Goal: Communication & Community: Answer question/provide support

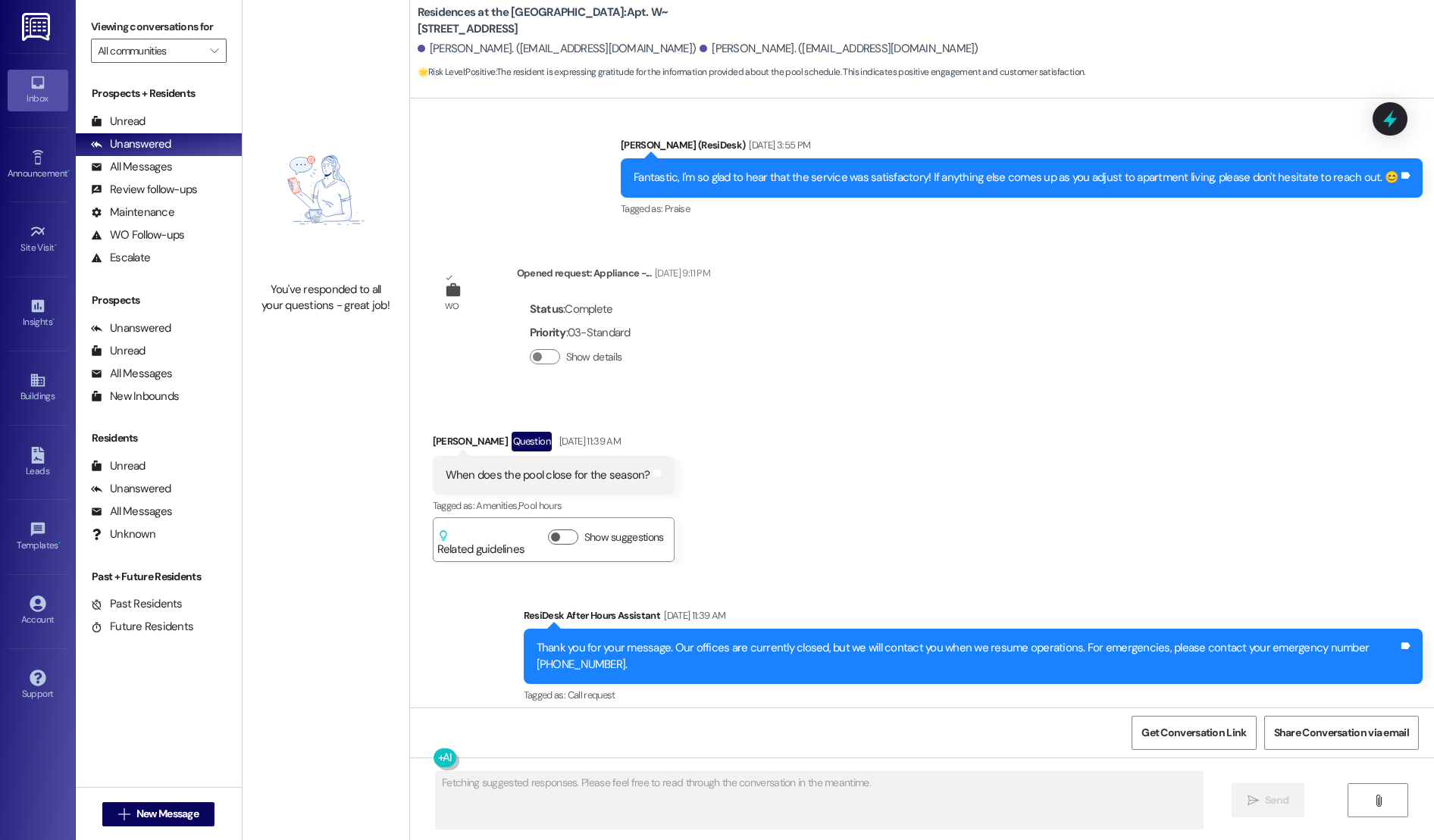
scroll to position [4126, 0]
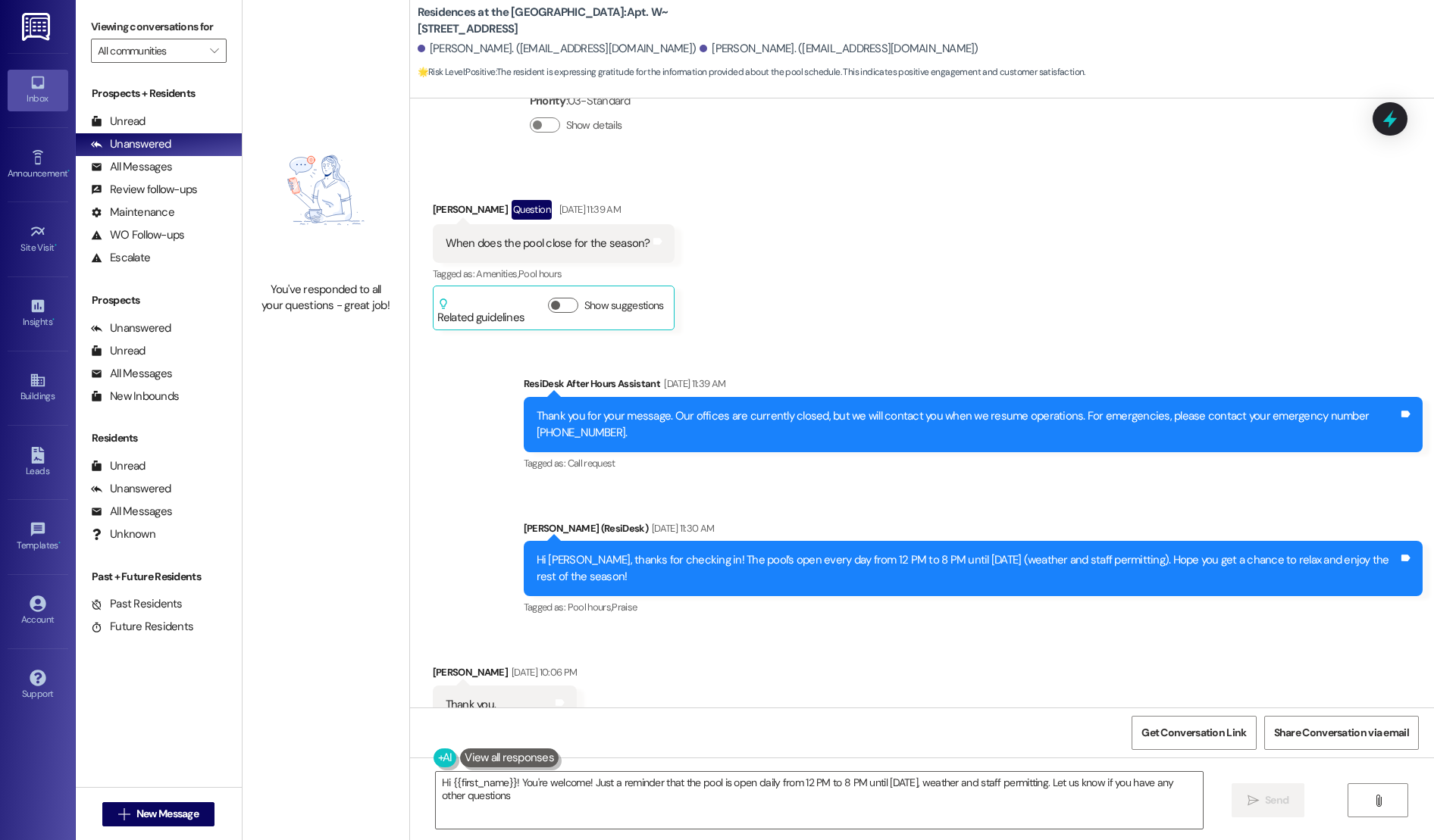
type textarea "Hi {{first_name}}! You're welcome! Just a reminder that the pool is open daily …"
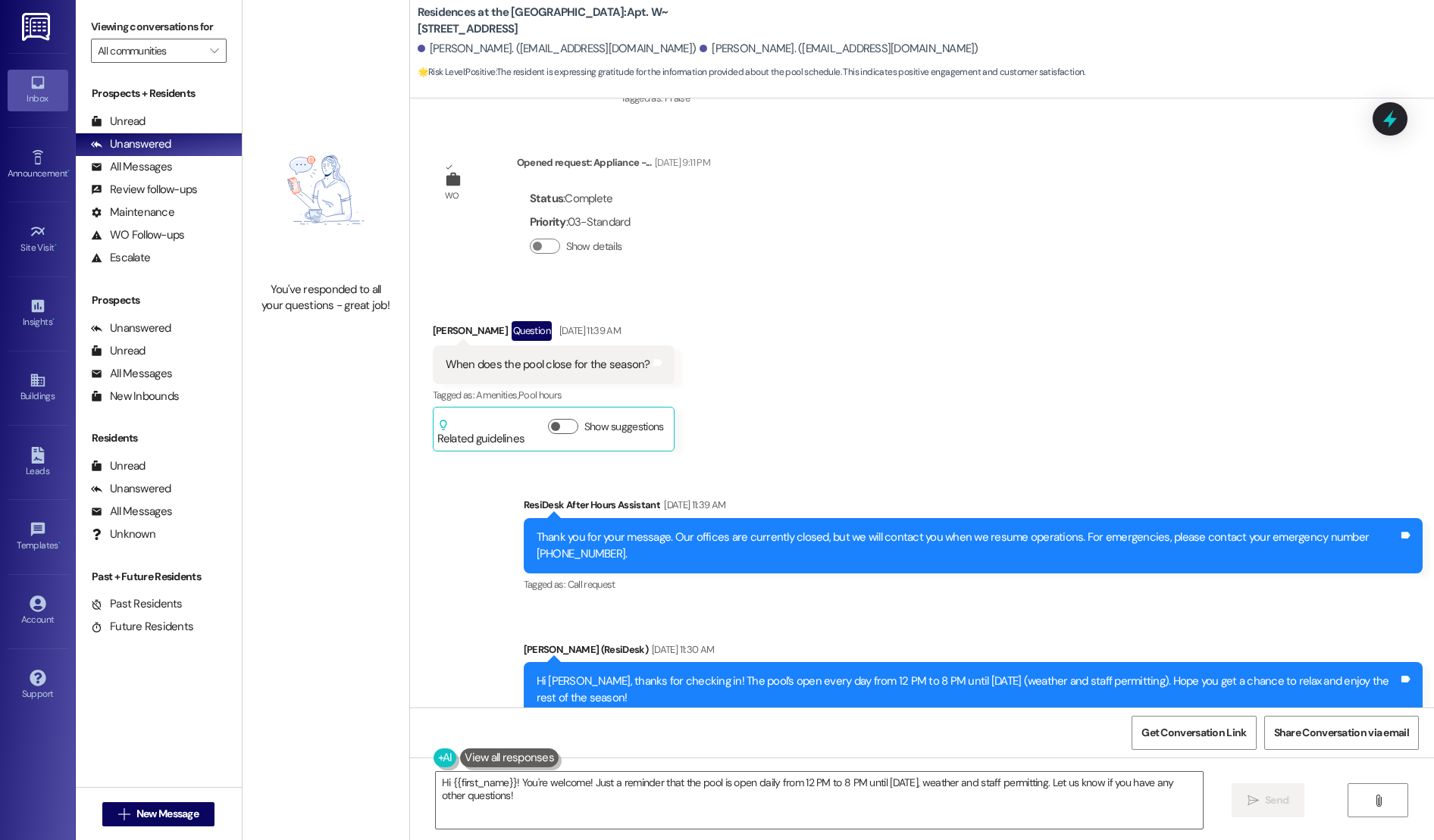
scroll to position [4270, 0]
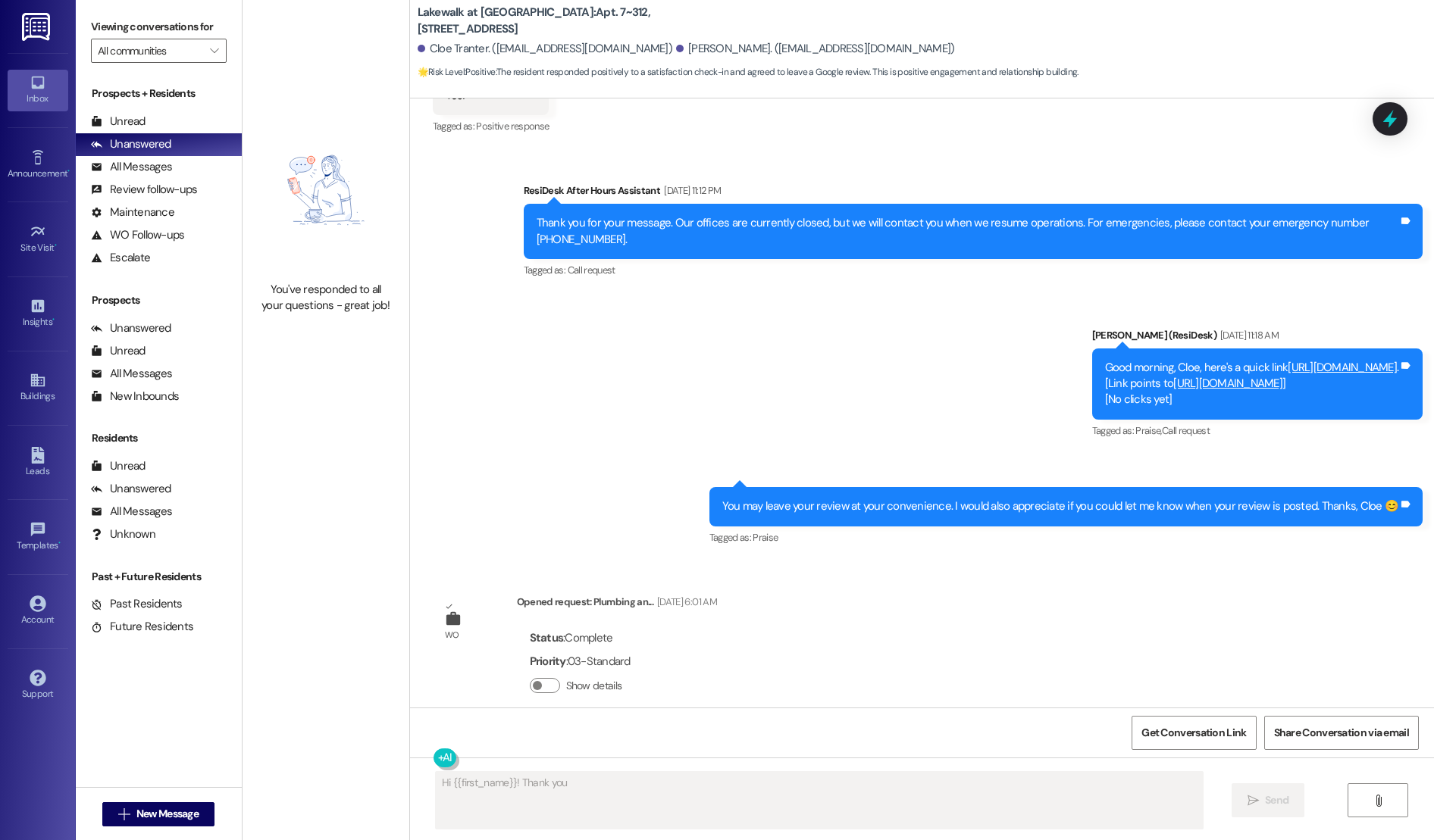
scroll to position [2304, 0]
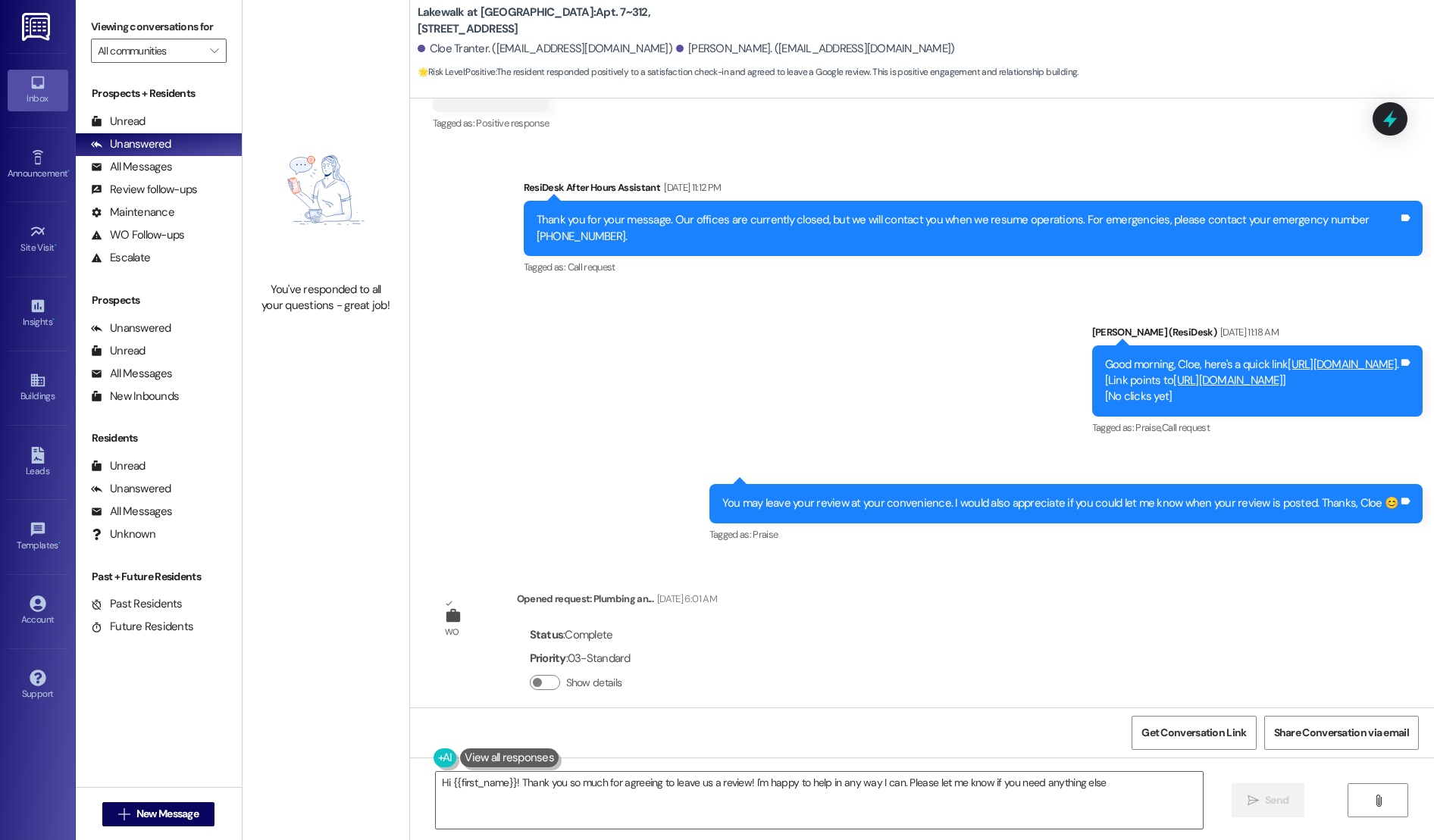
type textarea "Hi {{first_name}}! Thank you so much for agreeing to leave us a review! I'm hap…"
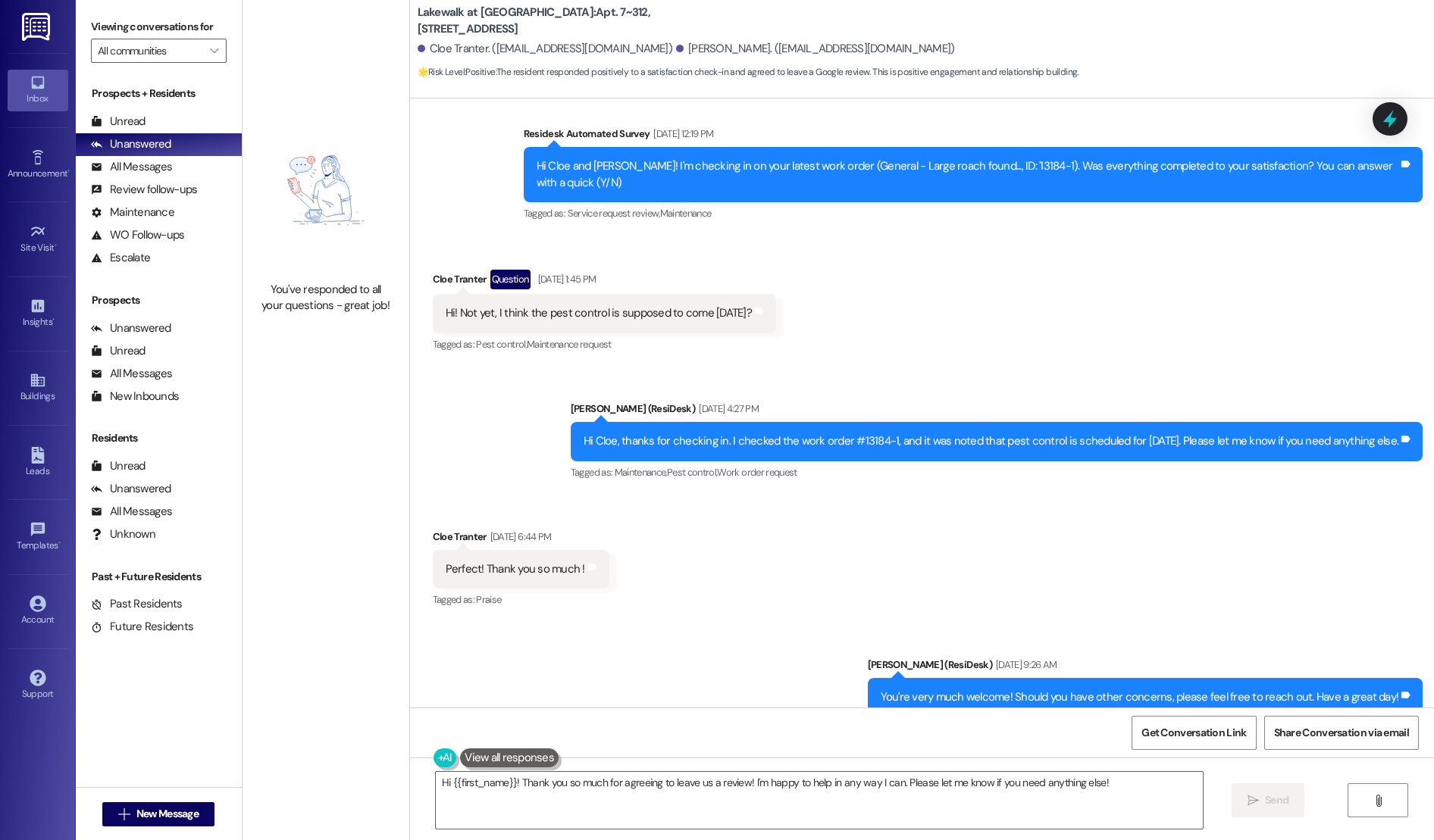
scroll to position [1156, 0]
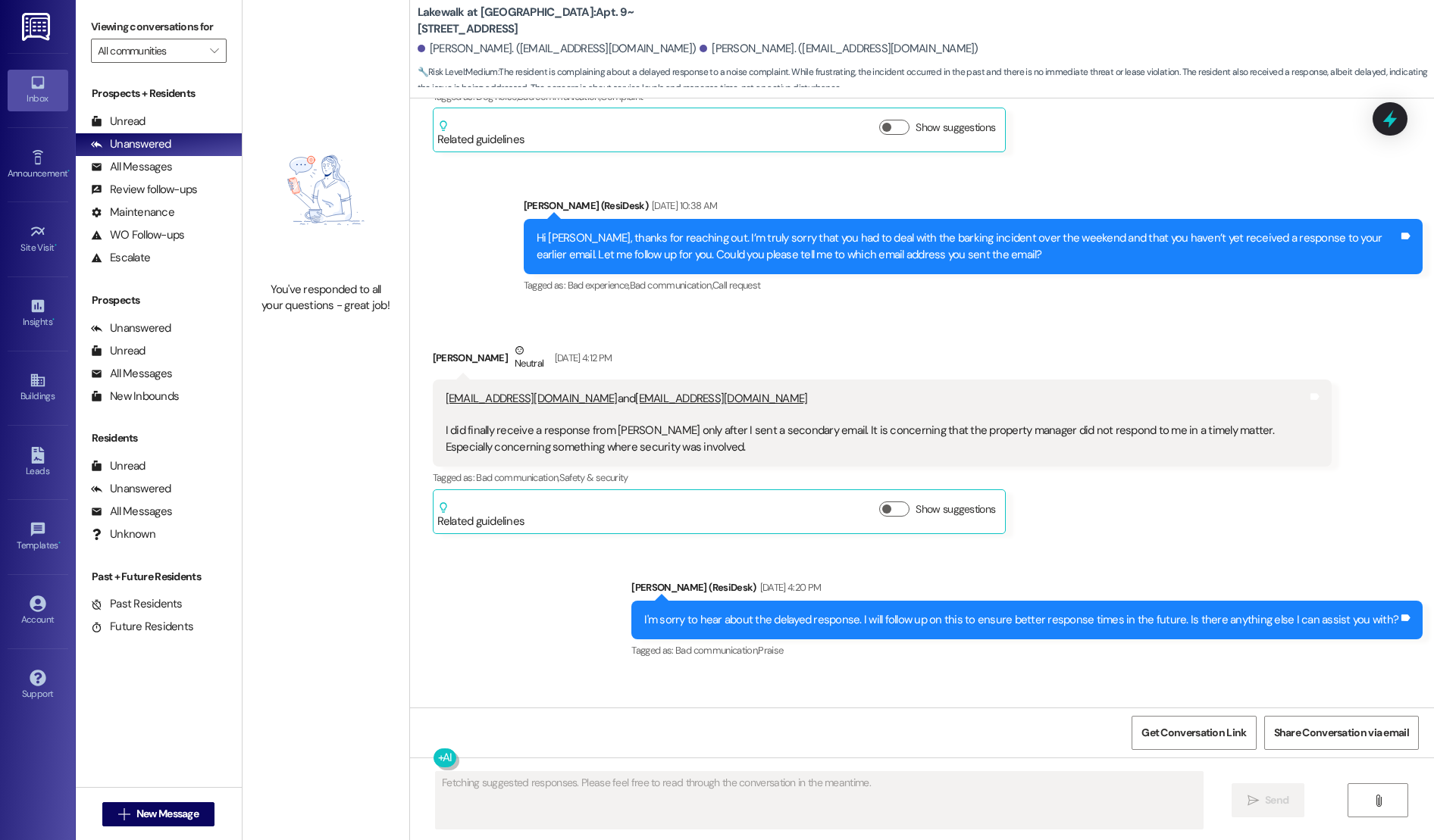
scroll to position [3248, 0]
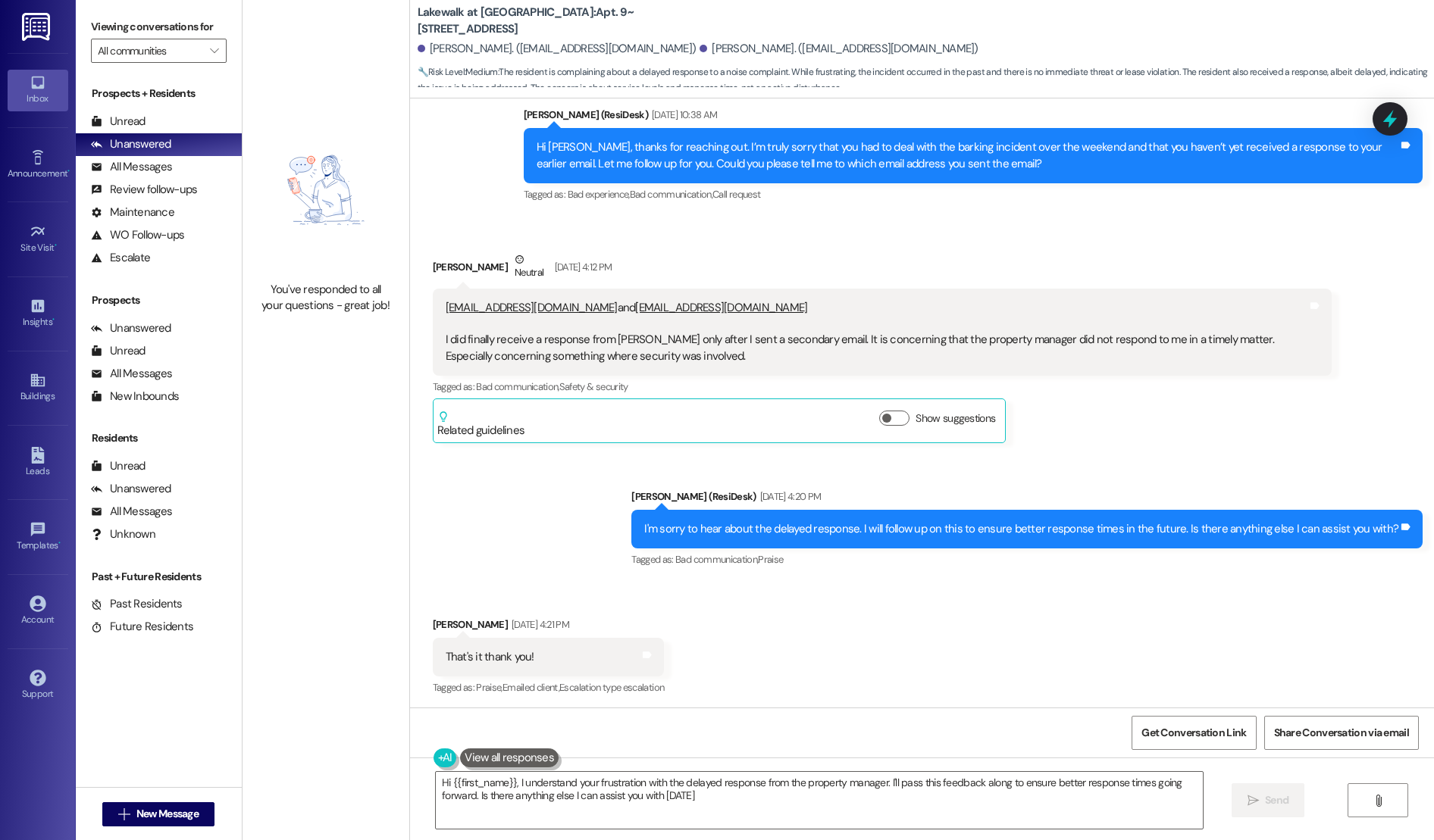
type textarea "Hi {{first_name}}, I understand your frustration with the delayed response from…"
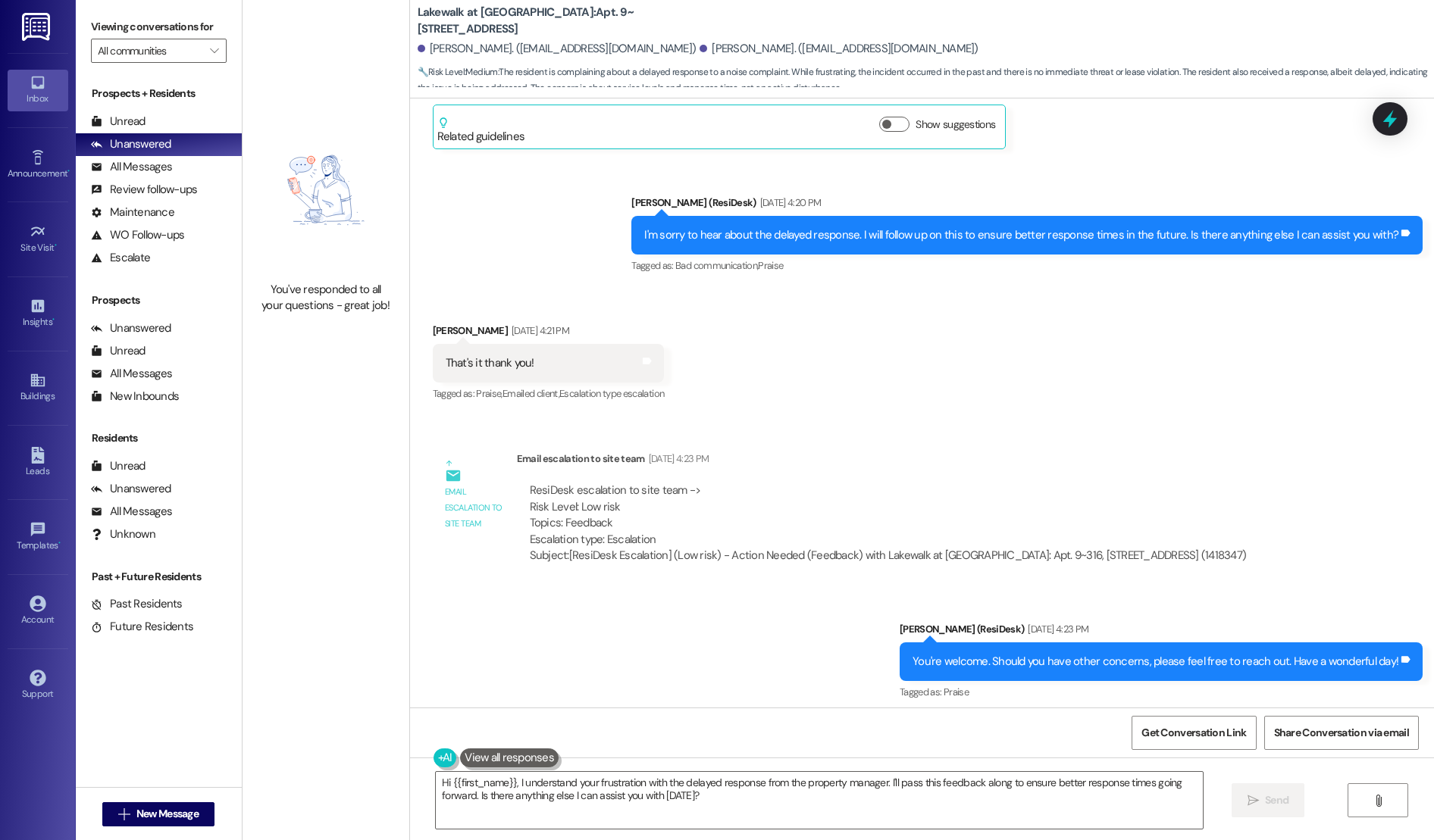
scroll to position [3540, 0]
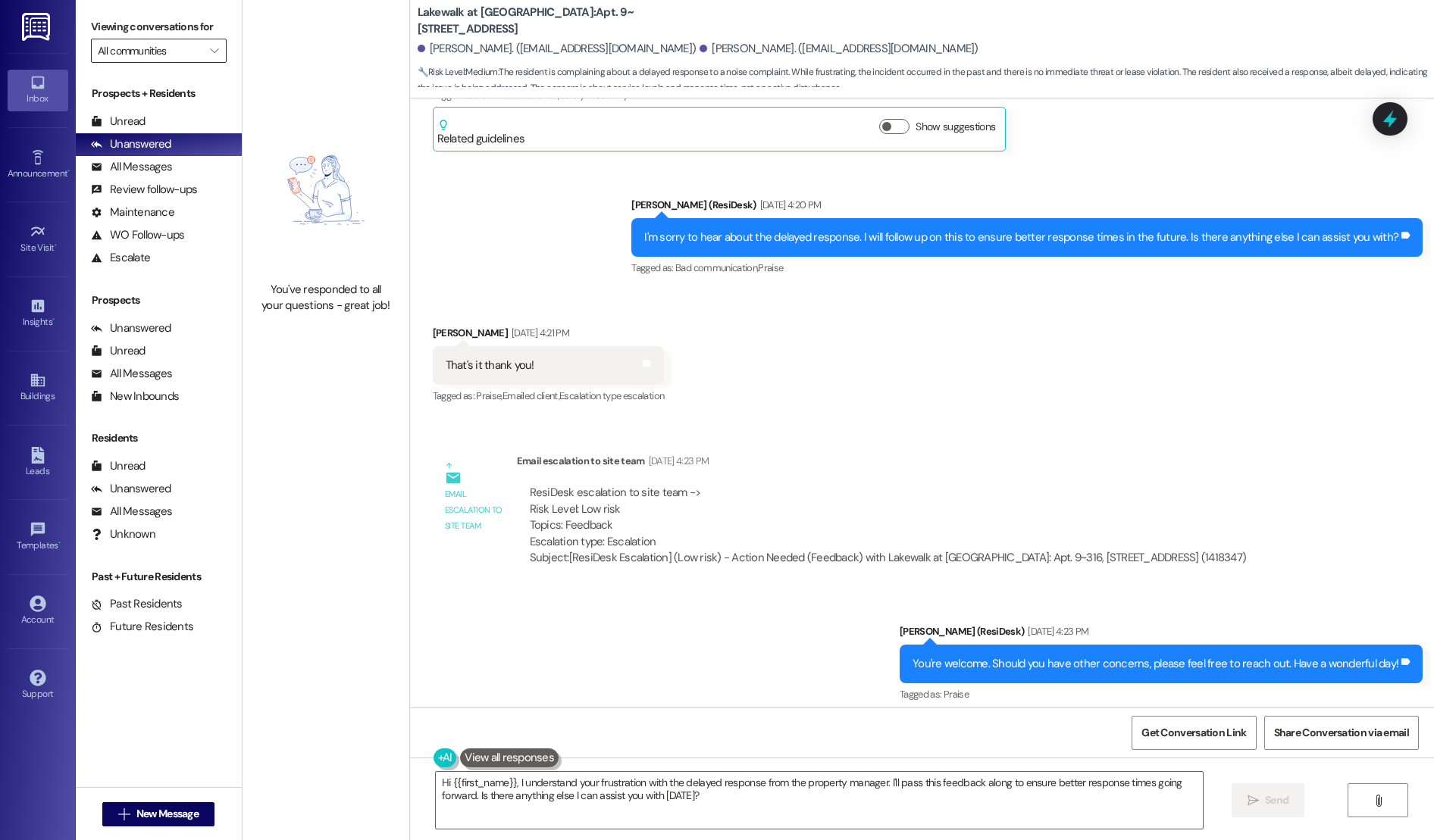
click at [134, 48] on input "All communities" at bounding box center [150, 51] width 105 height 24
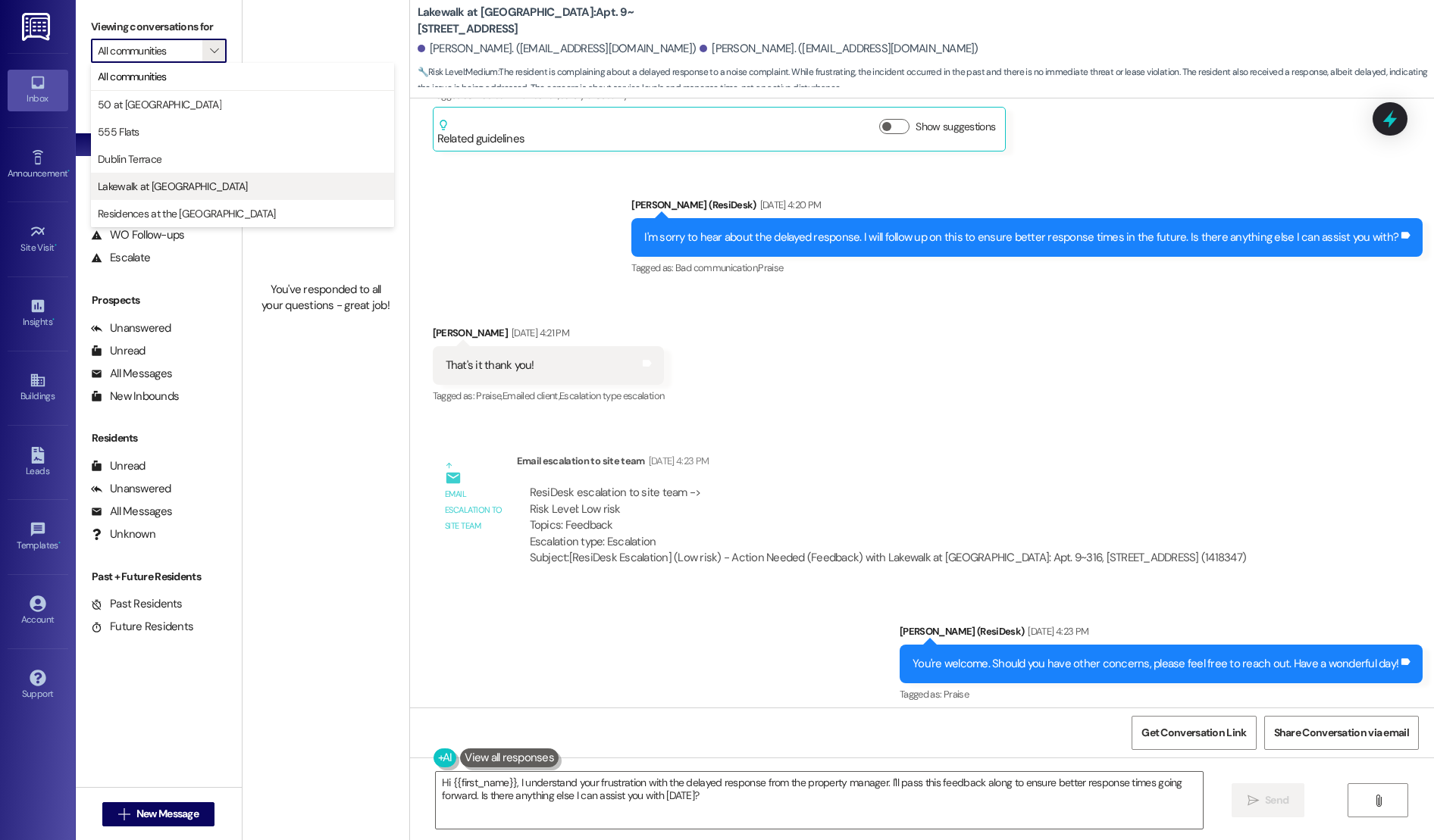
click at [185, 182] on span "Lakewalk at [GEOGRAPHIC_DATA]" at bounding box center [242, 186] width 289 height 15
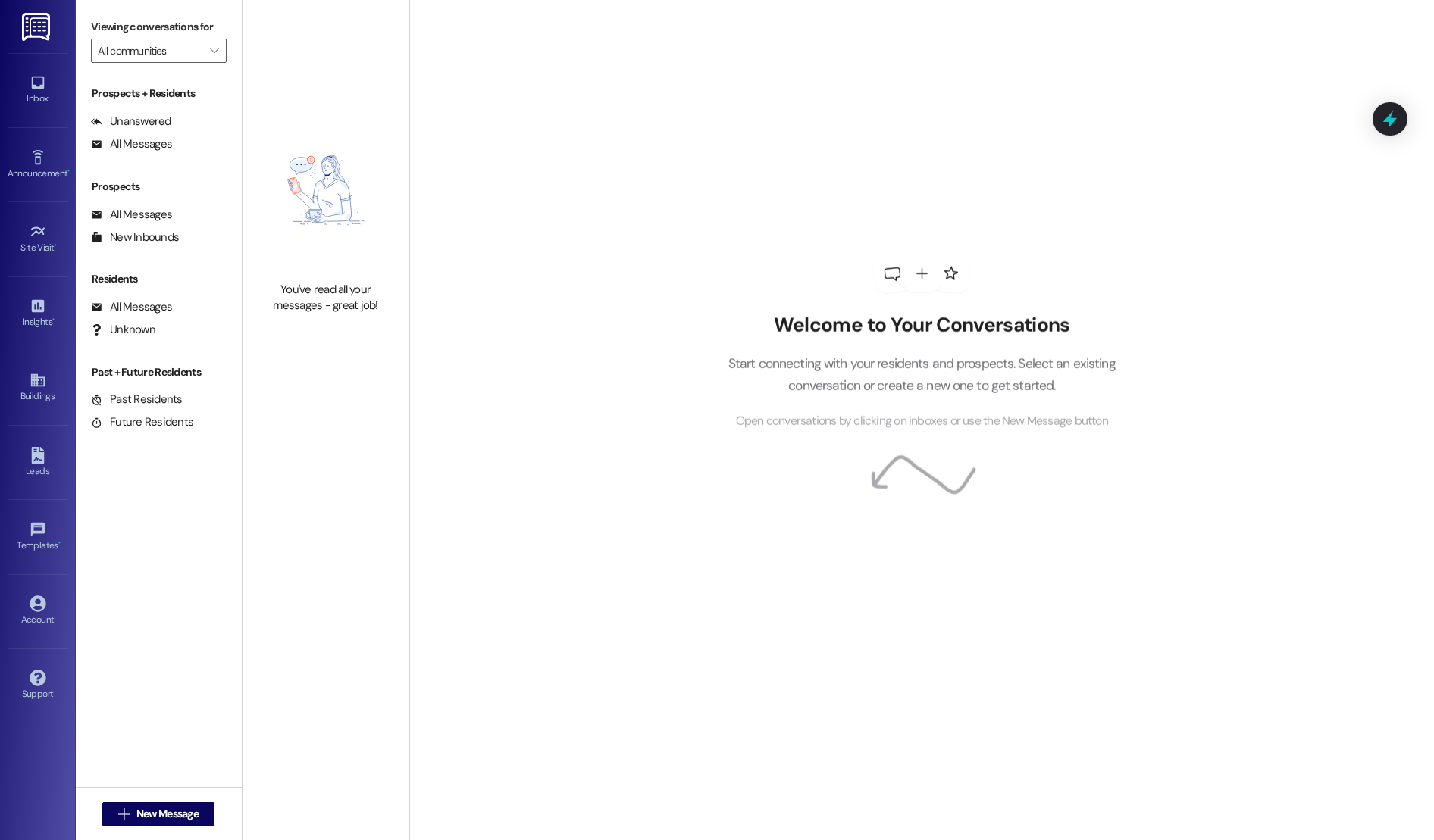
type input "Lakewalk at [GEOGRAPHIC_DATA]"
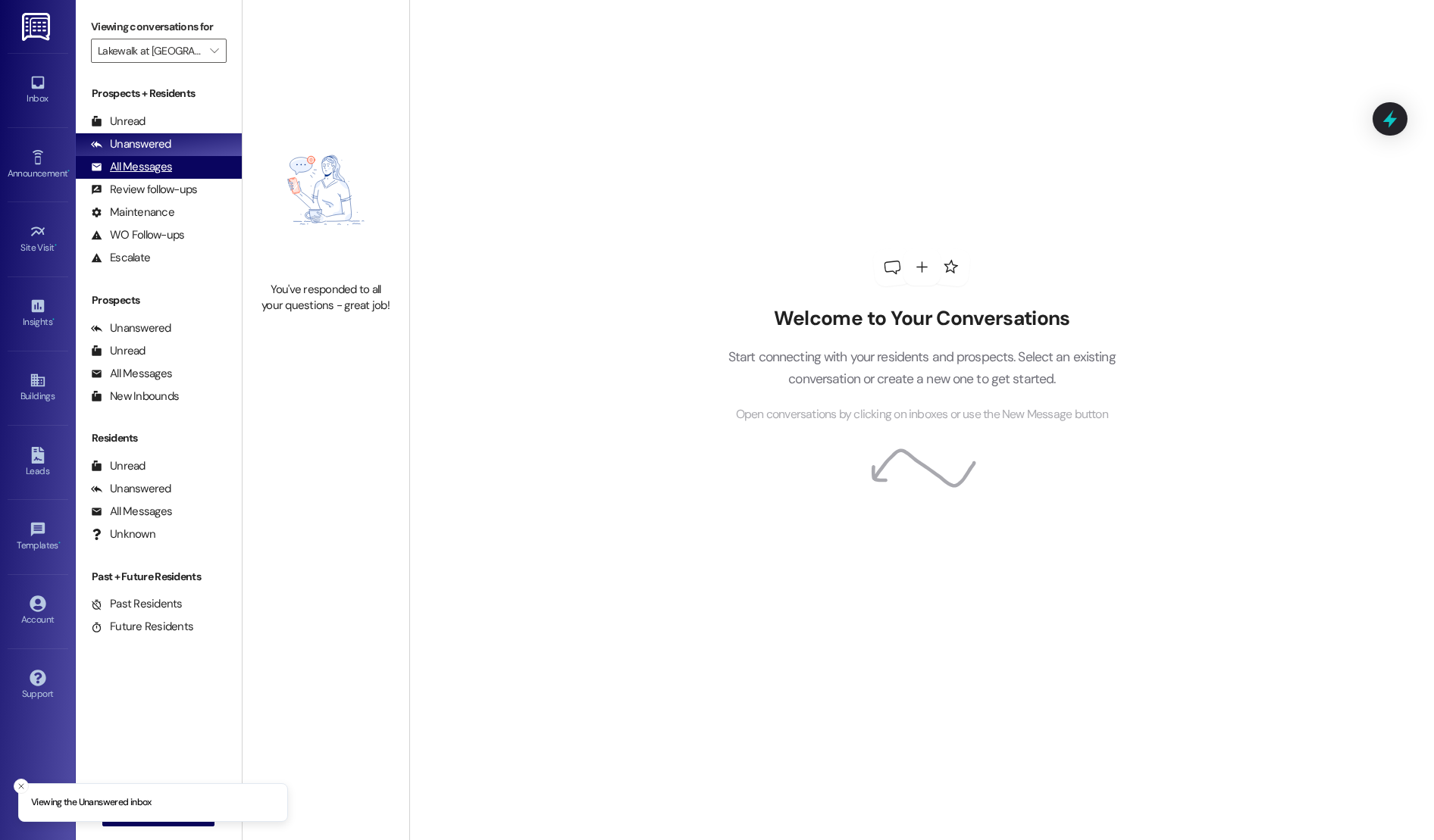
click at [151, 169] on div "All Messages" at bounding box center [132, 167] width 81 height 16
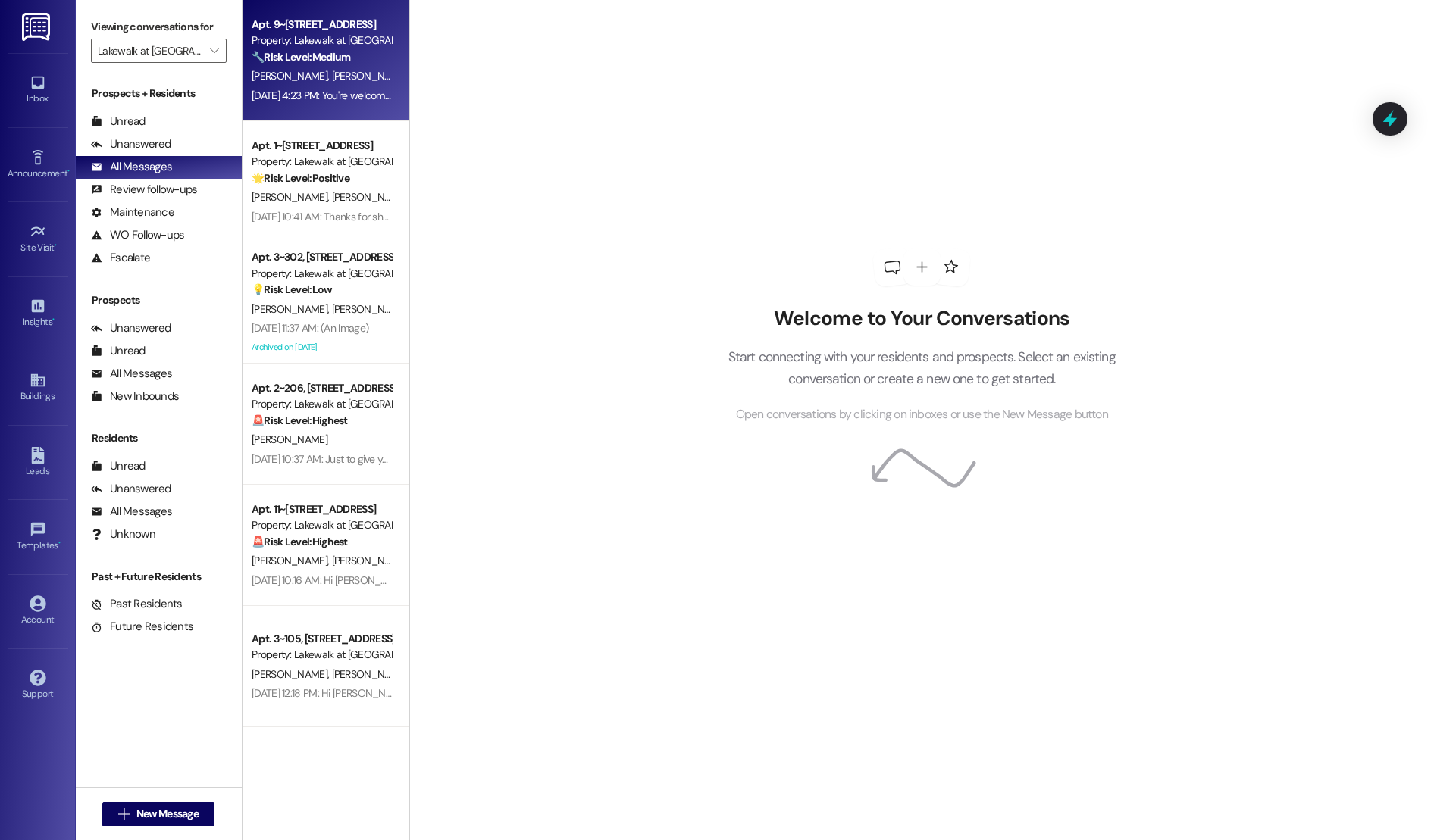
click at [278, 101] on div "[DATE] 4:23 PM: You're welcome. Should you have other concerns, please feel fre…" at bounding box center [510, 95] width 518 height 14
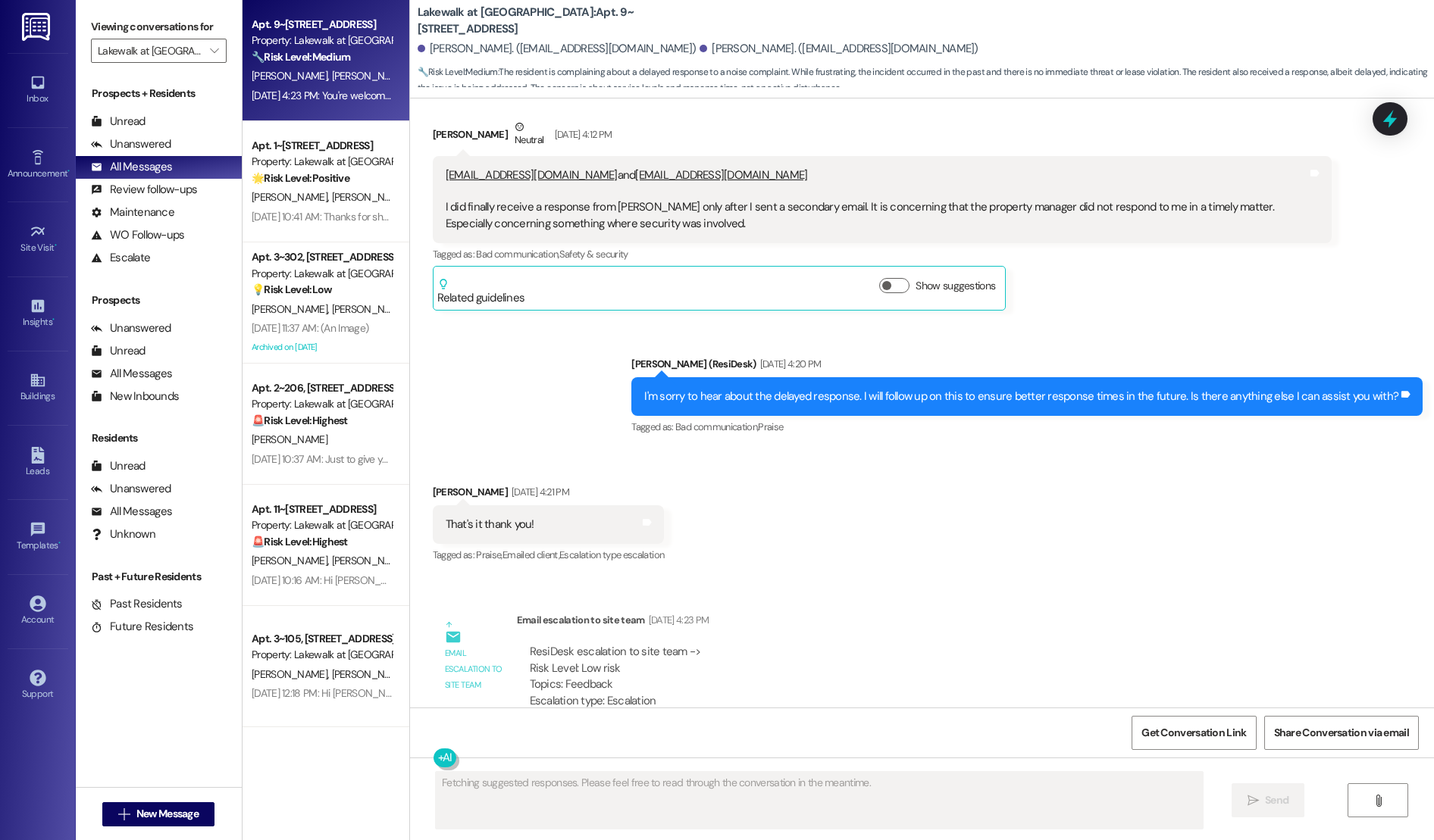
scroll to position [3685, 0]
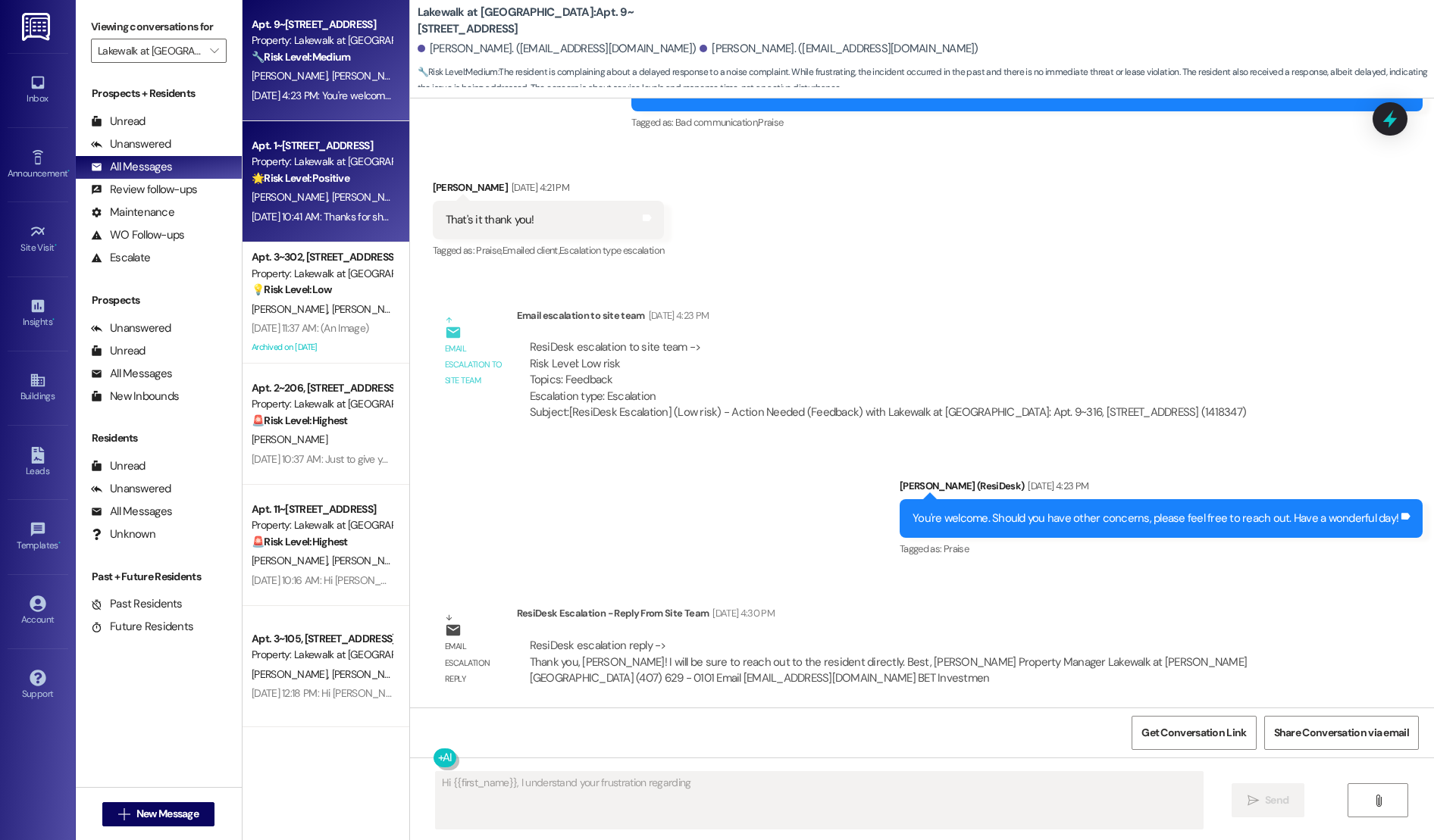
type textarea "Hi {{first_name}}, I understand your frustration regarding the"
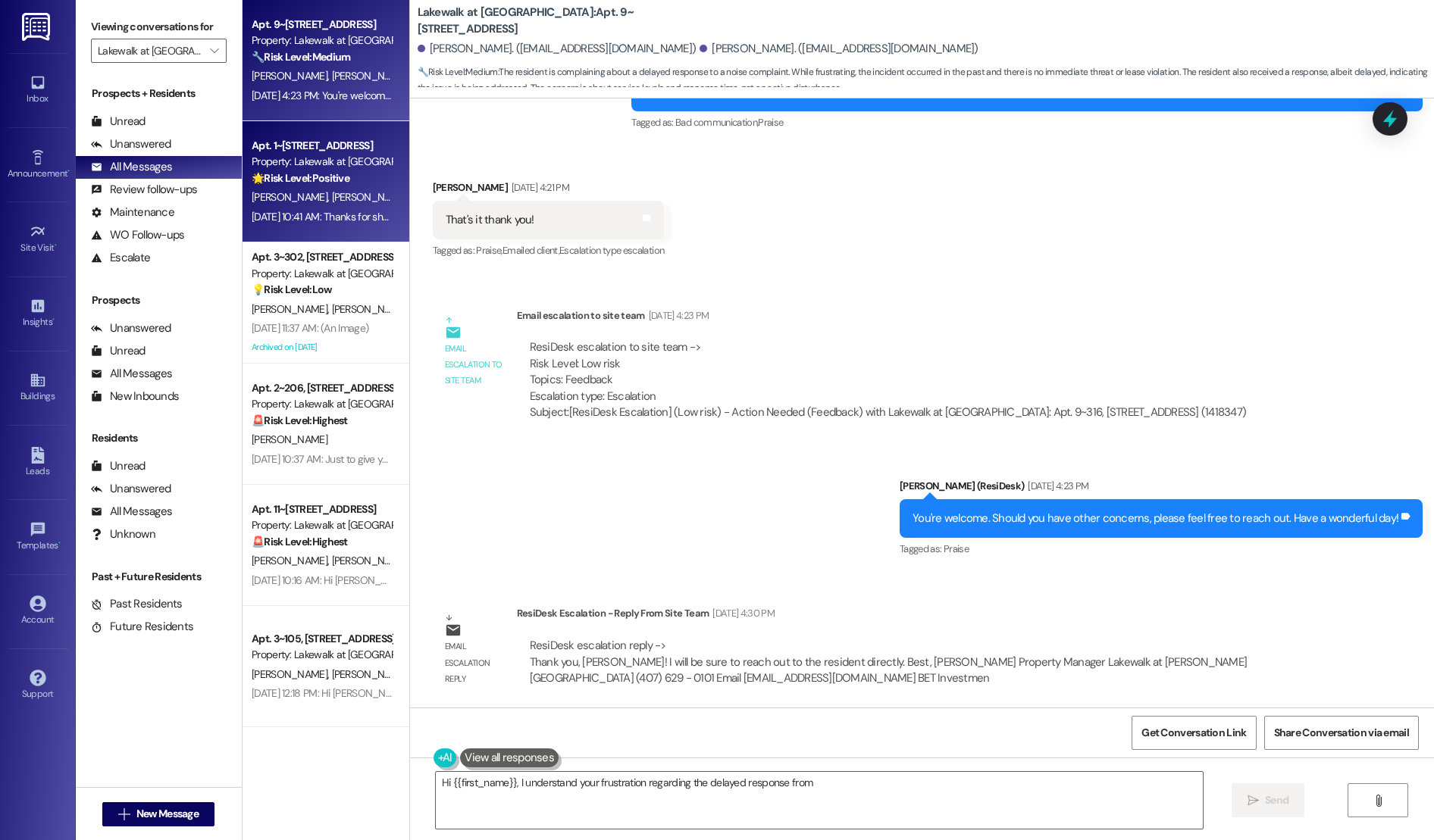
click at [322, 172] on strong "🌟 Risk Level: Positive" at bounding box center [300, 178] width 98 height 14
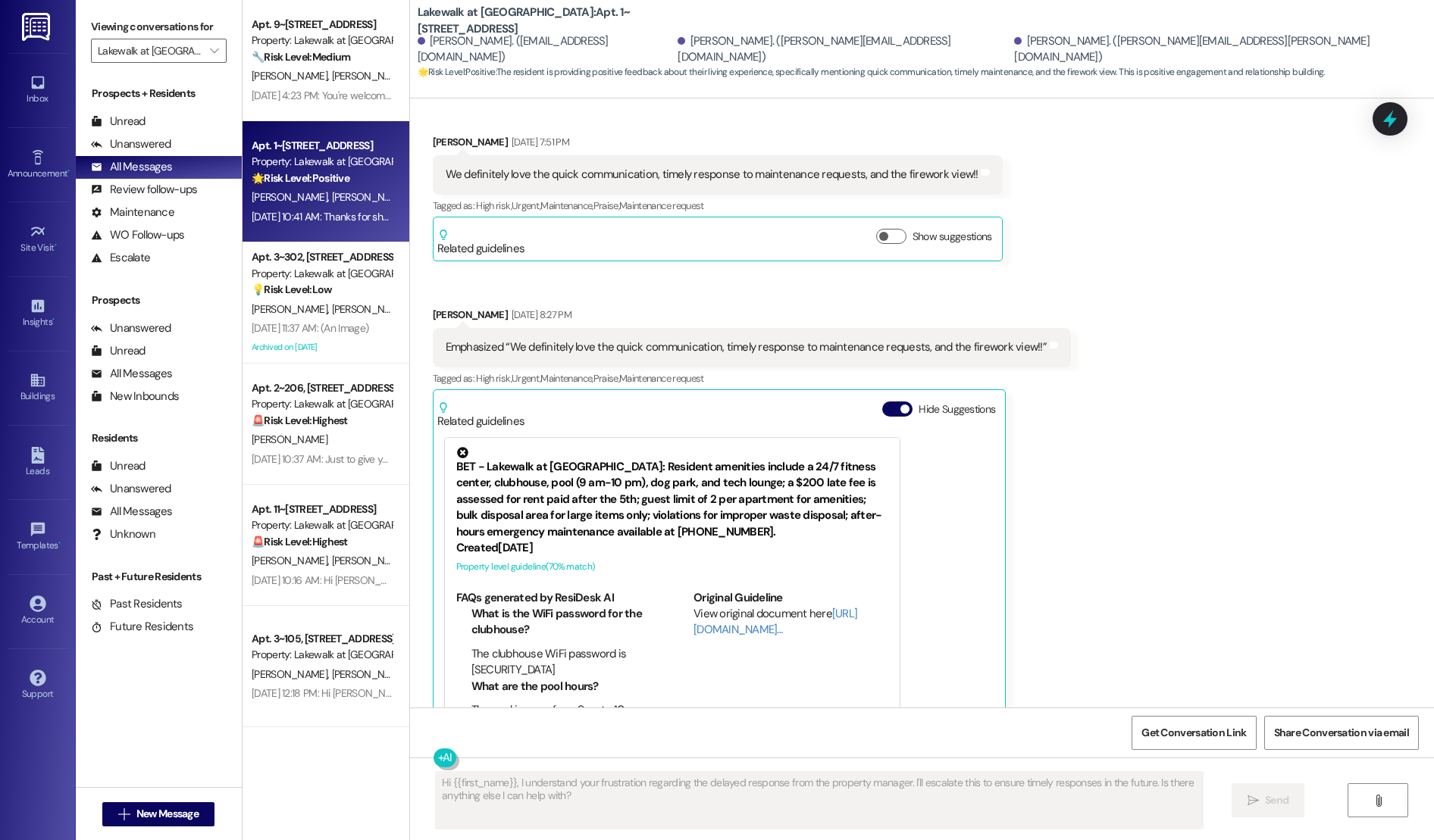
scroll to position [3949, 0]
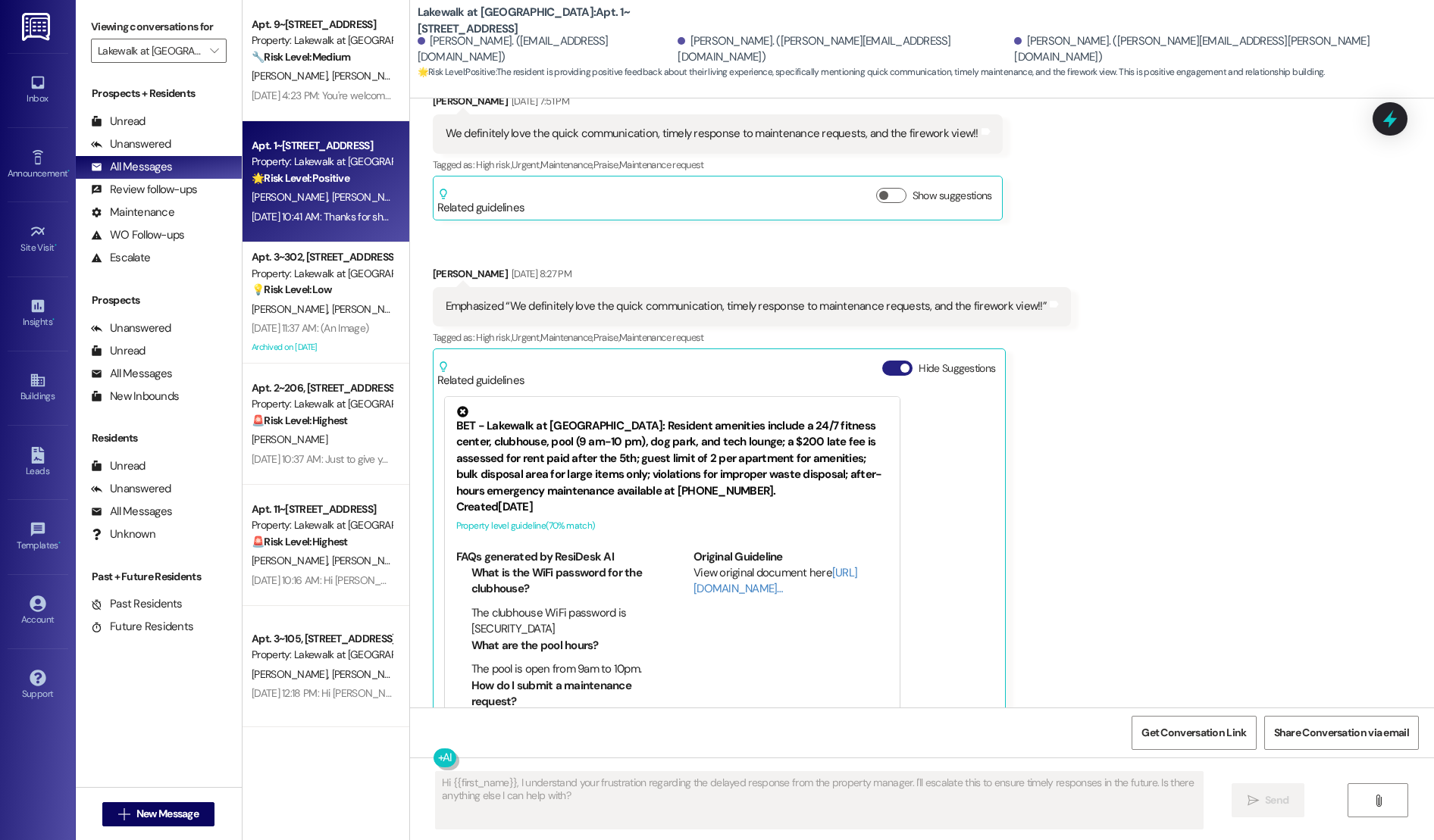
click at [882, 360] on button "Hide Suggestions" at bounding box center [897, 368] width 31 height 15
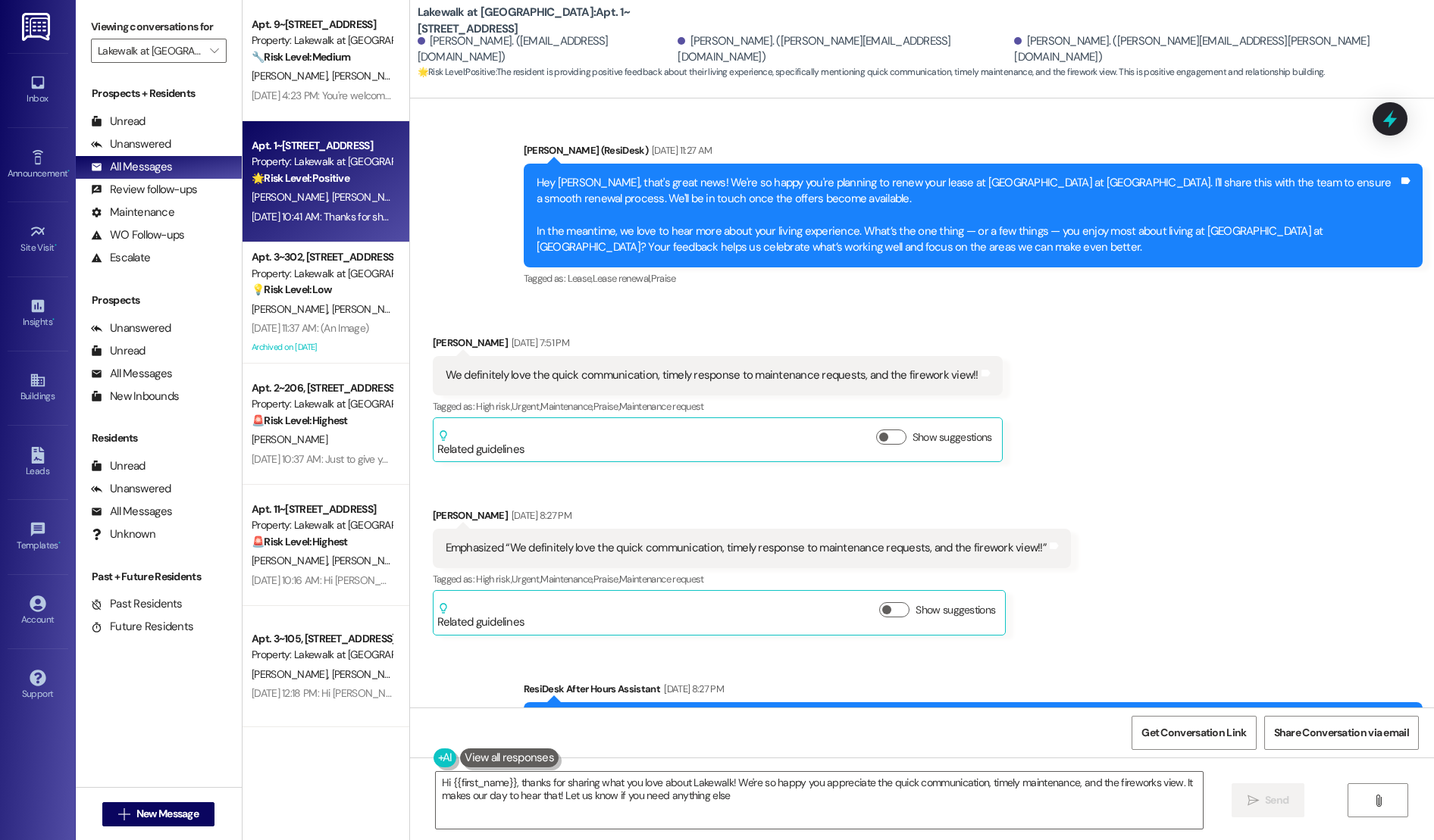
type textarea "Hi {{first_name}}, thanks for sharing what you love about Lakewalk! We're so ha…"
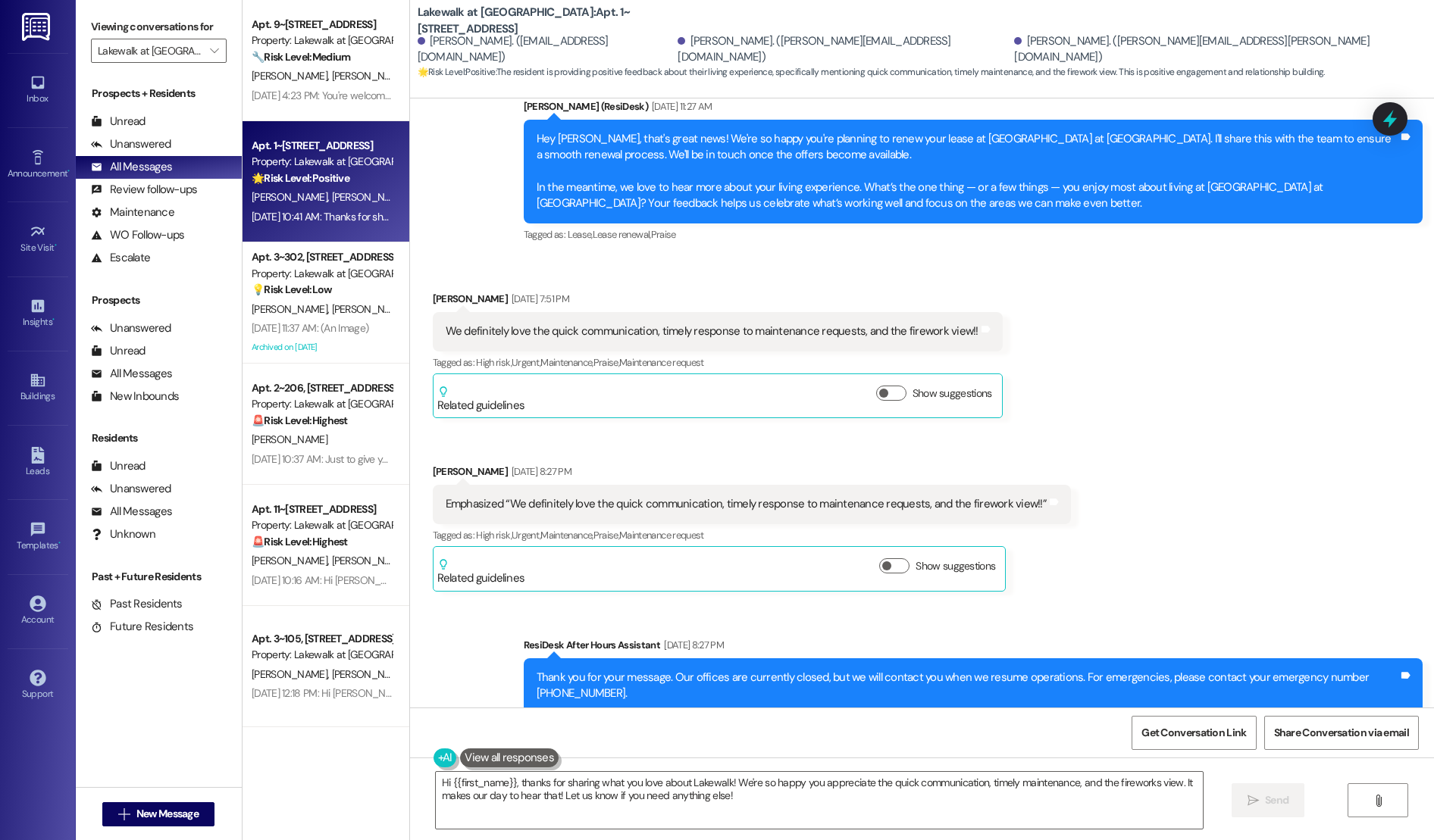
scroll to position [4040, 0]
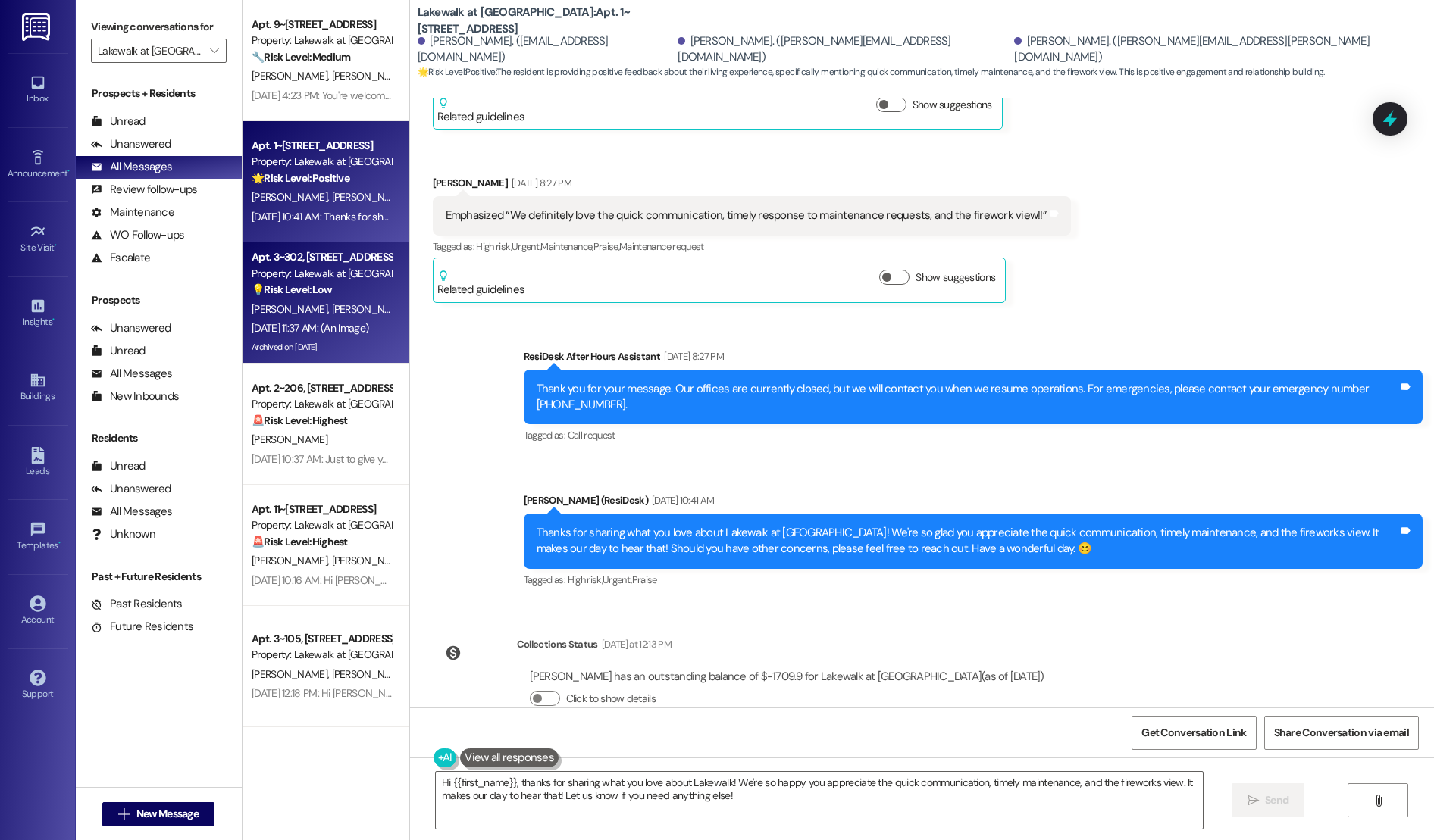
click at [327, 319] on div "[DATE] 11:37 AM: (An Image) [DATE] 11:37 AM: (An Image)" at bounding box center [322, 328] width 143 height 19
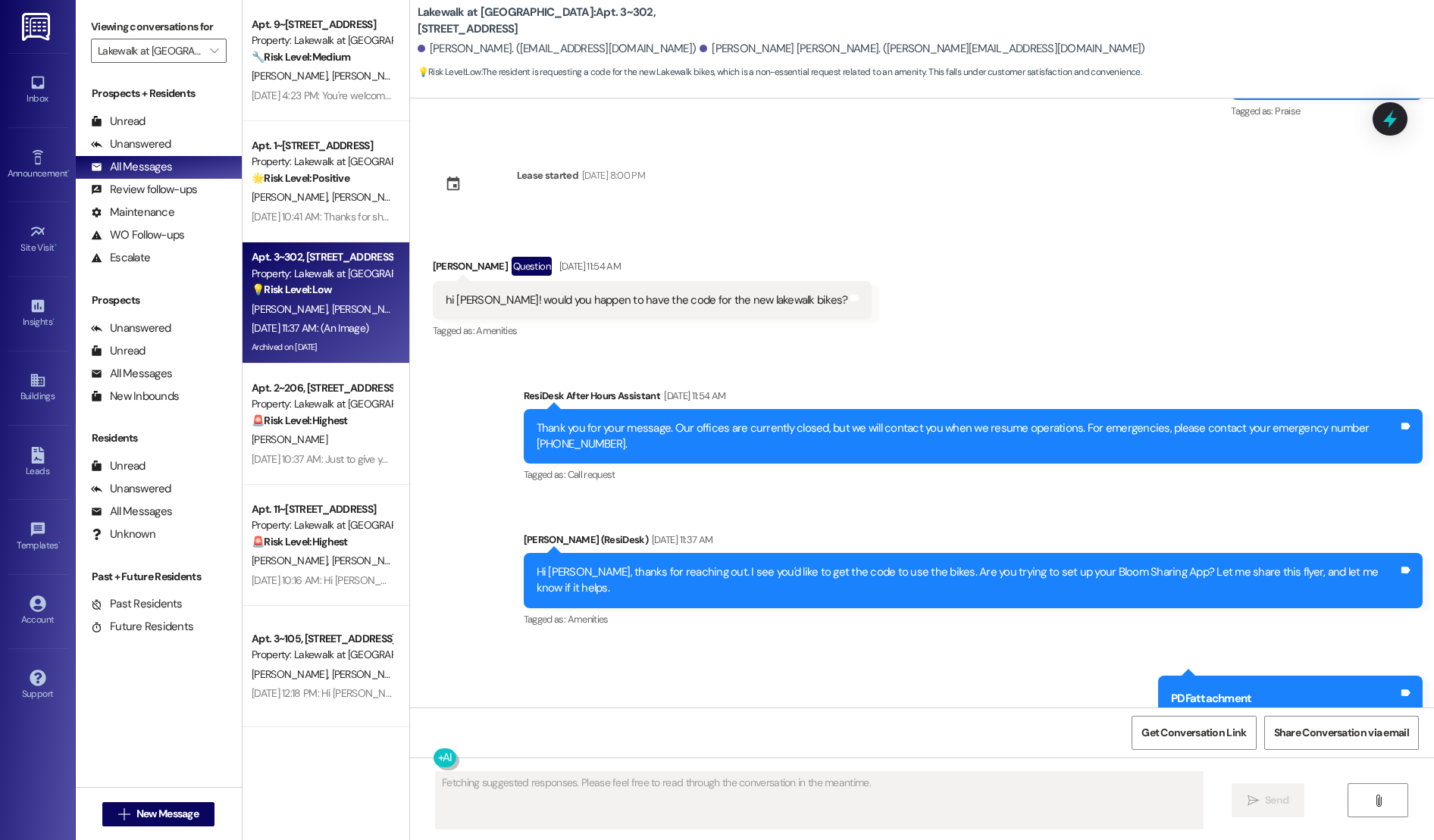
scroll to position [2672, 0]
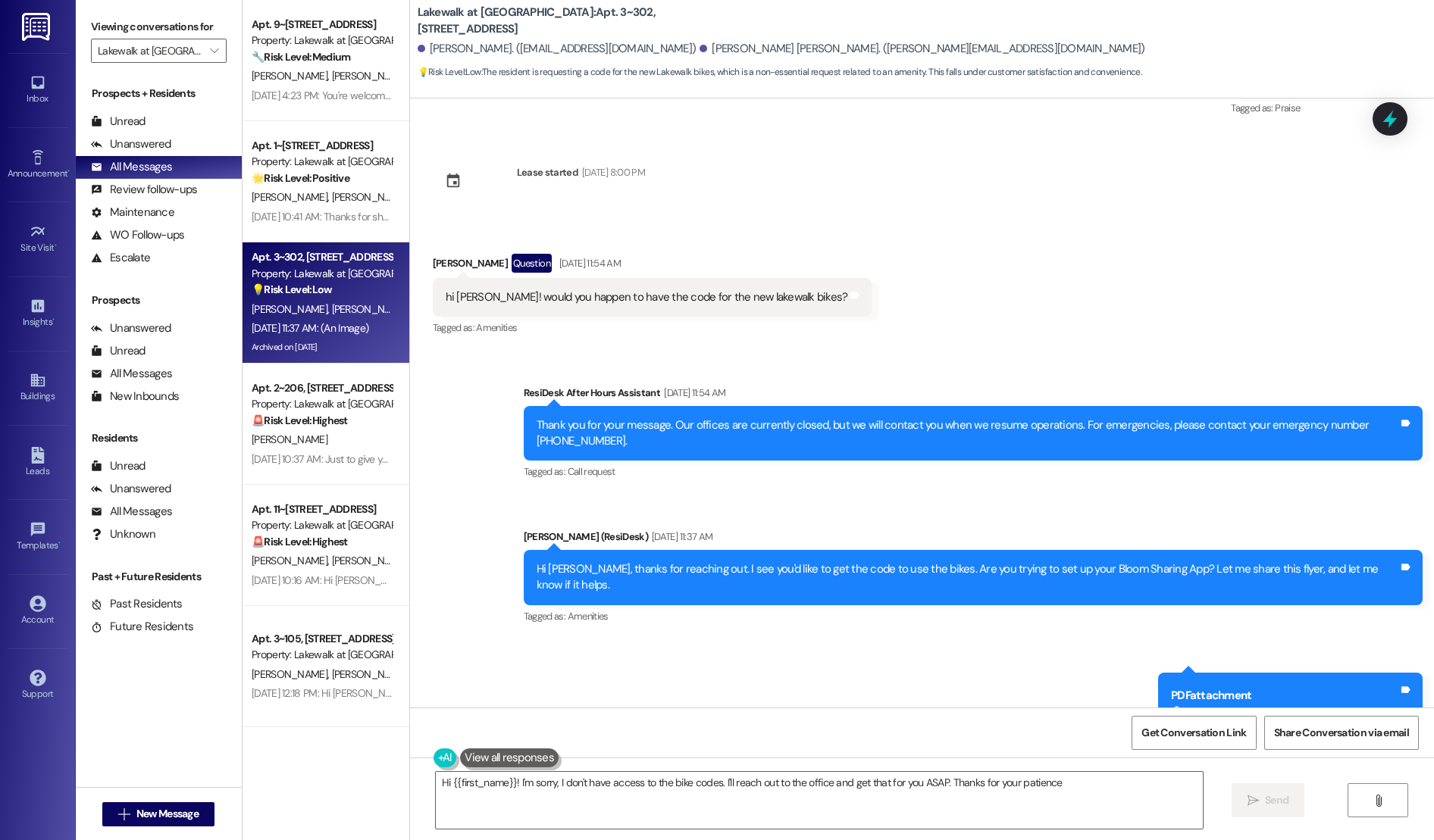
type textarea "Hi {{first_name}}! I'm sorry, I don't have access to the bike codes. I'll reach…"
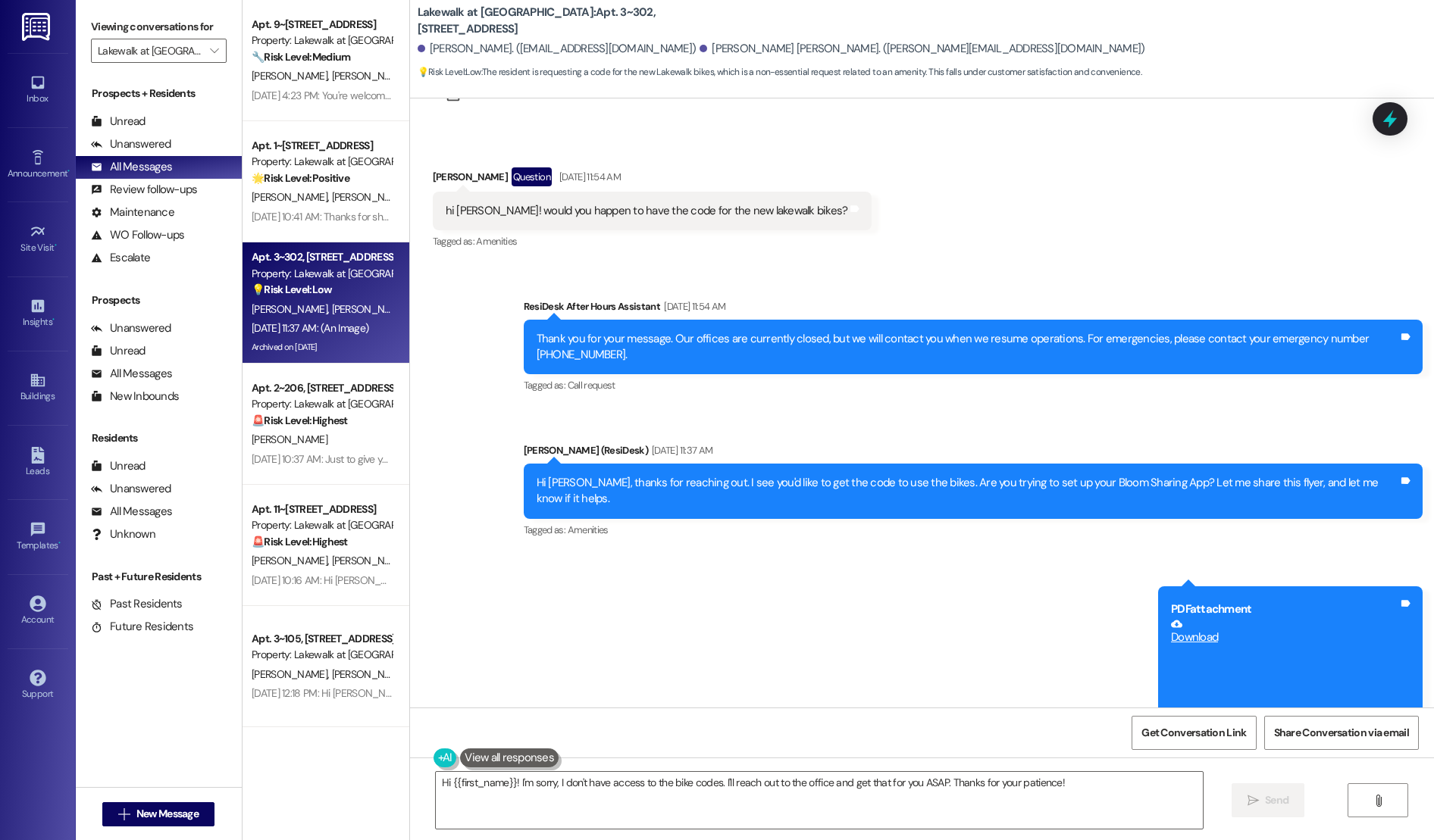
scroll to position [2799, 0]
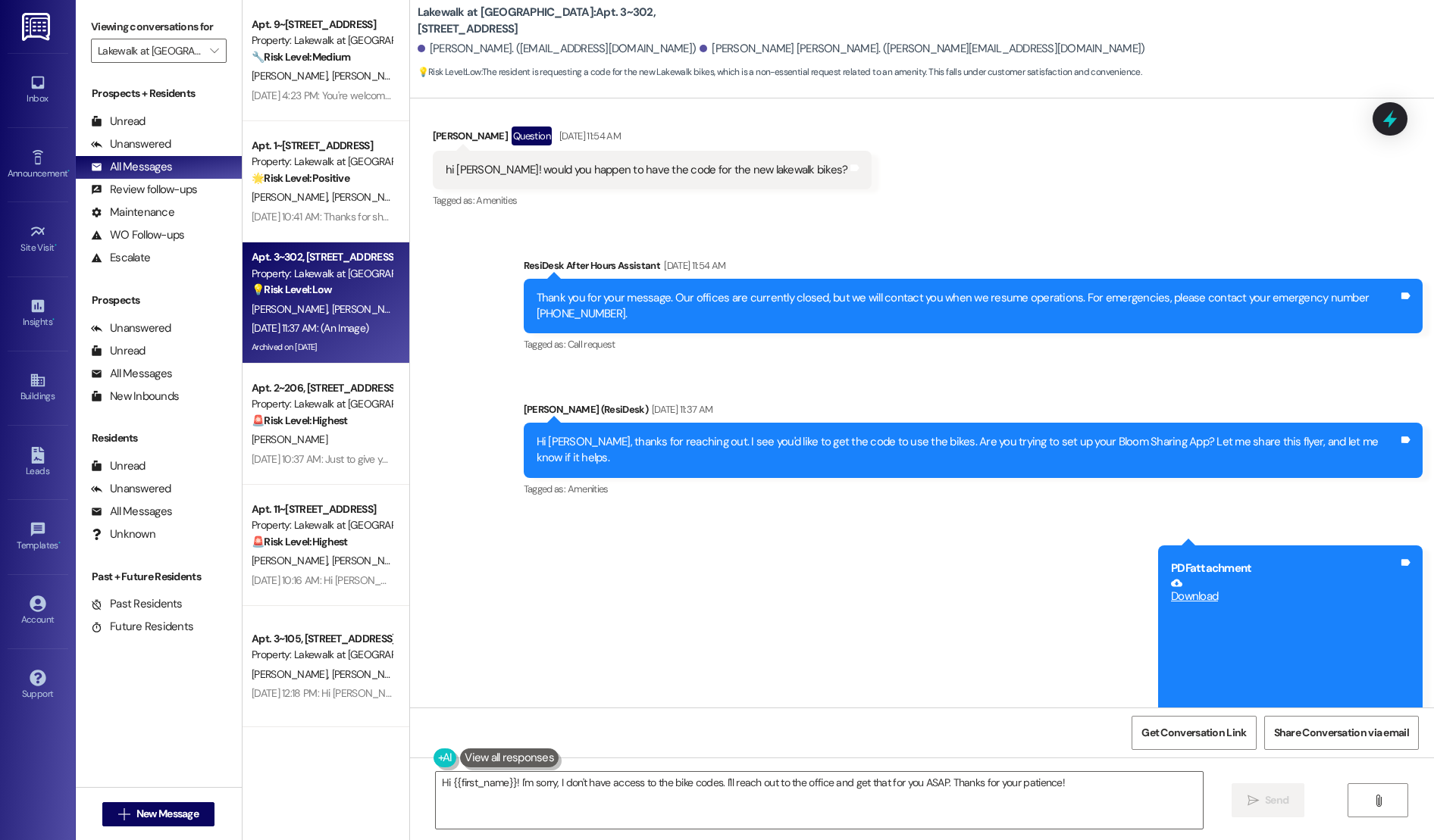
click at [1147, 608] on div "Sent via SMS 11:37 AM [PERSON_NAME] (ResiDesk) [DATE] 11:37 AM PDF attachment D…" at bounding box center [1290, 637] width 287 height 207
click at [1030, 565] on div "Sent via SMS ResiDesk After Hours Assistant [DATE] 11:54 AM Thank you for your …" at bounding box center [923, 481] width 1025 height 518
click at [1295, 468] on div "Sent via SMS [PERSON_NAME] (ResiDesk) [DATE] 11:37 AM Hi [PERSON_NAME], thanks …" at bounding box center [973, 451] width 922 height 121
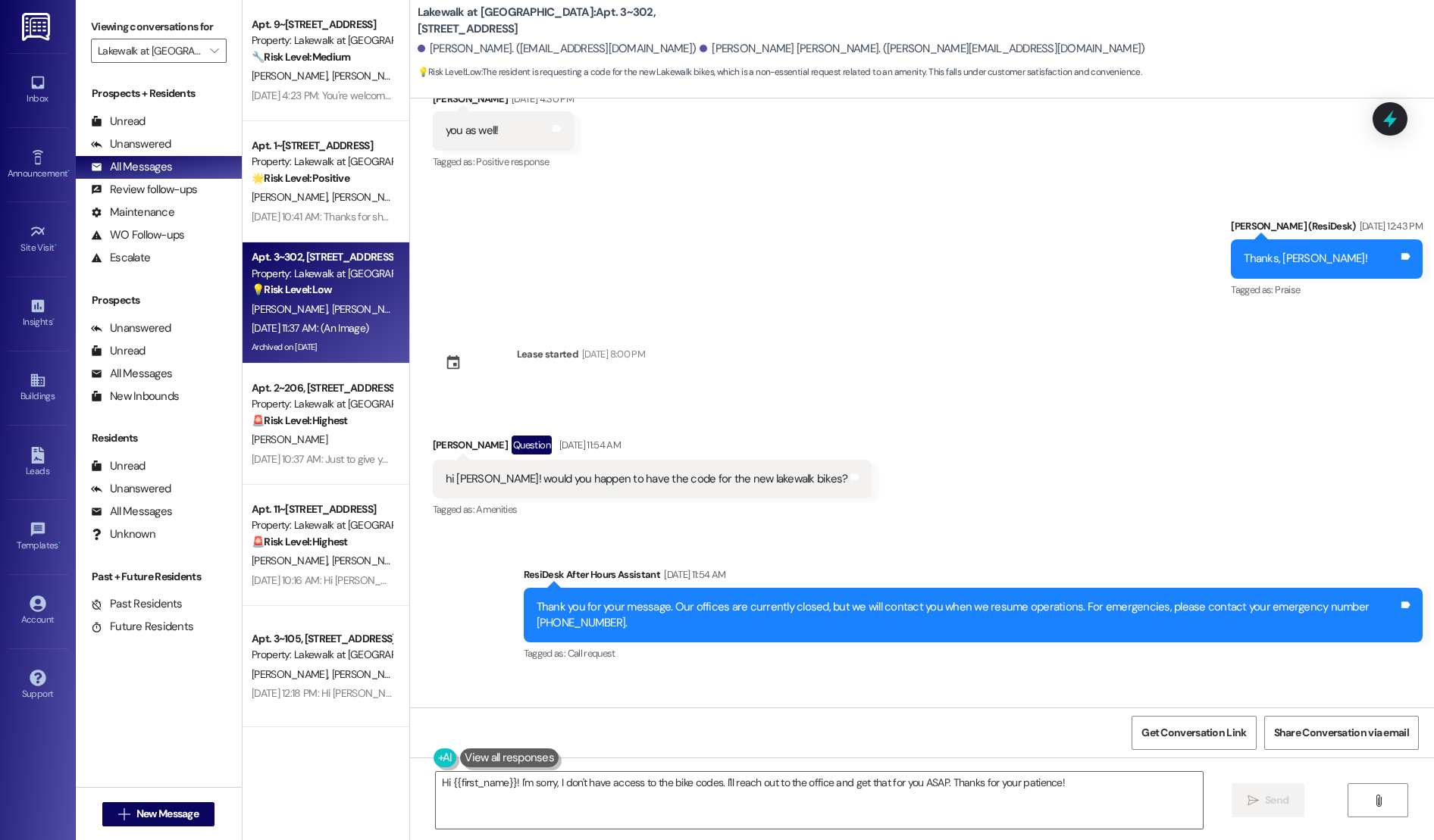
click at [840, 228] on div "Sent via SMS [PERSON_NAME] (ResiDesk) [DATE] 12:43 PM Thanks, [PERSON_NAME]! Ta…" at bounding box center [923, 248] width 1025 height 128
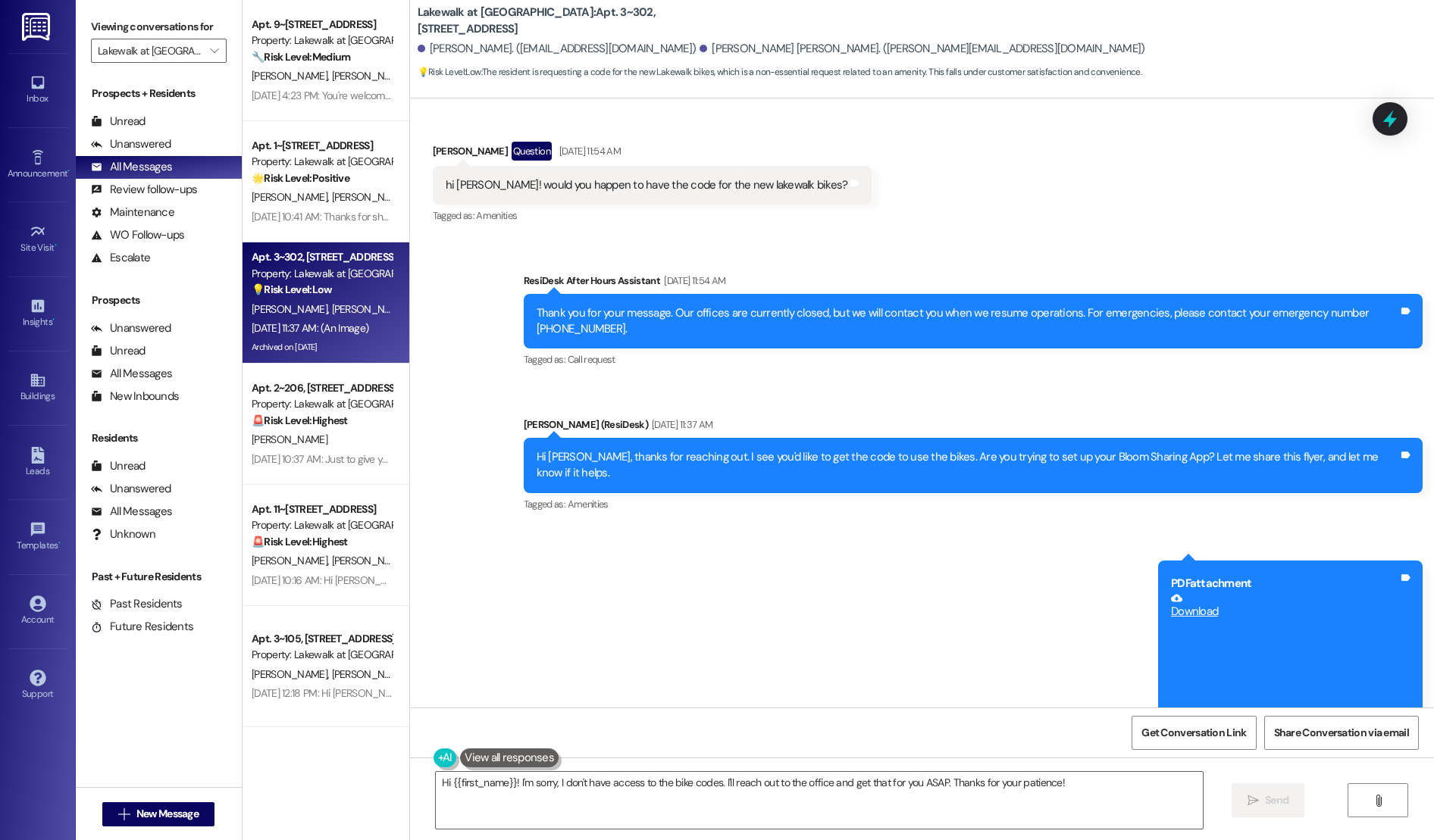
scroll to position [2783, 0]
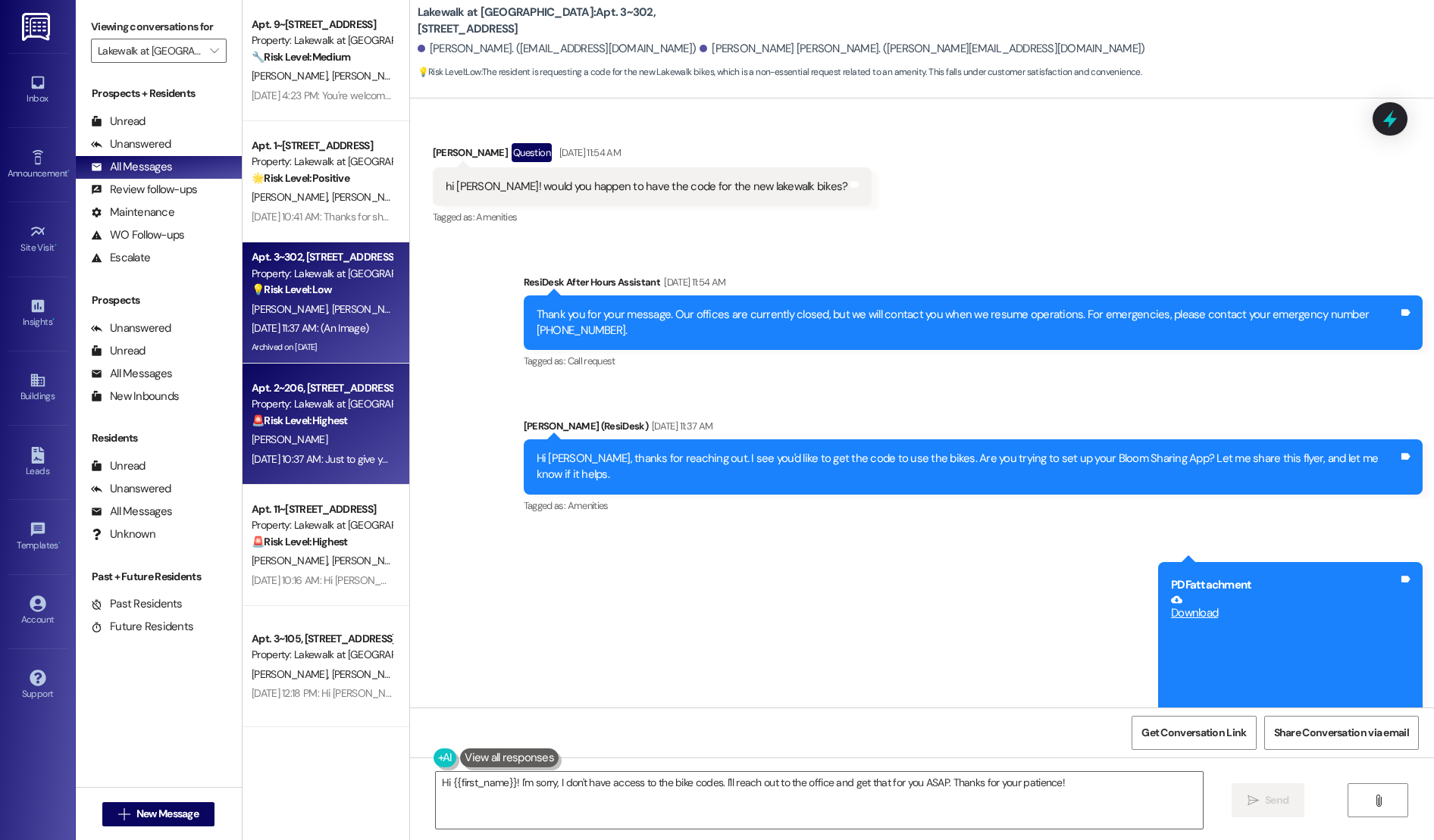
click at [304, 473] on div "Apt. 2~206, [STREET_ADDRESS] Property: Lakewalk at [GEOGRAPHIC_DATA] 🚨 Risk Lev…" at bounding box center [325, 425] width 166 height 121
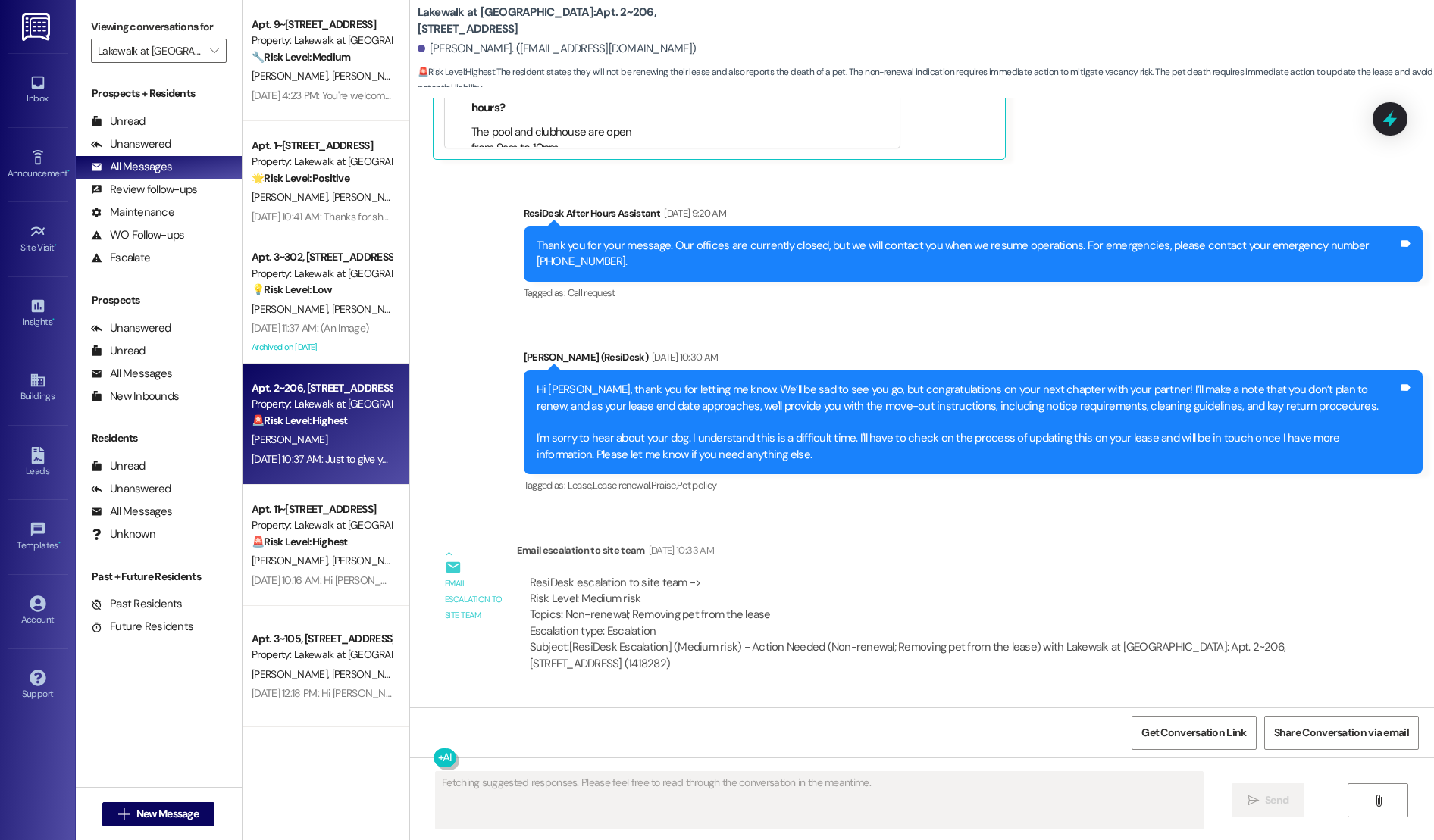
scroll to position [1215, 0]
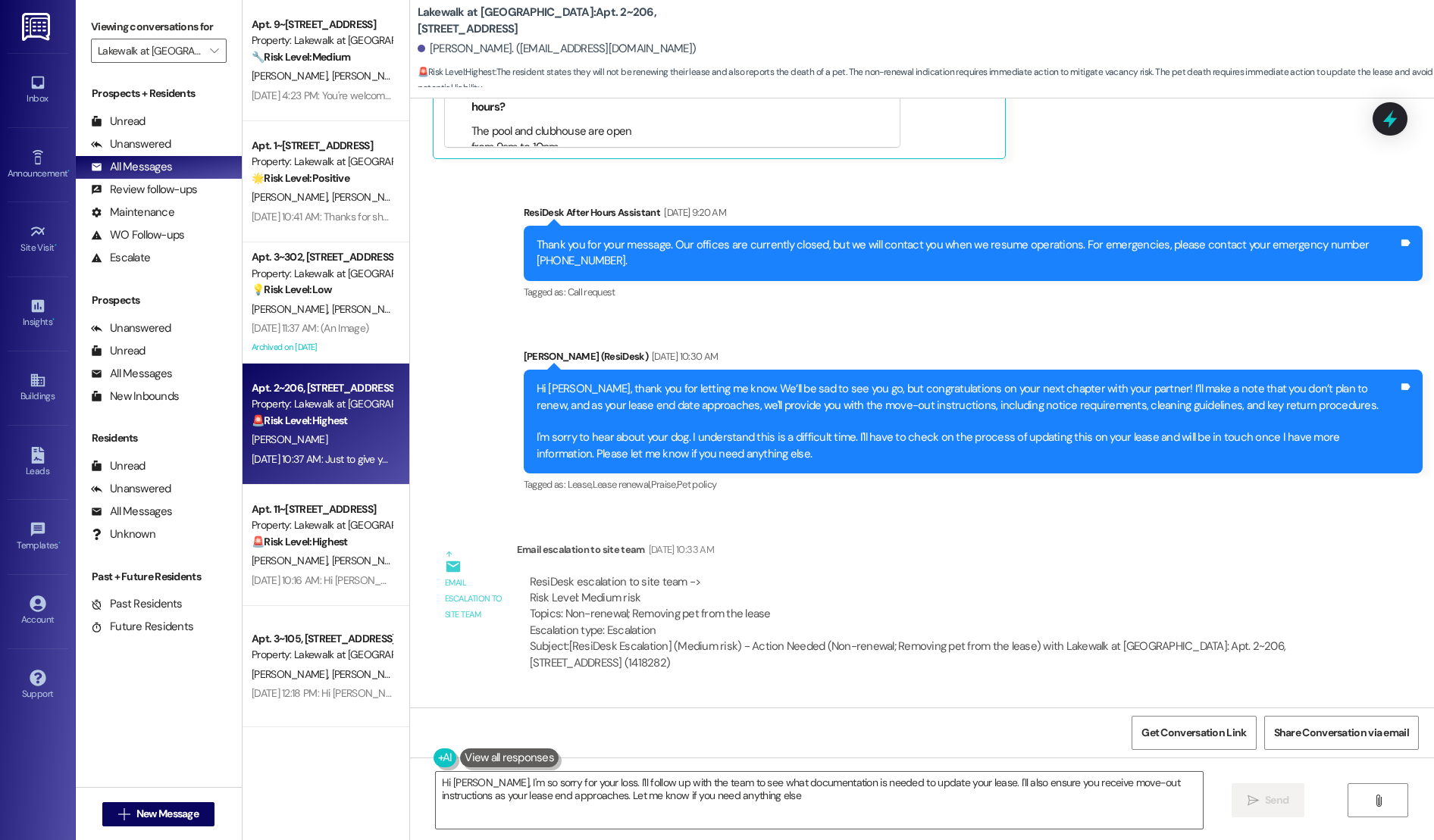
type textarea "Hi [PERSON_NAME], I'm so sorry for your loss. I'll follow up with the team to s…"
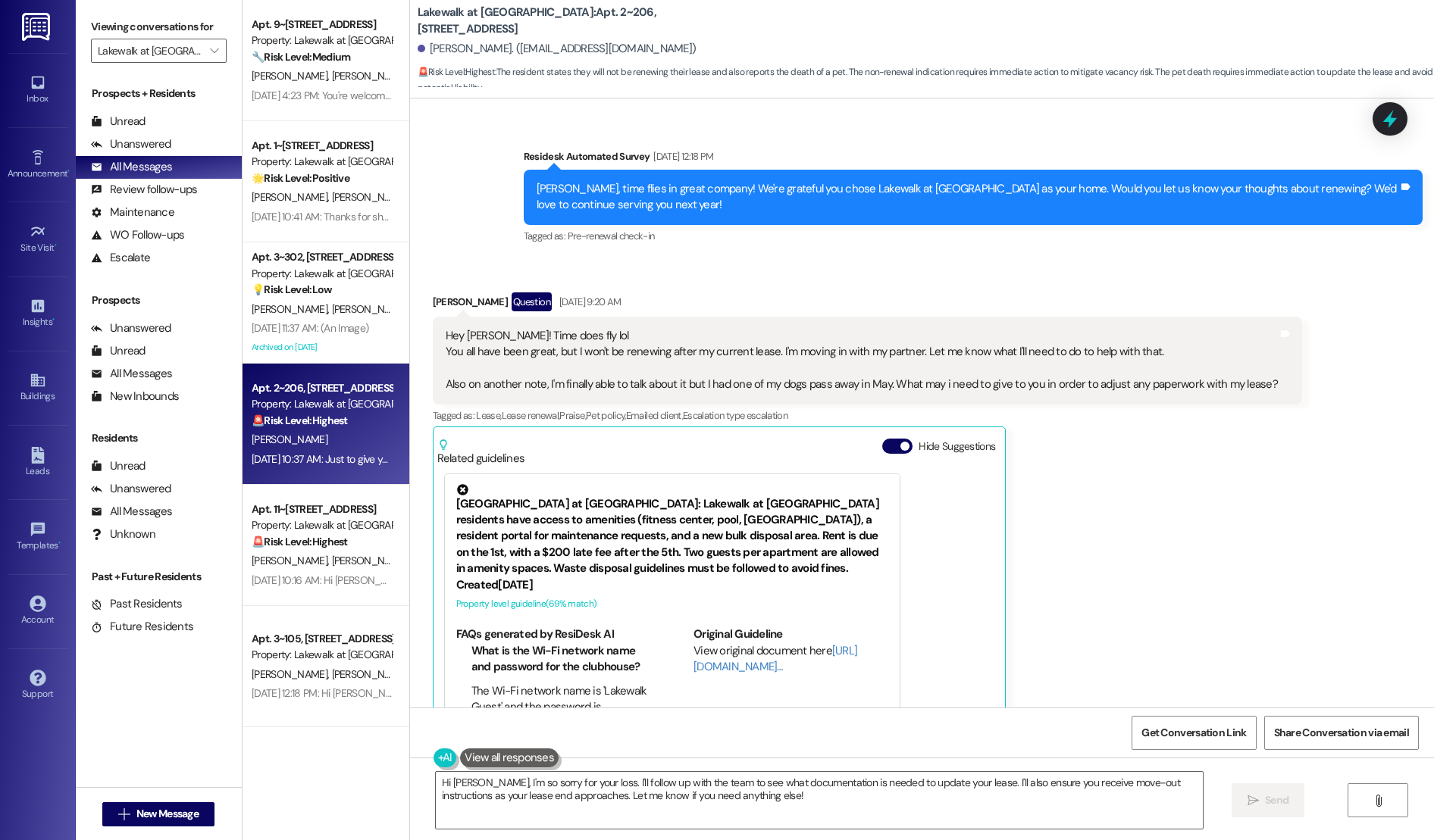
scroll to position [565, 0]
click at [892, 441] on button "Hide Suggestions" at bounding box center [897, 446] width 31 height 15
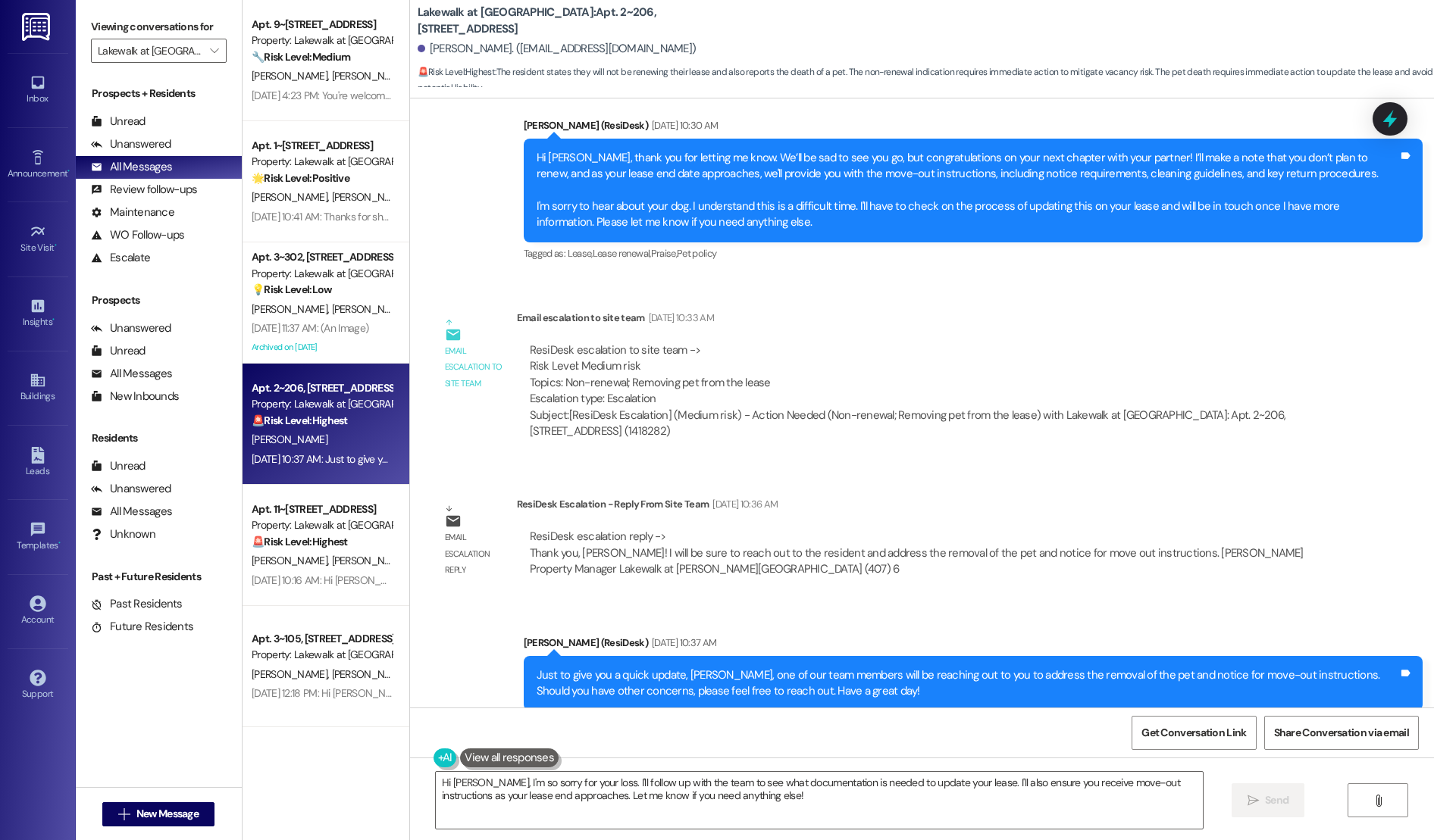
scroll to position [1108, 0]
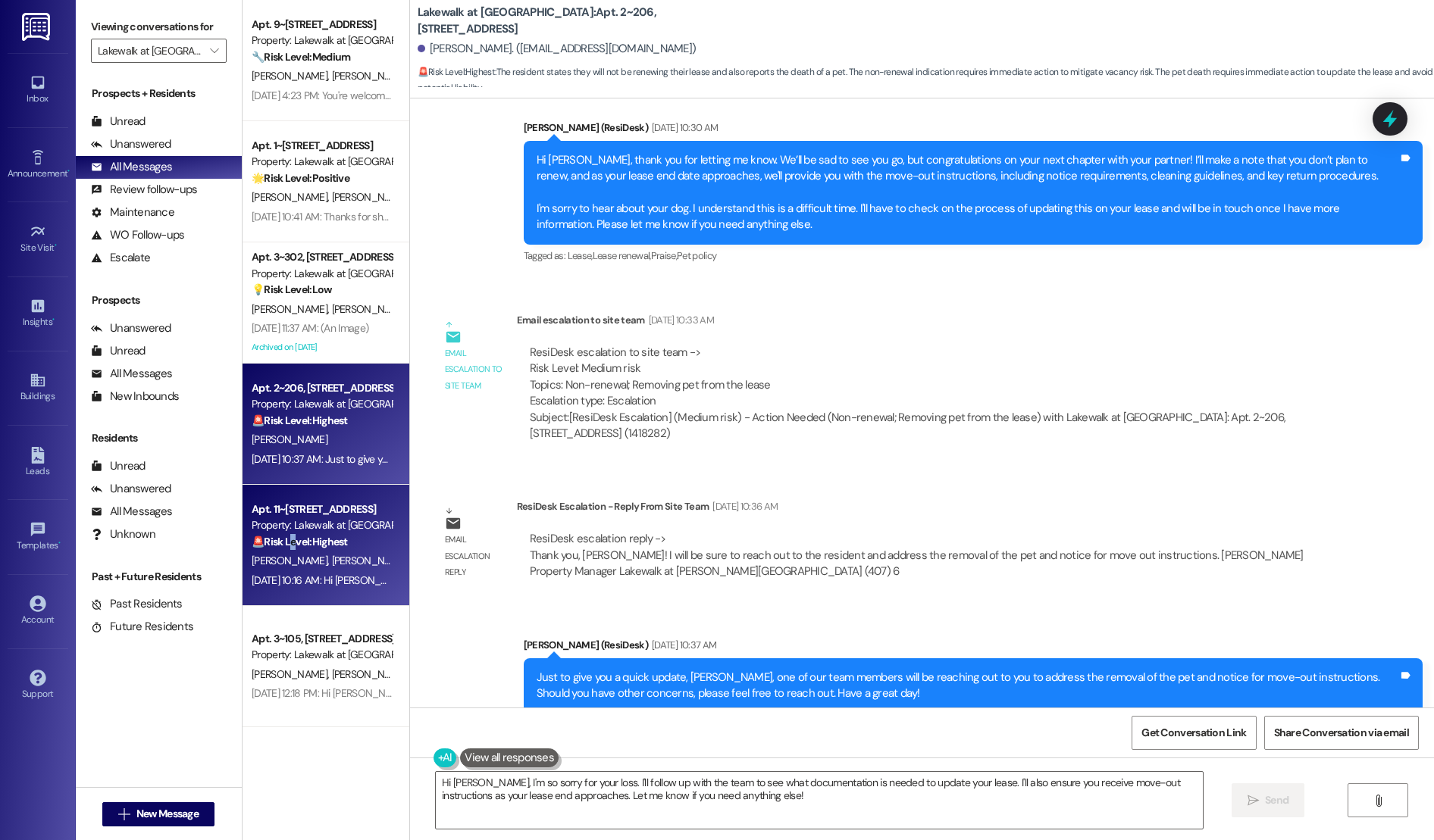
click at [275, 546] on strong "🚨 Risk Level: Highest" at bounding box center [299, 541] width 96 height 14
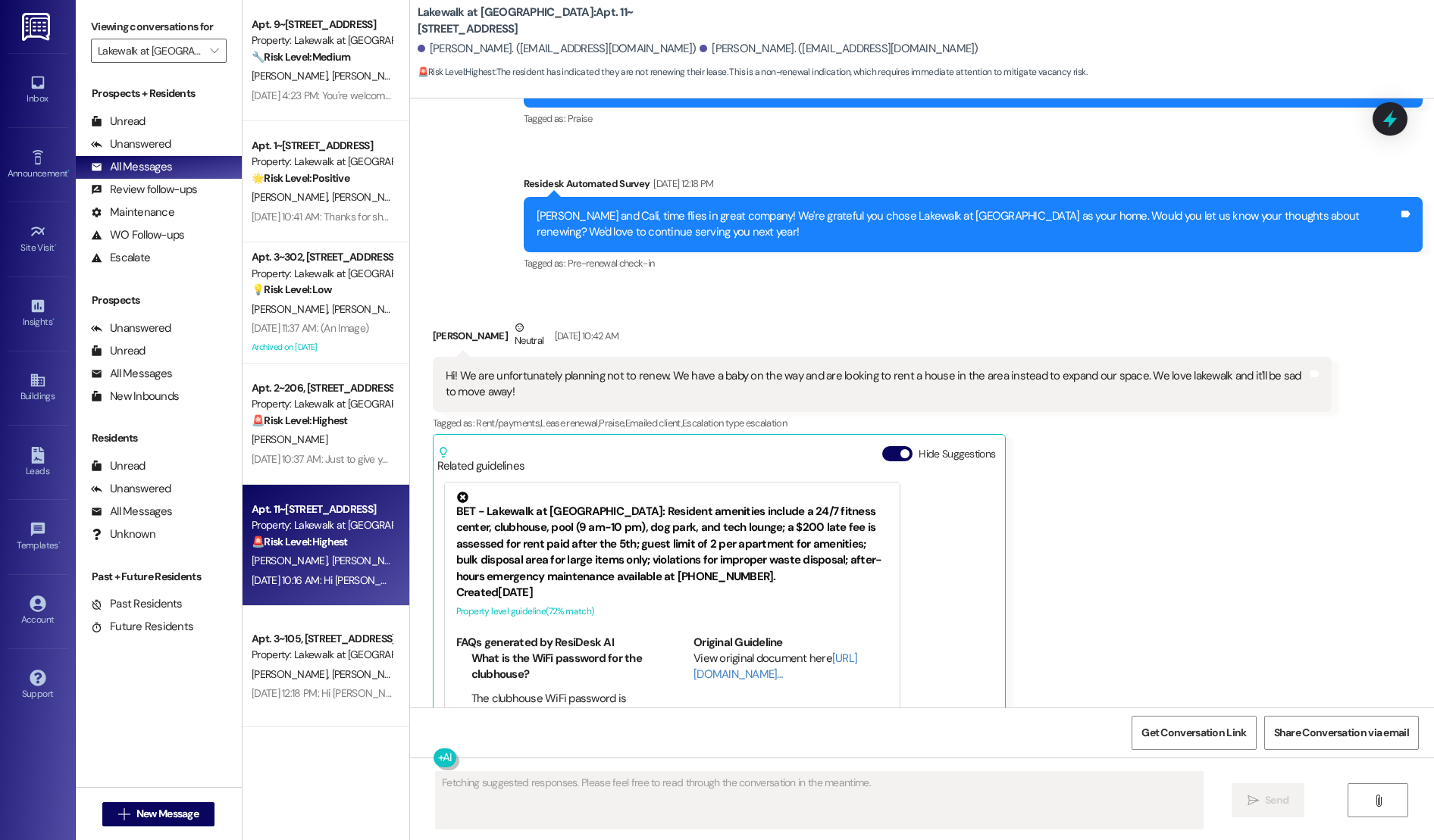
scroll to position [1039, 0]
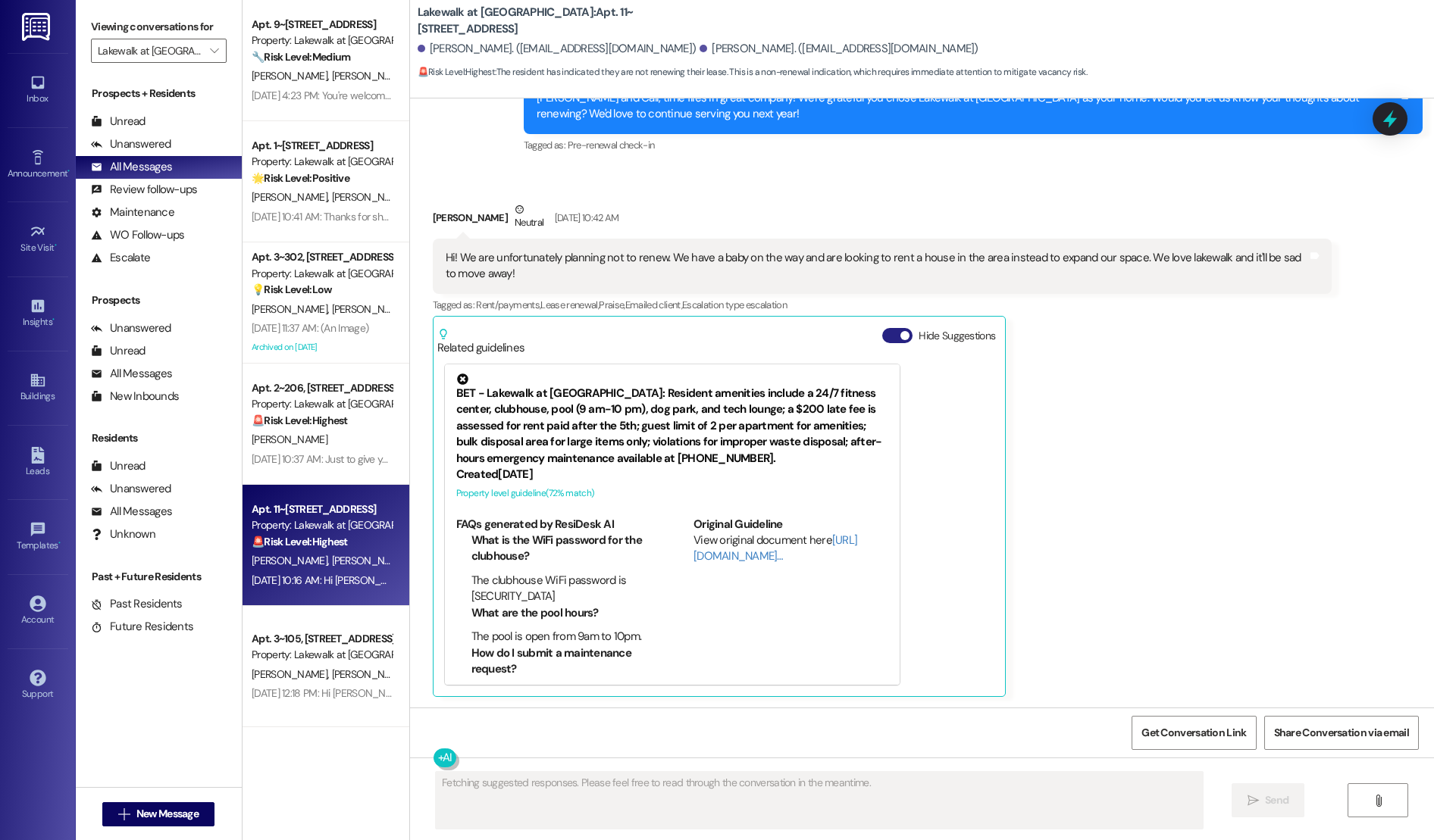
click at [888, 329] on button "Hide Suggestions" at bounding box center [897, 335] width 31 height 15
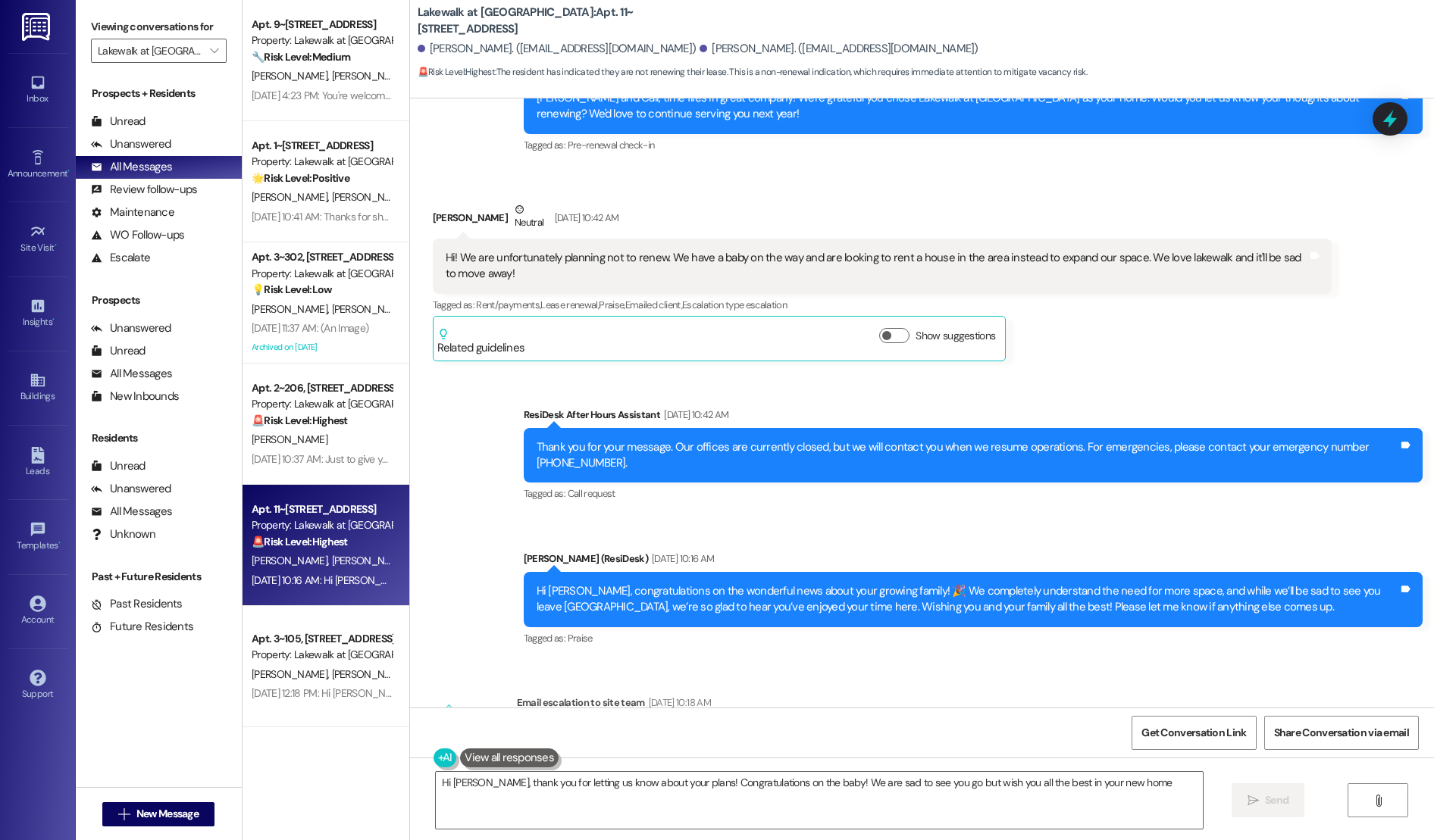
type textarea "Hi [PERSON_NAME], thank you for letting us know about your plans! Congratulatio…"
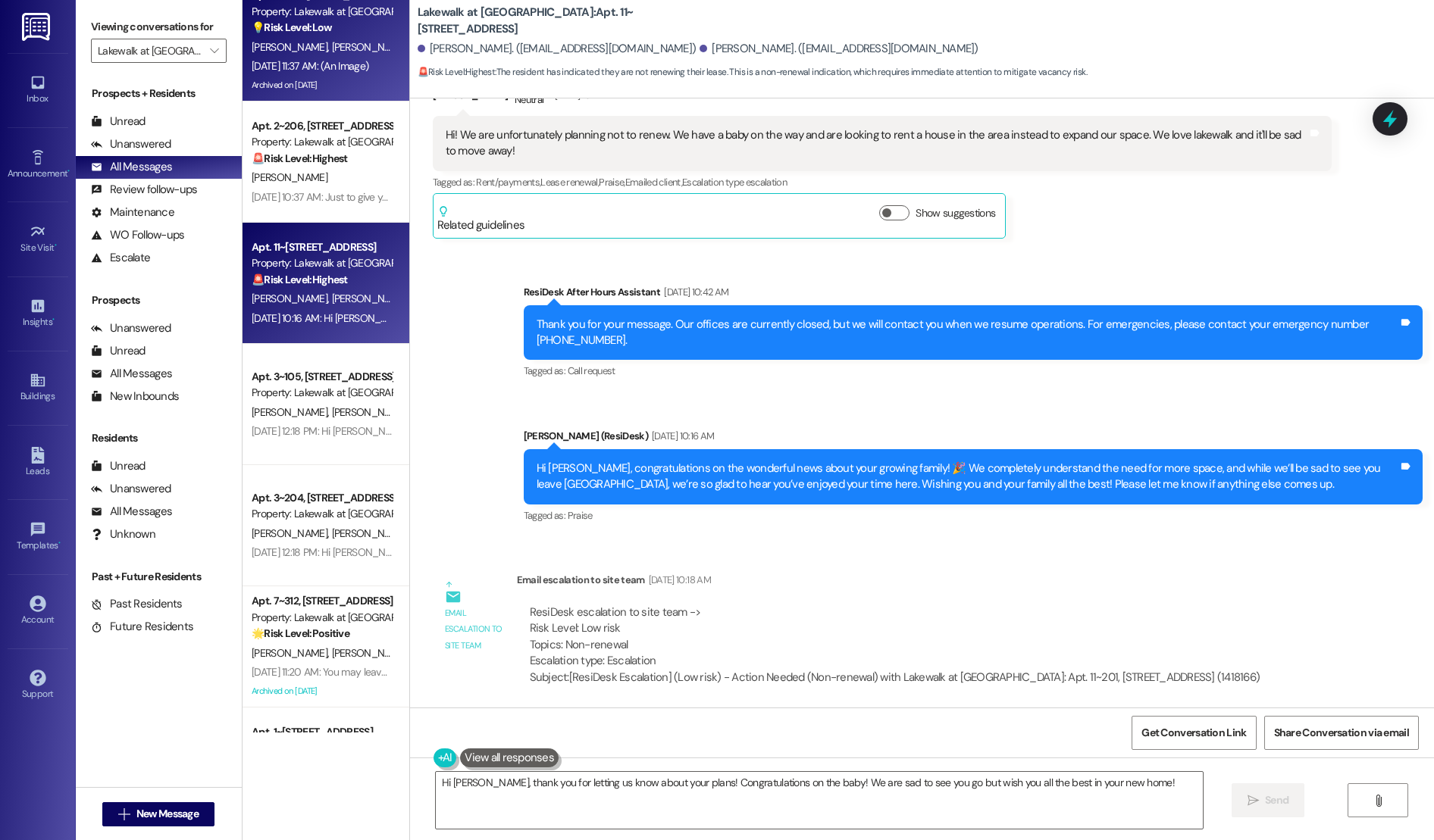
scroll to position [257, 0]
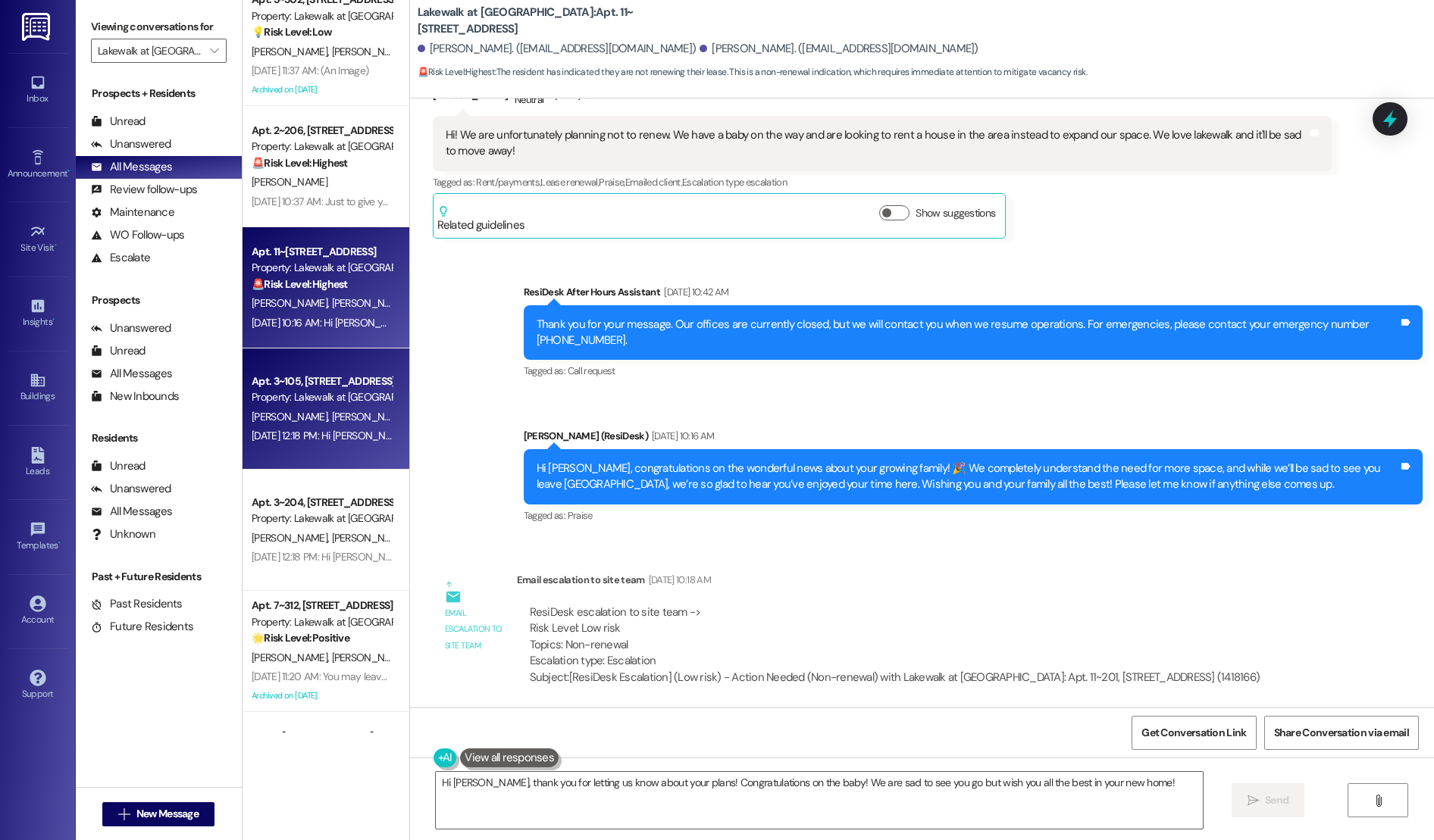
click at [329, 413] on div "M. [PERSON_NAME]" at bounding box center [322, 416] width 143 height 19
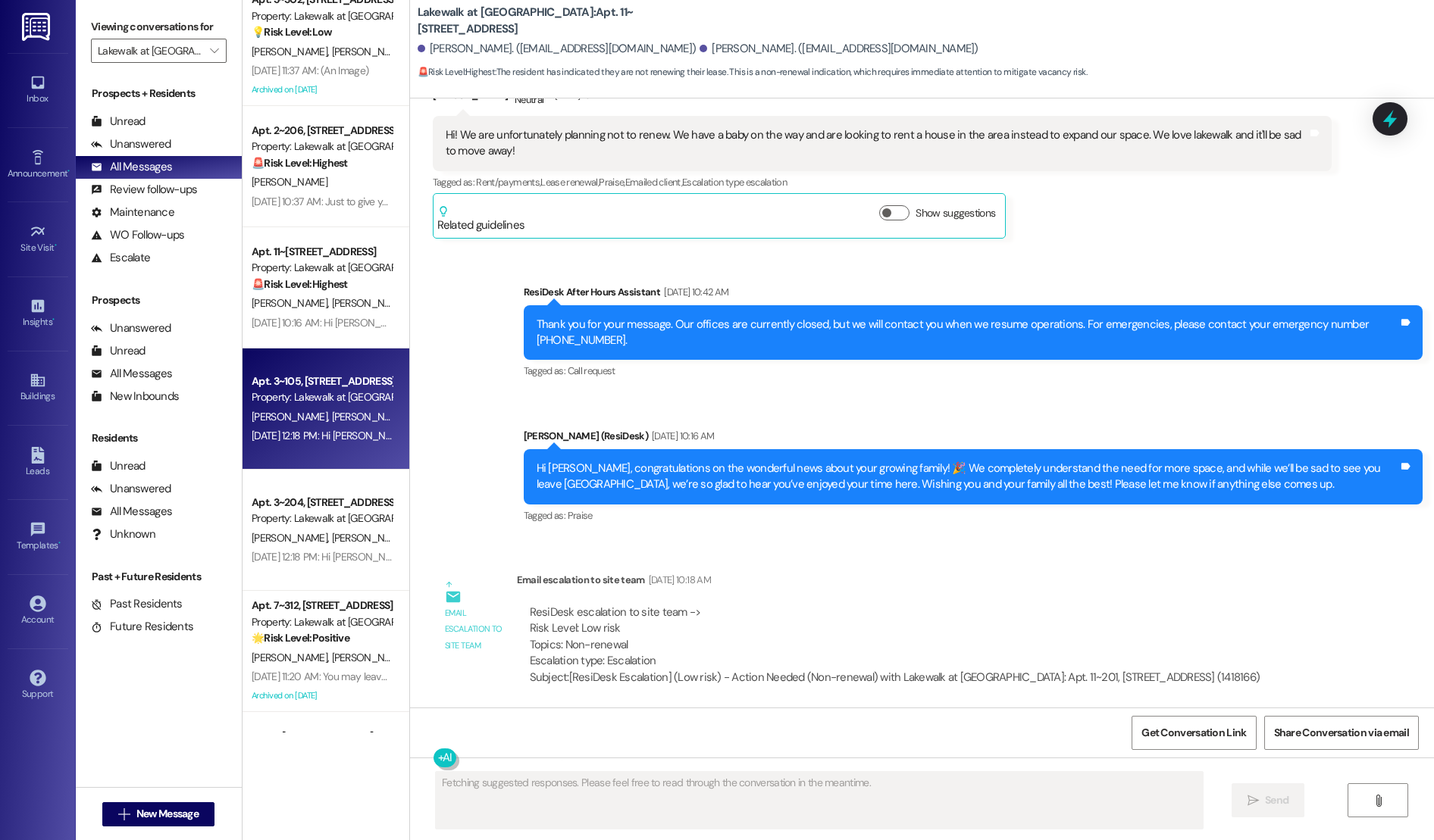
scroll to position [117, 0]
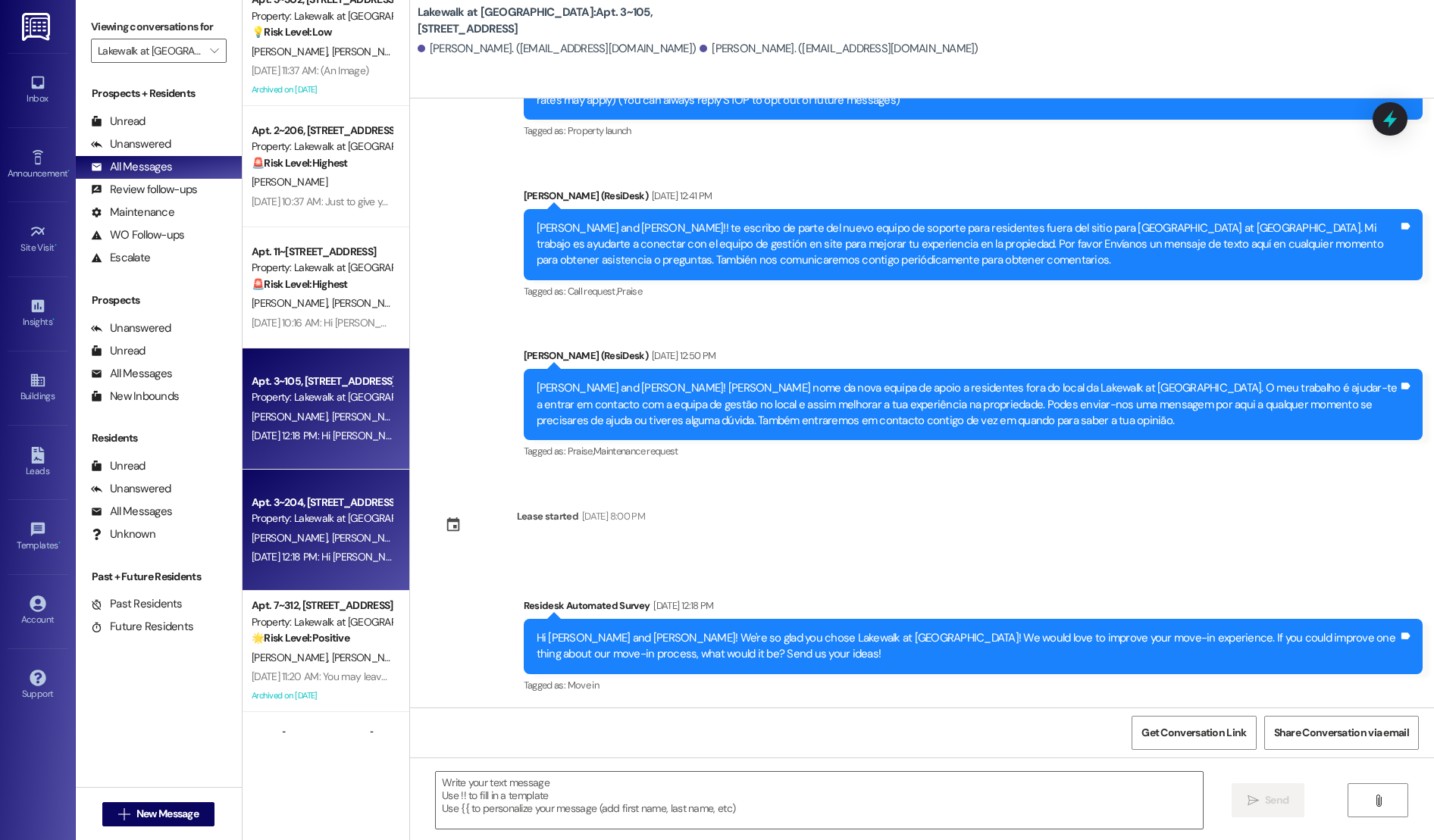
click at [286, 550] on div "[DATE] 12:18 PM: Hi [PERSON_NAME] and [PERSON_NAME]! We're so glad you chose La…" at bounding box center [972, 556] width 1442 height 14
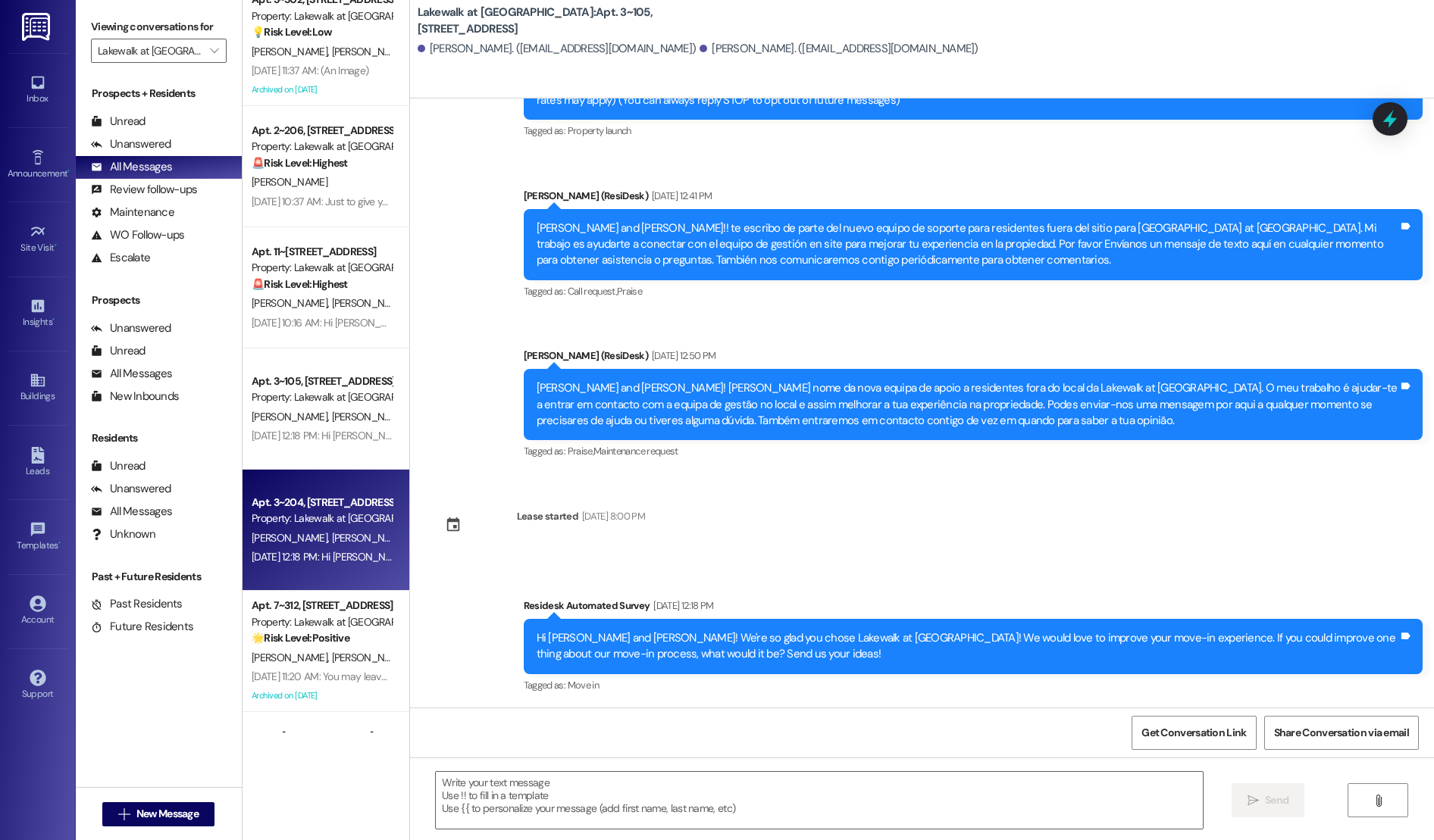
type textarea "Fetching suggested responses. Please feel free to read through the conversation…"
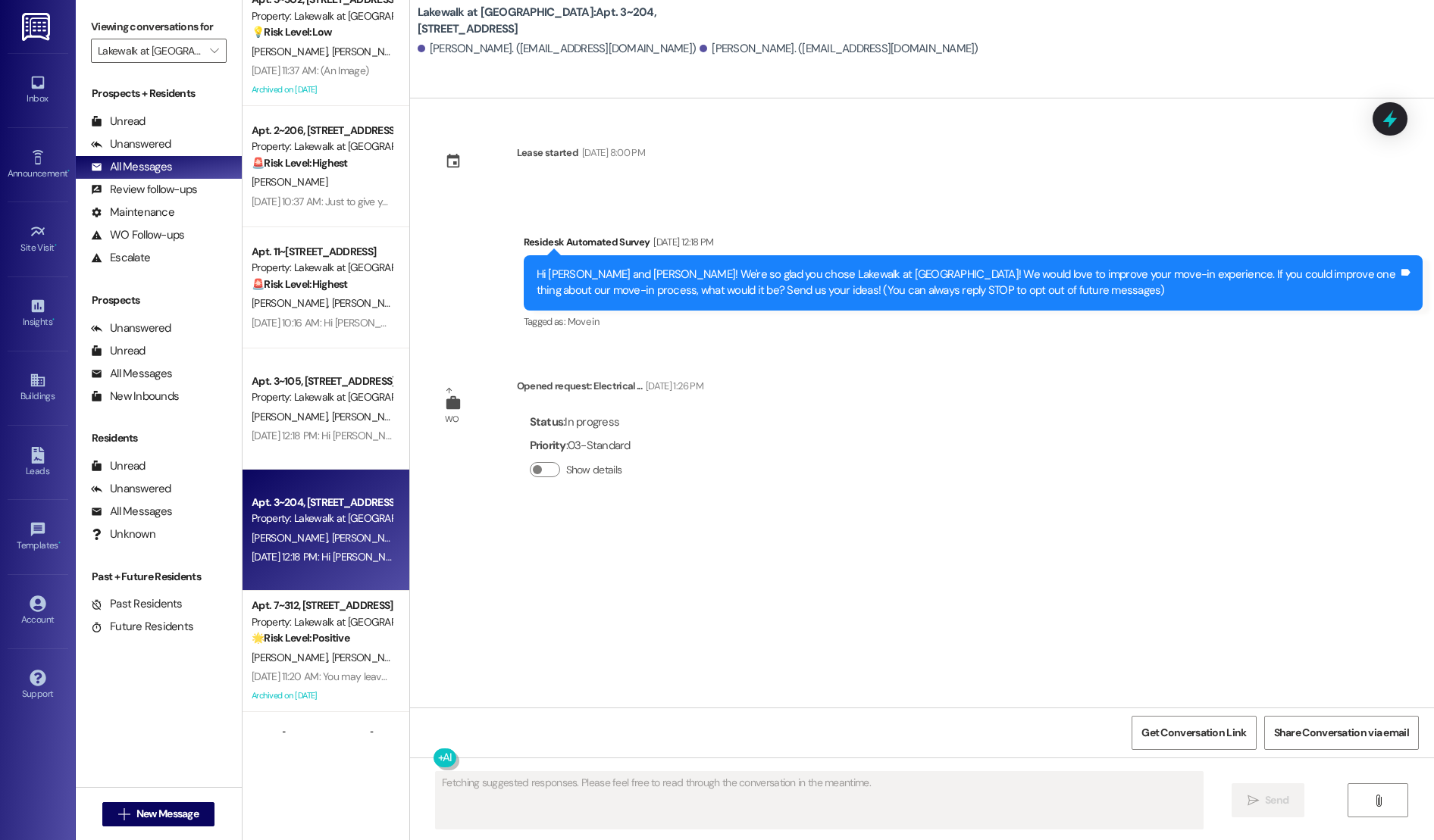
scroll to position [0, 0]
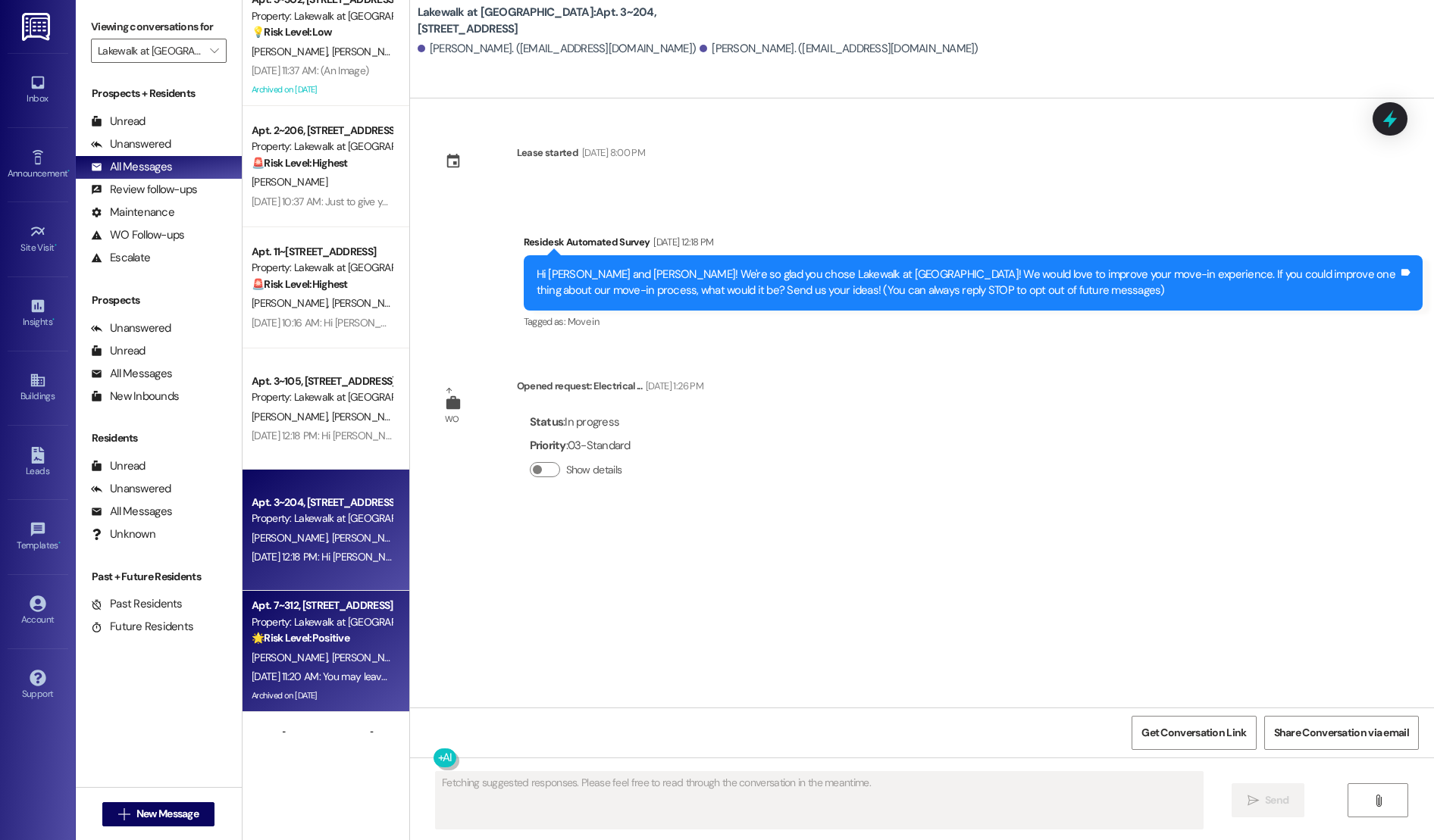
click at [315, 619] on div "Property: Lakewalk at [GEOGRAPHIC_DATA]" at bounding box center [321, 622] width 140 height 16
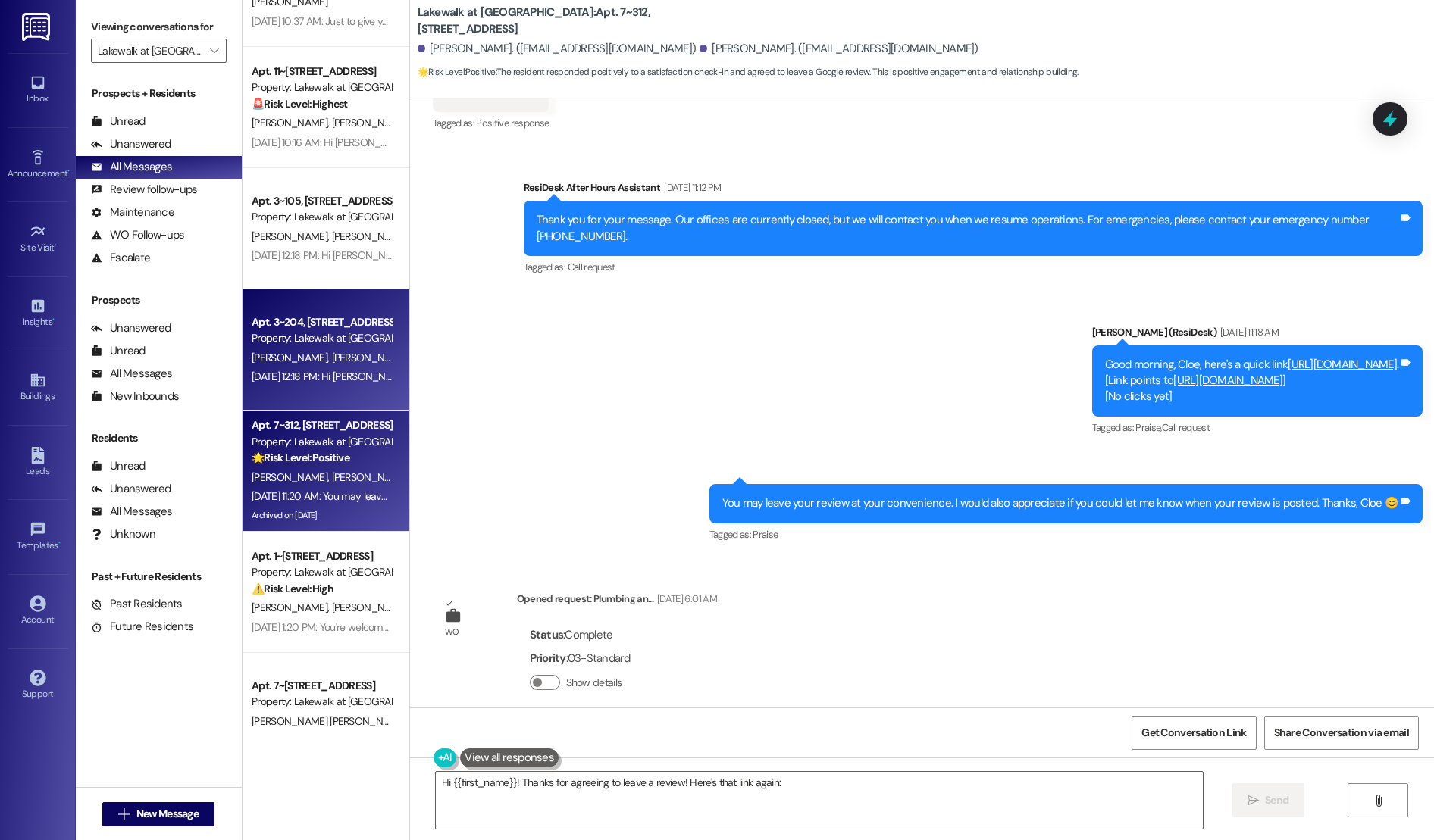
scroll to position [463, 0]
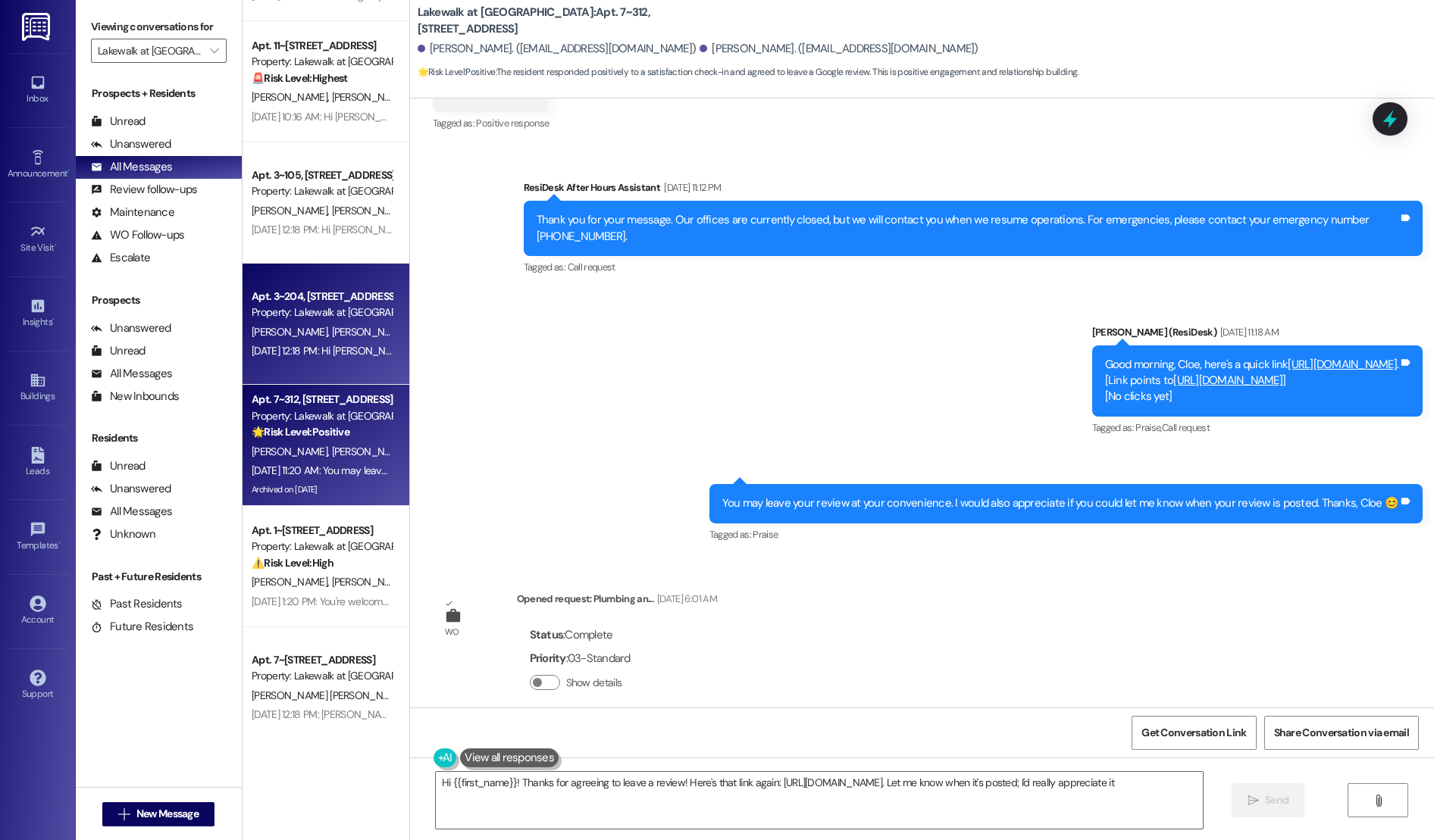
type textarea "Hi {{first_name}}! Thanks for agreeing to leave a review! Here's that link agai…"
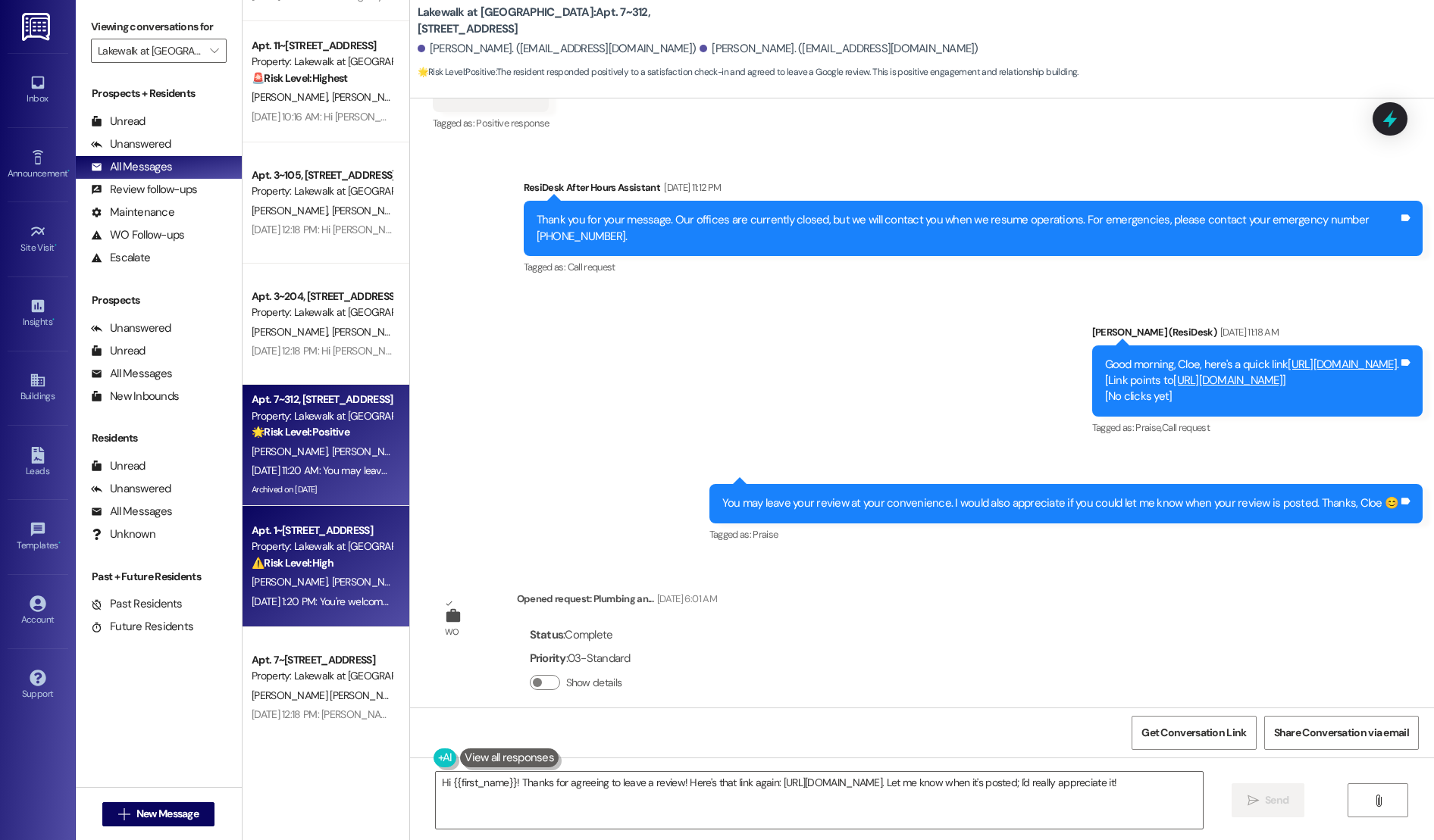
click at [313, 561] on strong "⚠️ Risk Level: High" at bounding box center [292, 562] width 82 height 14
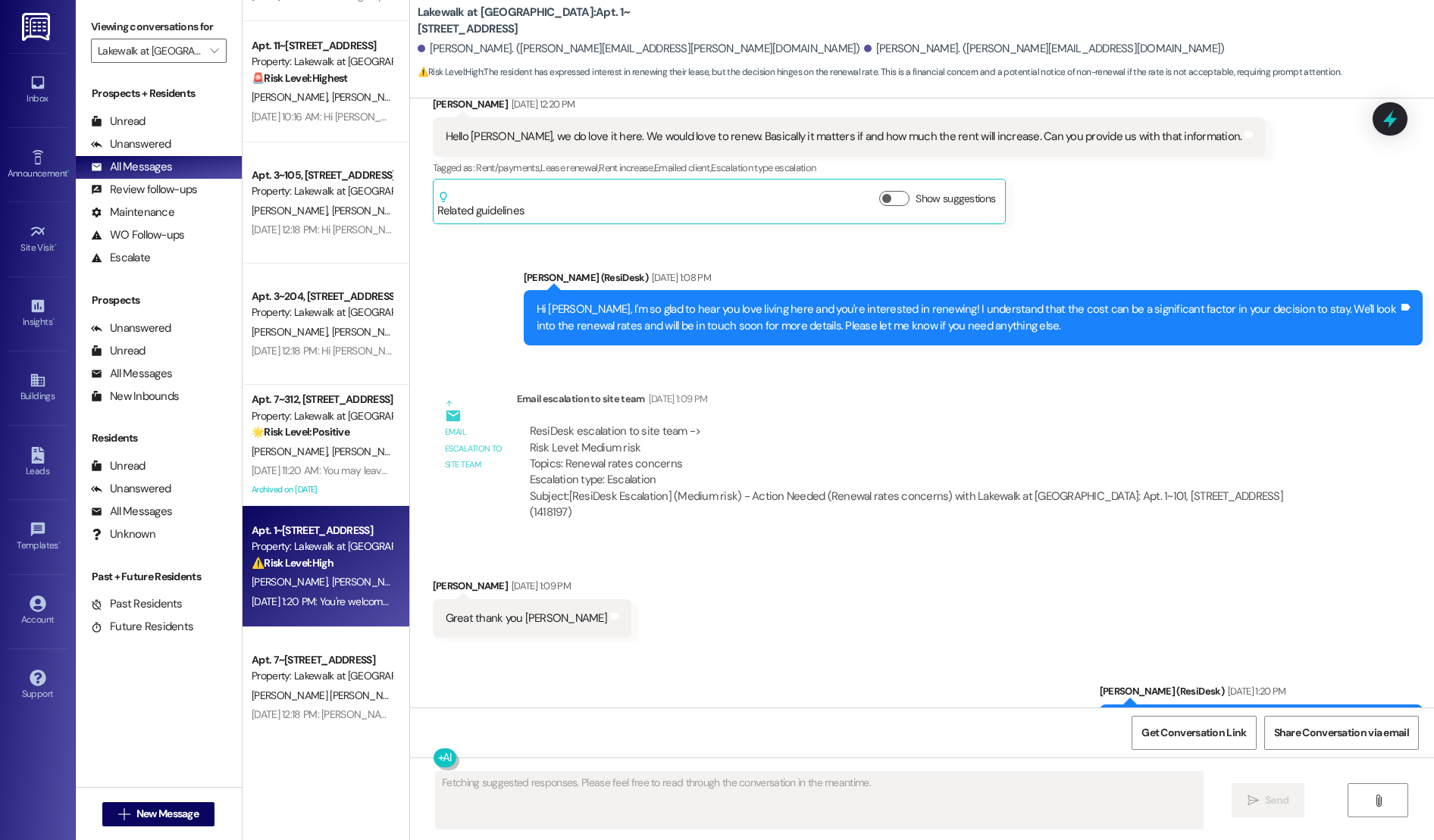
scroll to position [2657, 0]
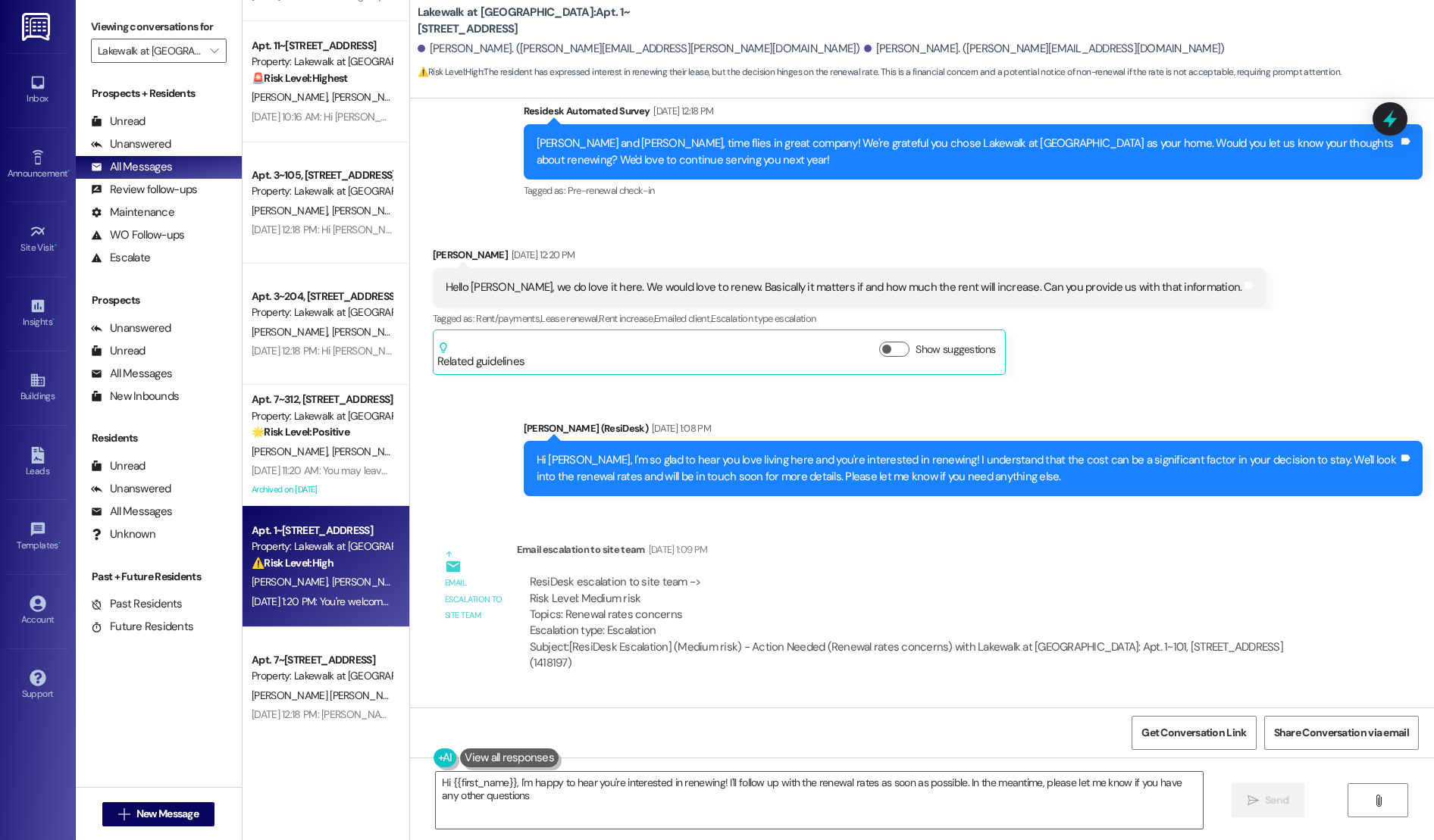
type textarea "Hi {{first_name}}, I'm happy to hear you're interested in renewing! I'll follow…"
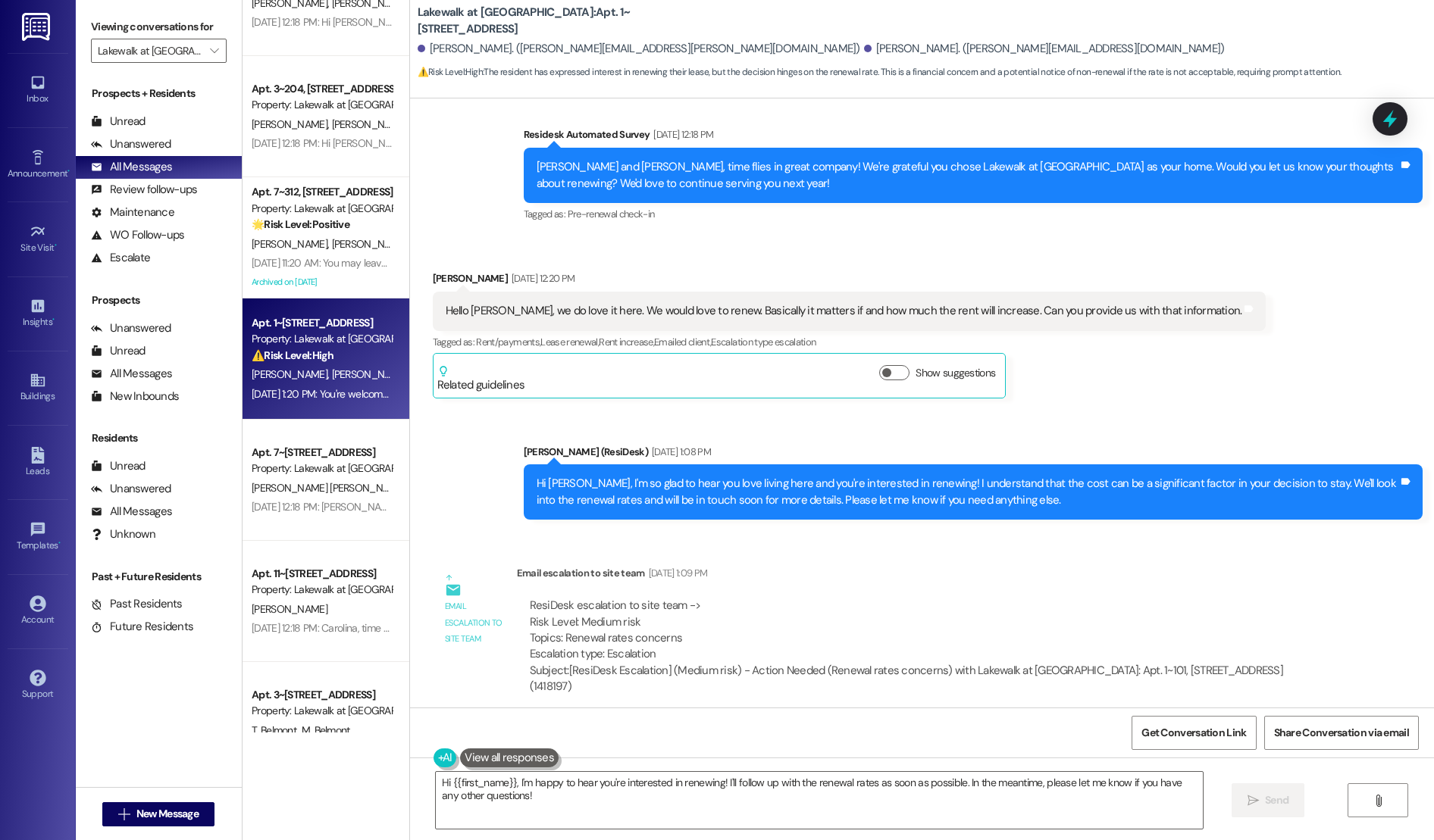
scroll to position [678, 0]
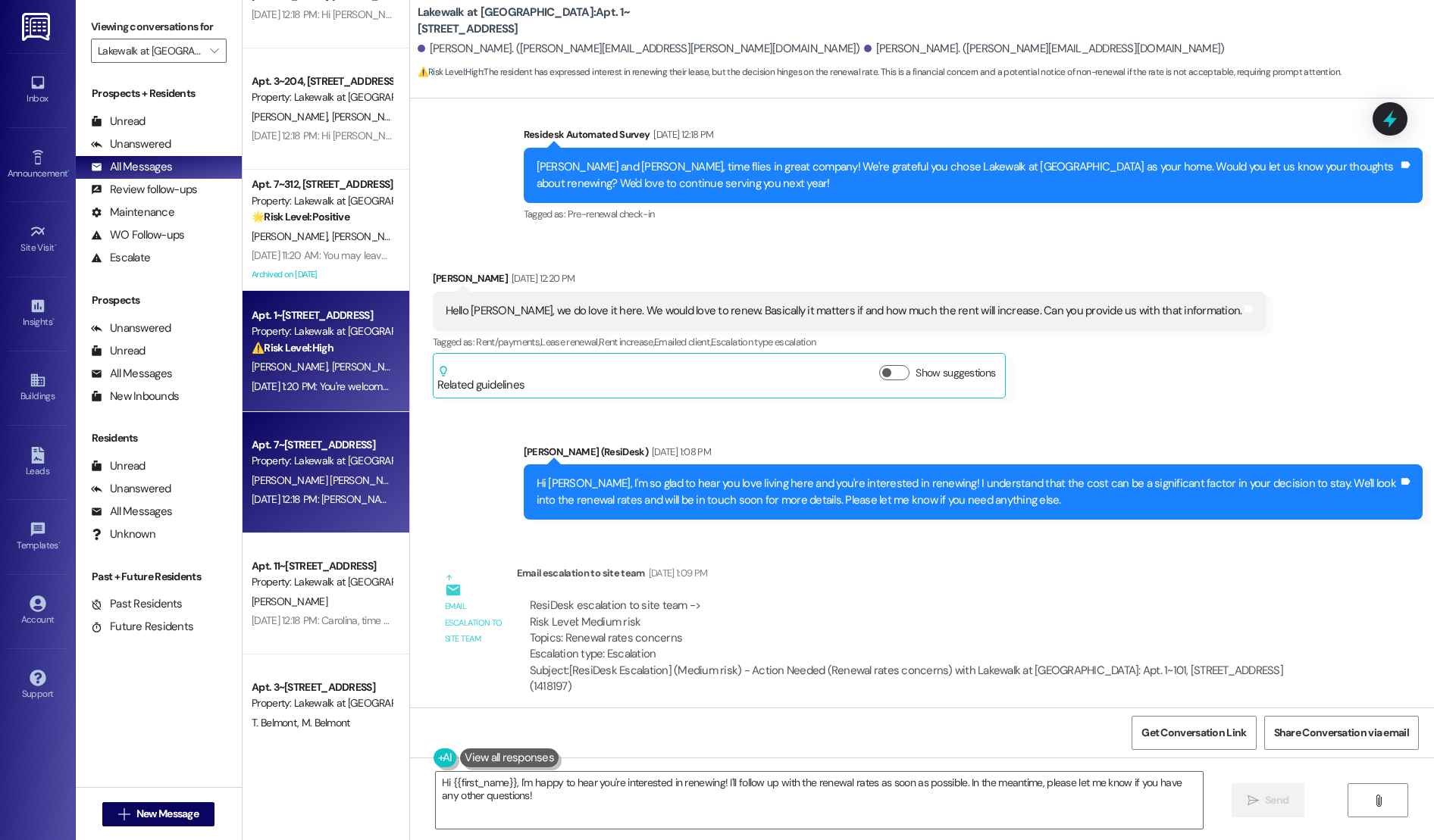
click at [292, 462] on div "Property: Lakewalk at [GEOGRAPHIC_DATA]" at bounding box center [321, 461] width 140 height 16
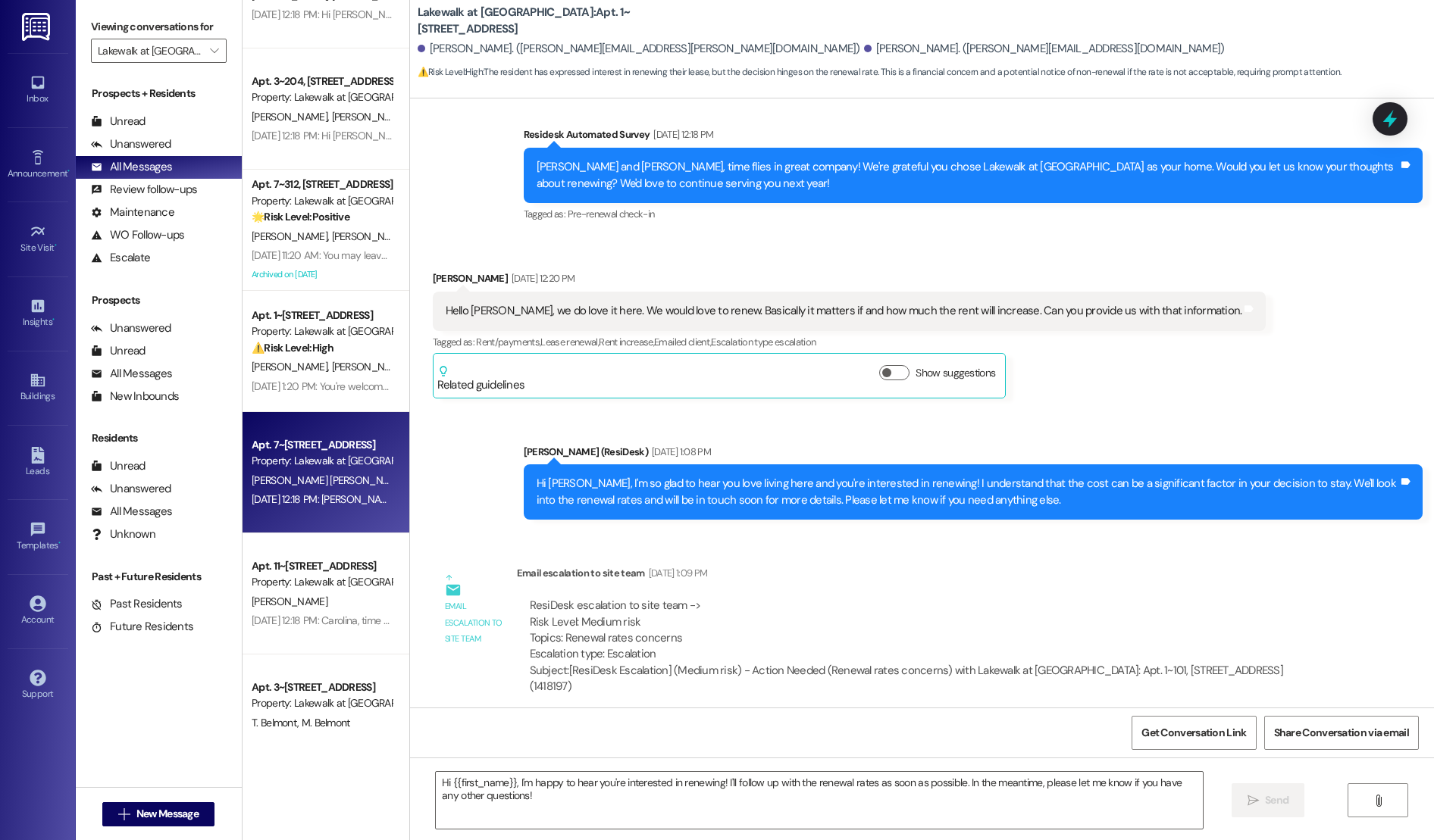
type textarea "Fetching suggested responses. Please feel free to read through the conversation…"
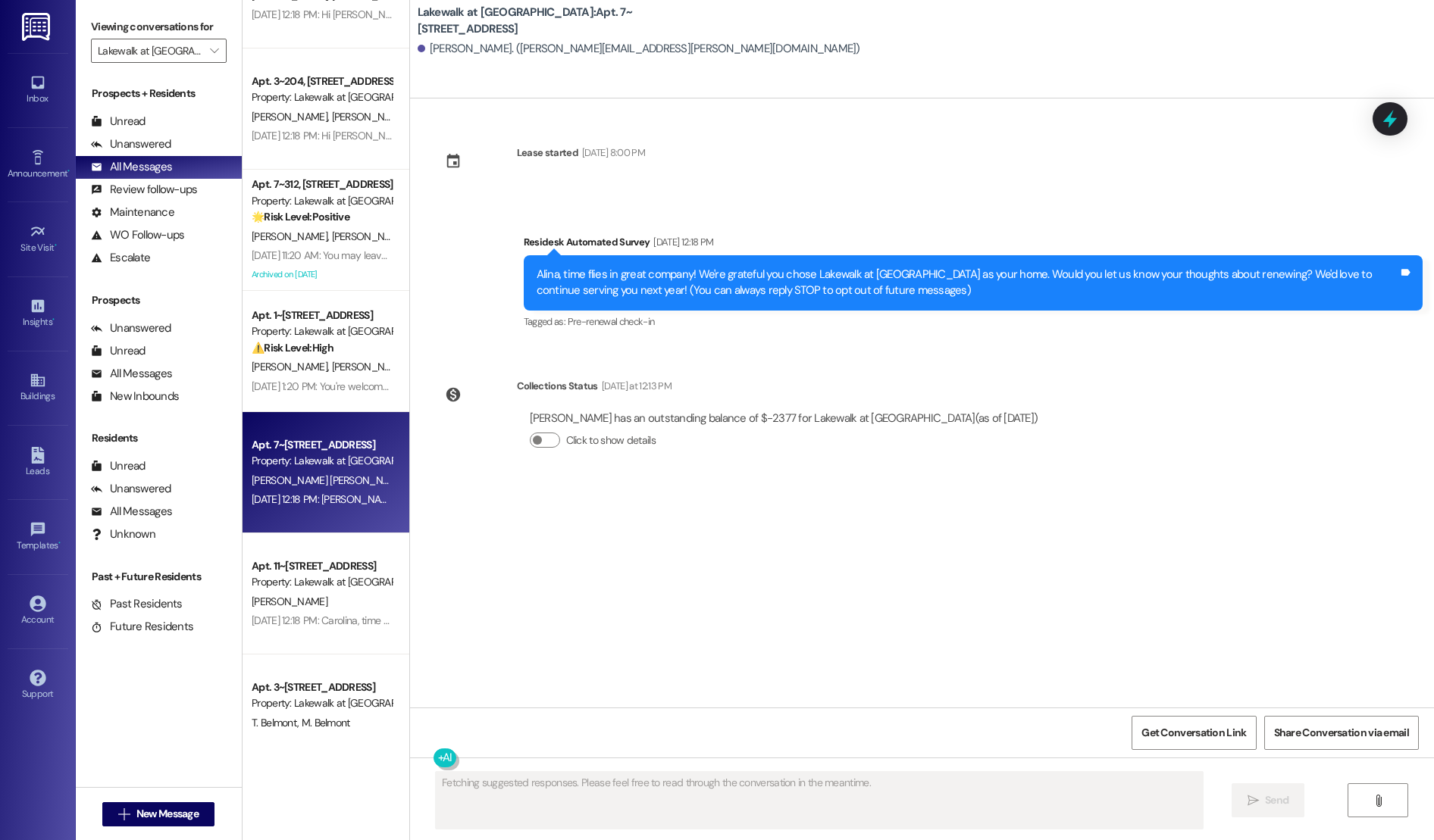
scroll to position [0, 0]
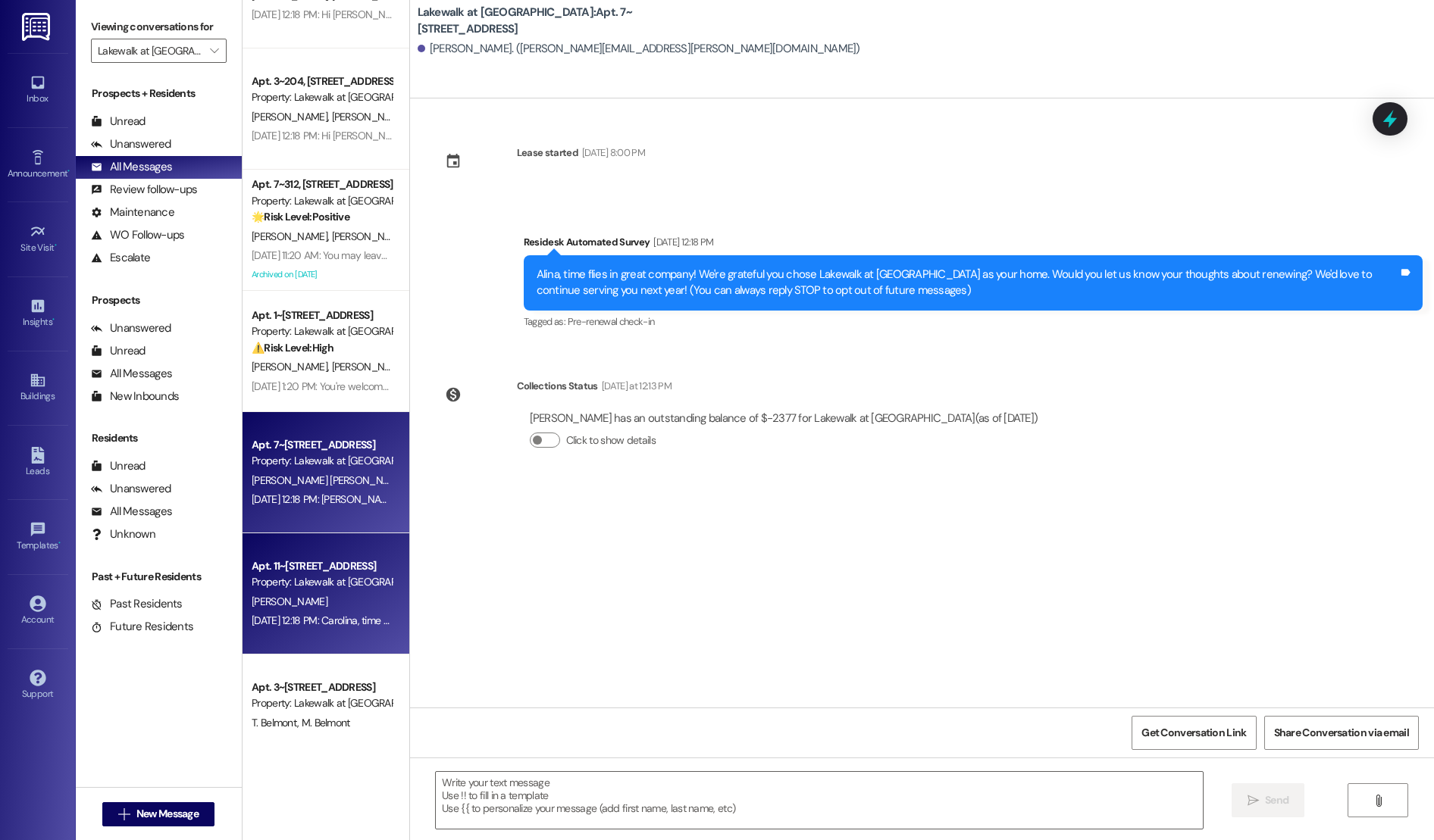
click at [308, 561] on div "Apt. 11~[STREET_ADDRESS]" at bounding box center [321, 566] width 140 height 16
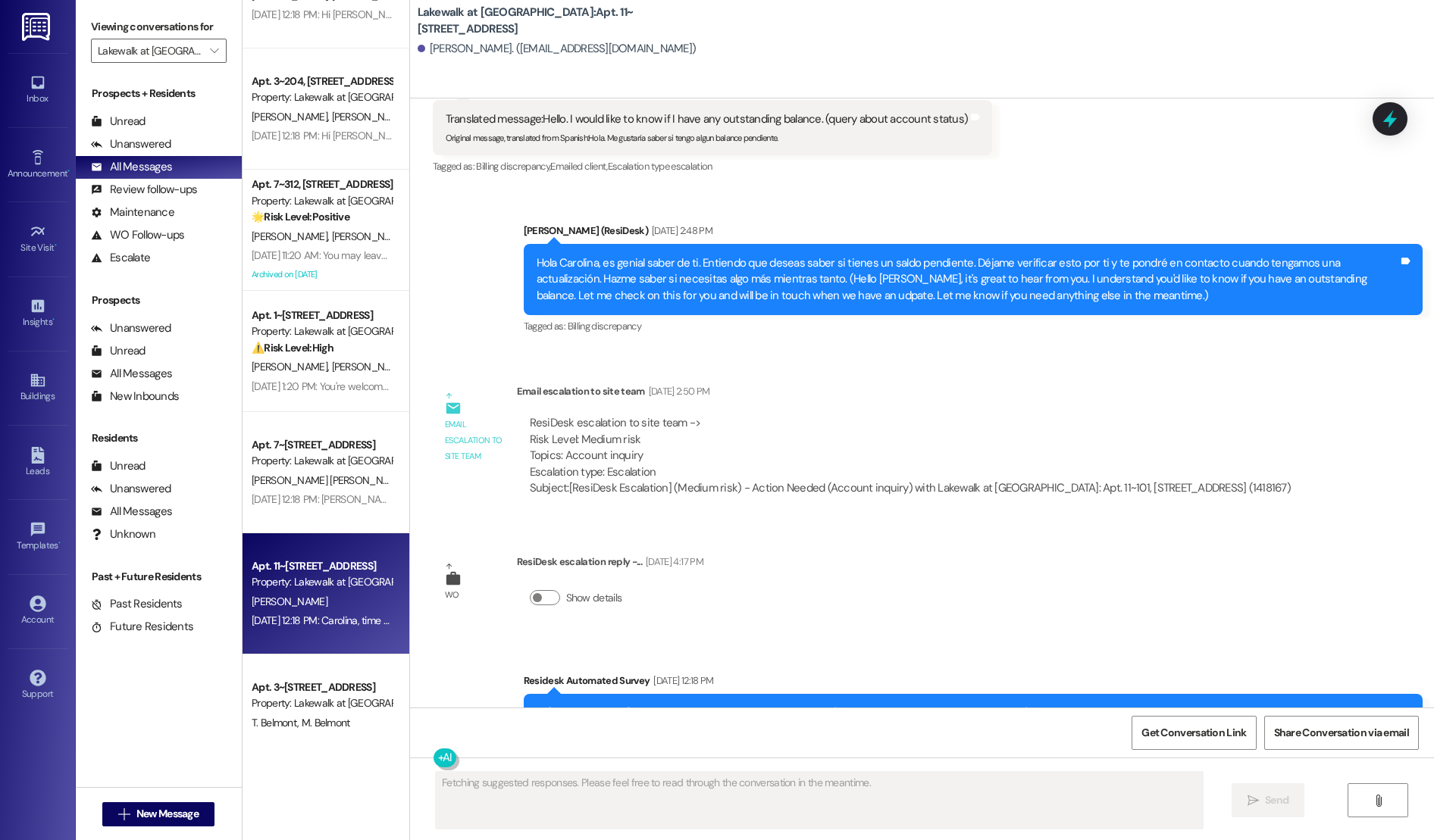
scroll to position [632, 0]
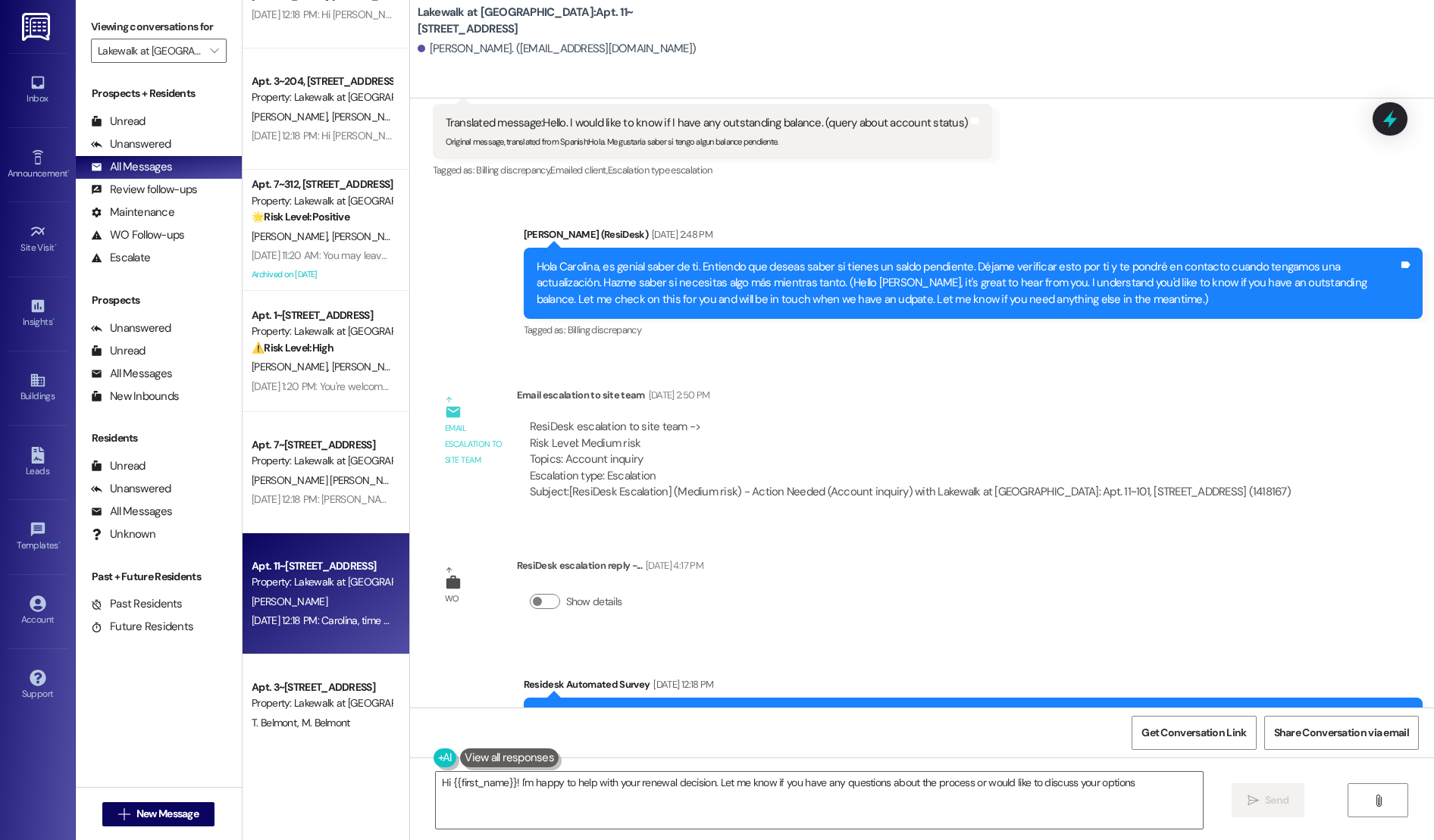
type textarea "Hi {{first_name}}! I'm happy to help with your renewal decision. Let me know if…"
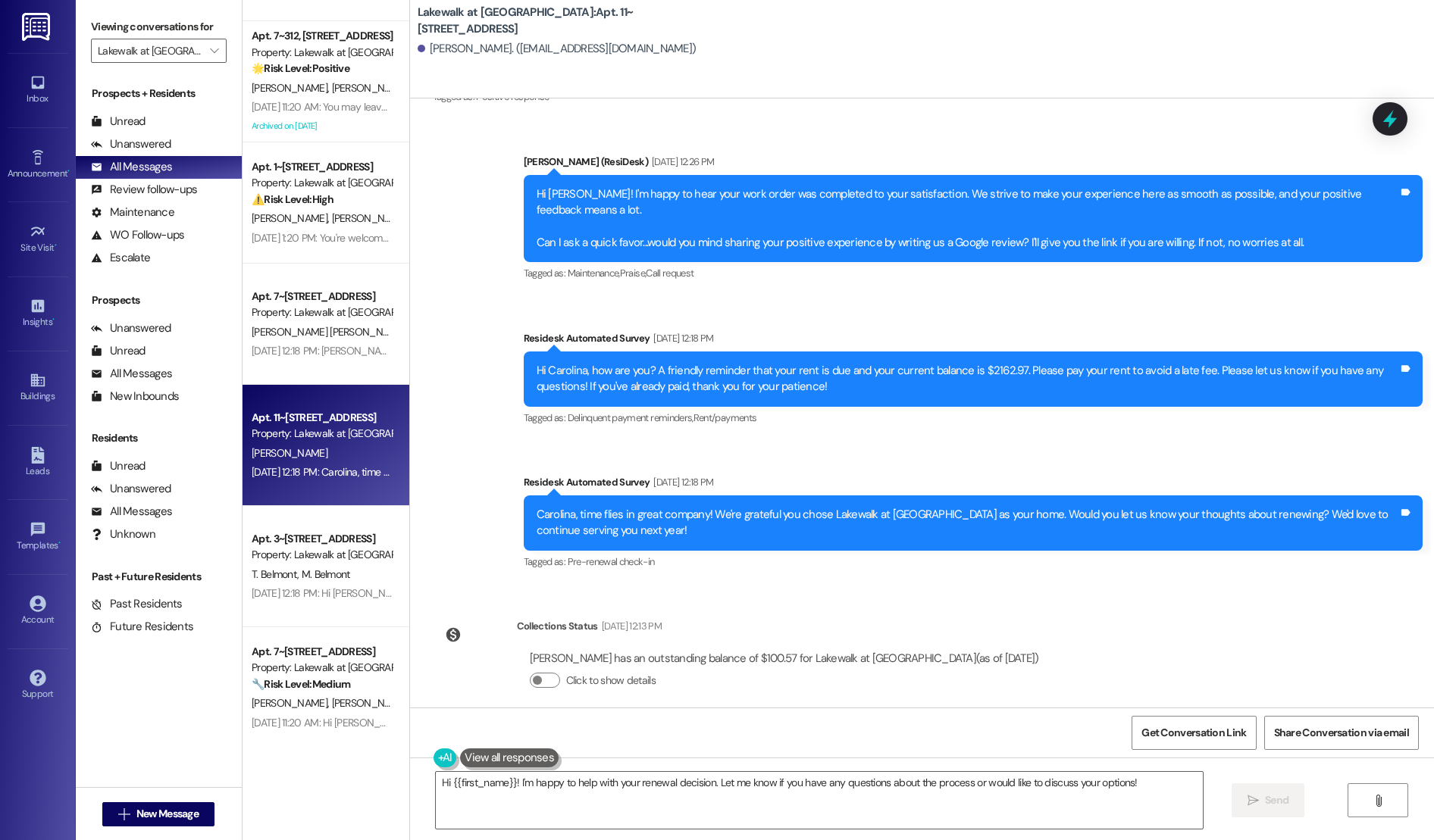
scroll to position [834, 0]
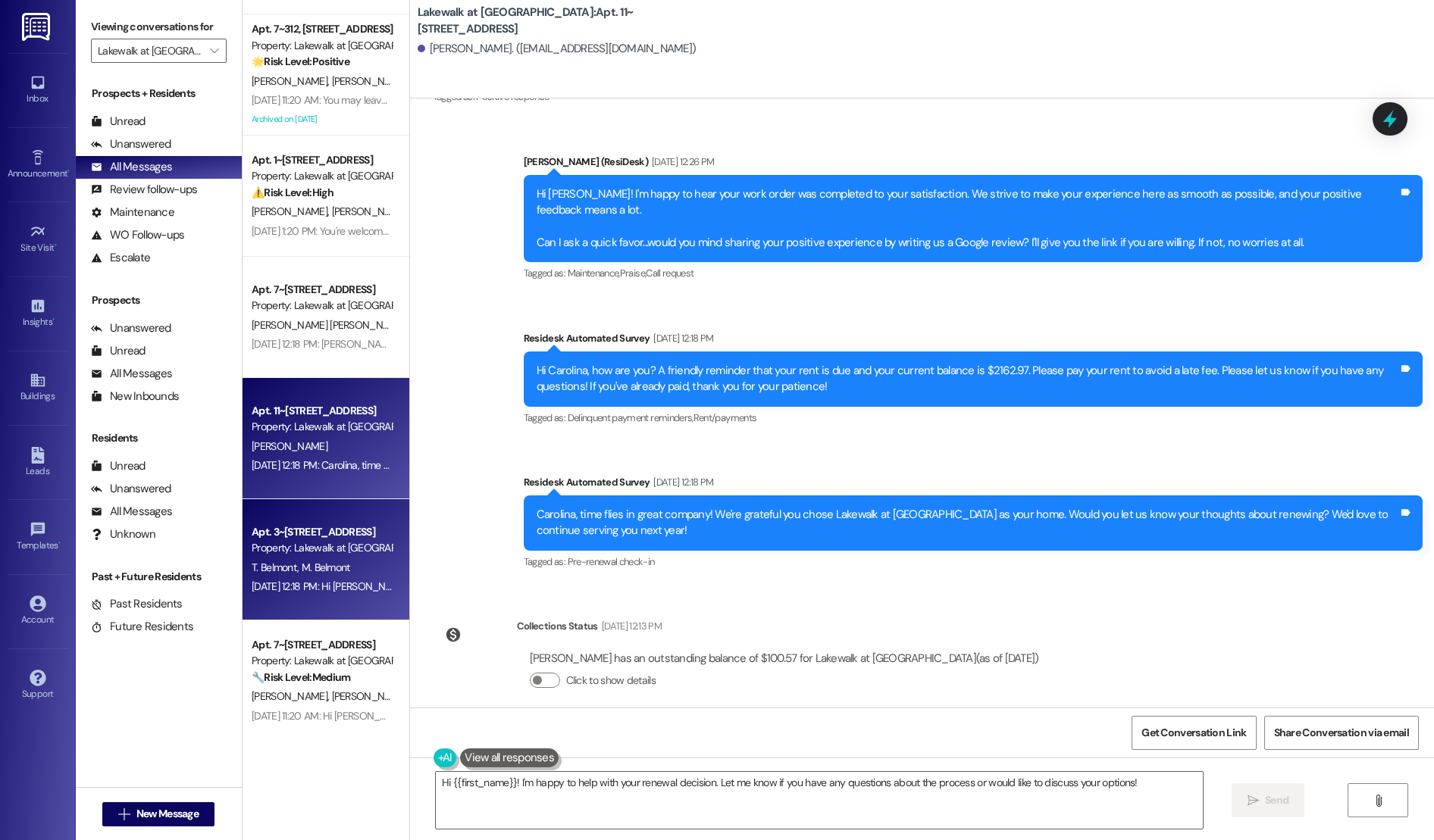
click at [347, 570] on div "T. Belmont M. Belmont" at bounding box center [322, 567] width 143 height 19
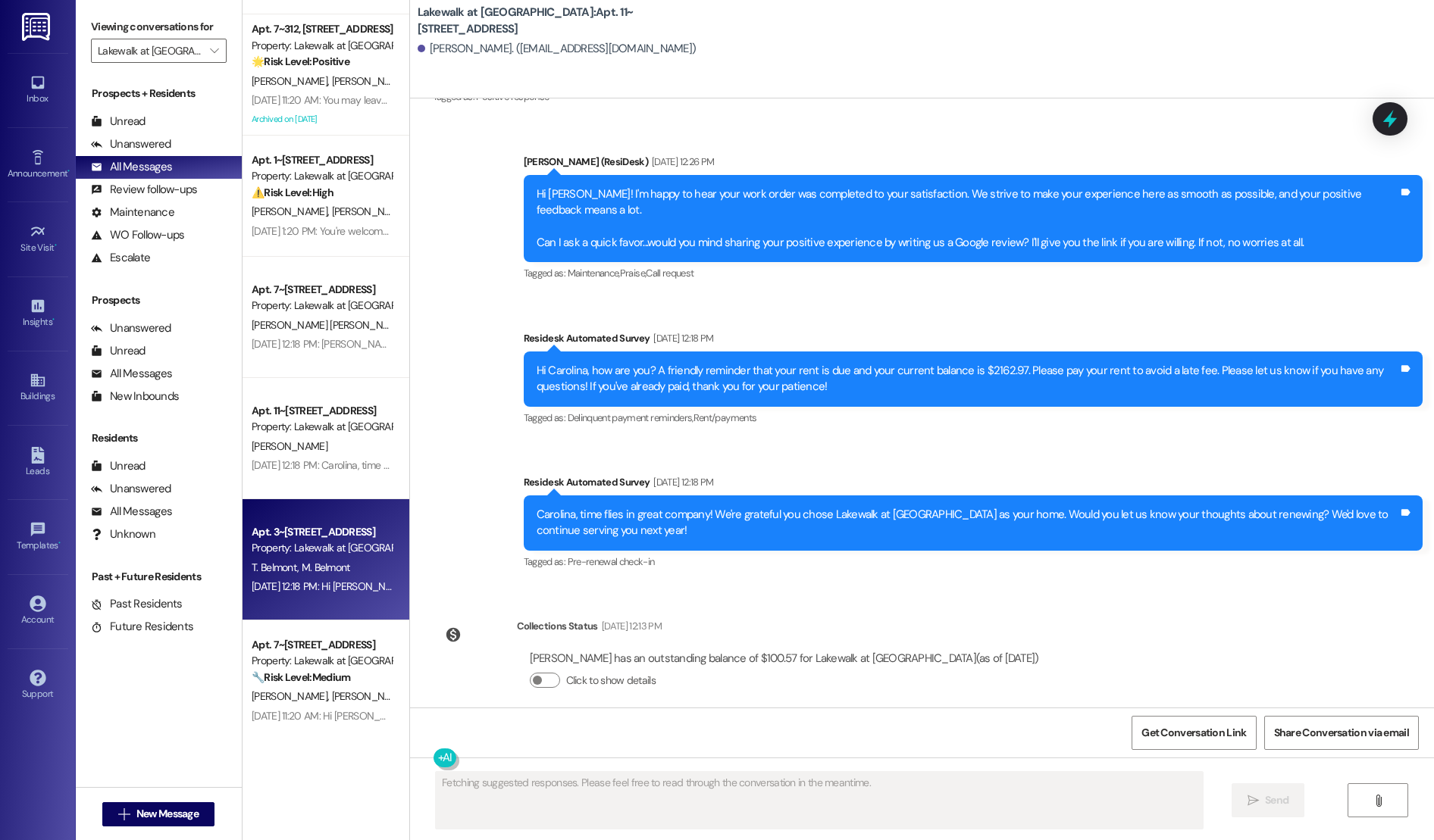
scroll to position [0, 0]
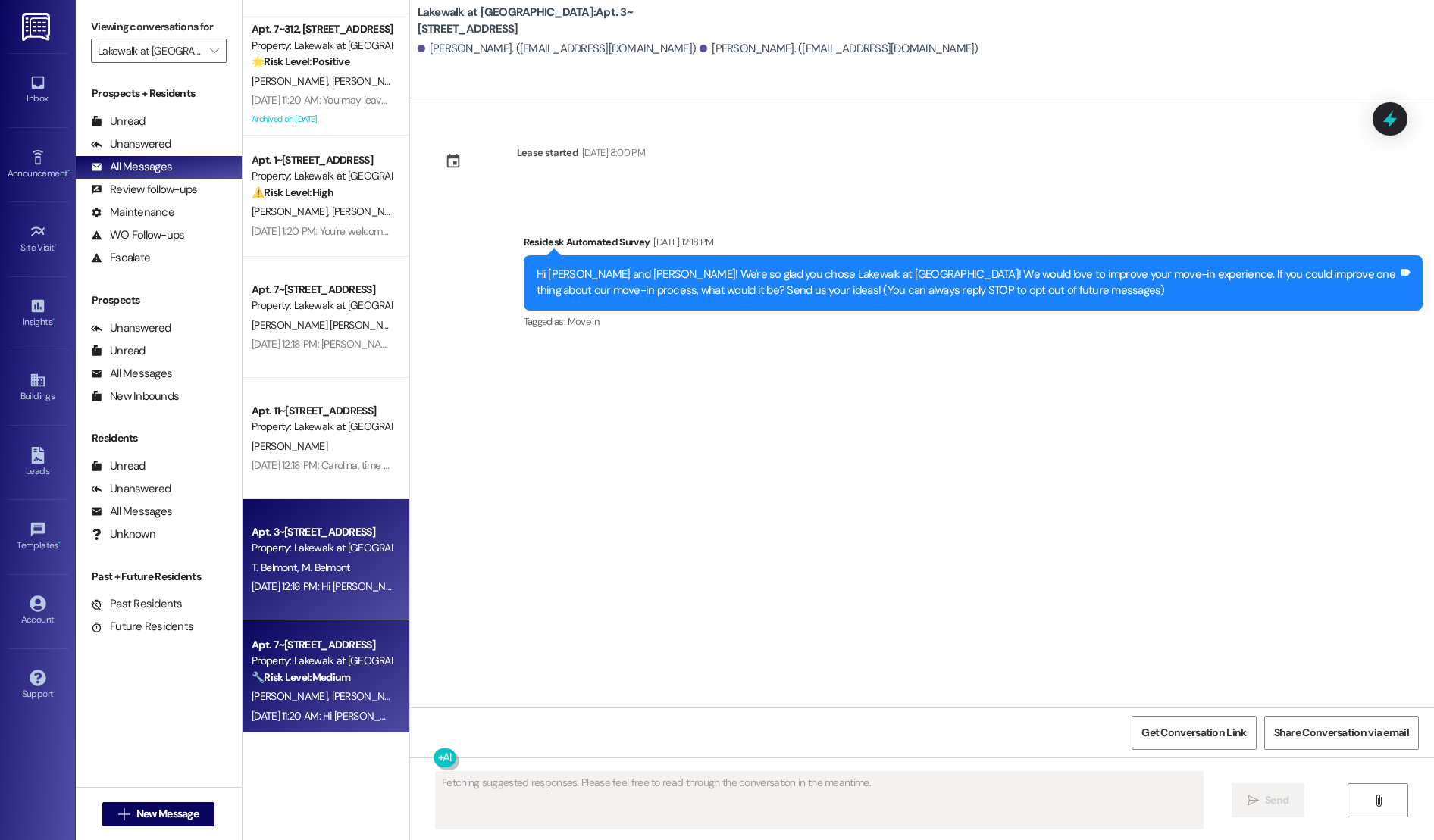
click at [286, 724] on div "[DATE] 11:20 AM: Hi [PERSON_NAME], thanks for reaching out. I understand you’d …" at bounding box center [322, 715] width 143 height 19
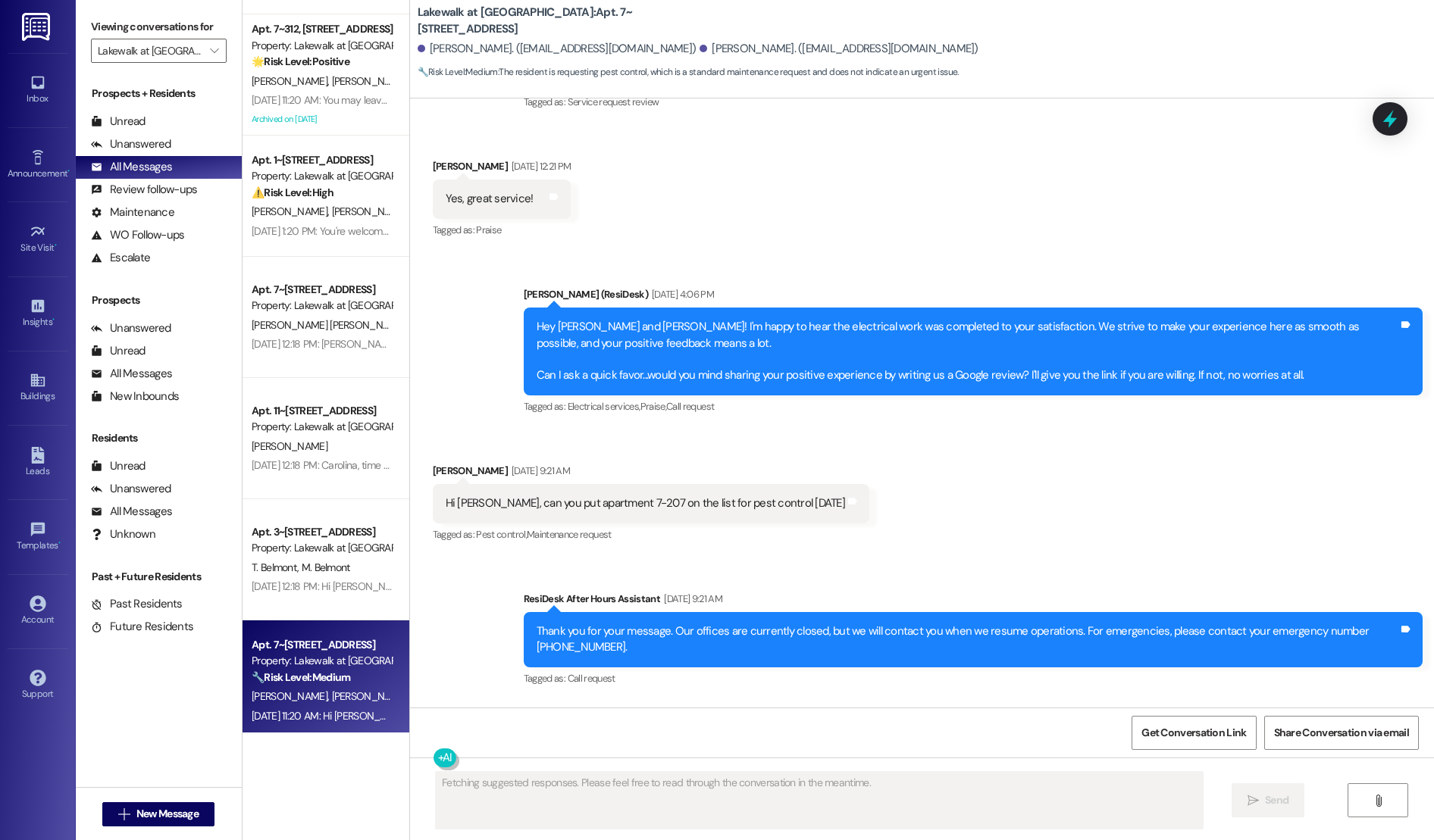
scroll to position [2603, 0]
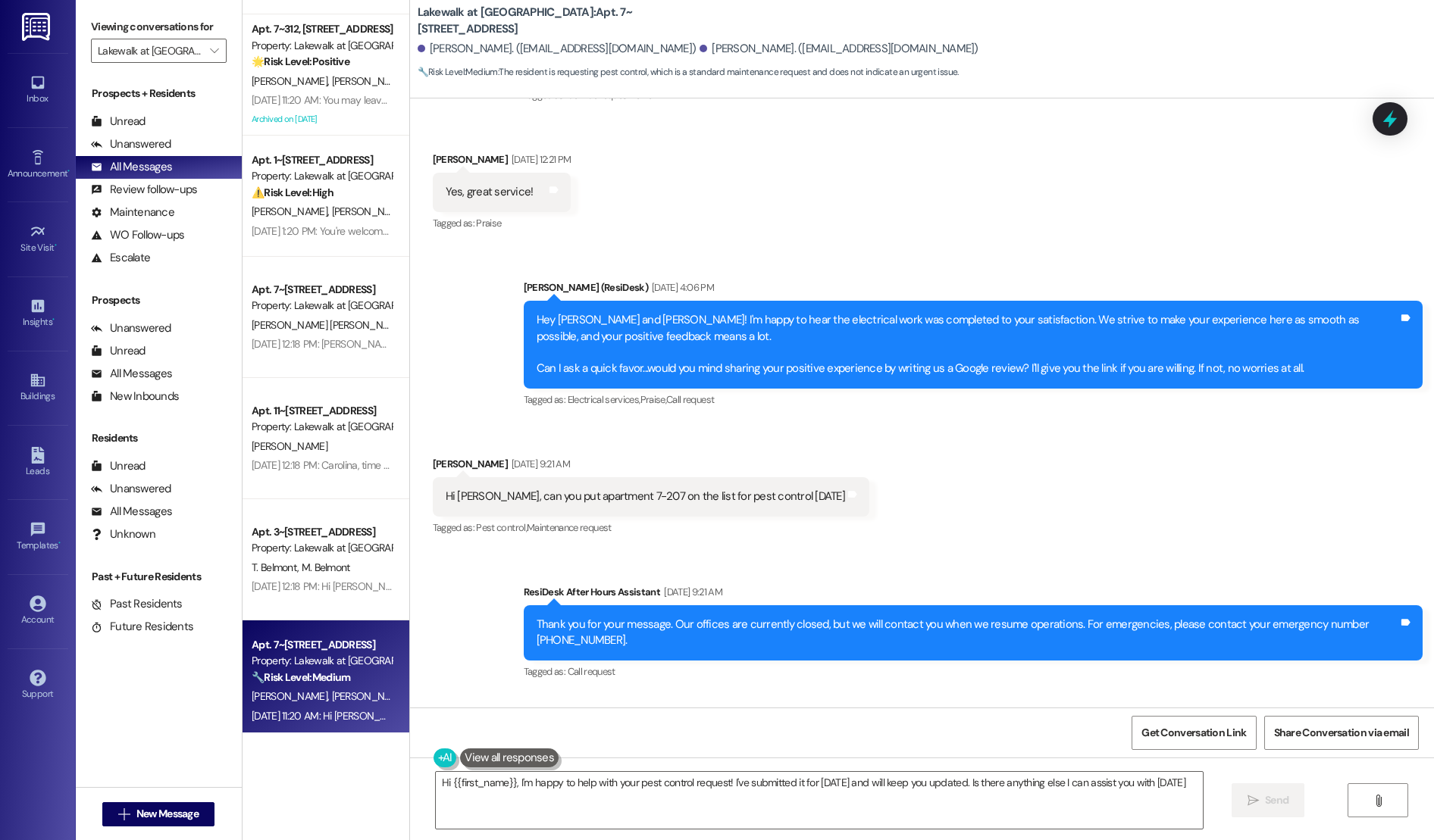
type textarea "Hi {{first_name}}, I'm happy to help with your pest control request! I've submi…"
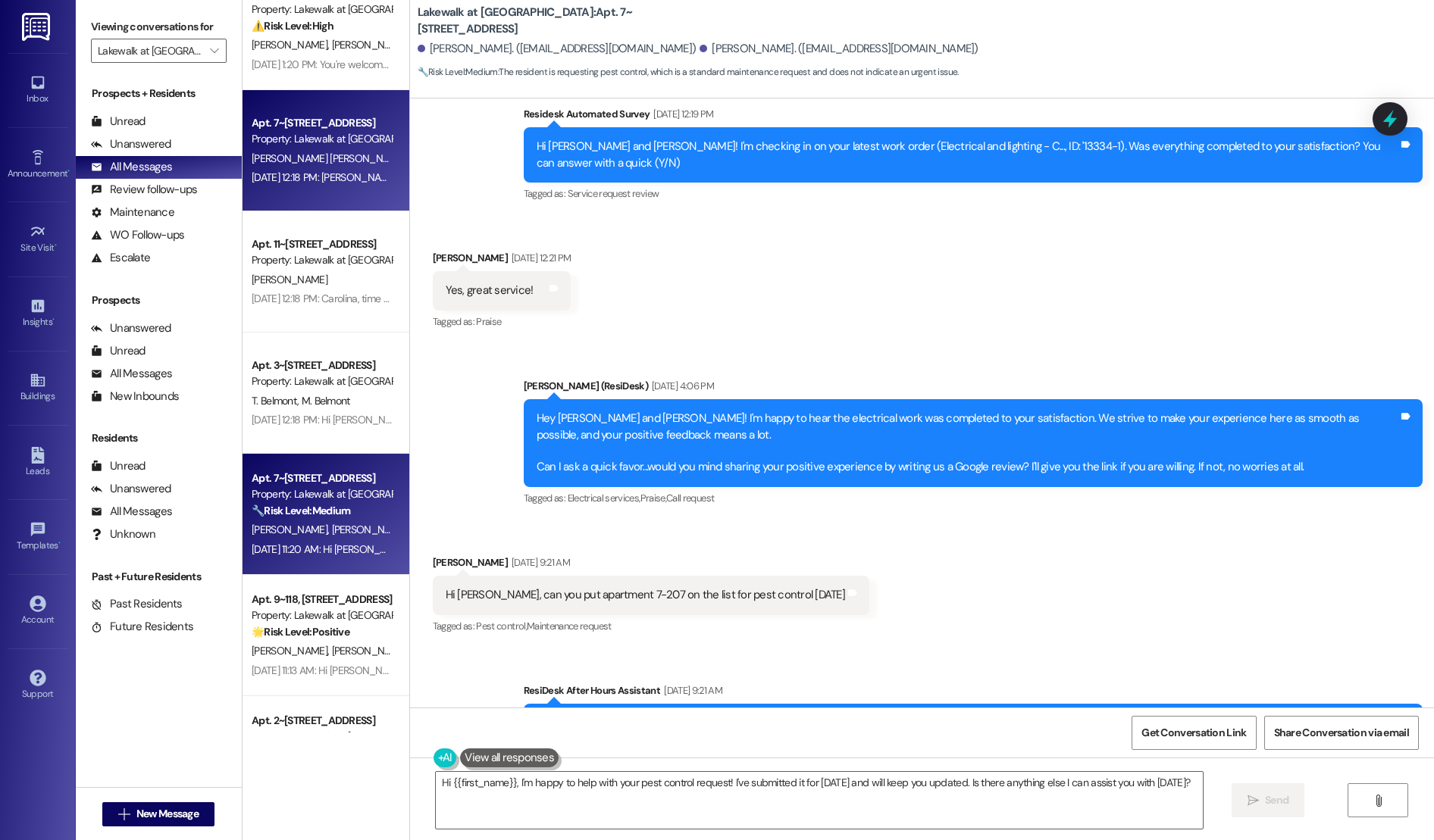
scroll to position [1006, 0]
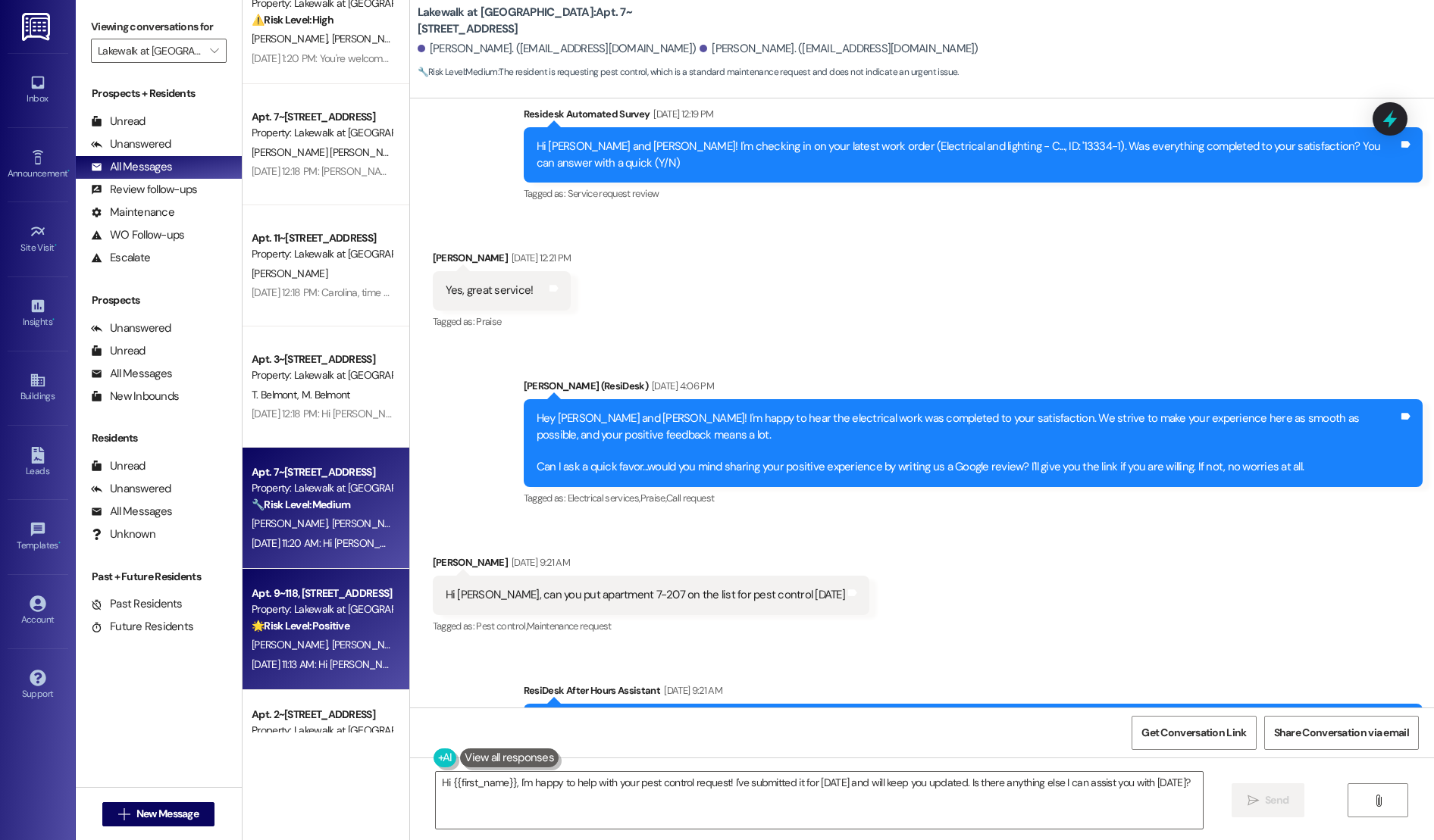
click at [332, 621] on strong "🌟 Risk Level: Positive" at bounding box center [300, 625] width 98 height 14
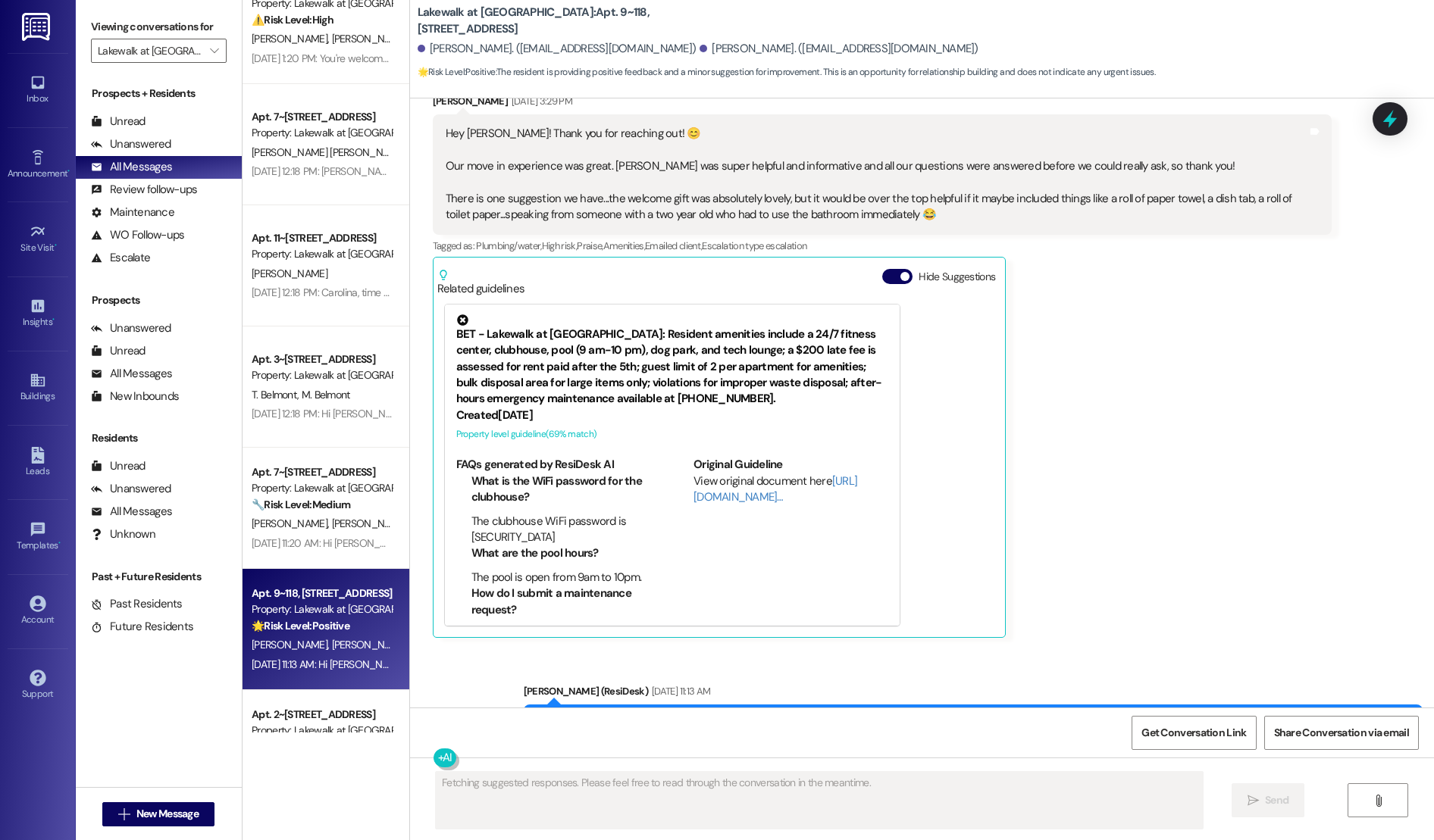
scroll to position [282, 0]
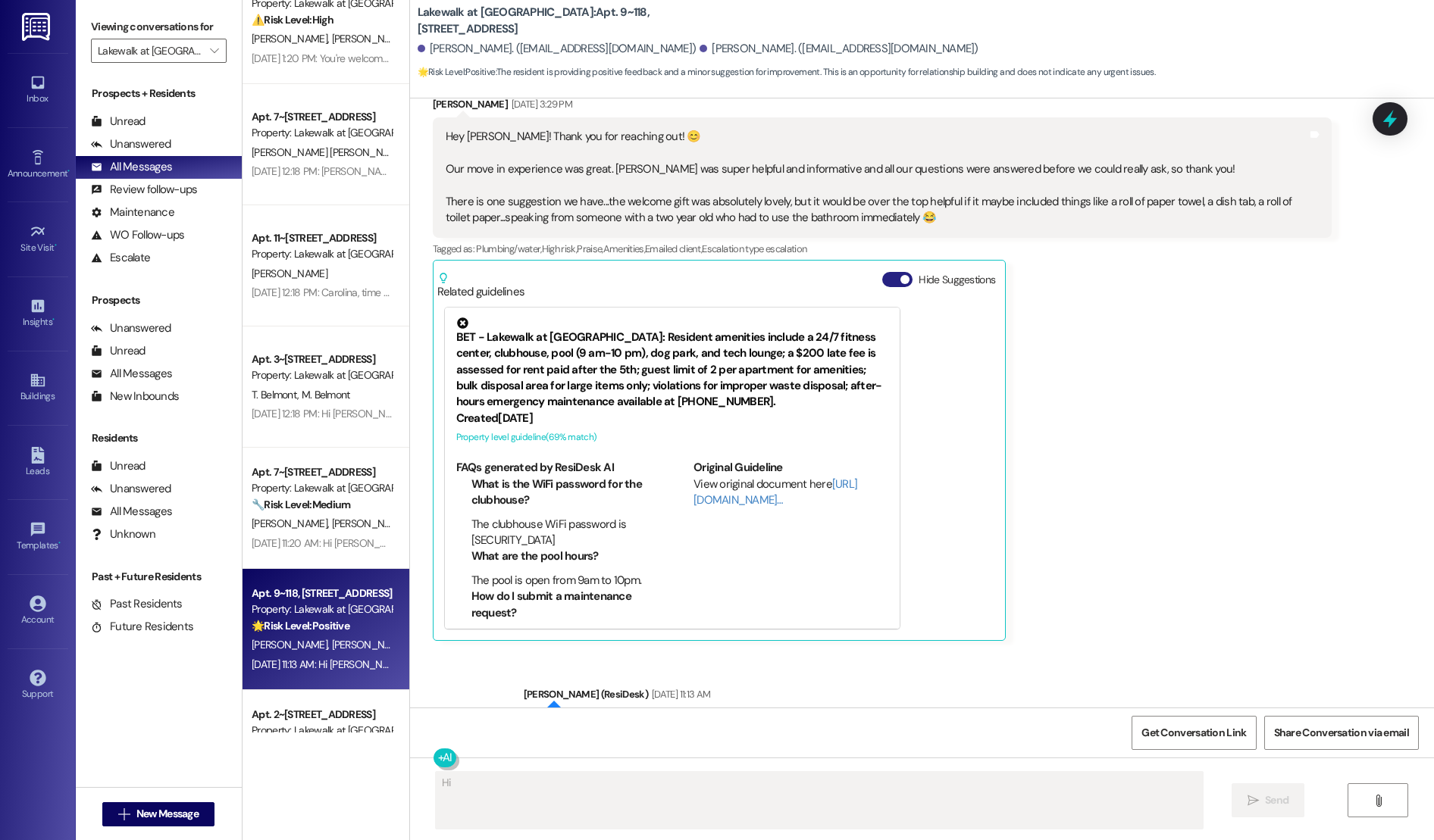
click at [882, 280] on button "Hide Suggestions" at bounding box center [897, 279] width 31 height 15
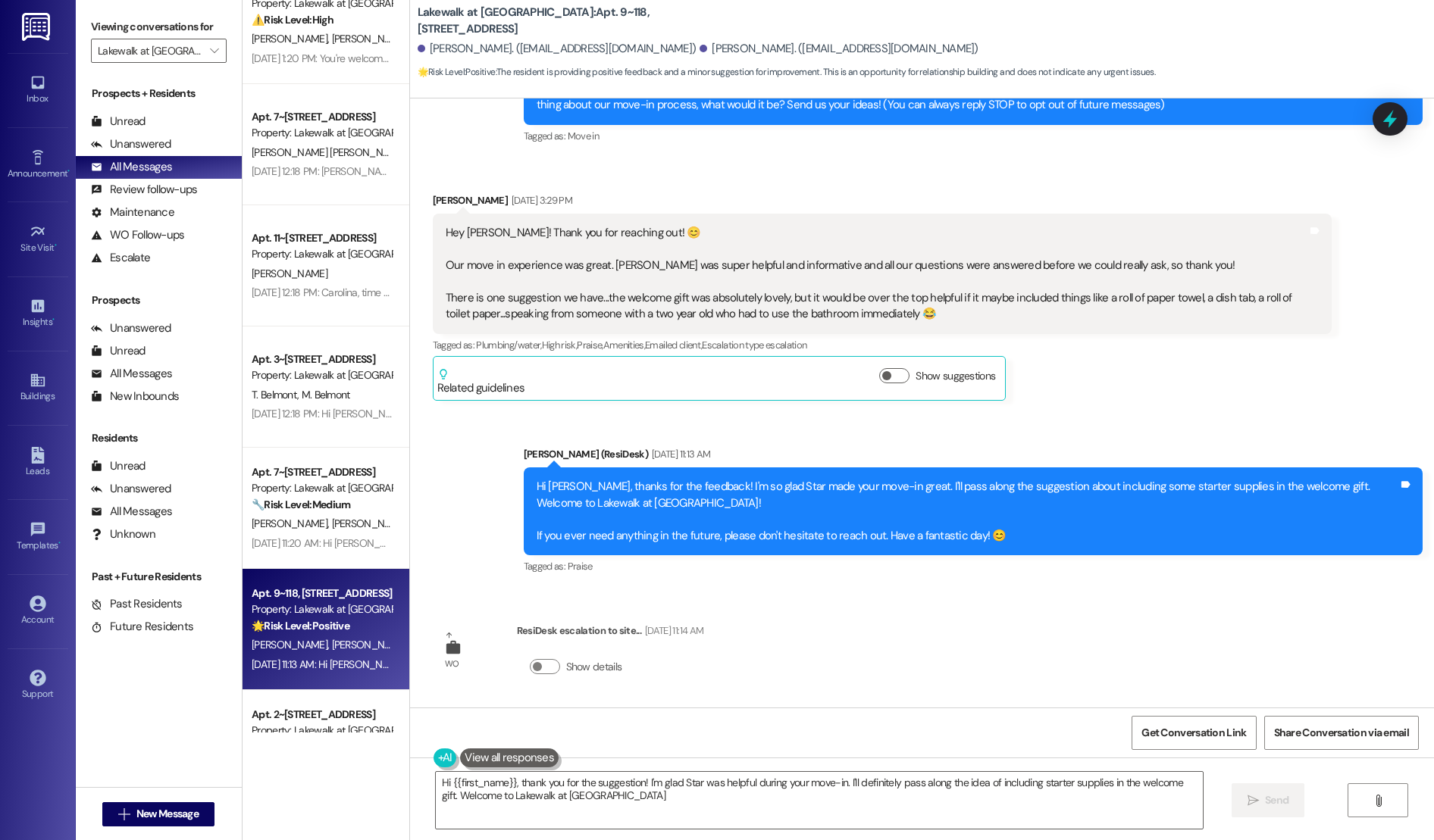
type textarea "Hi {{first_name}}, thank you for the suggestion! I'm glad Star was helpful duri…"
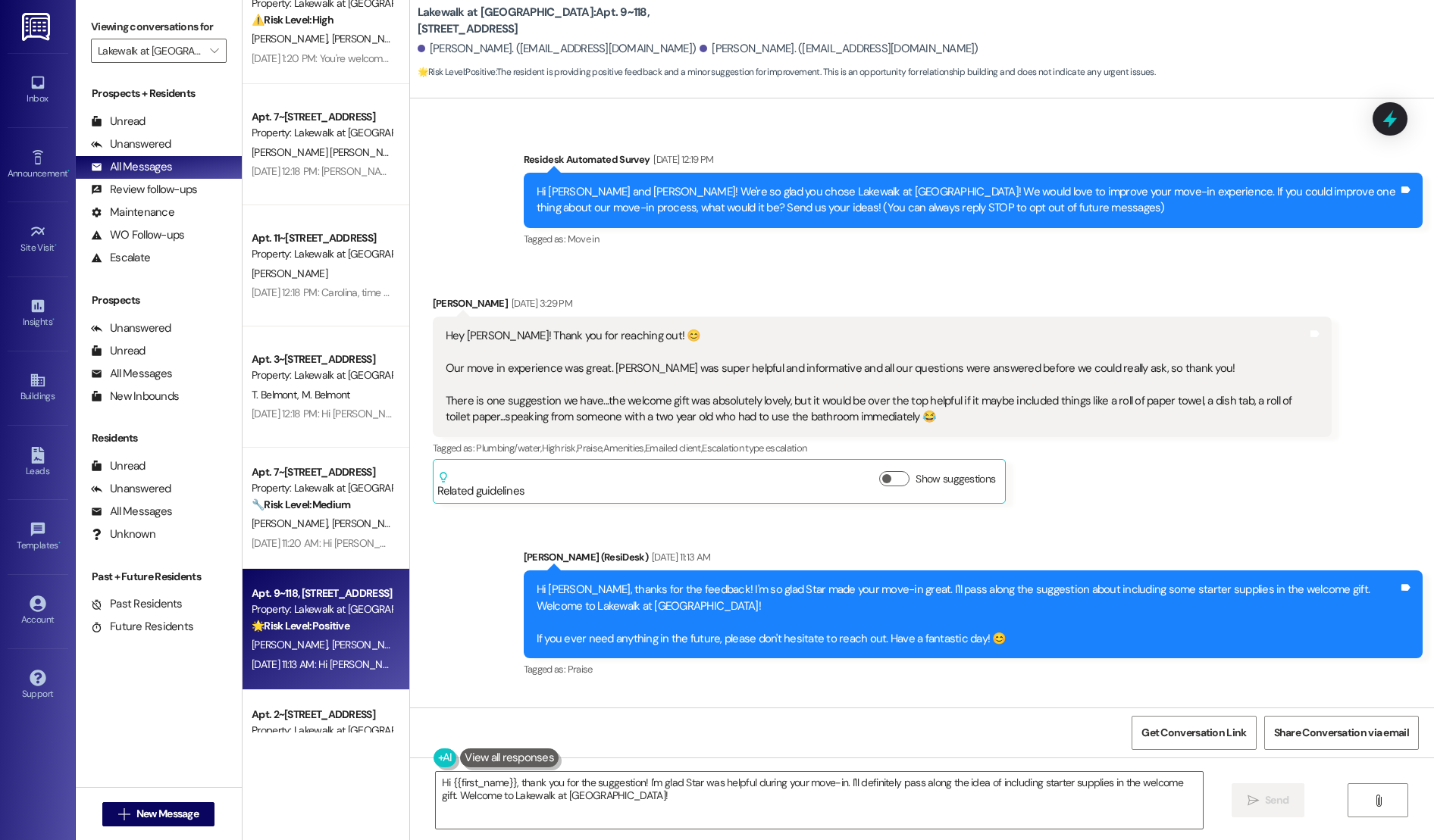
scroll to position [79, 0]
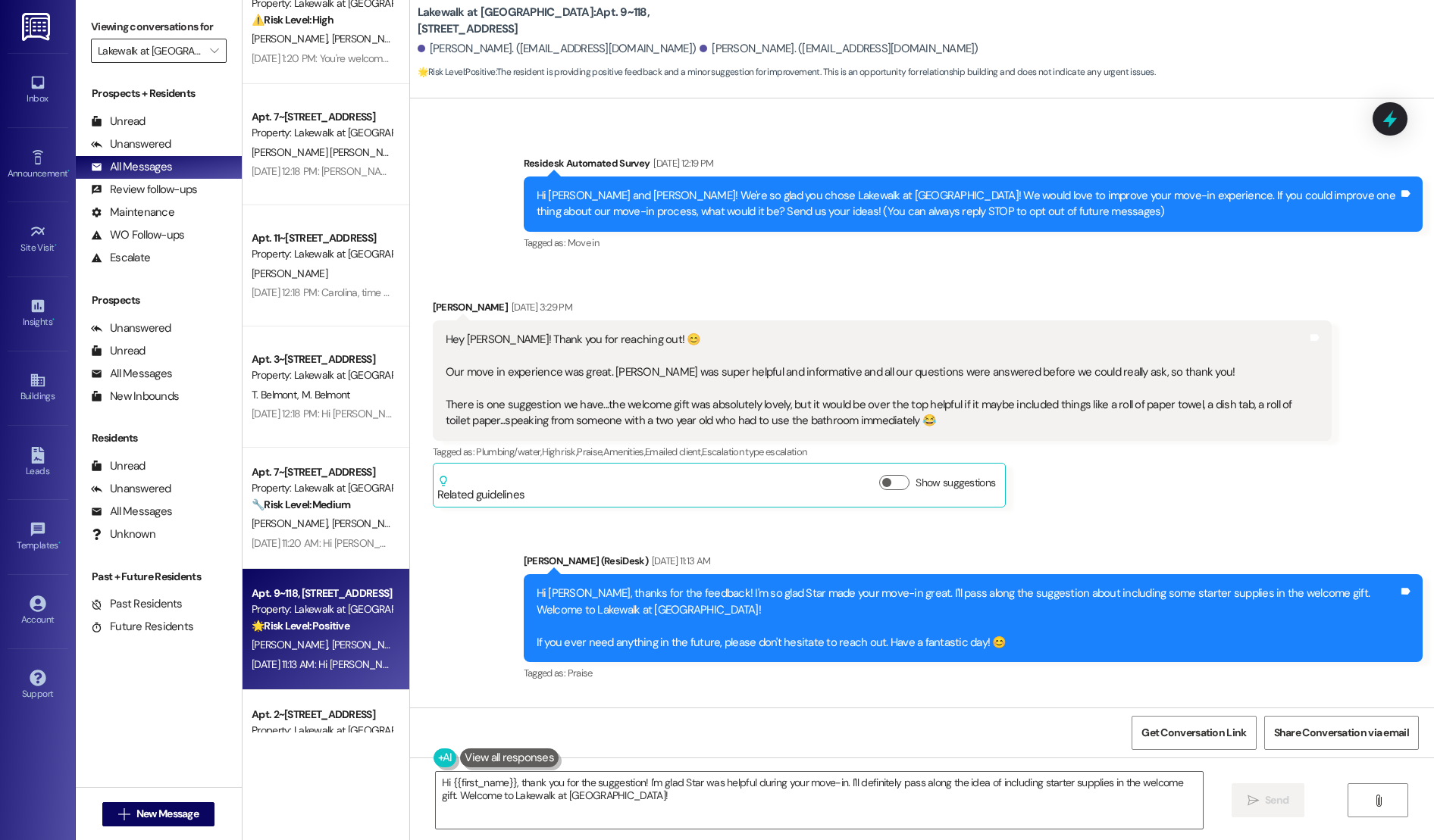
click at [183, 49] on input "Lakewalk at [GEOGRAPHIC_DATA]" at bounding box center [150, 51] width 105 height 24
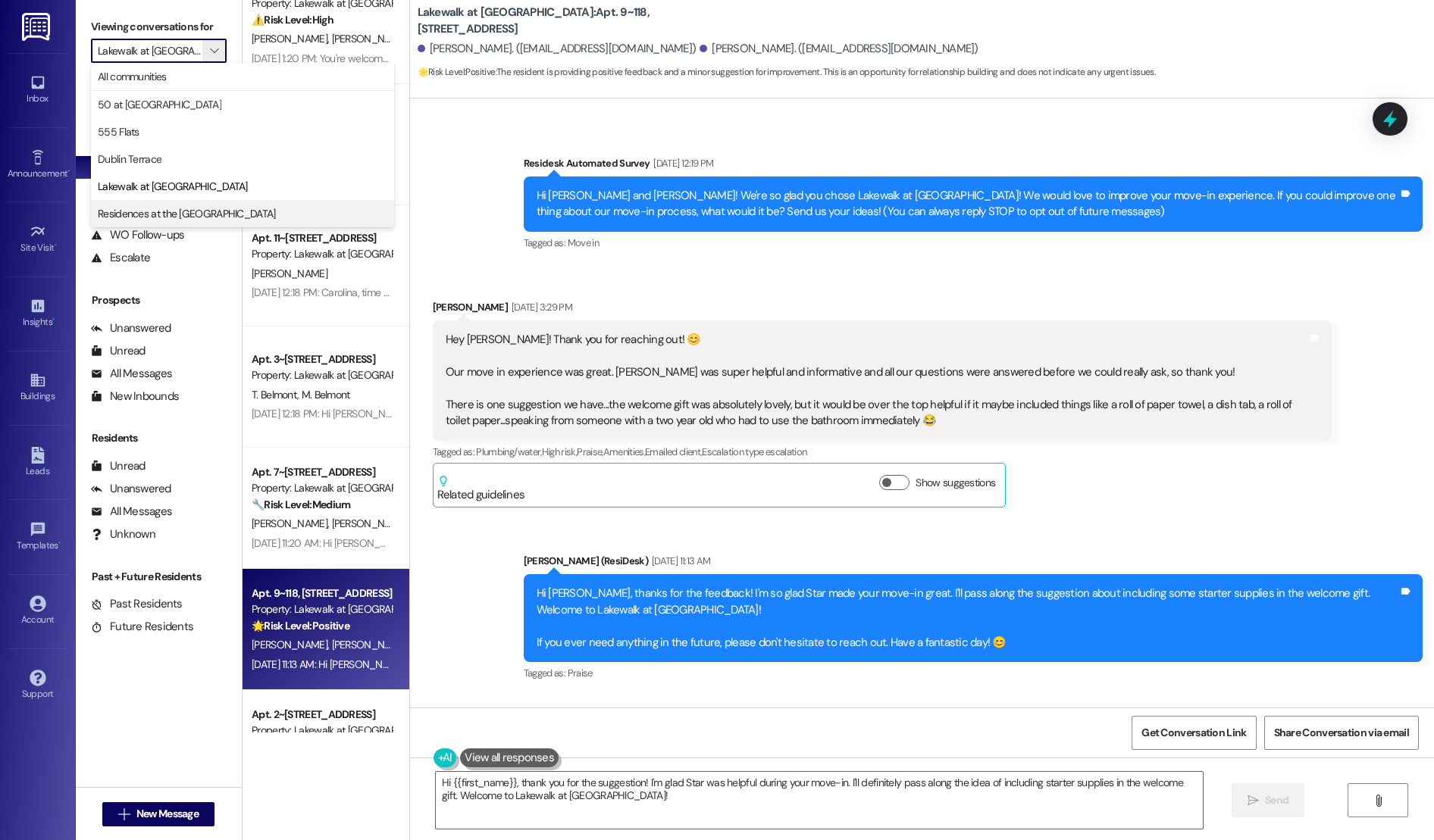
click at [179, 216] on span "Residences at the [GEOGRAPHIC_DATA]" at bounding box center [186, 213] width 178 height 15
type input "Residences at the [GEOGRAPHIC_DATA]"
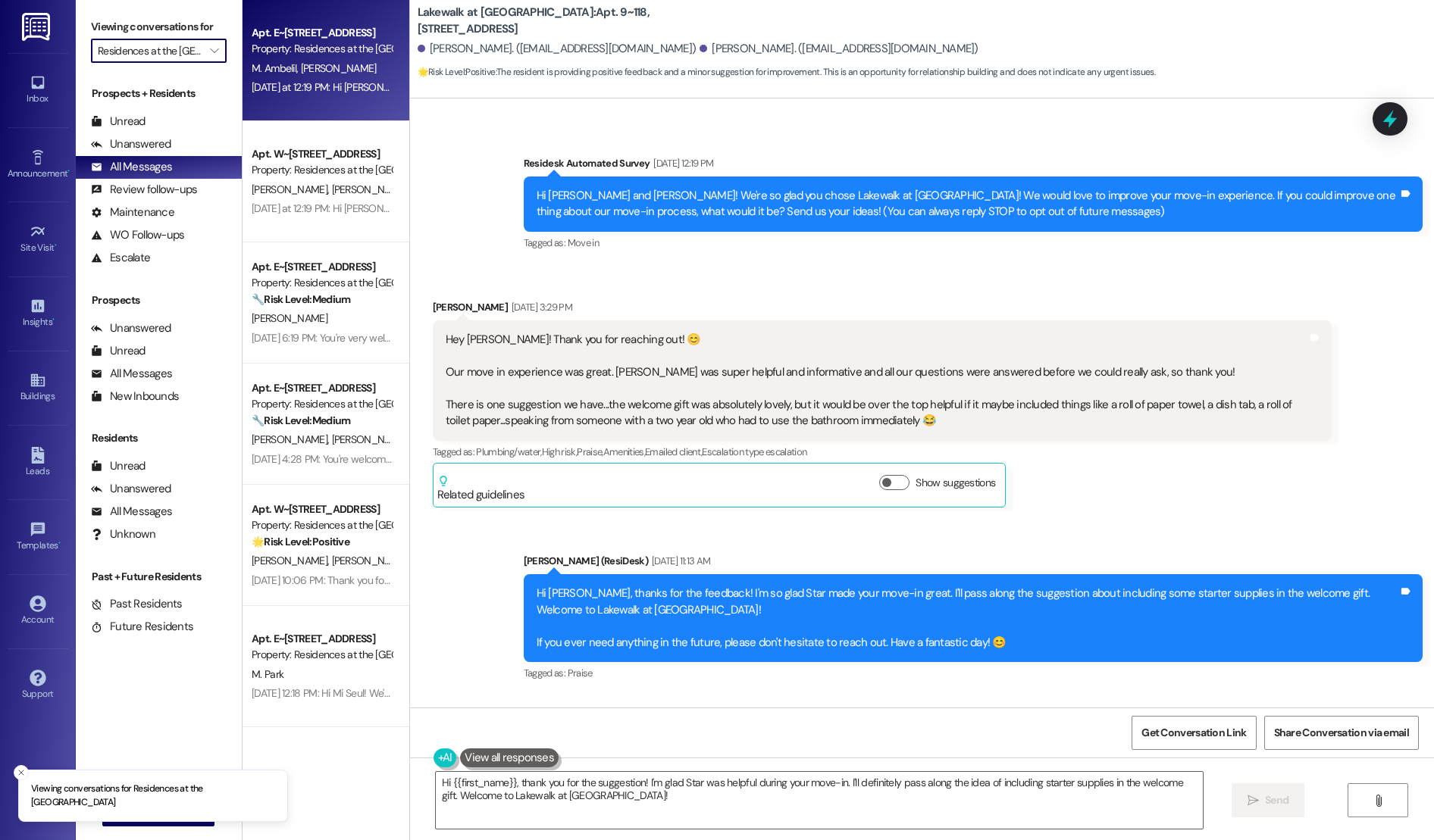
click at [300, 73] on span "[PERSON_NAME]" at bounding box center [338, 68] width 76 height 14
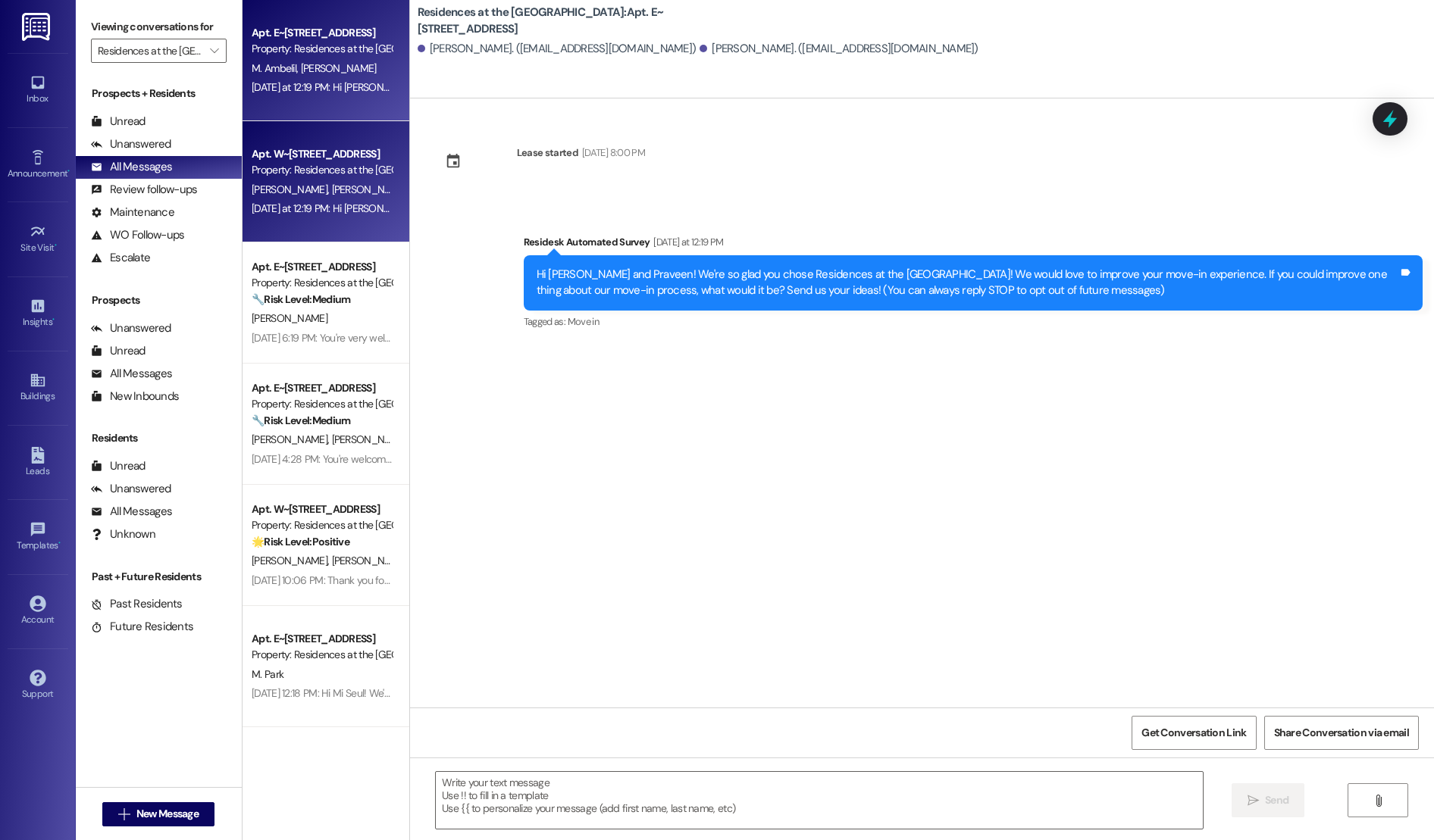
click at [320, 211] on div "[DATE] at 12:19 PM: Hi [PERSON_NAME] and [PERSON_NAME]! We're so glad you chose…" at bounding box center [861, 208] width 1220 height 14
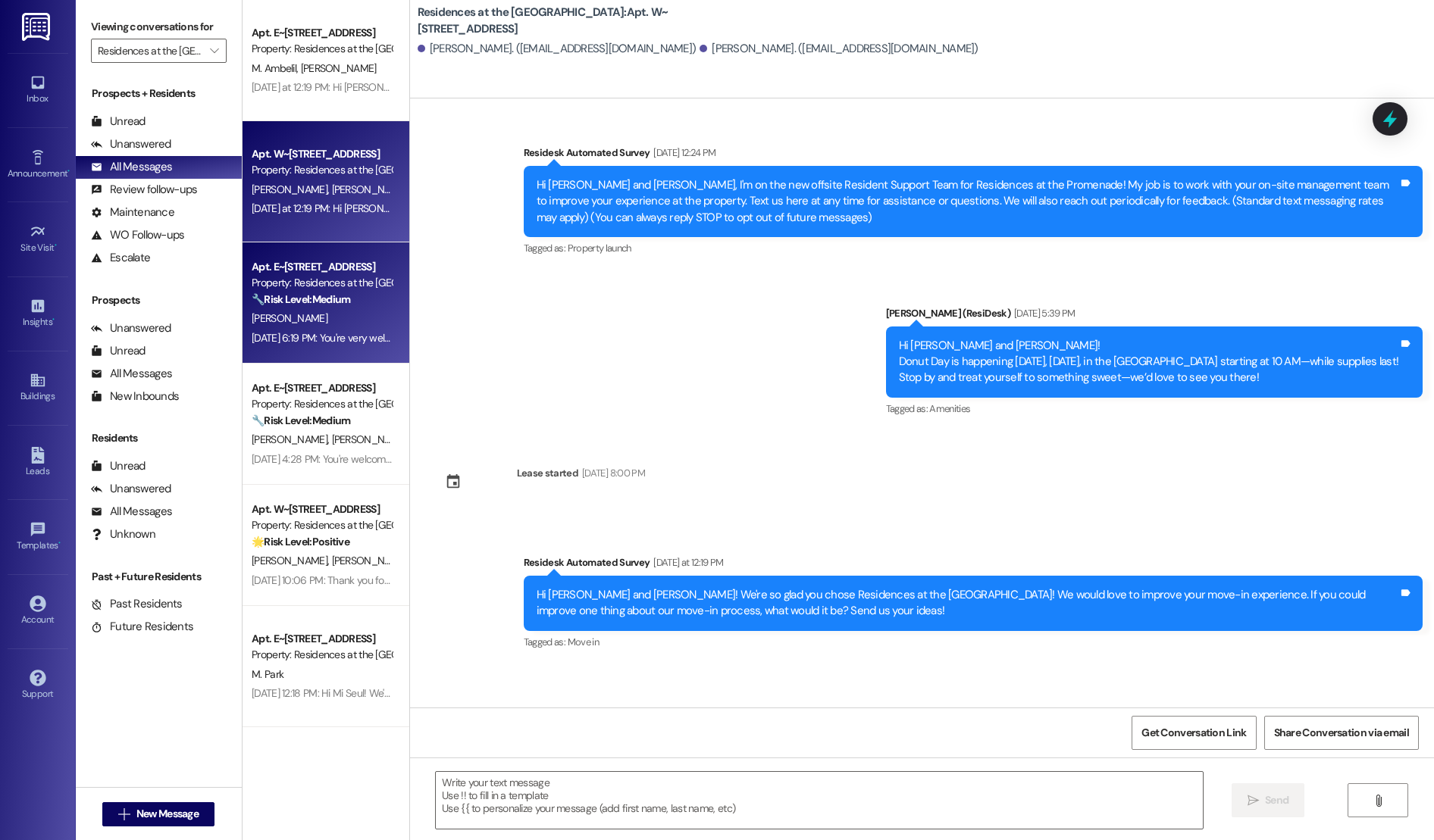
click at [320, 326] on div "[PERSON_NAME]" at bounding box center [322, 318] width 143 height 19
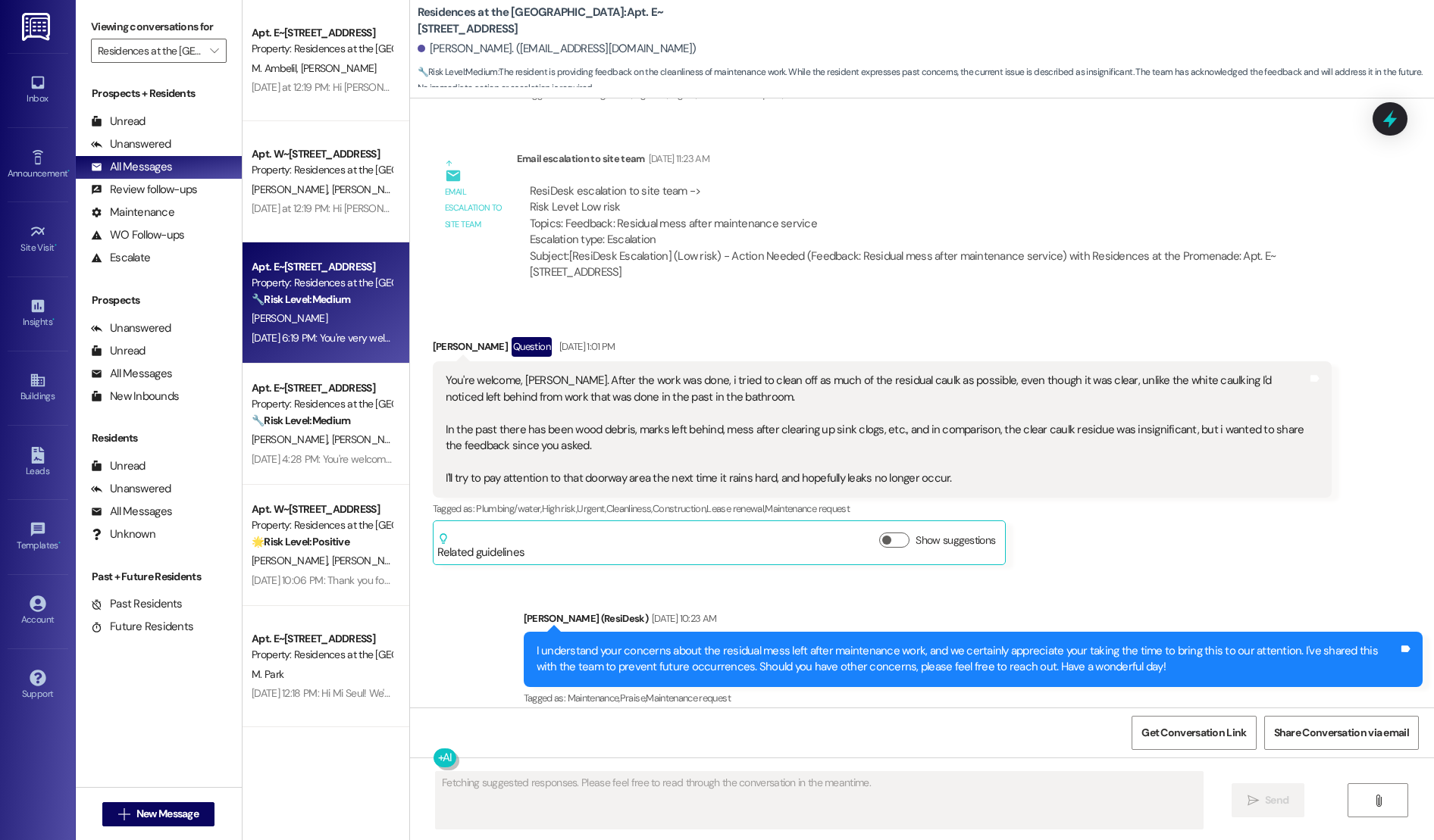
scroll to position [2576, 0]
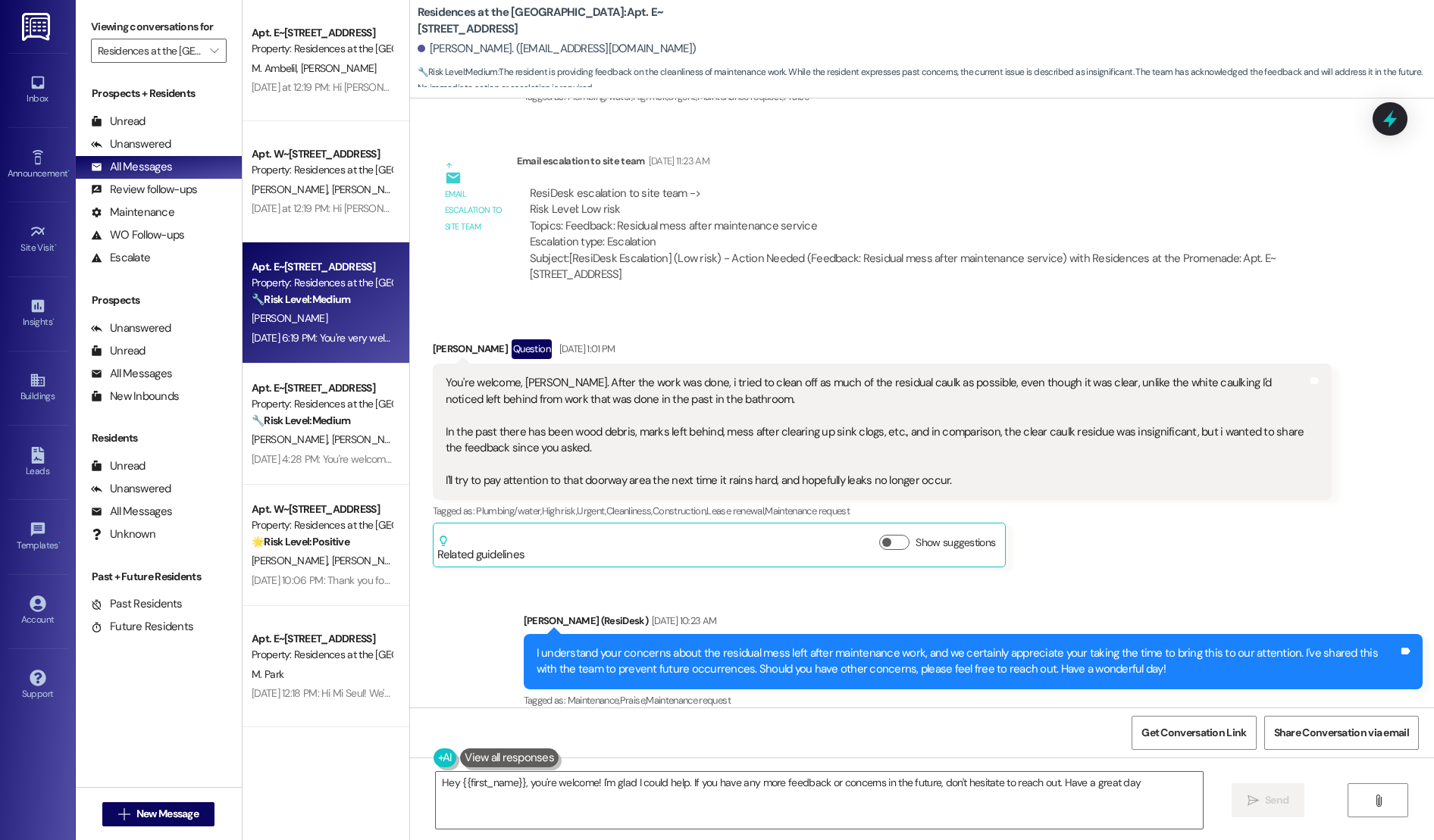
type textarea "Hey {{first_name}}, you're welcome! I'm glad I could help. If you have any more…"
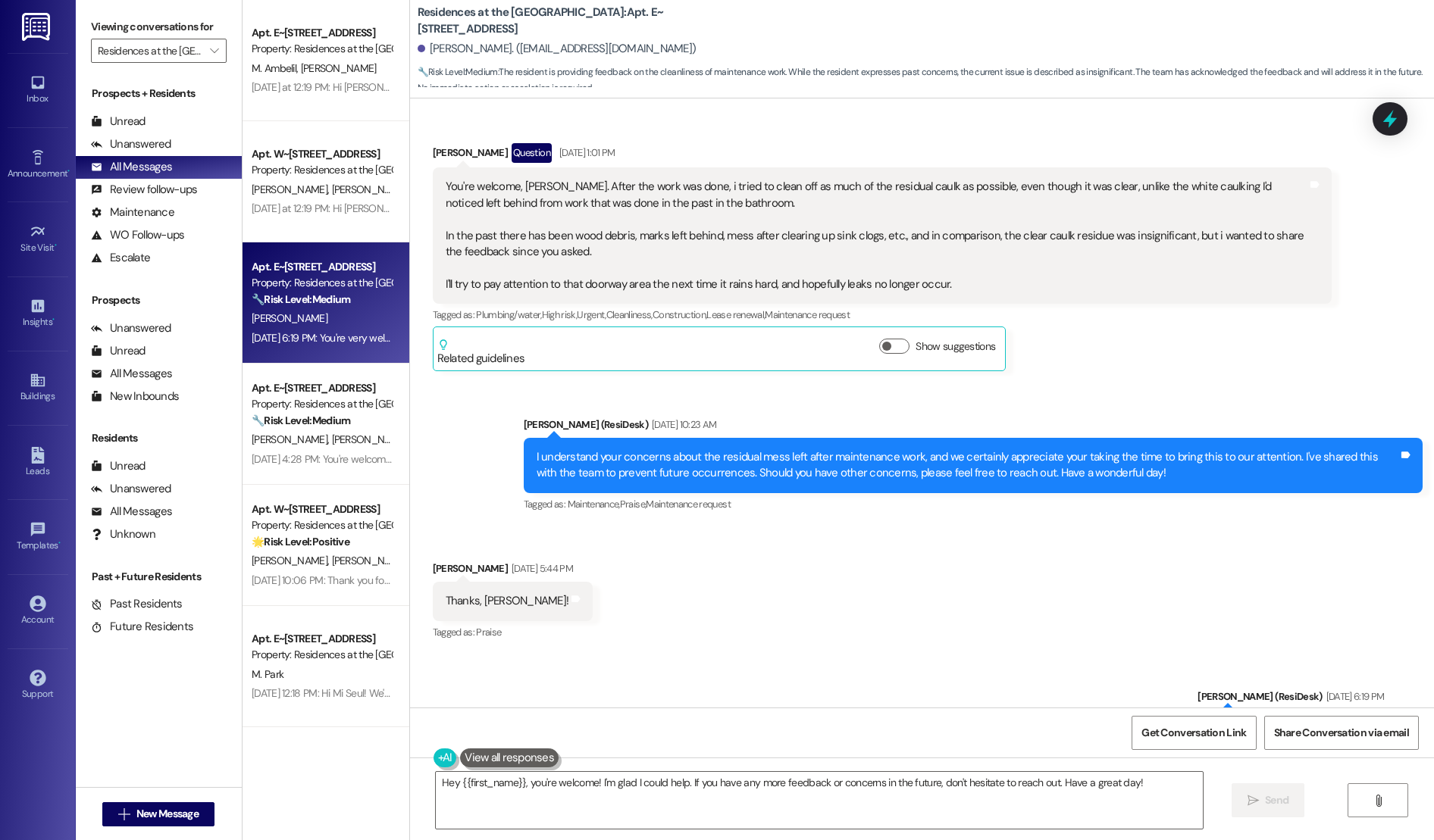
scroll to position [2770, 0]
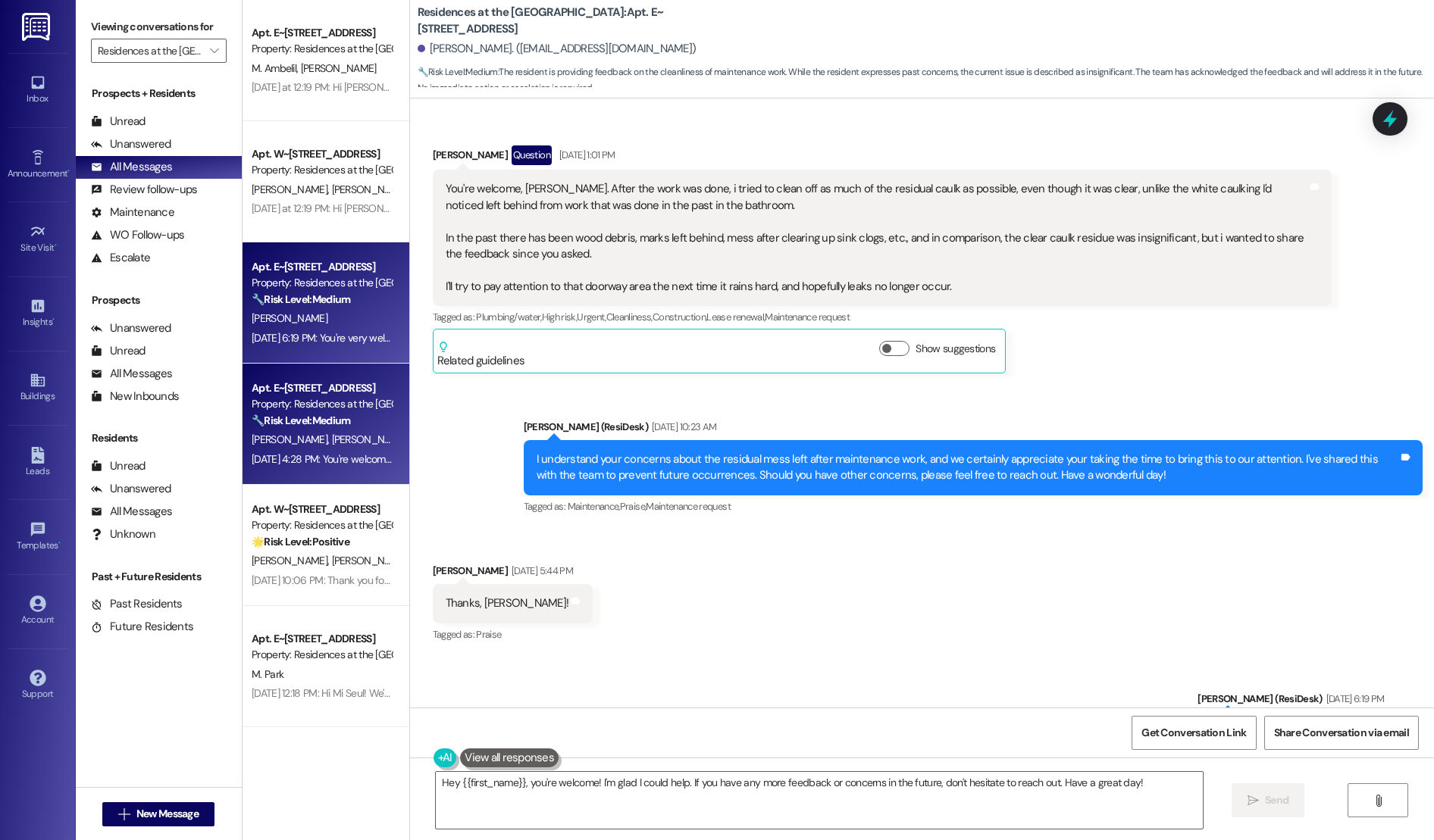
click at [279, 456] on div "[DATE] 4:28 PM: You're welcome, Loc! [DATE] 4:28 PM: You're welcome, Loc!" at bounding box center [332, 459] width 162 height 14
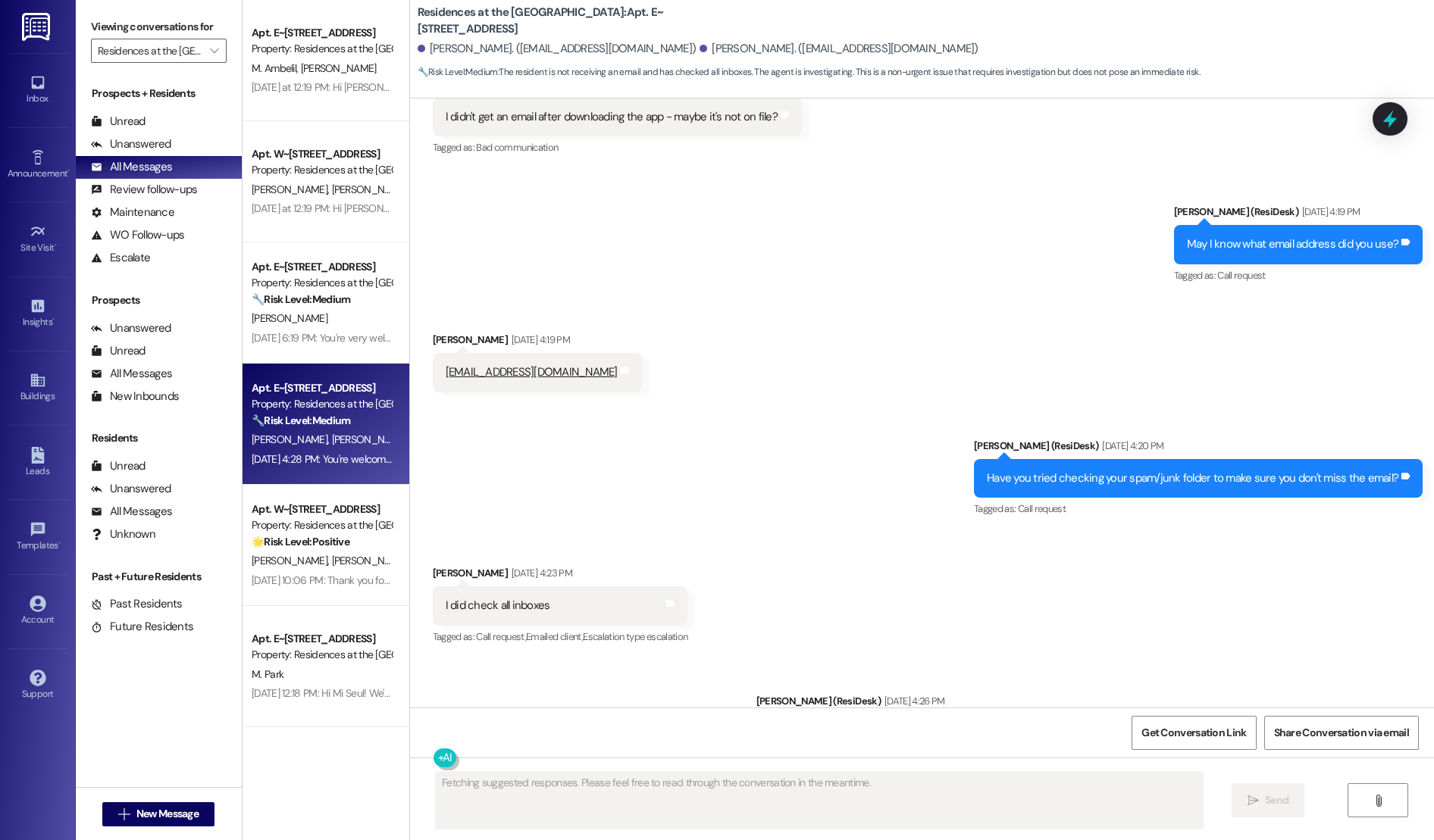
scroll to position [3150, 0]
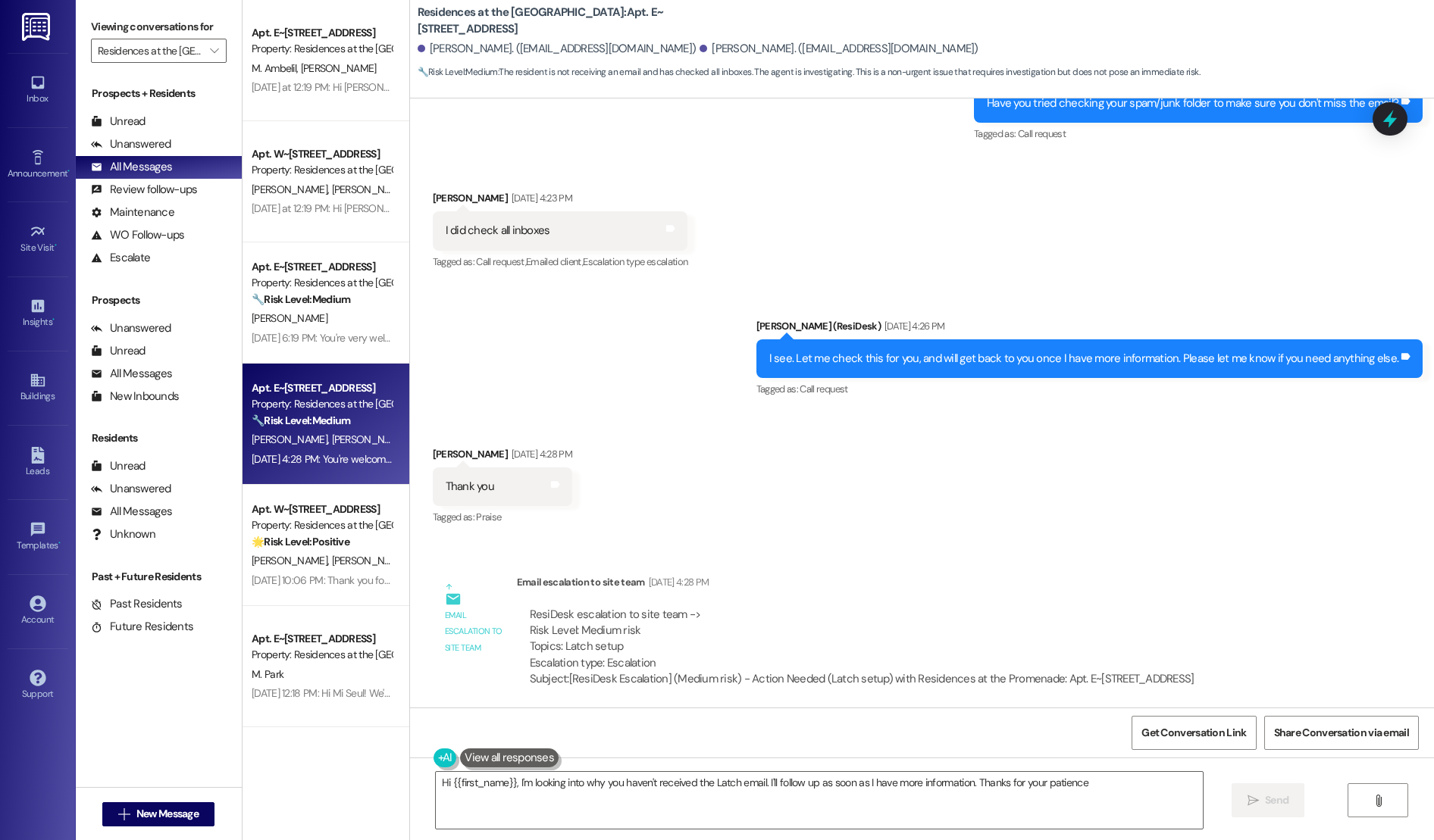
type textarea "Hi {{first_name}}, I'm looking into why you haven't received the Latch email. I…"
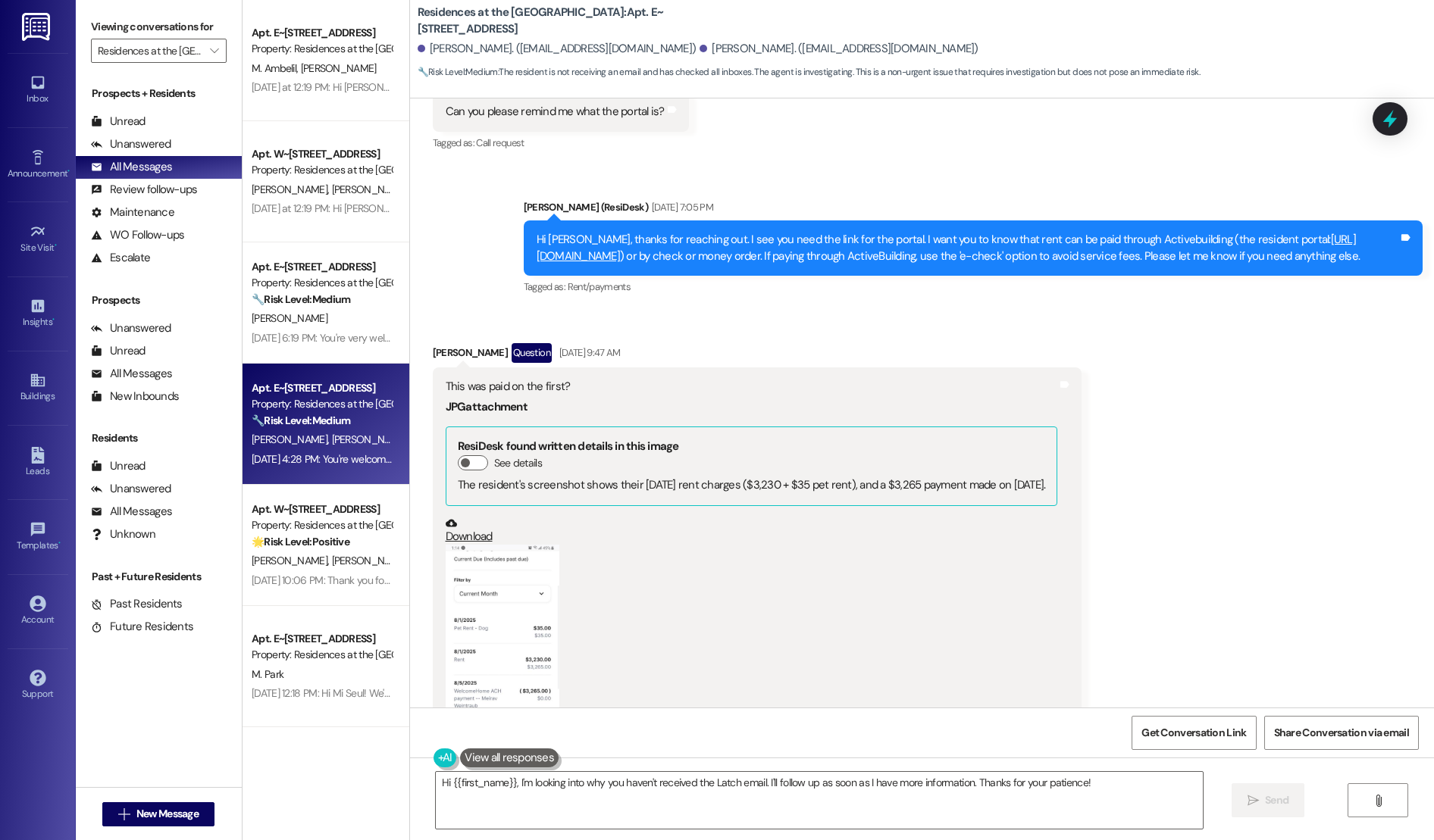
scroll to position [809, 0]
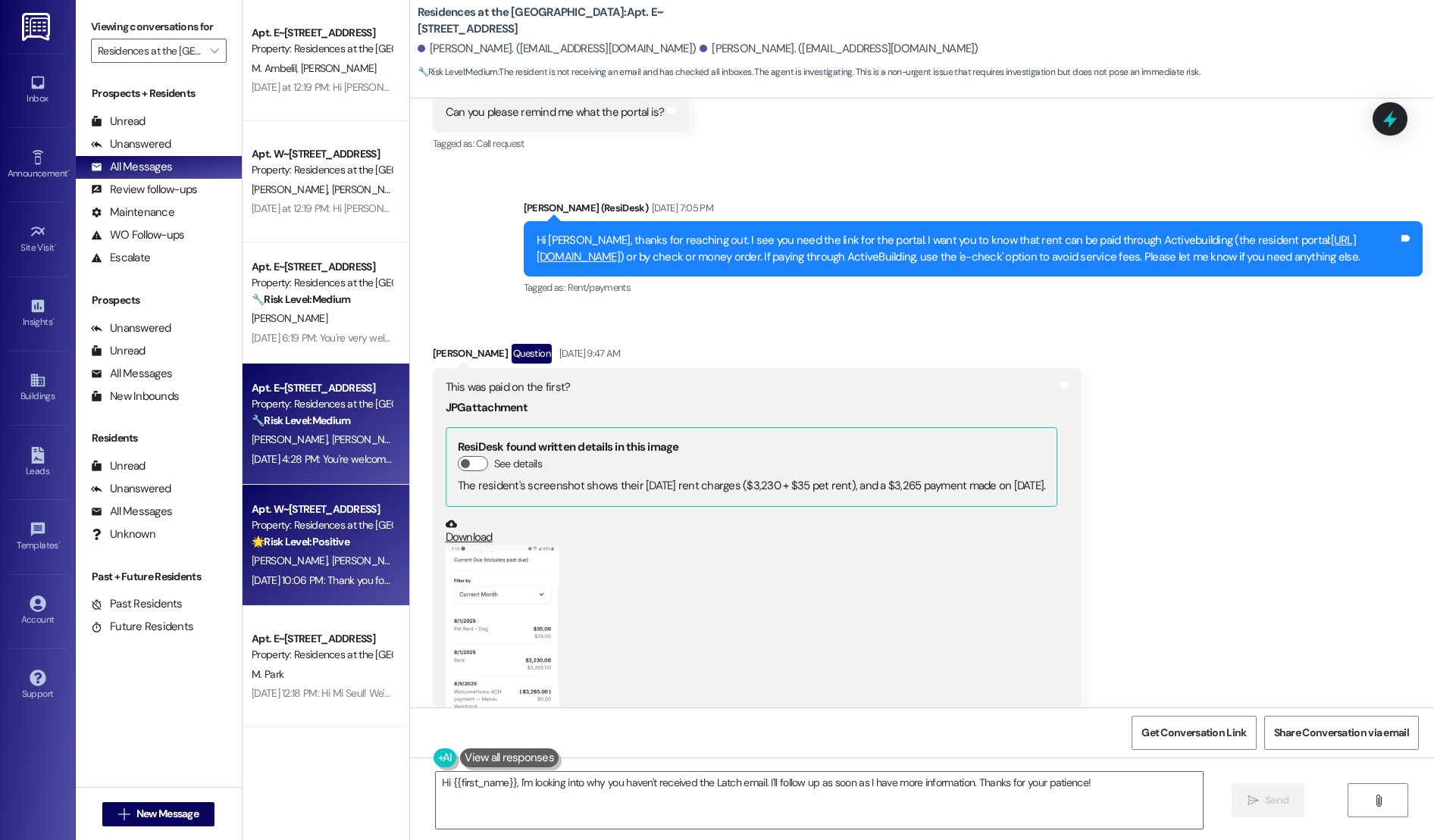
click at [297, 537] on strong "🌟 Risk Level: Positive" at bounding box center [300, 541] width 98 height 14
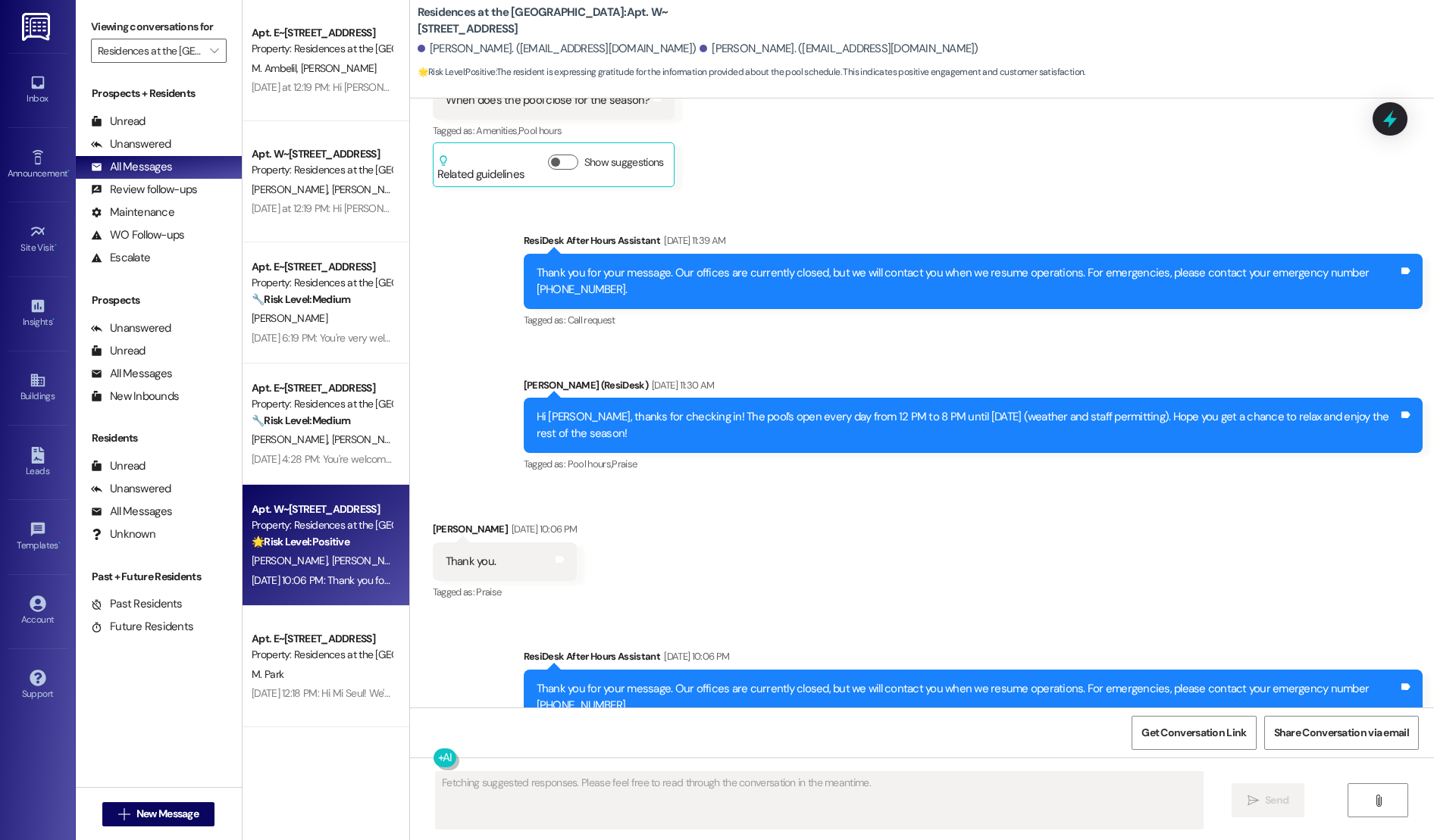
scroll to position [4270, 0]
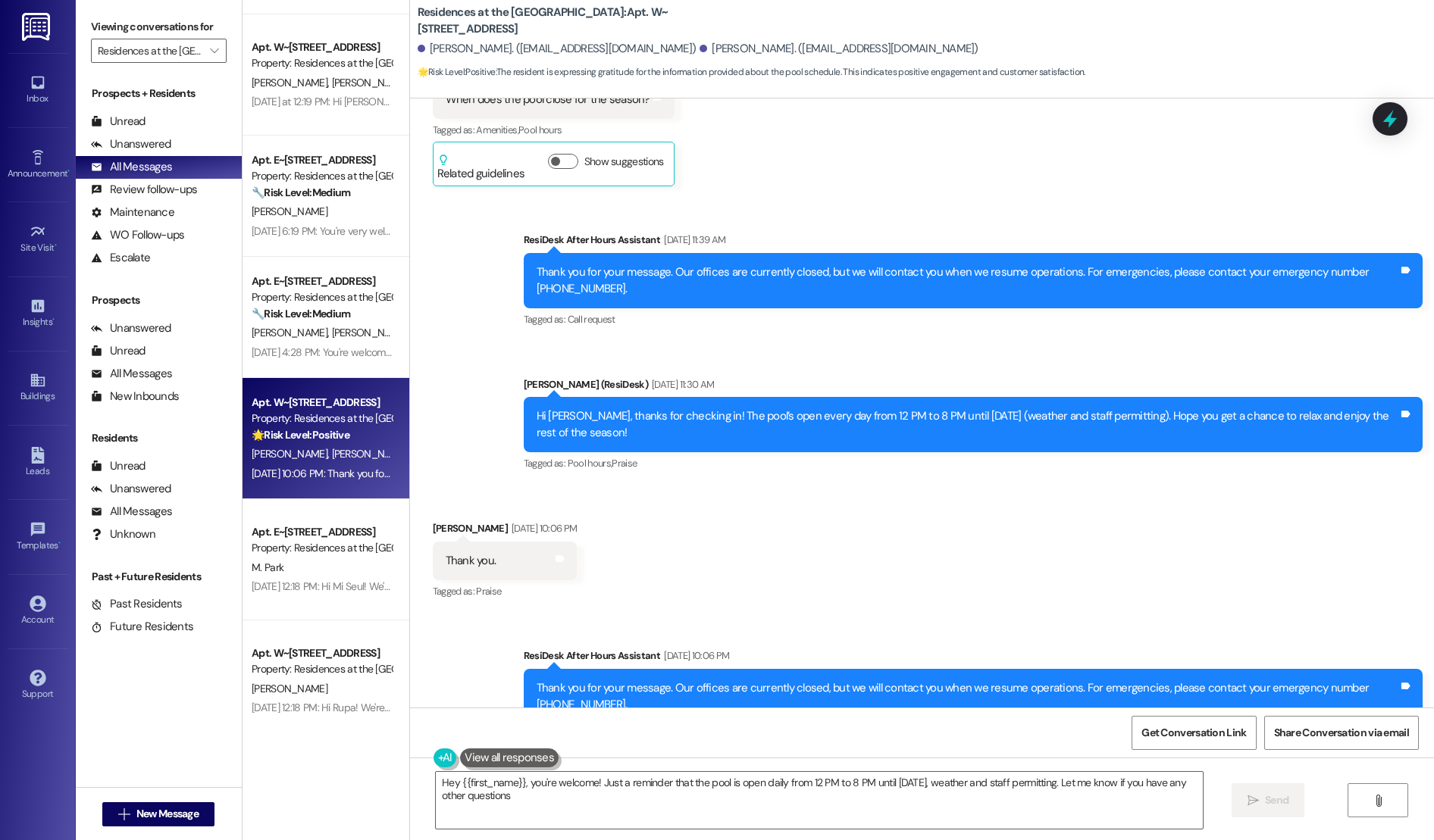
type textarea "Hey {{first_name}}, you're welcome! Just a reminder that the pool is open daily…"
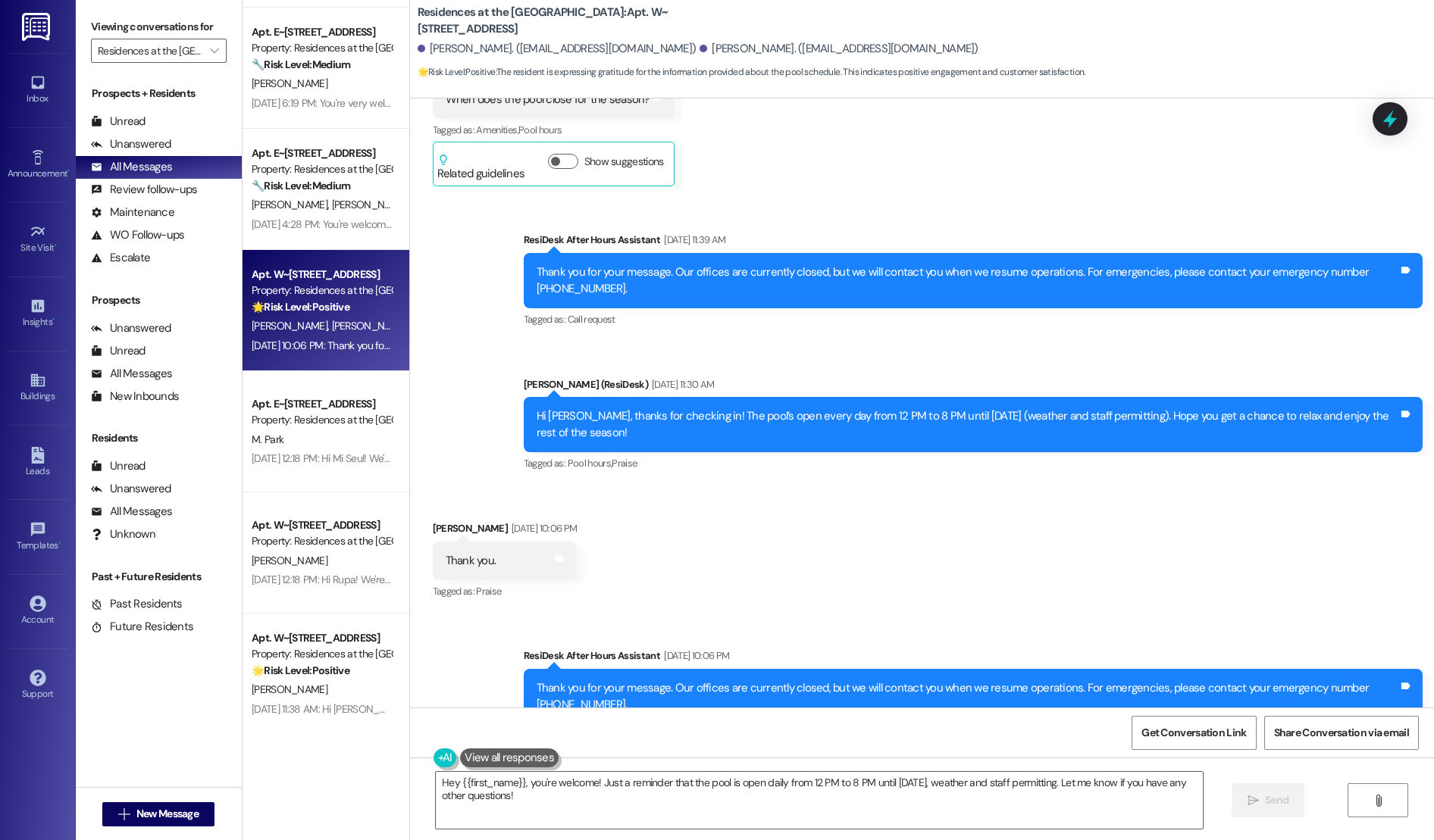
scroll to position [256, 0]
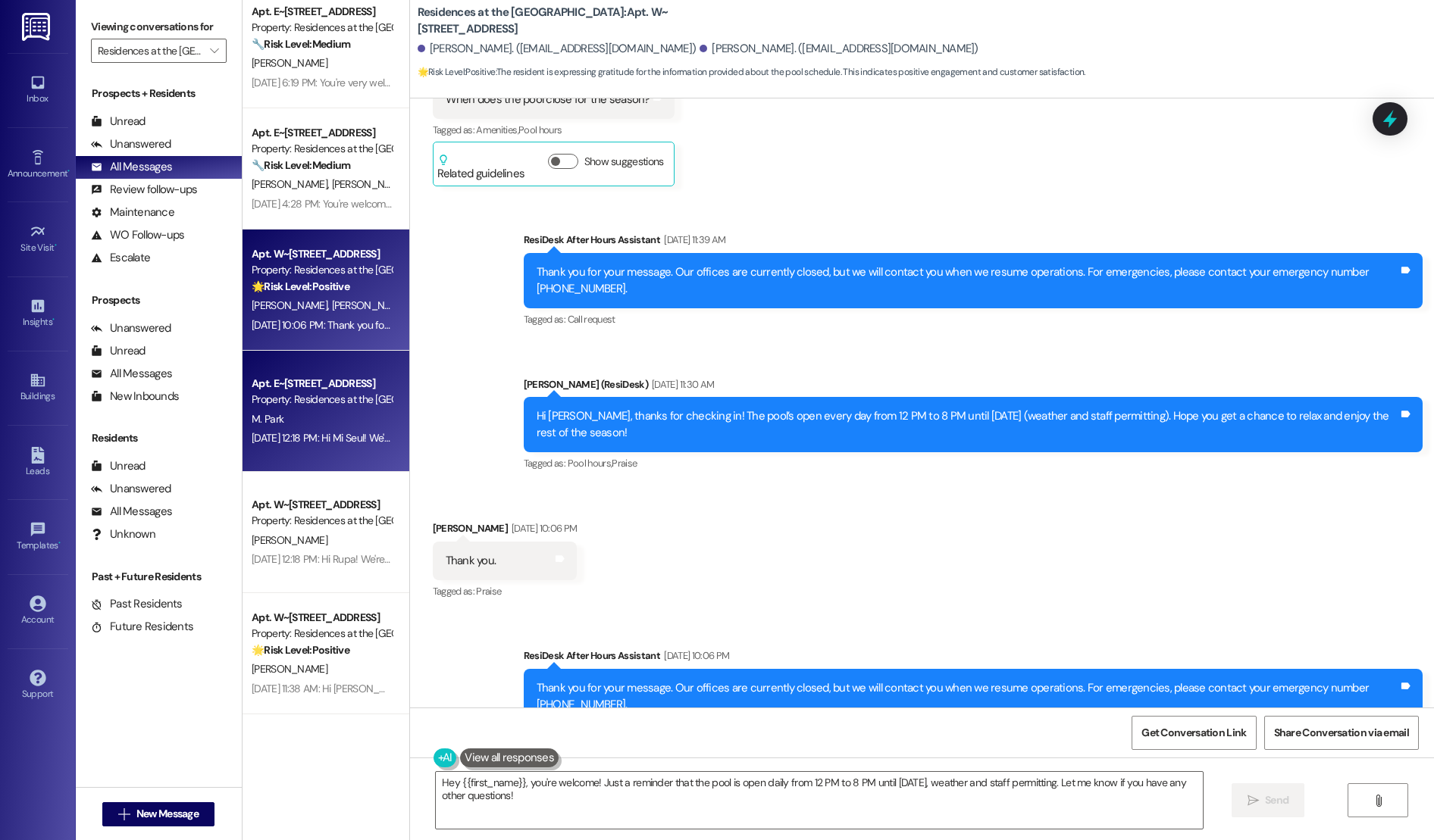
click at [286, 413] on div "M. Park" at bounding box center [322, 419] width 143 height 19
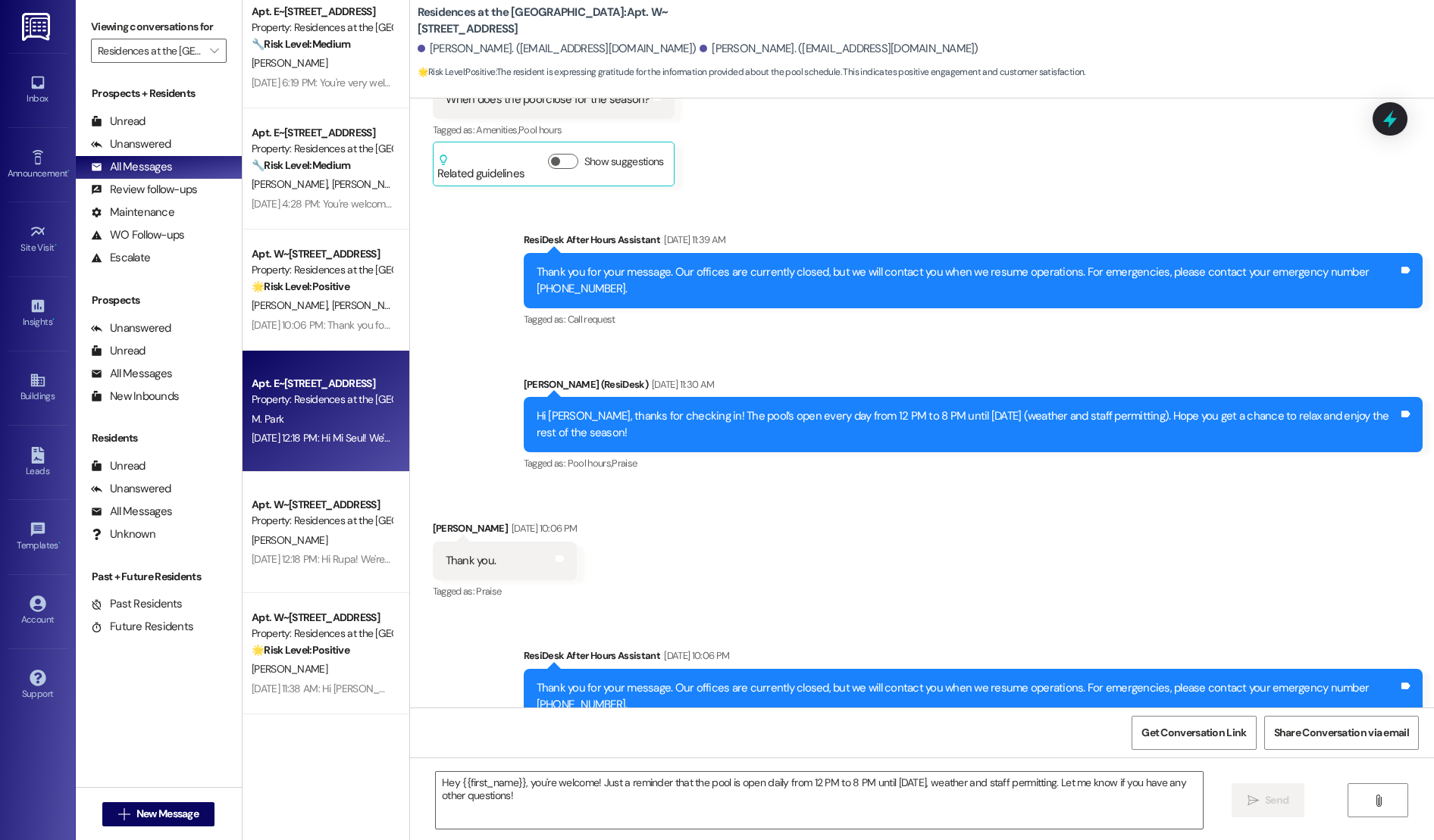
type textarea "Fetching suggested responses. Please feel free to read through the conversation…"
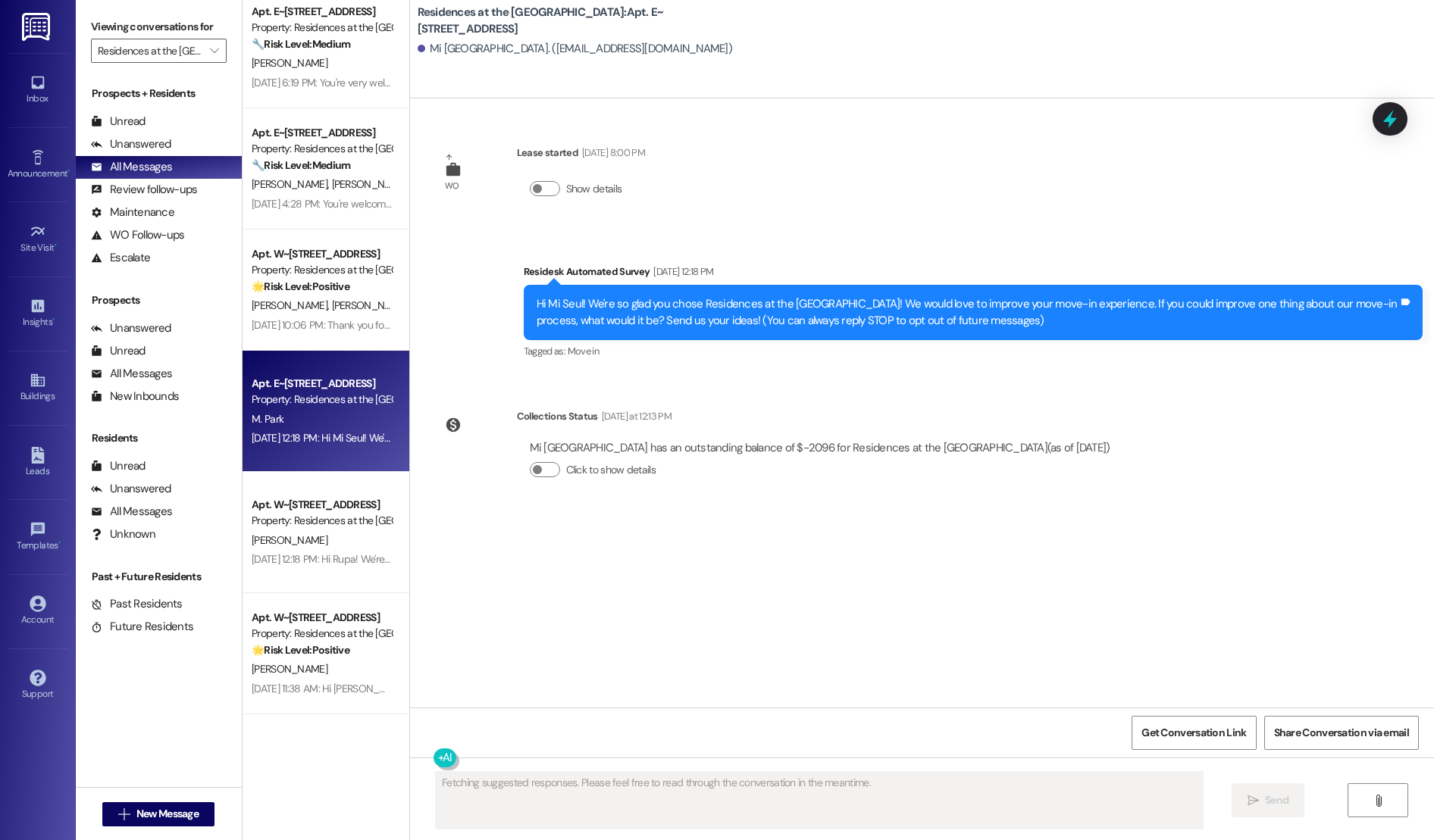
scroll to position [0, 0]
click at [344, 467] on div "Apt. E~[GEOGRAPHIC_DATA][STREET_ADDRESS] Property: Residences at the [GEOGRAPHI…" at bounding box center [325, 411] width 166 height 121
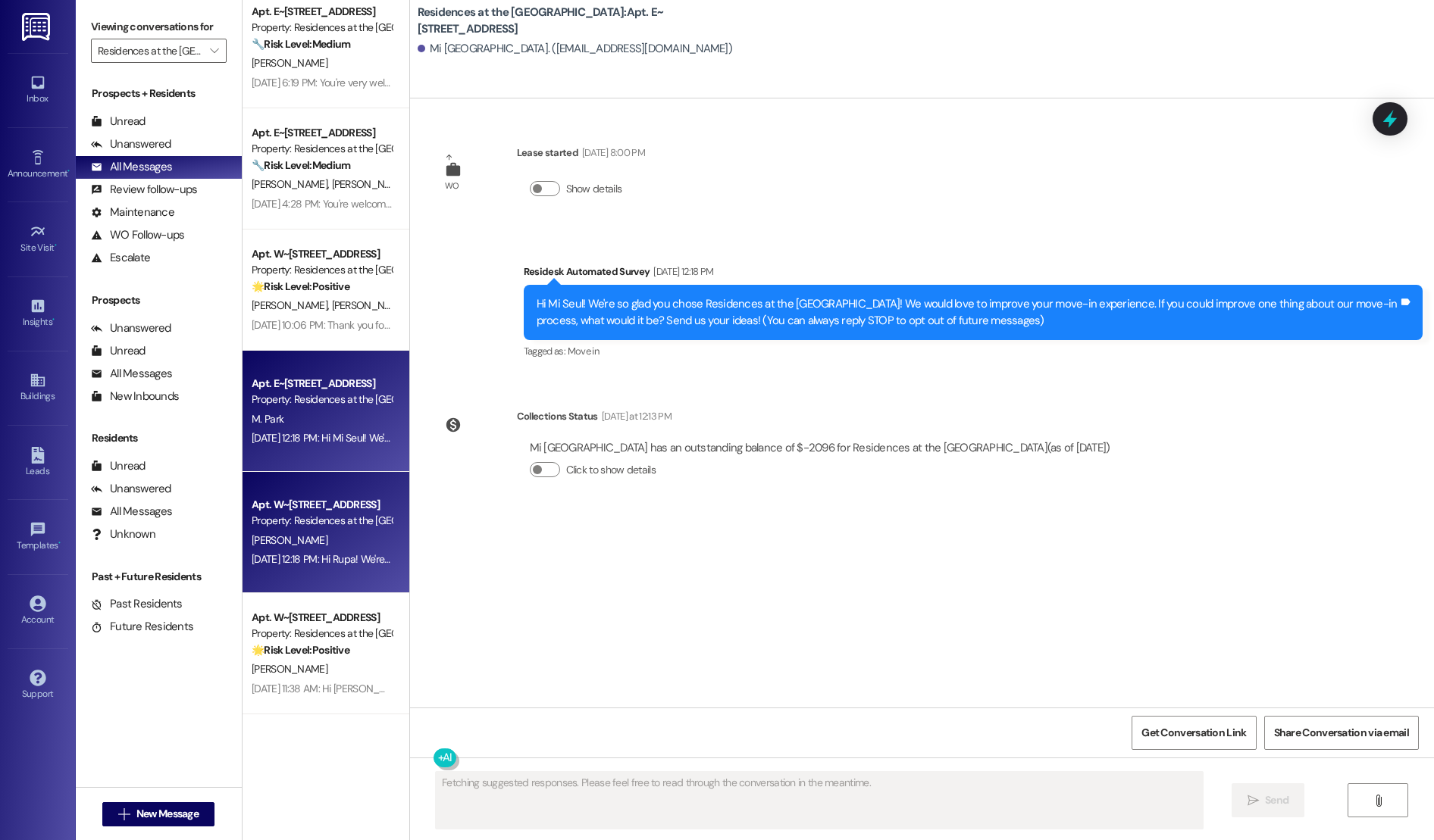
click at [324, 538] on div "[PERSON_NAME]" at bounding box center [322, 540] width 143 height 19
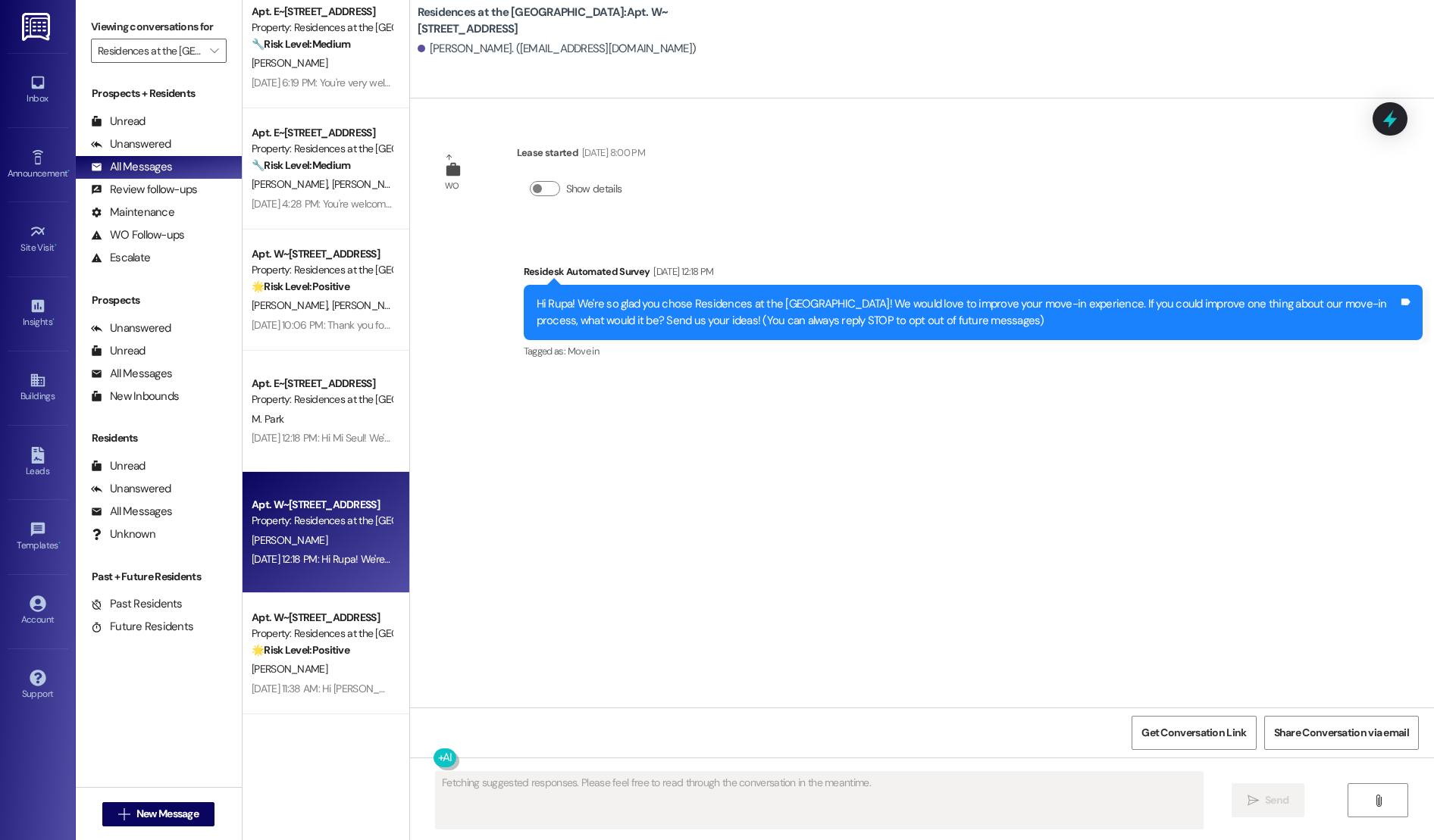
scroll to position [446, 0]
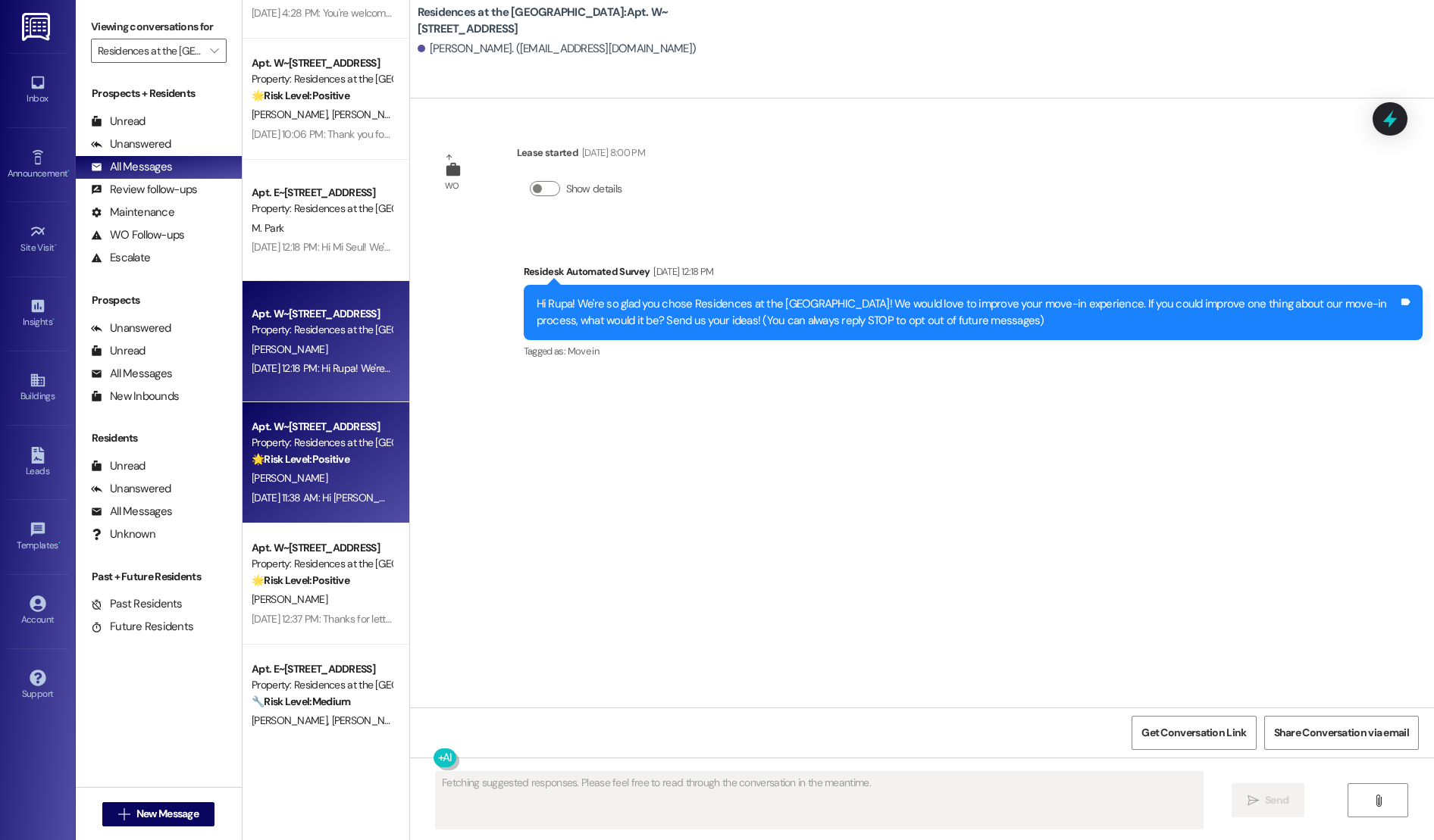
click at [307, 479] on div "[PERSON_NAME]" at bounding box center [322, 478] width 143 height 19
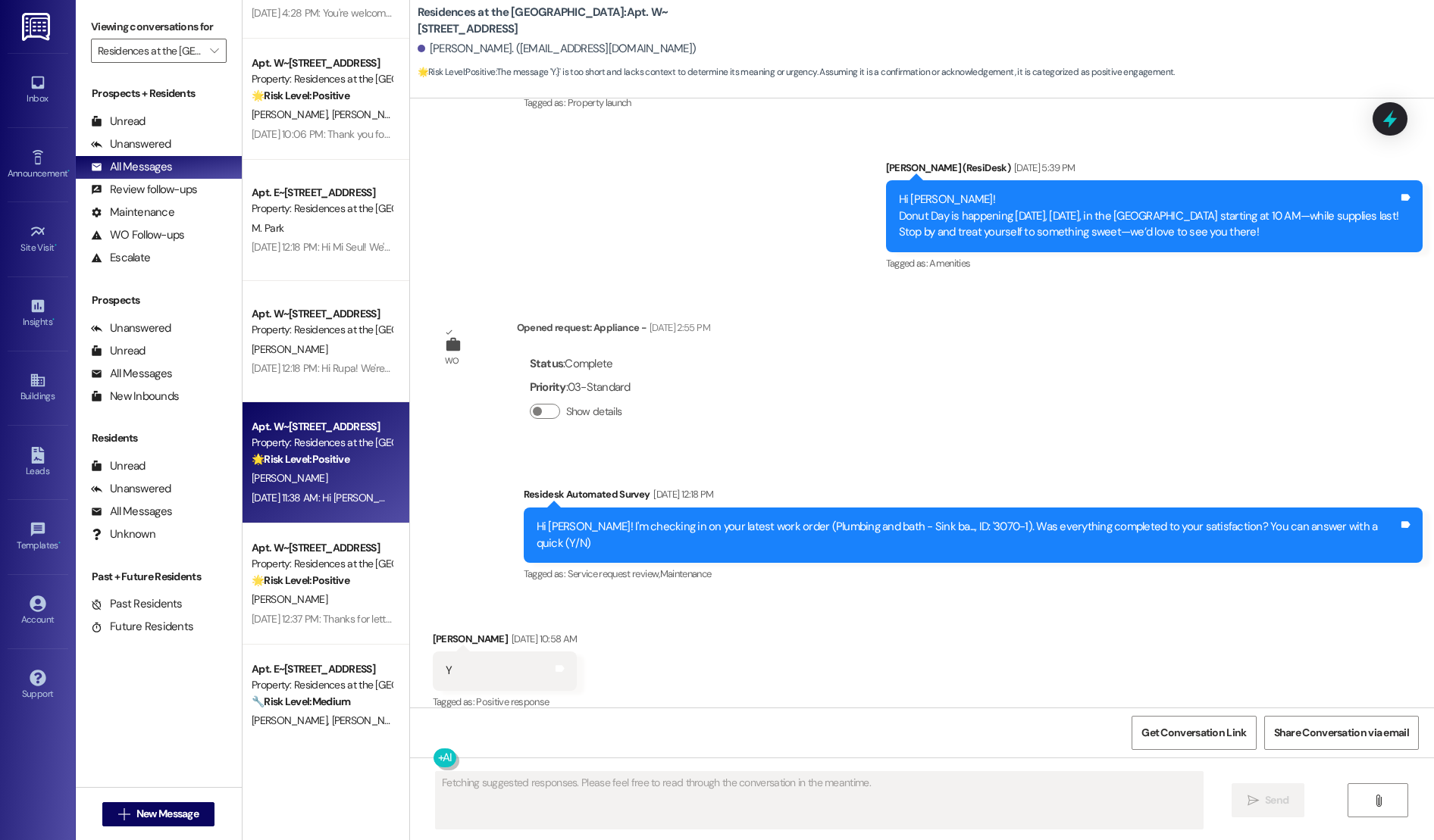
scroll to position [555, 0]
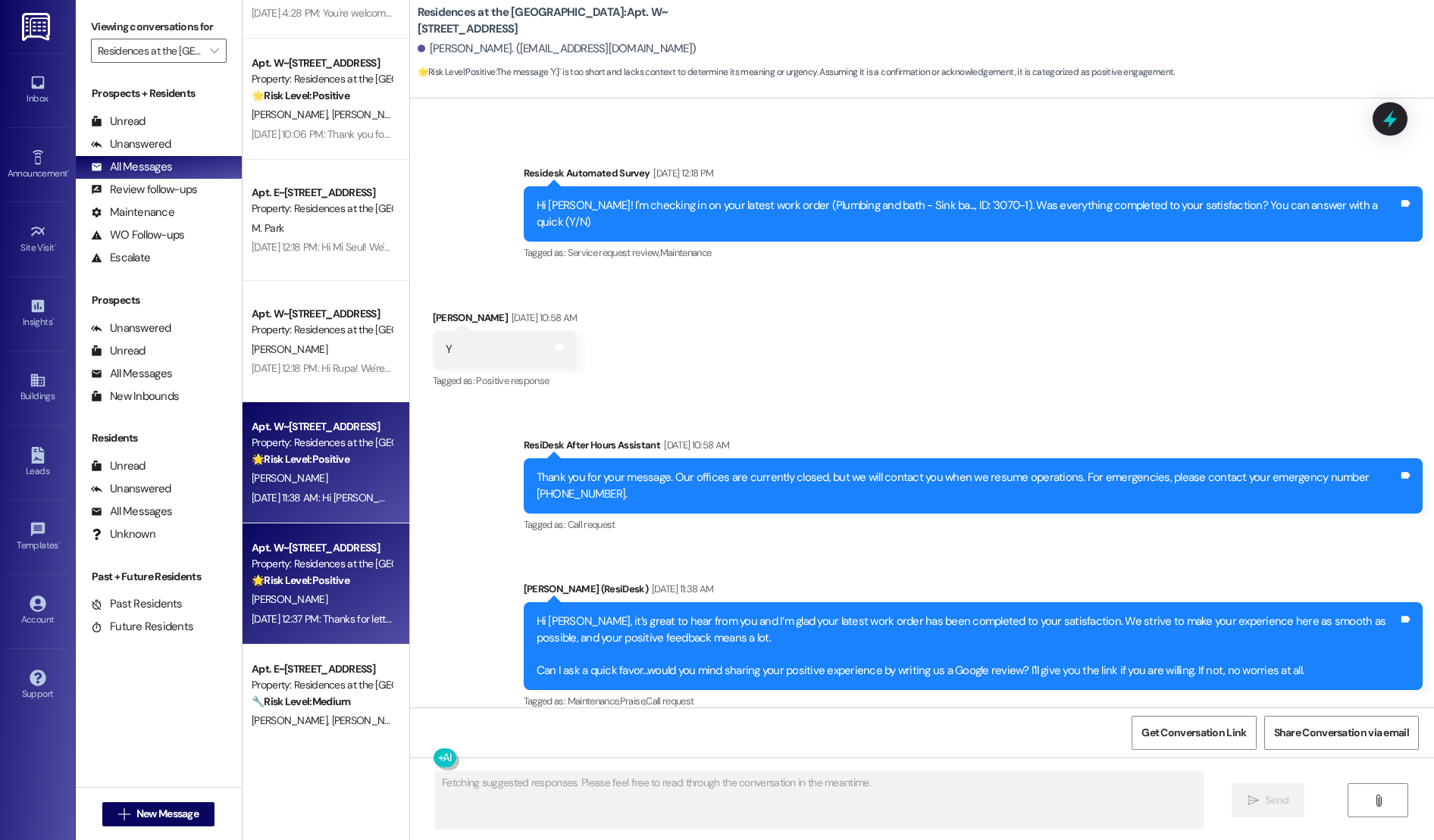
click at [283, 579] on strong "🌟 Risk Level: Positive" at bounding box center [300, 580] width 98 height 14
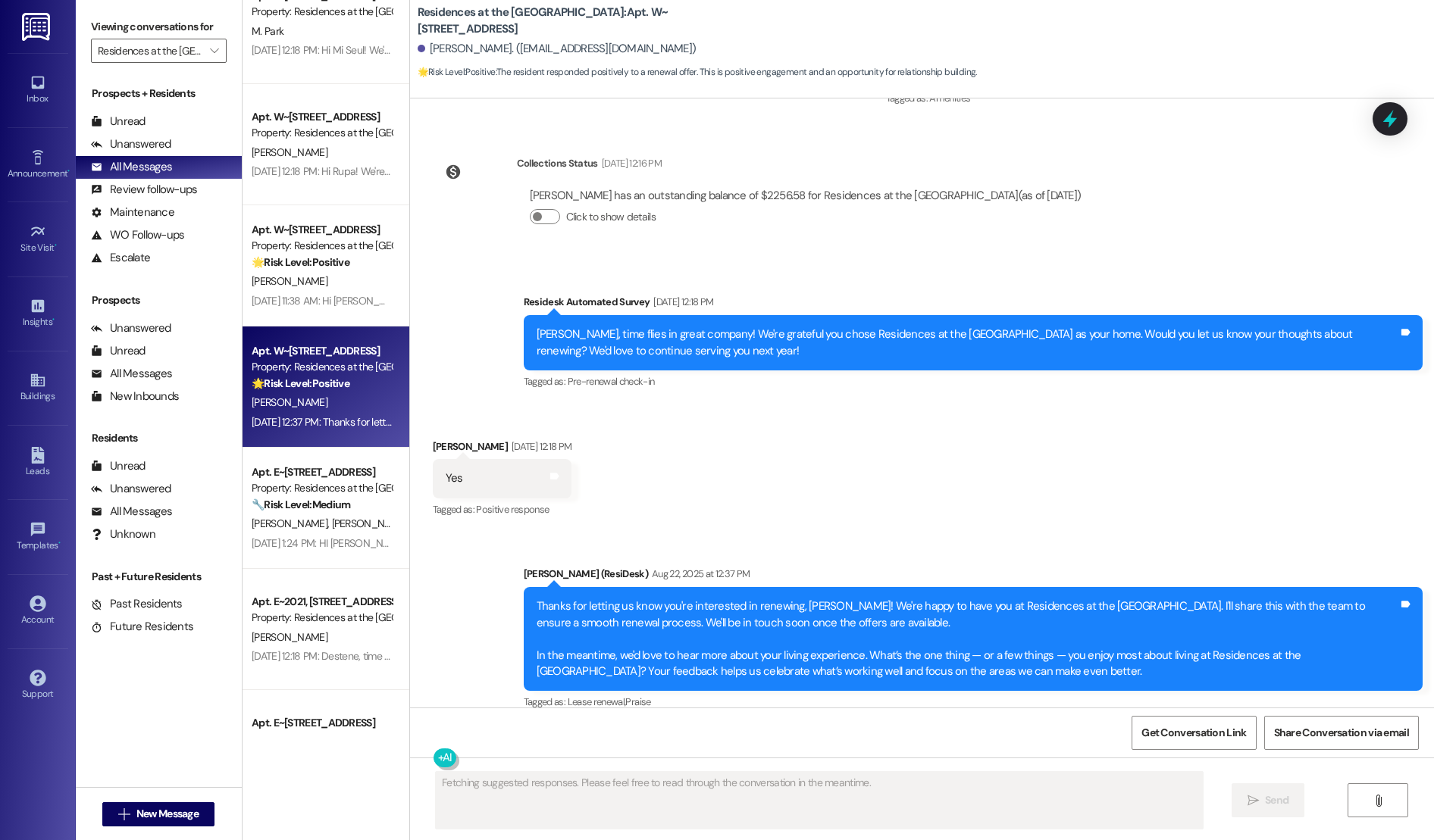
scroll to position [706, 0]
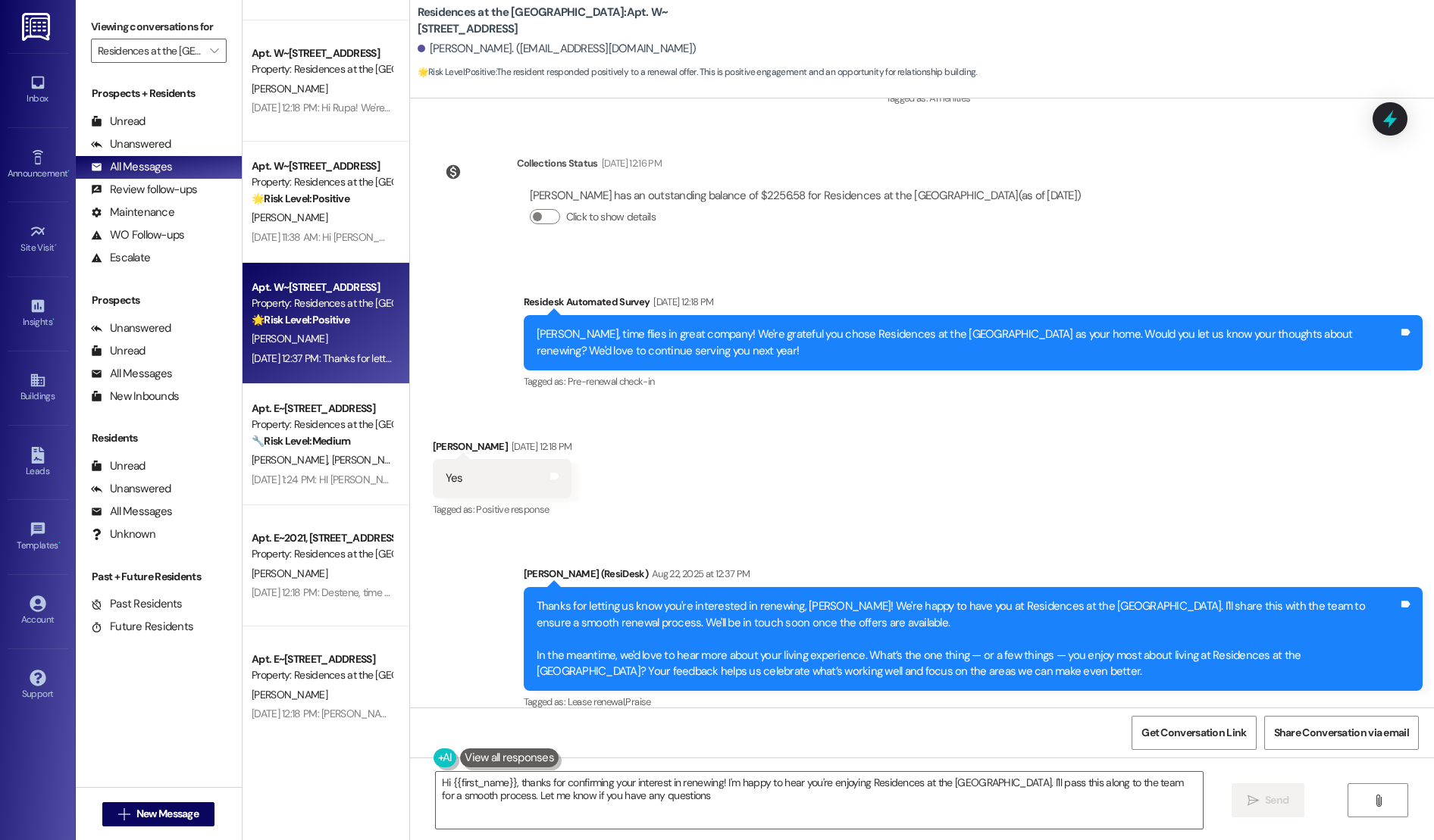
type textarea "Hi {{first_name}}, thanks for confirming your interest in renewing! I'm happy t…"
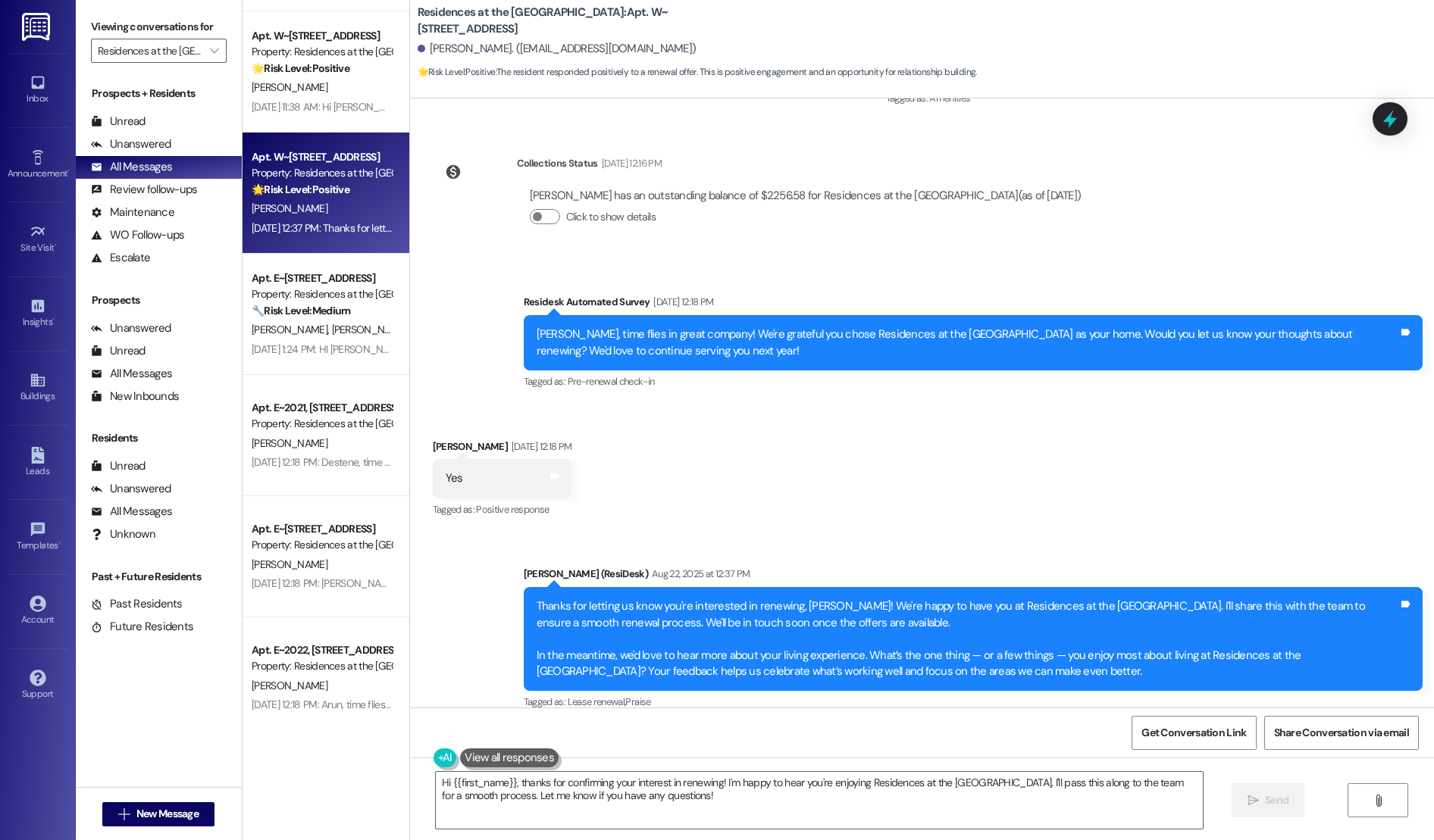
scroll to position [791, 0]
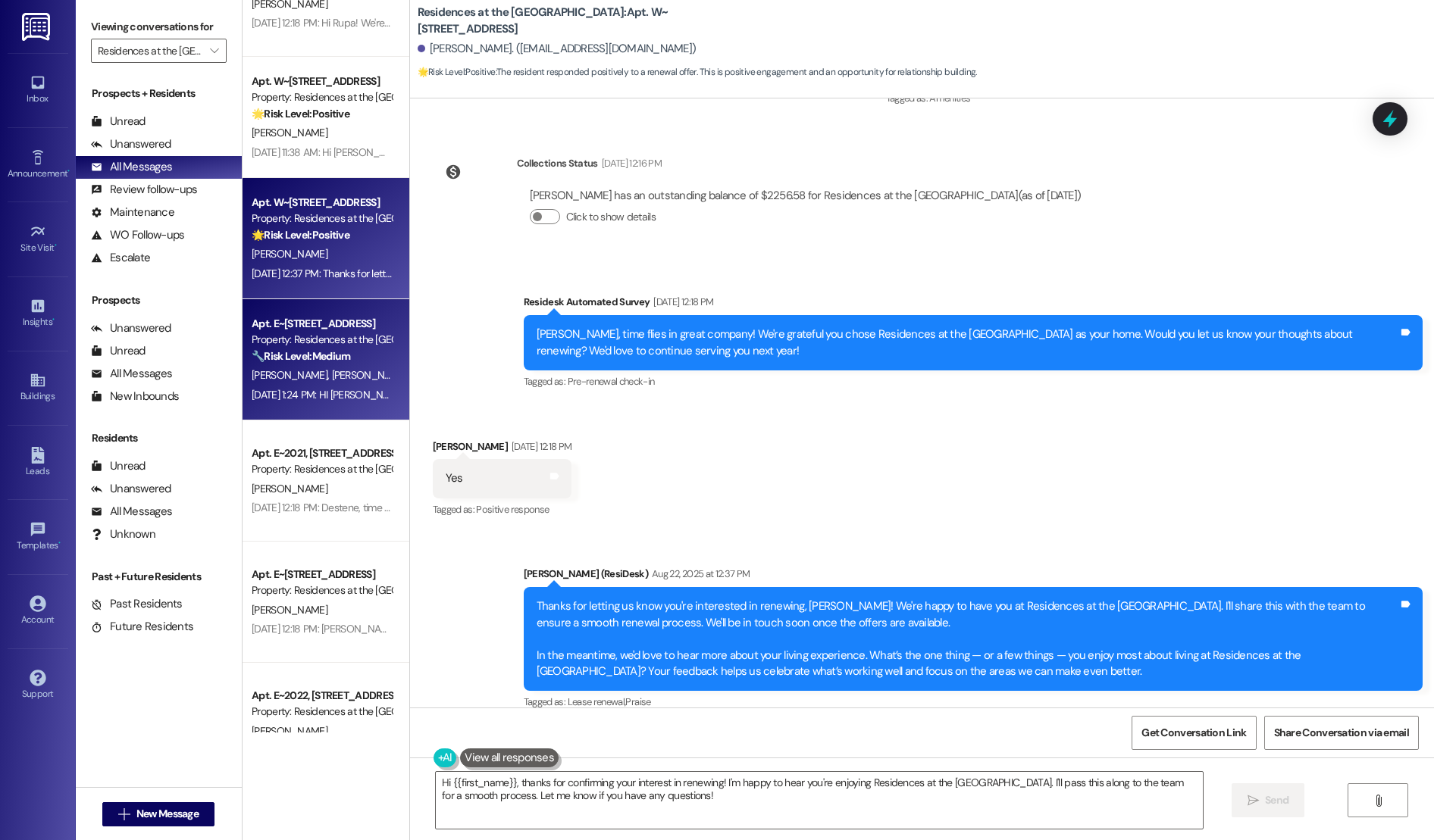
click at [331, 379] on span "[PERSON_NAME]" at bounding box center [369, 375] width 76 height 14
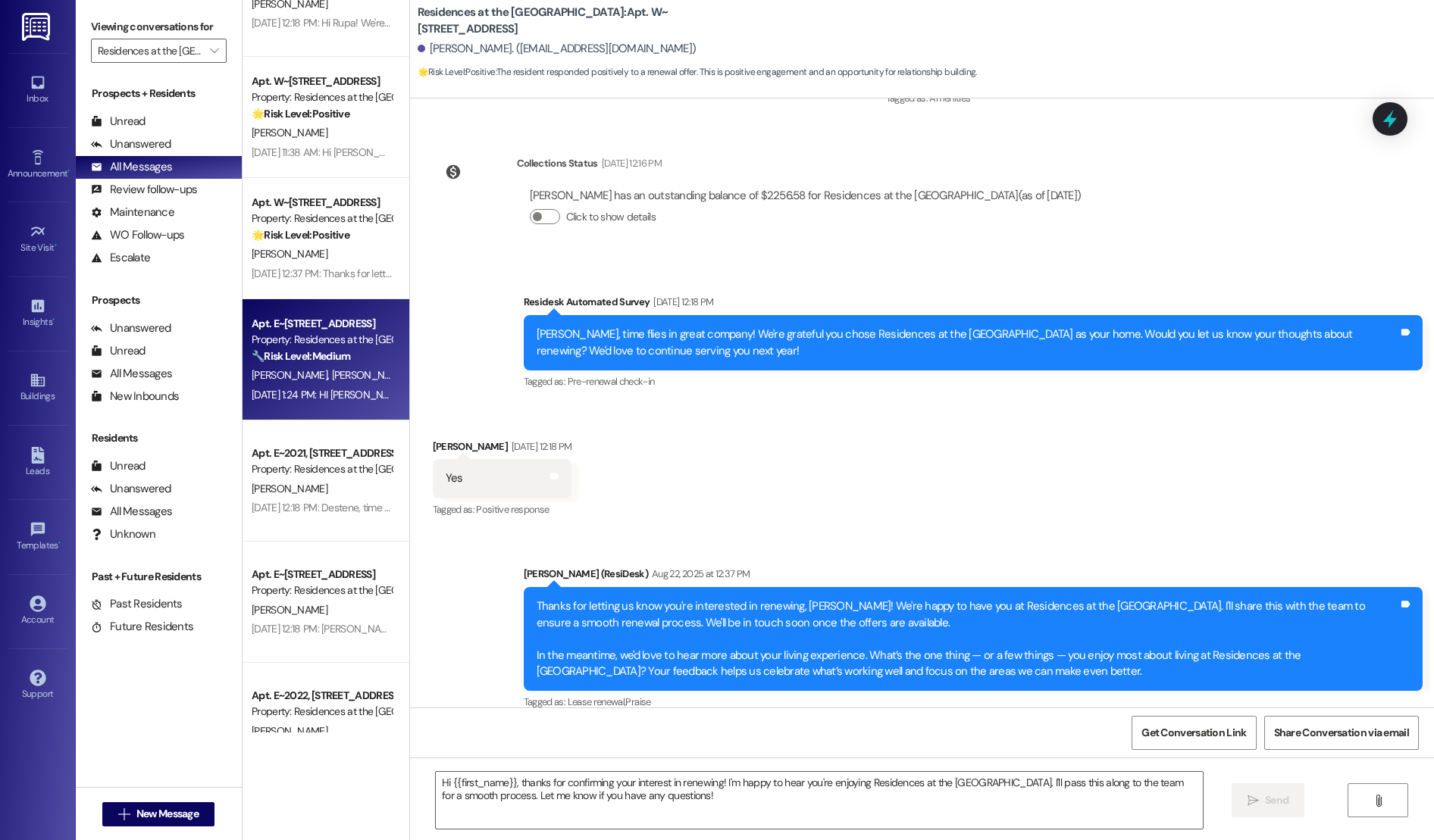
type textarea "Fetching suggested responses. Please feel free to read through the conversation…"
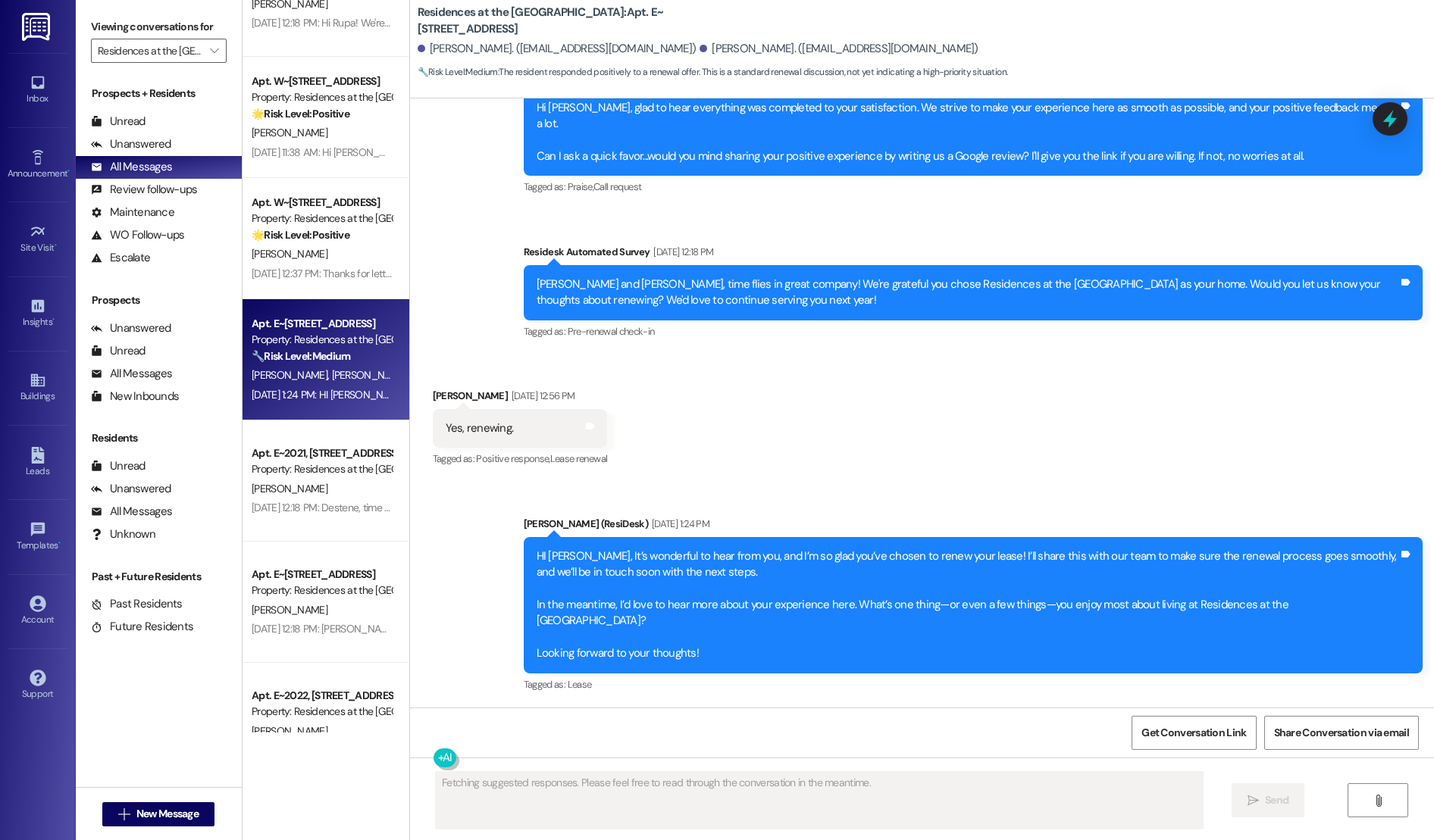
scroll to position [859, 0]
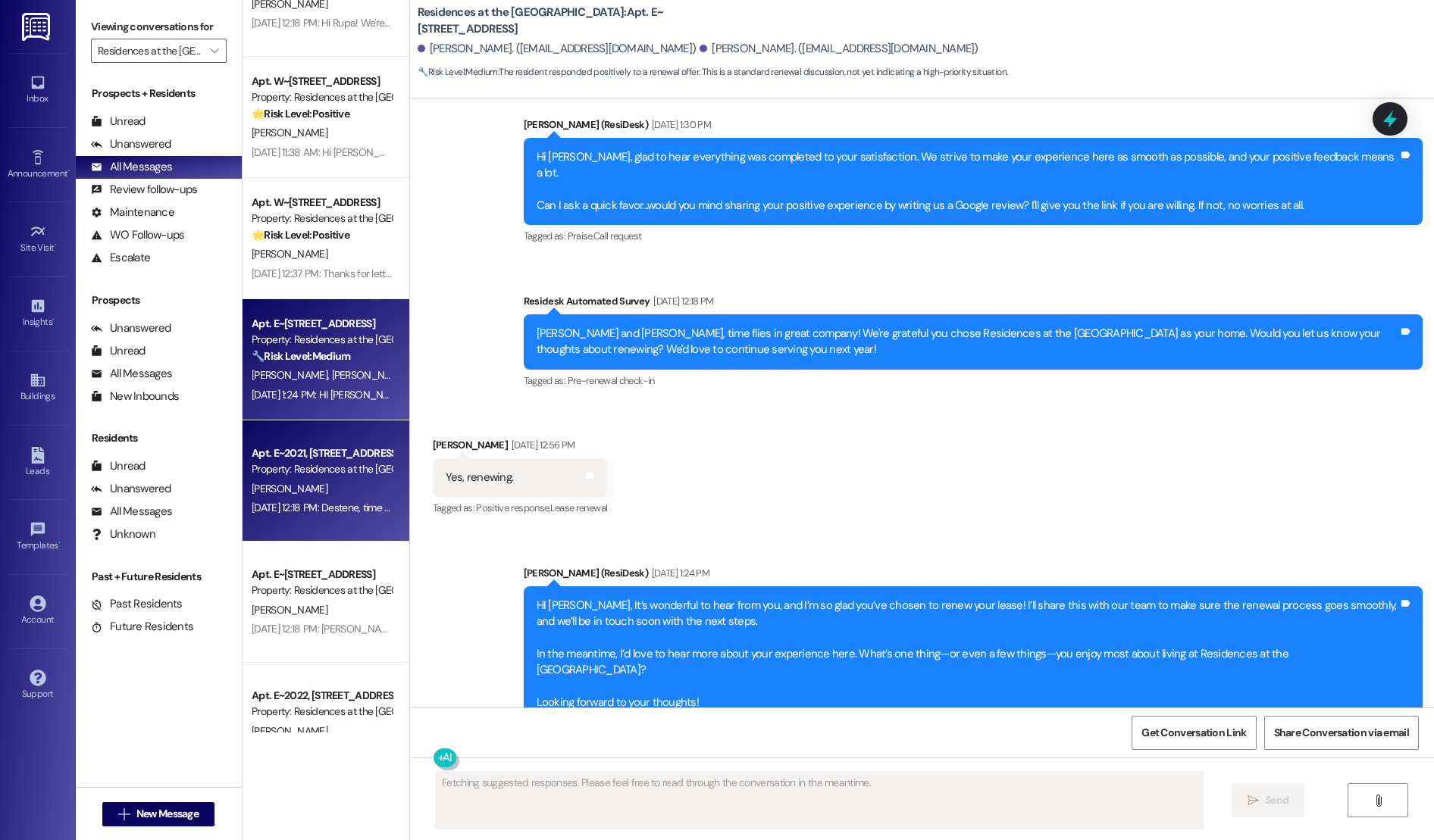
click at [307, 471] on div "Property: Residences at the [GEOGRAPHIC_DATA]" at bounding box center [321, 470] width 140 height 16
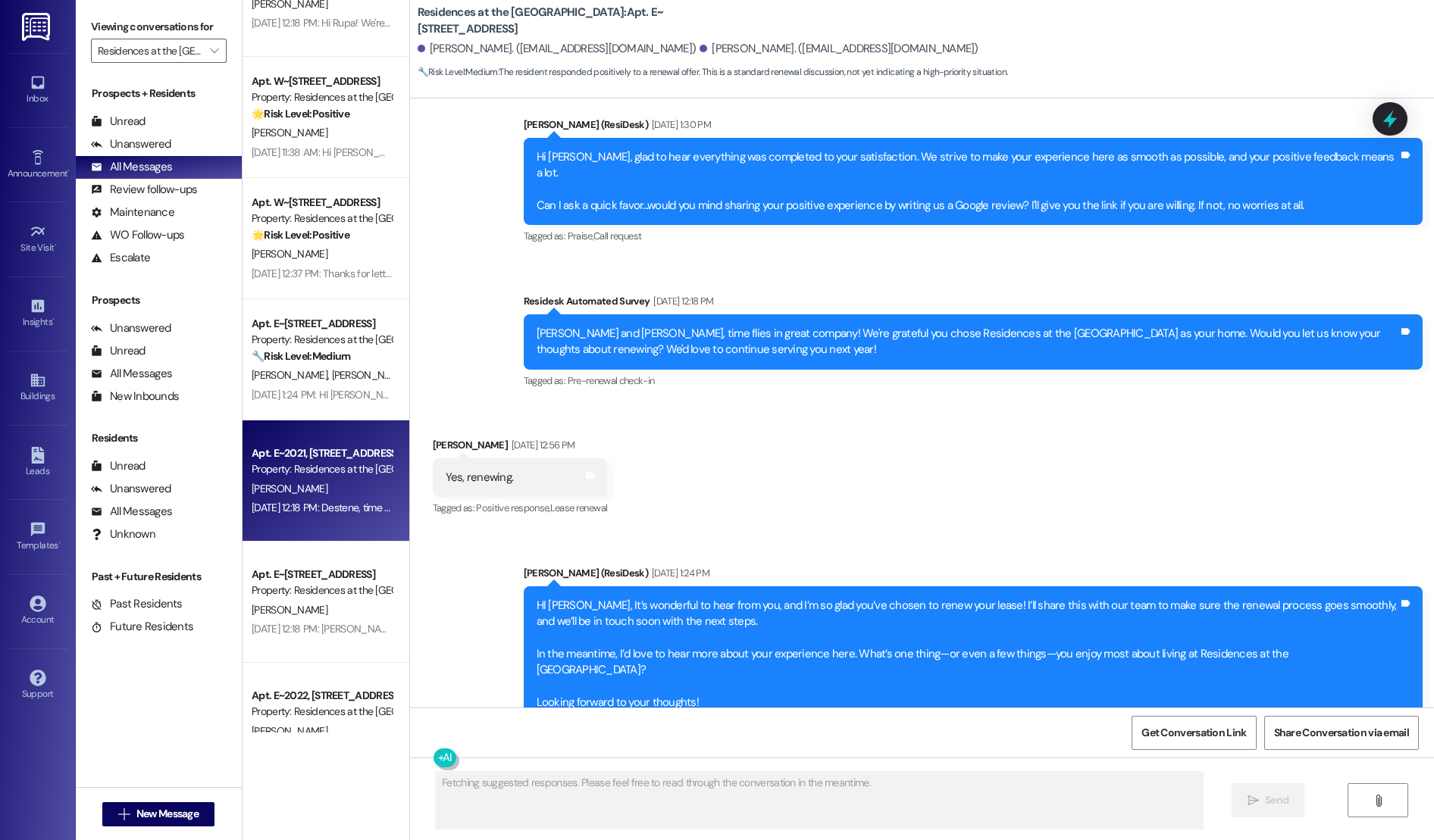
scroll to position [96, 0]
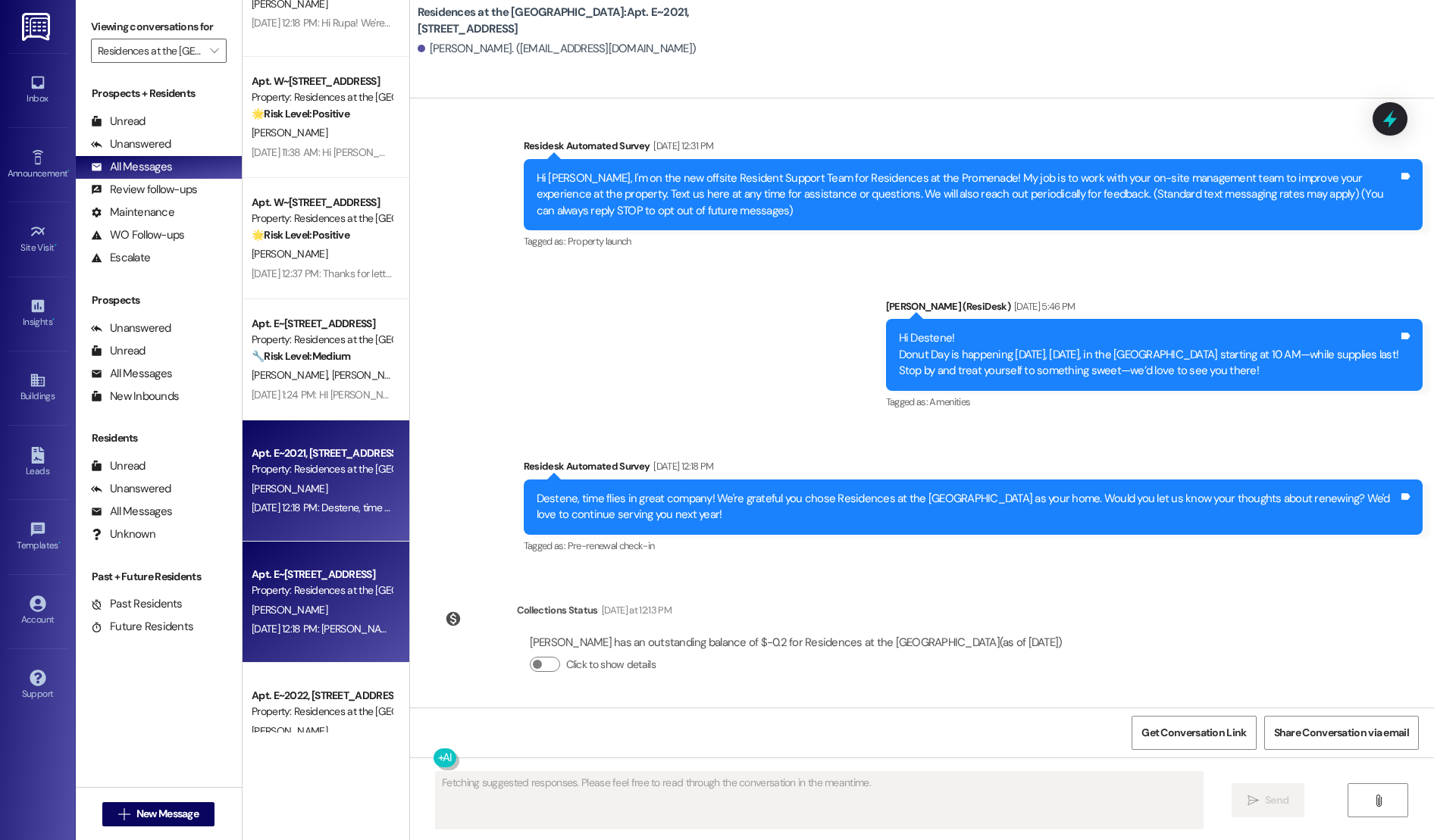
click at [312, 603] on div "[PERSON_NAME]" at bounding box center [322, 610] width 143 height 19
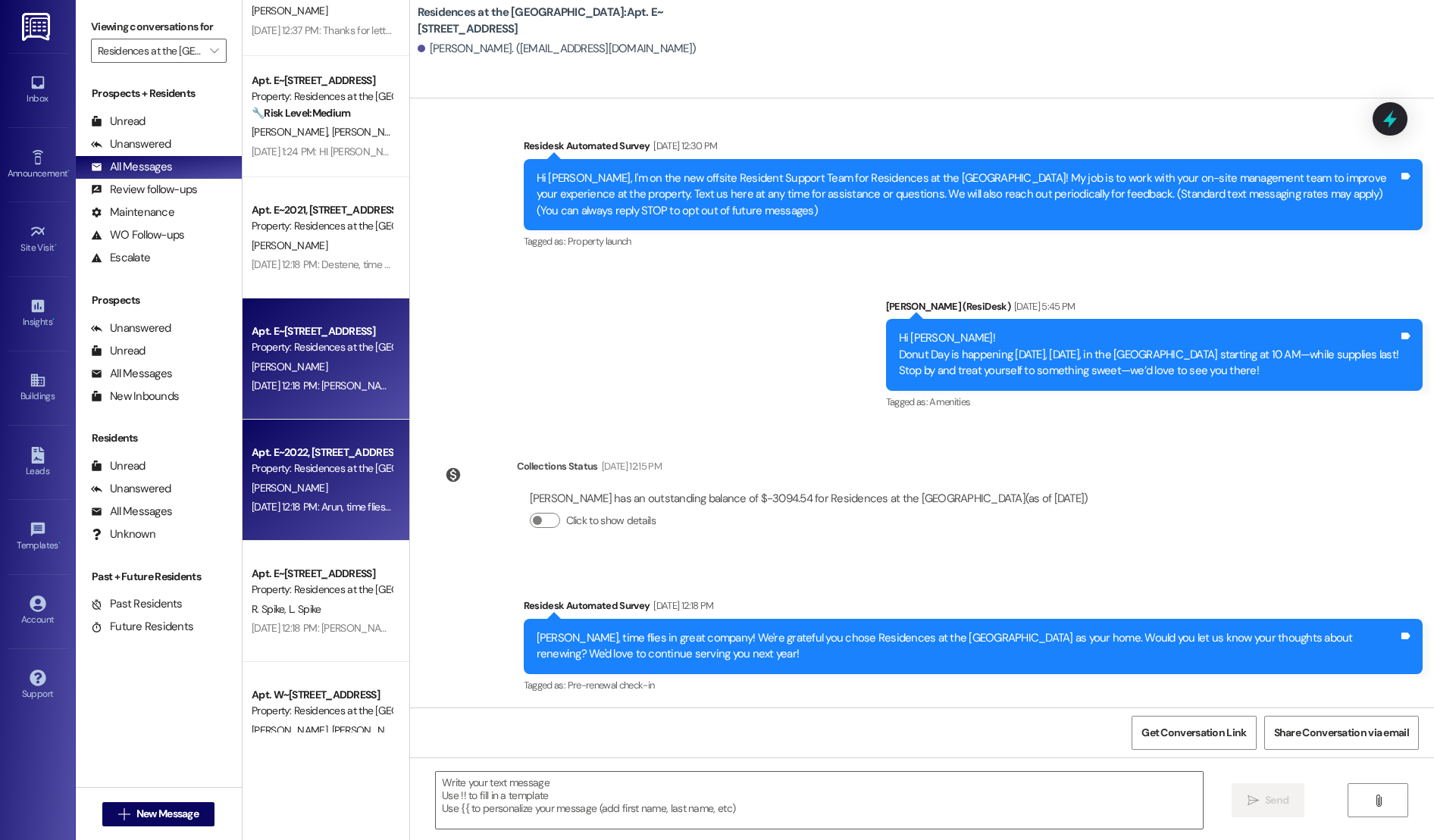
scroll to position [1036, 0]
click at [308, 518] on div "Apt. E~2022, [STREET_ADDRESS] Property: Residences at the [GEOGRAPHIC_DATA] [PE…" at bounding box center [325, 479] width 166 height 121
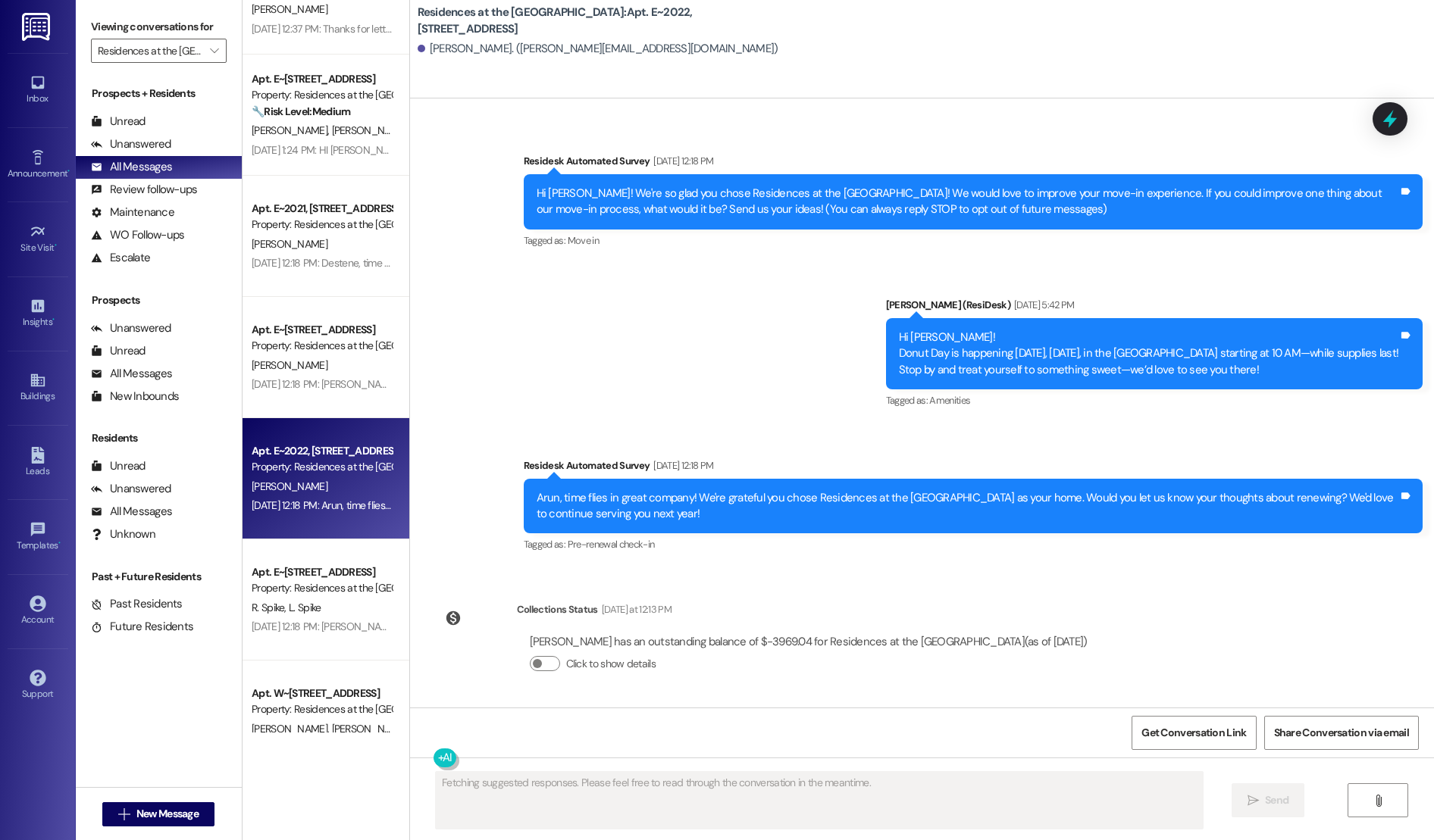
scroll to position [80, 0]
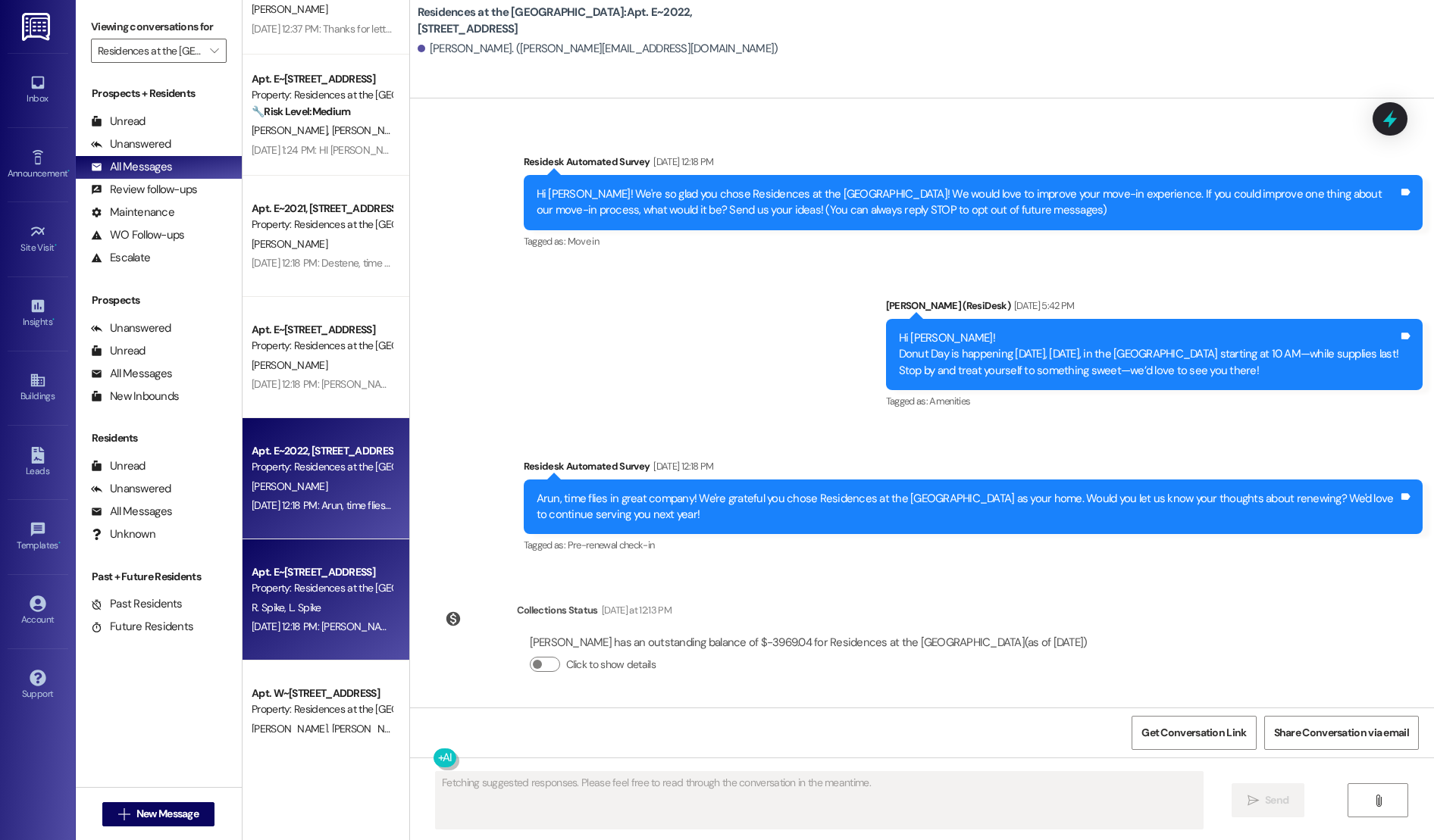
click at [283, 619] on div "[DATE] 12:18 PM: [PERSON_NAME] and [PERSON_NAME], time flies in great company! …" at bounding box center [322, 626] width 143 height 19
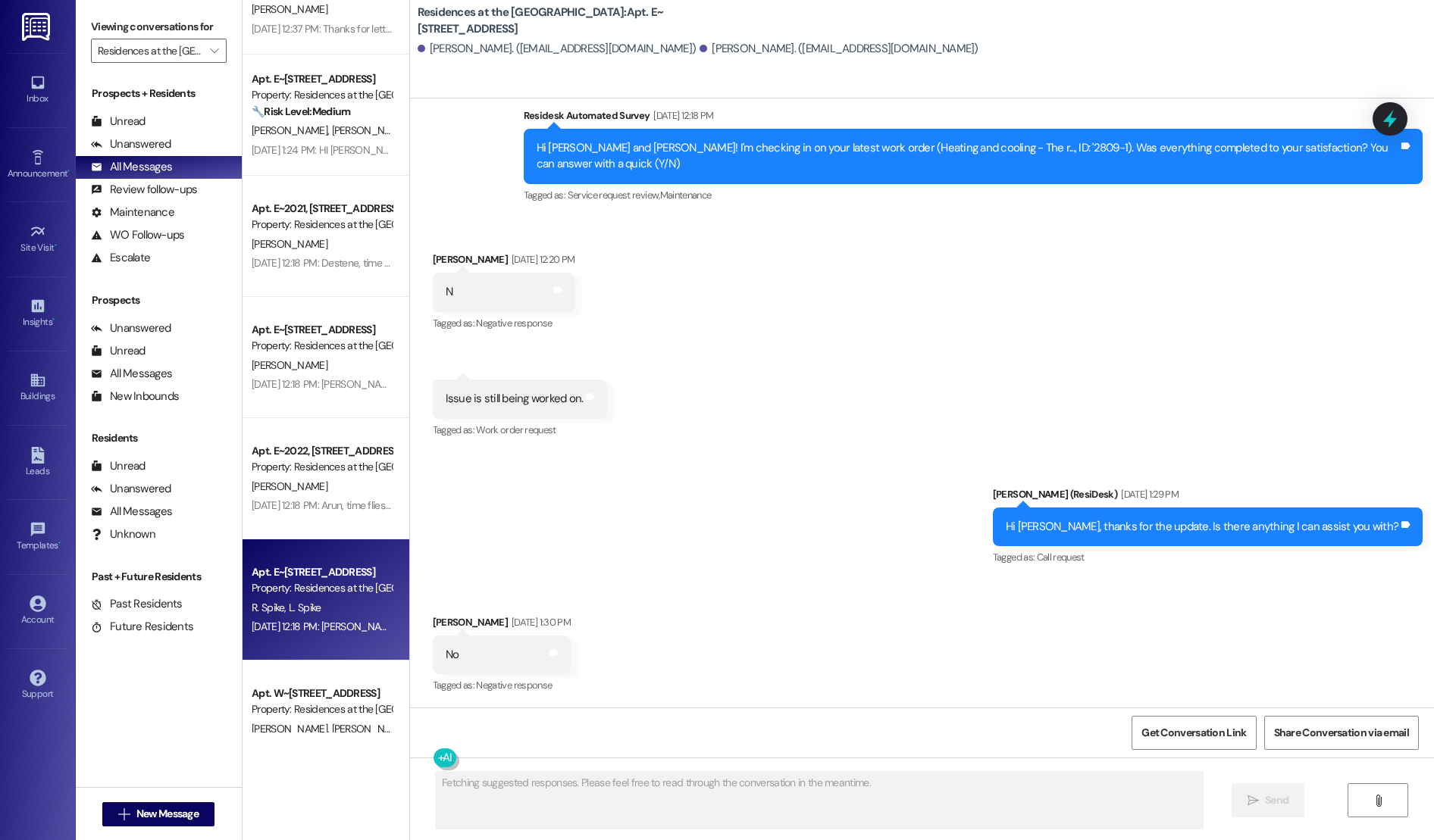
scroll to position [1049, 0]
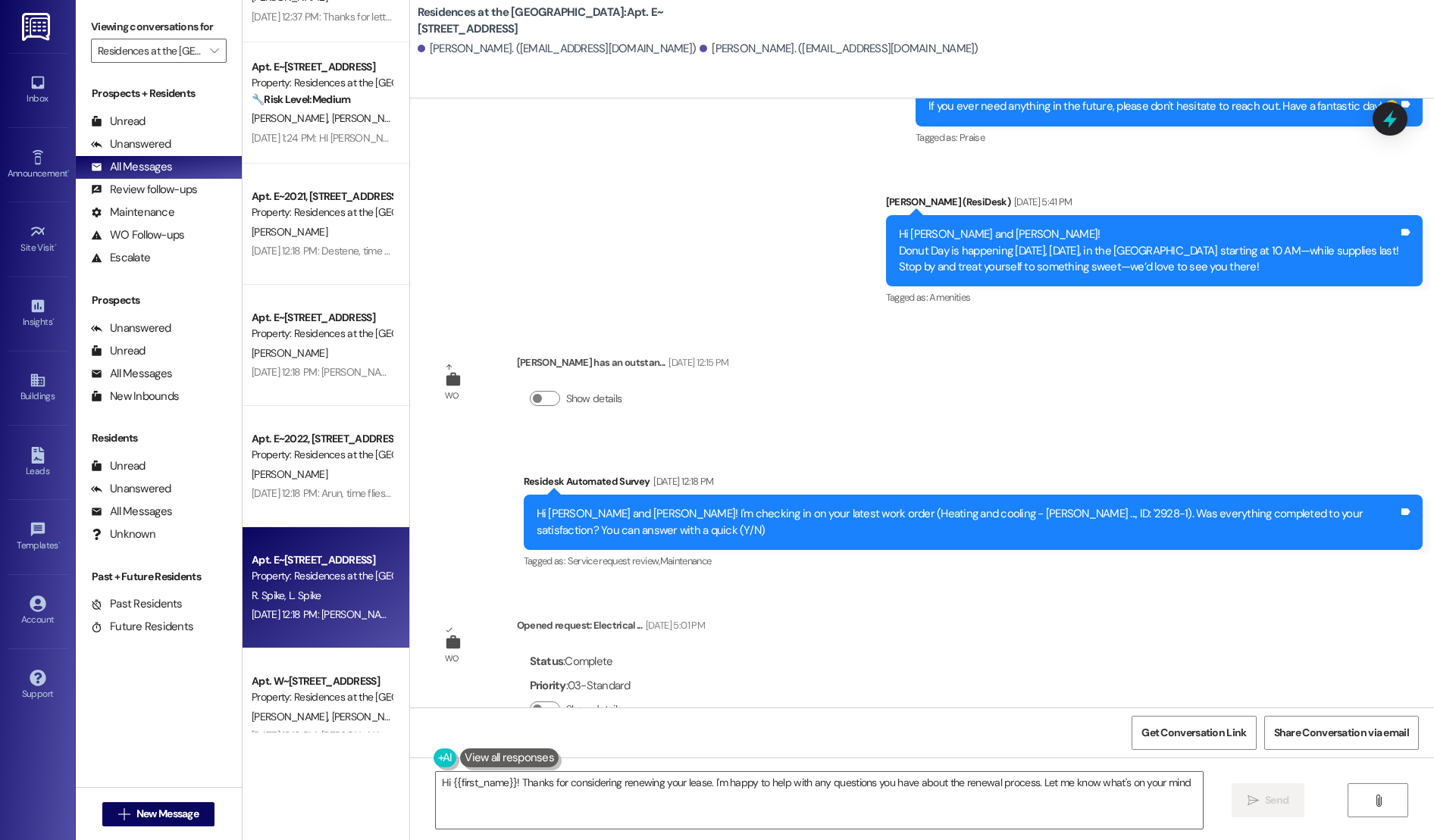
type textarea "Hi {{first_name}}! Thanks for considering renewing your lease. I'm happy to hel…"
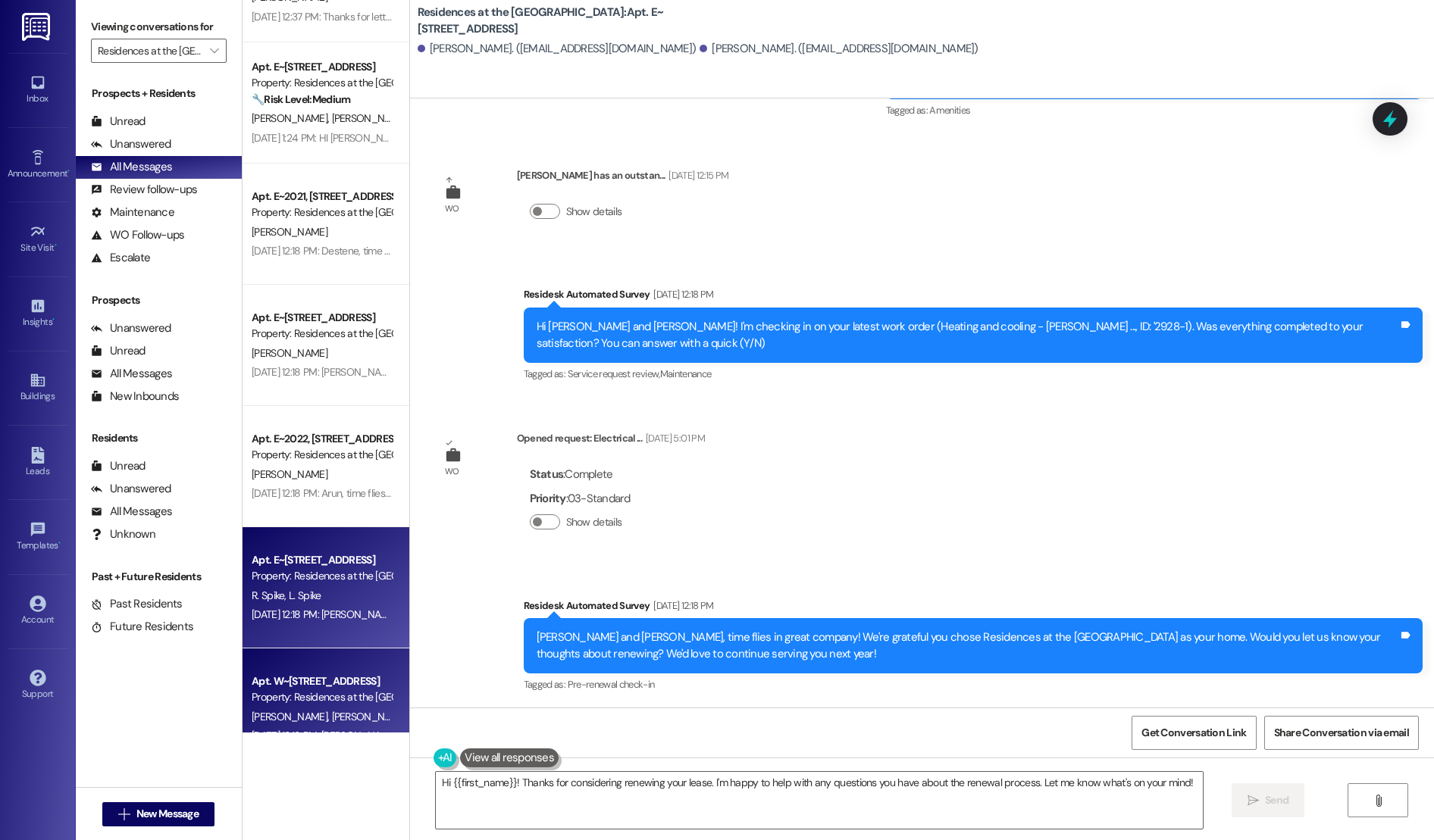
click at [317, 665] on div "Apt. W~[STREET_ADDRESS] Property: Residences at the Promenade [PERSON_NAME] [PE…" at bounding box center [325, 709] width 166 height 121
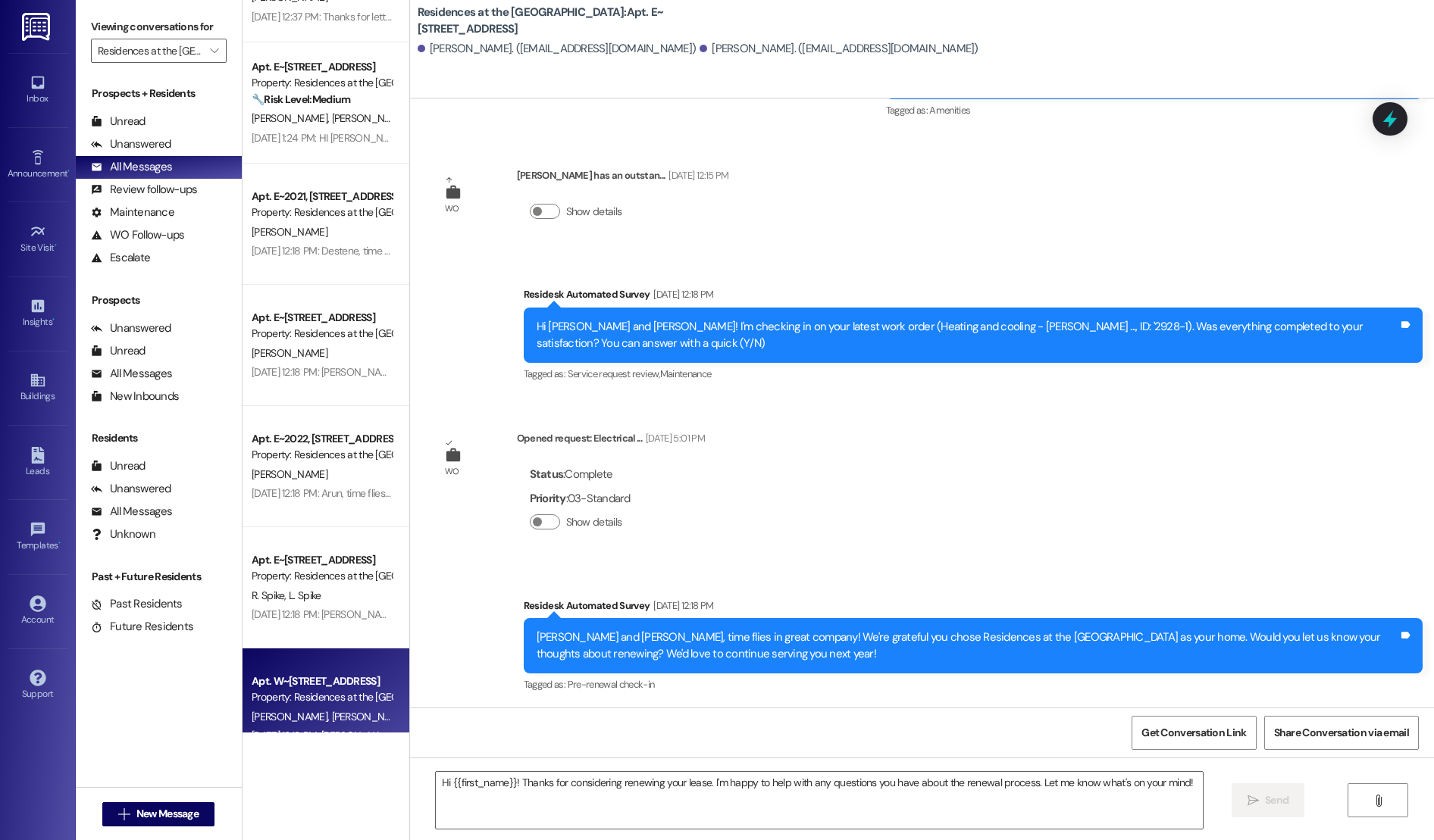
type textarea "Fetching suggested responses. Please feel free to read through the conversation…"
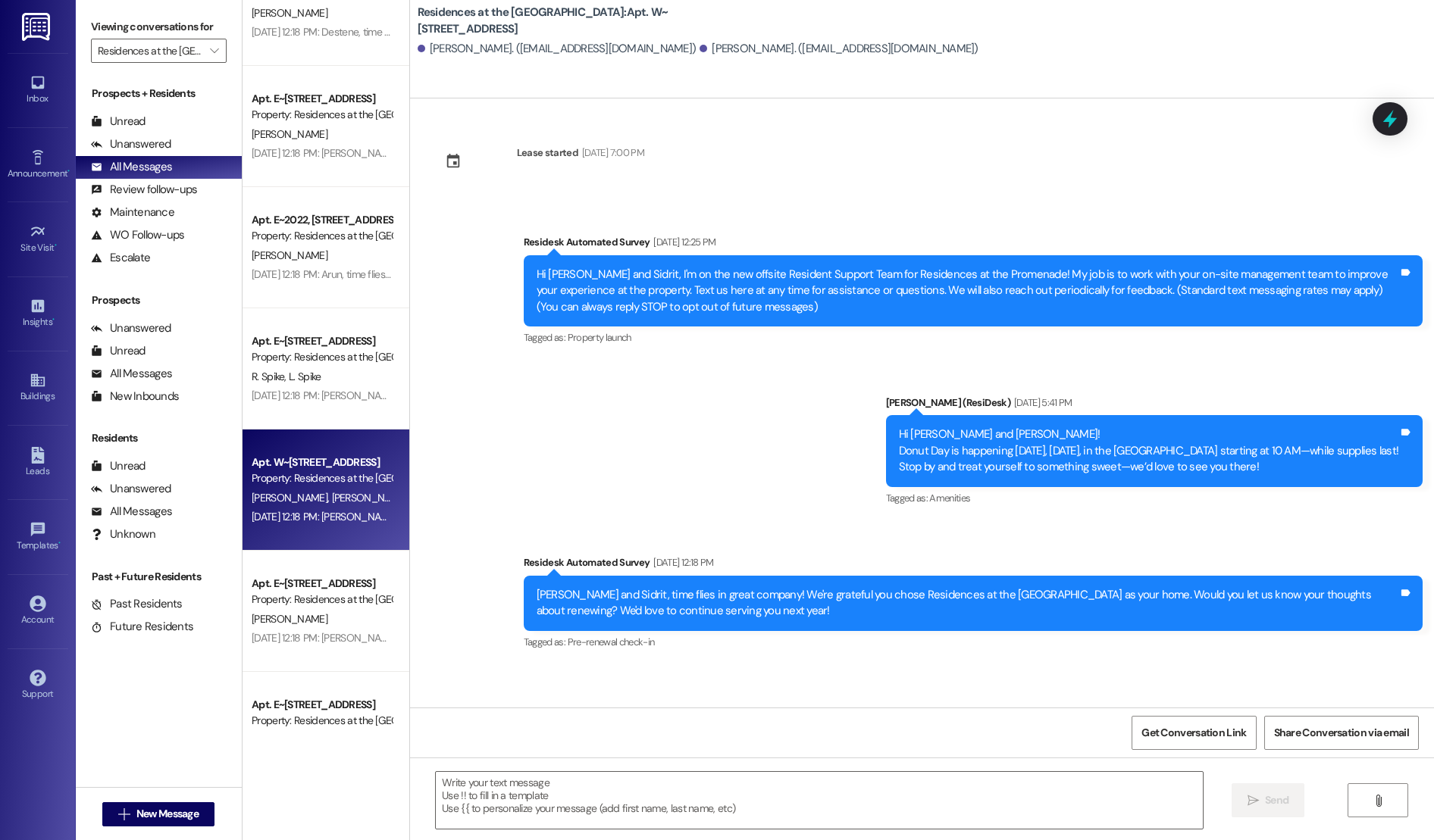
scroll to position [1276, 0]
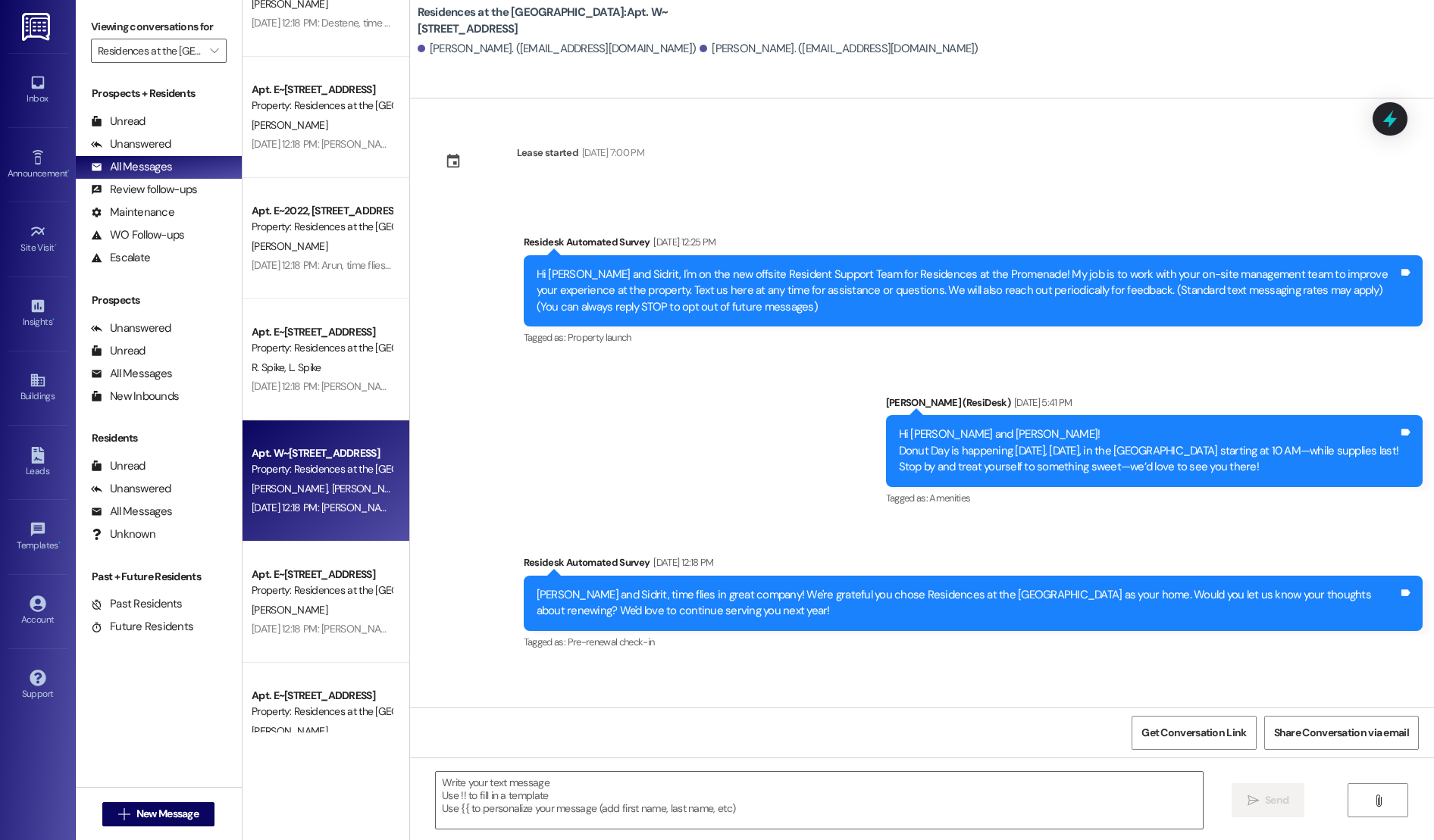
click at [317, 540] on div "Apt. W~[STREET_ADDRESS] Property: Residences at the Promenade [PERSON_NAME] [PE…" at bounding box center [325, 481] width 166 height 121
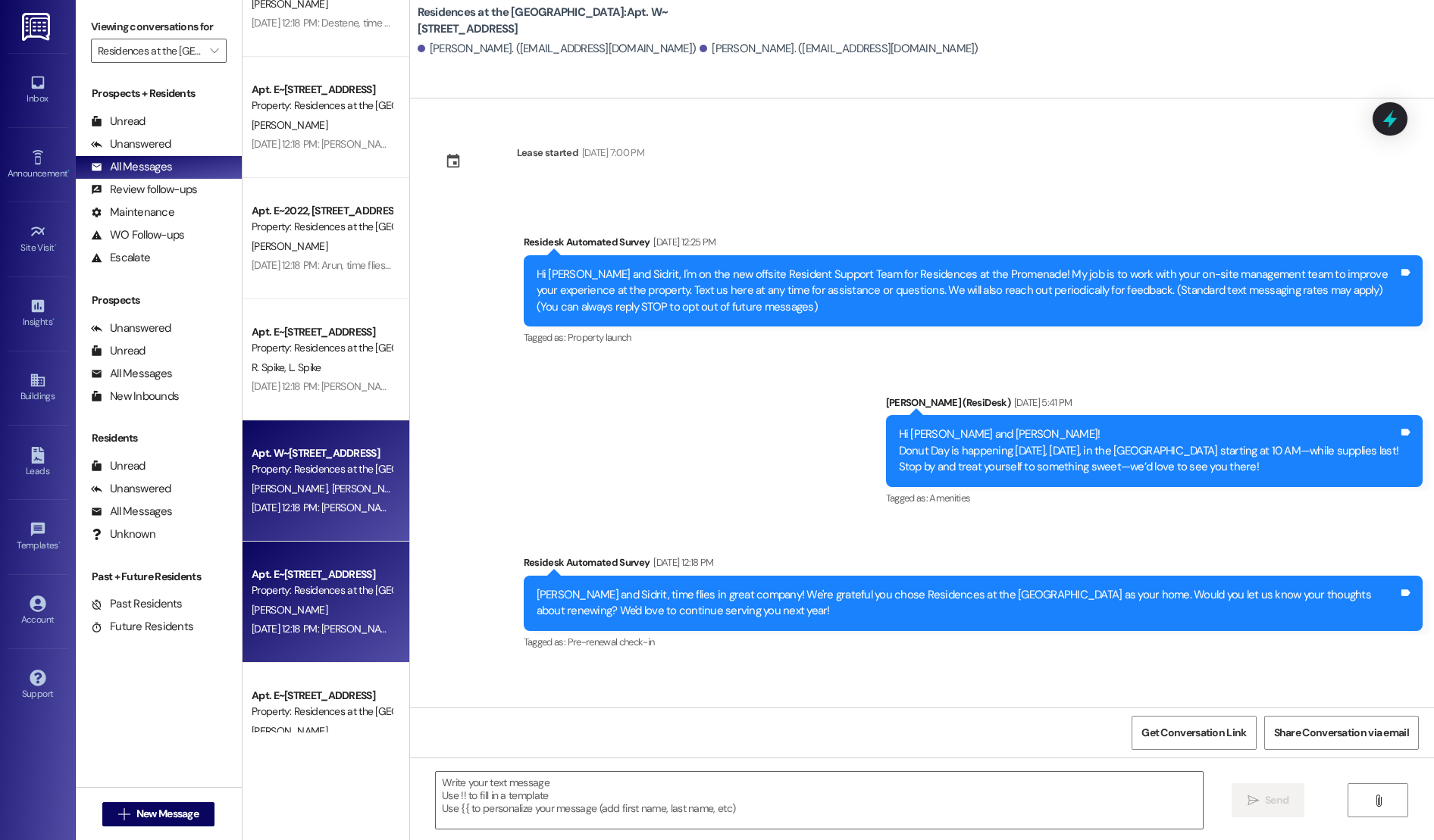
click at [307, 597] on div "Property: Residences at the [GEOGRAPHIC_DATA]" at bounding box center [321, 591] width 140 height 16
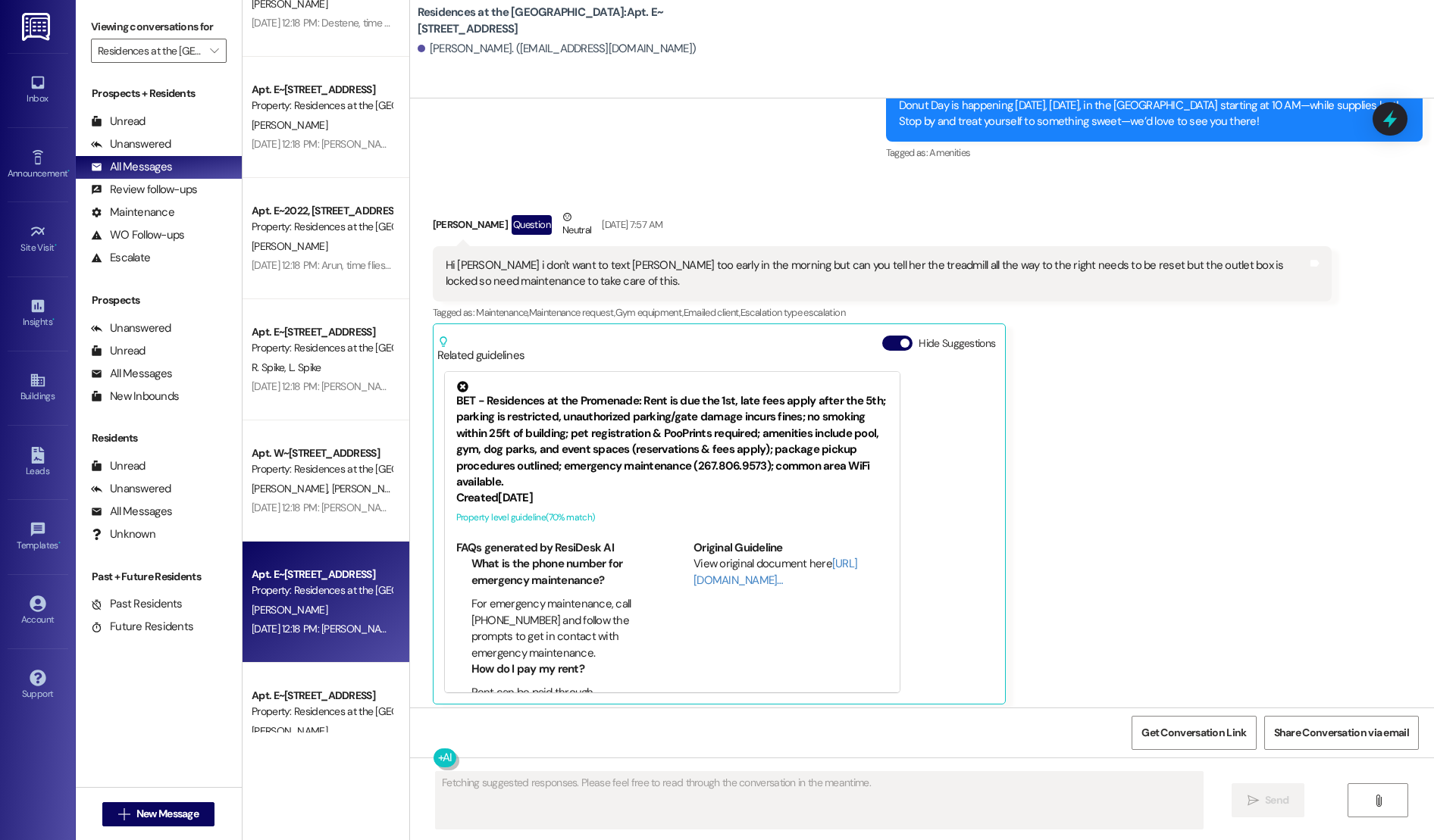
scroll to position [1669, 0]
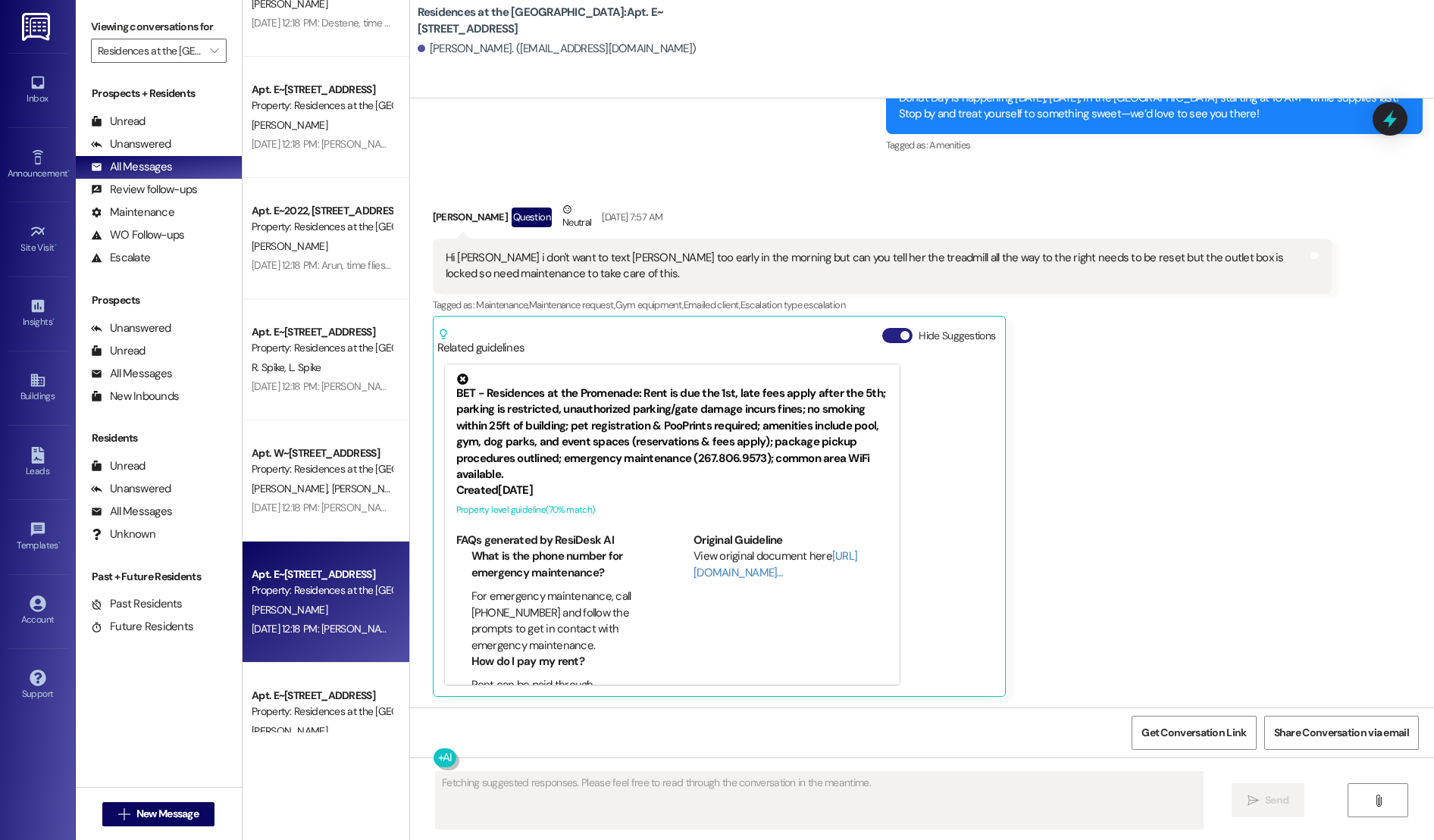
click at [886, 332] on button "Hide Suggestions" at bounding box center [897, 335] width 31 height 15
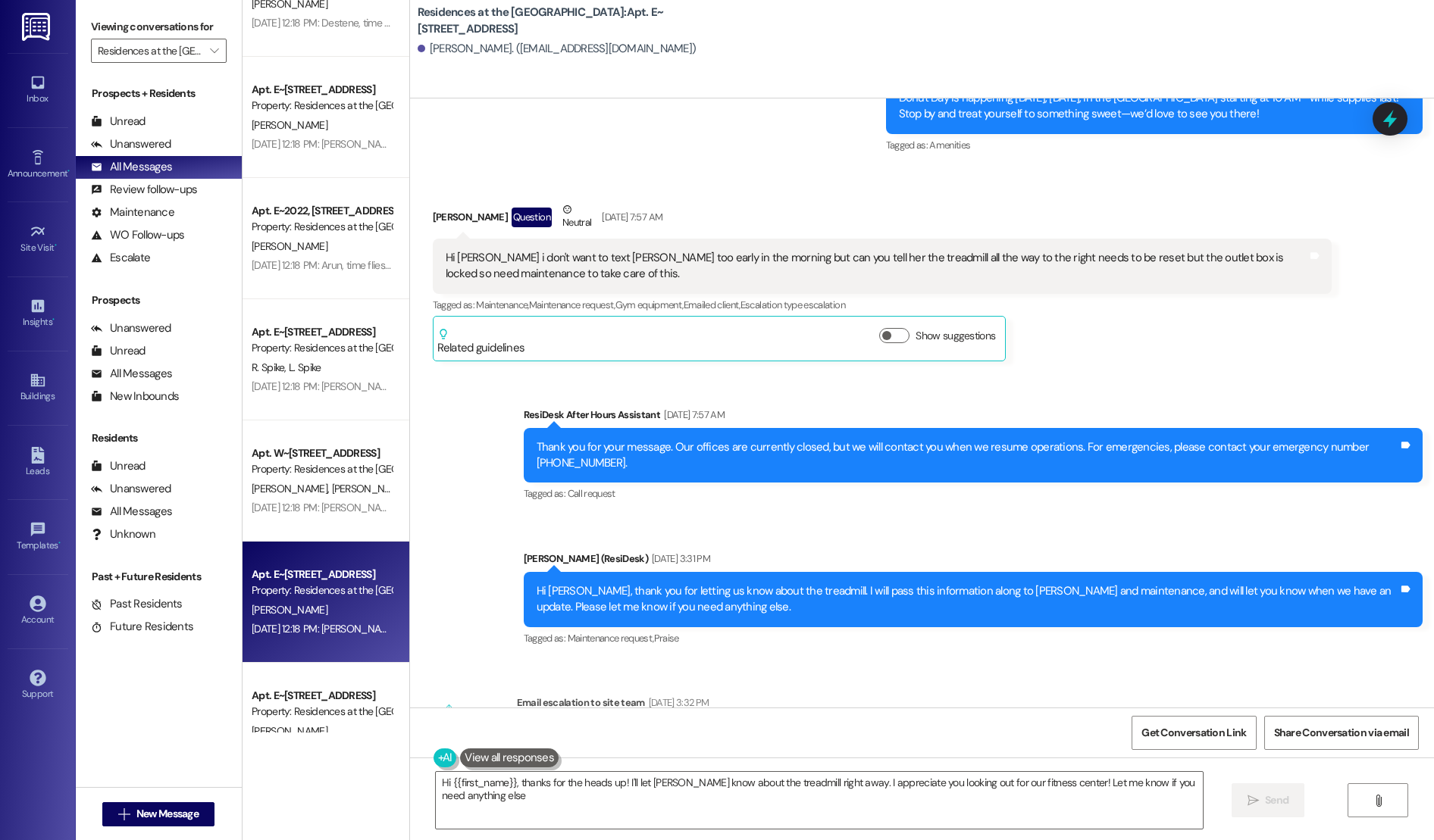
type textarea "Hi {{first_name}}, thanks for the heads up! I'll let [PERSON_NAME] know about t…"
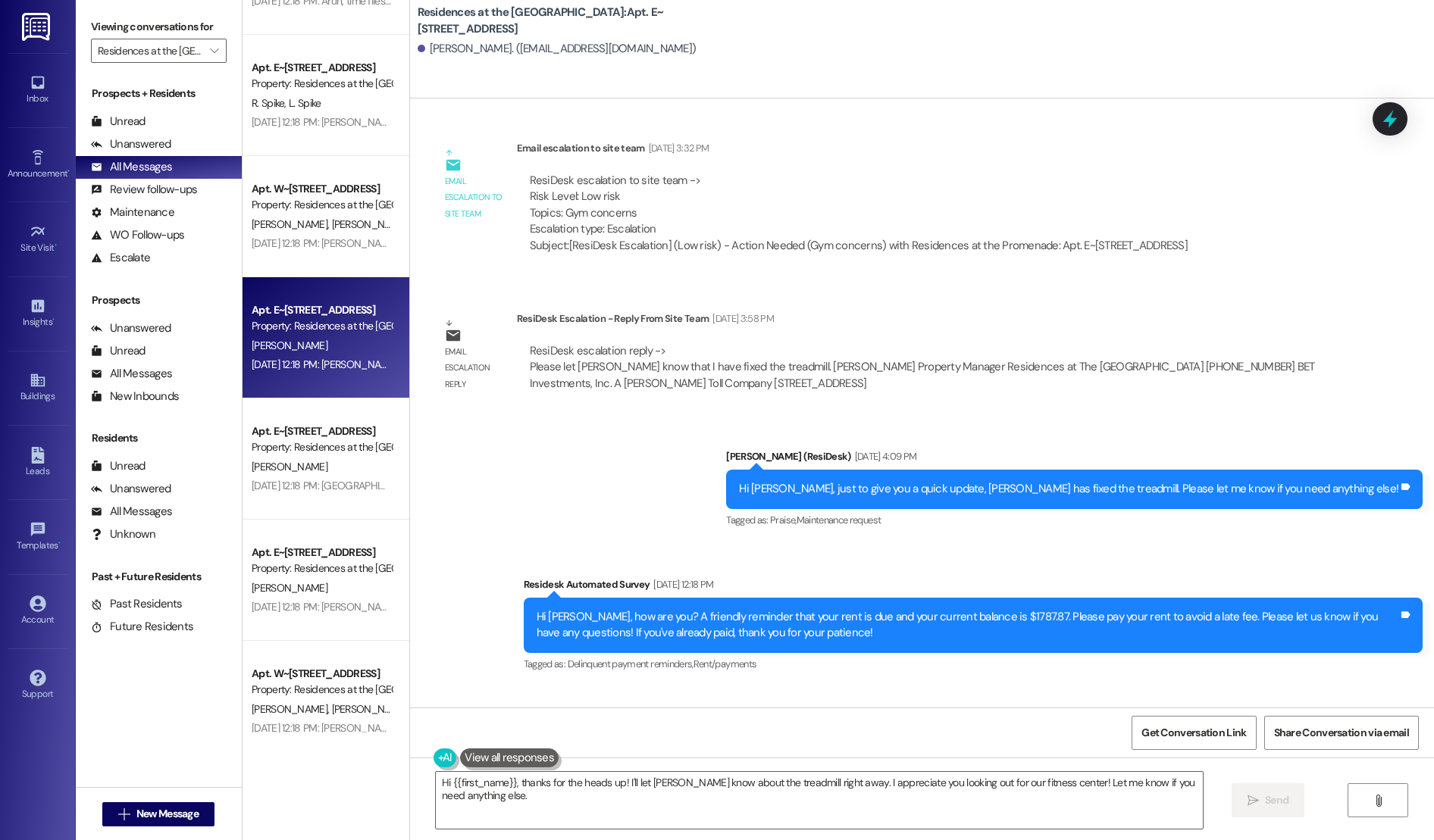
scroll to position [1606, 0]
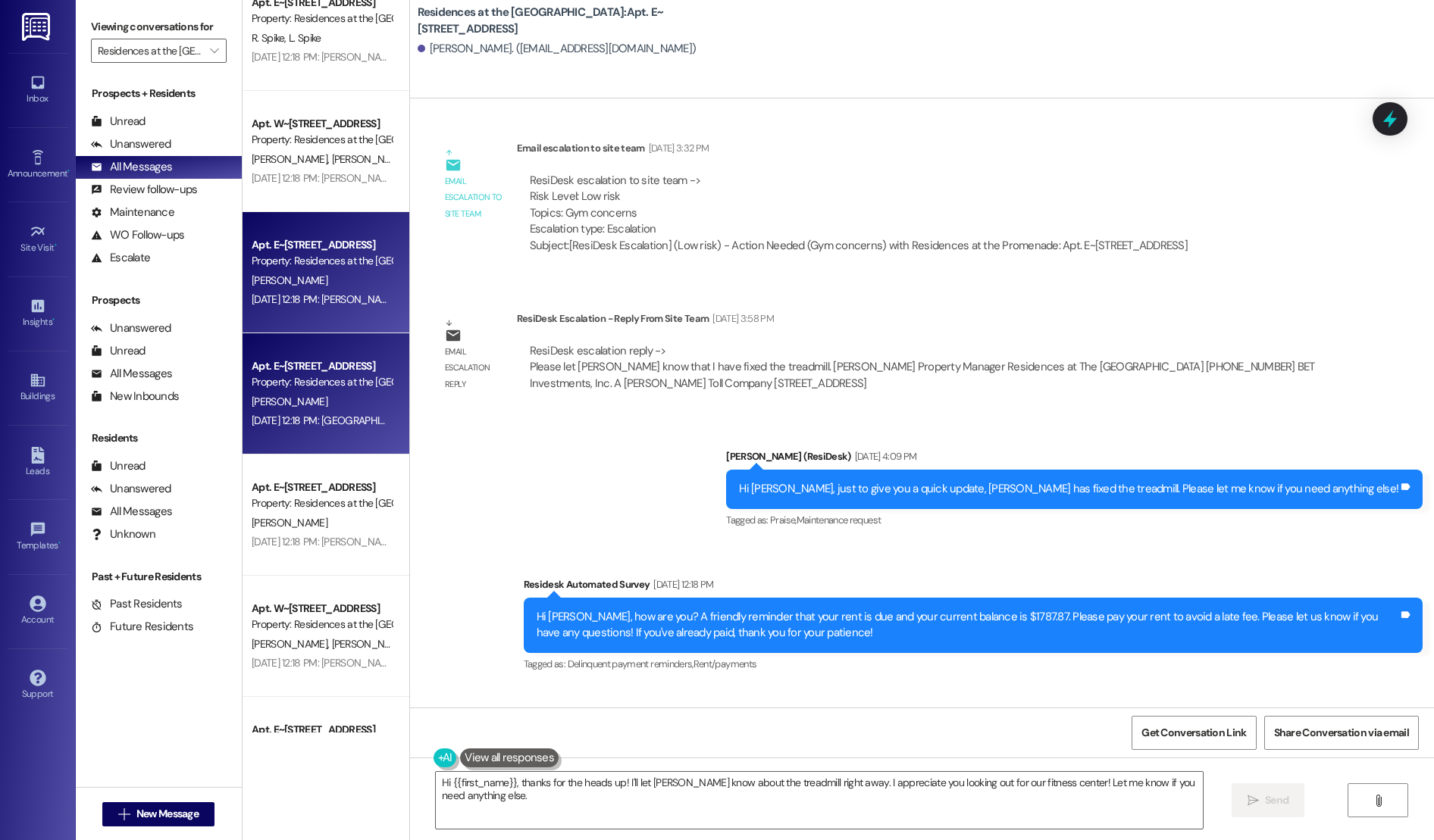
click at [335, 427] on div "[DATE] 12:18 PM: [GEOGRAPHIC_DATA], time flies in great company! We're grateful…" at bounding box center [791, 420] width 1080 height 14
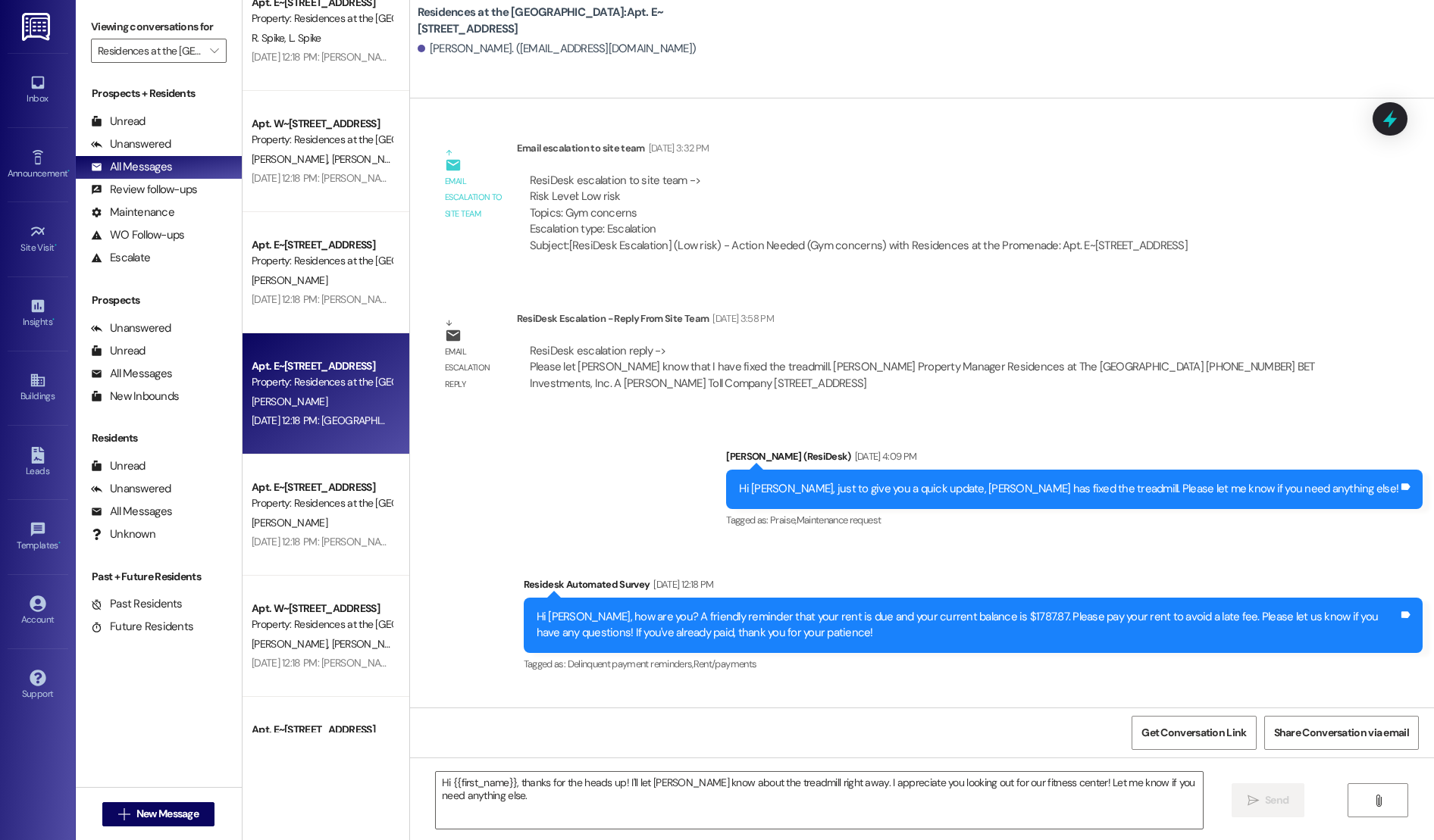
type textarea "Fetching suggested responses. Please feel free to read through the conversation…"
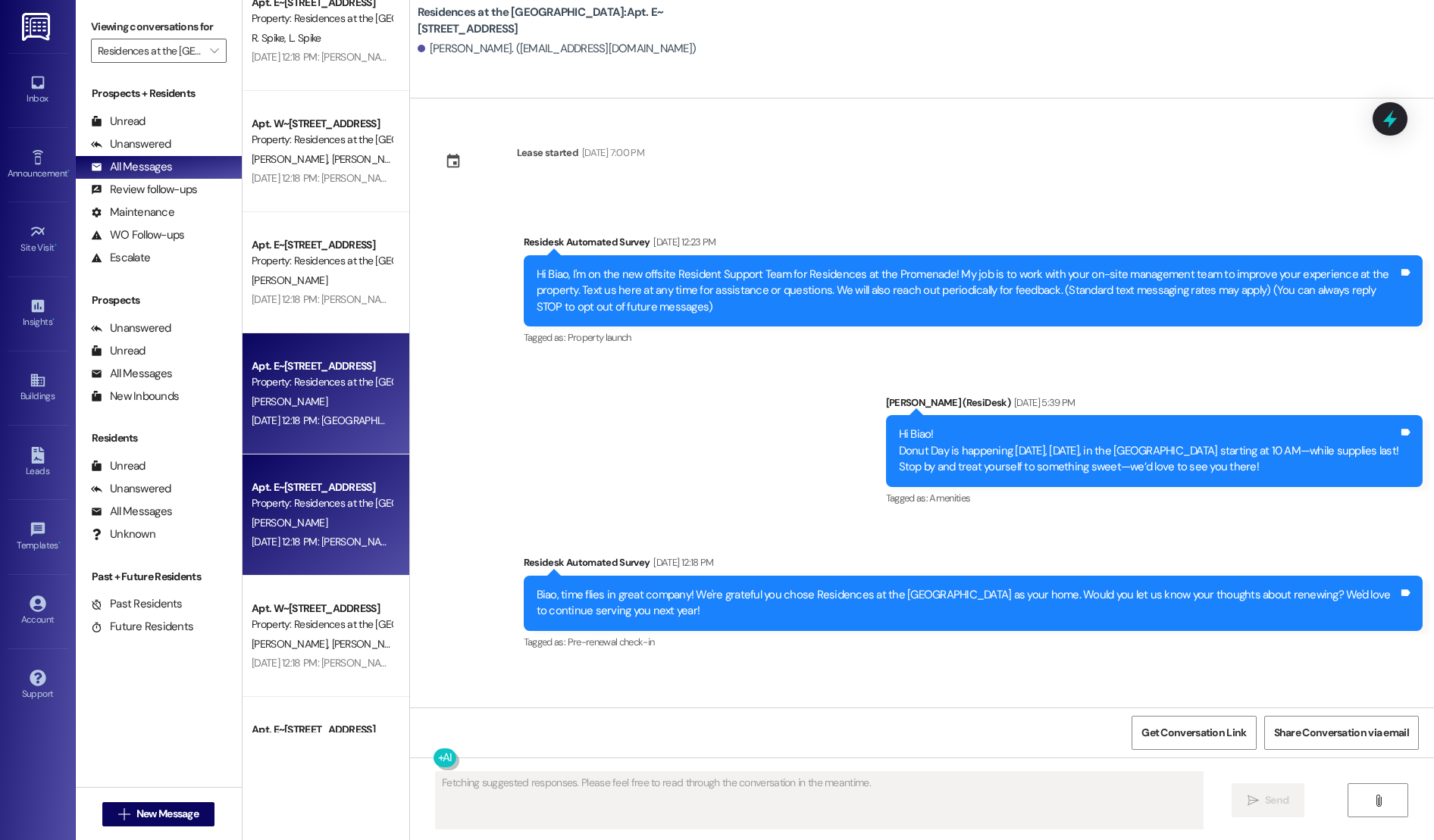
click at [350, 471] on div "Apt. E~[STREET_ADDRESS] Property: Residences at the [GEOGRAPHIC_DATA][PERSON_NA…" at bounding box center [325, 515] width 166 height 121
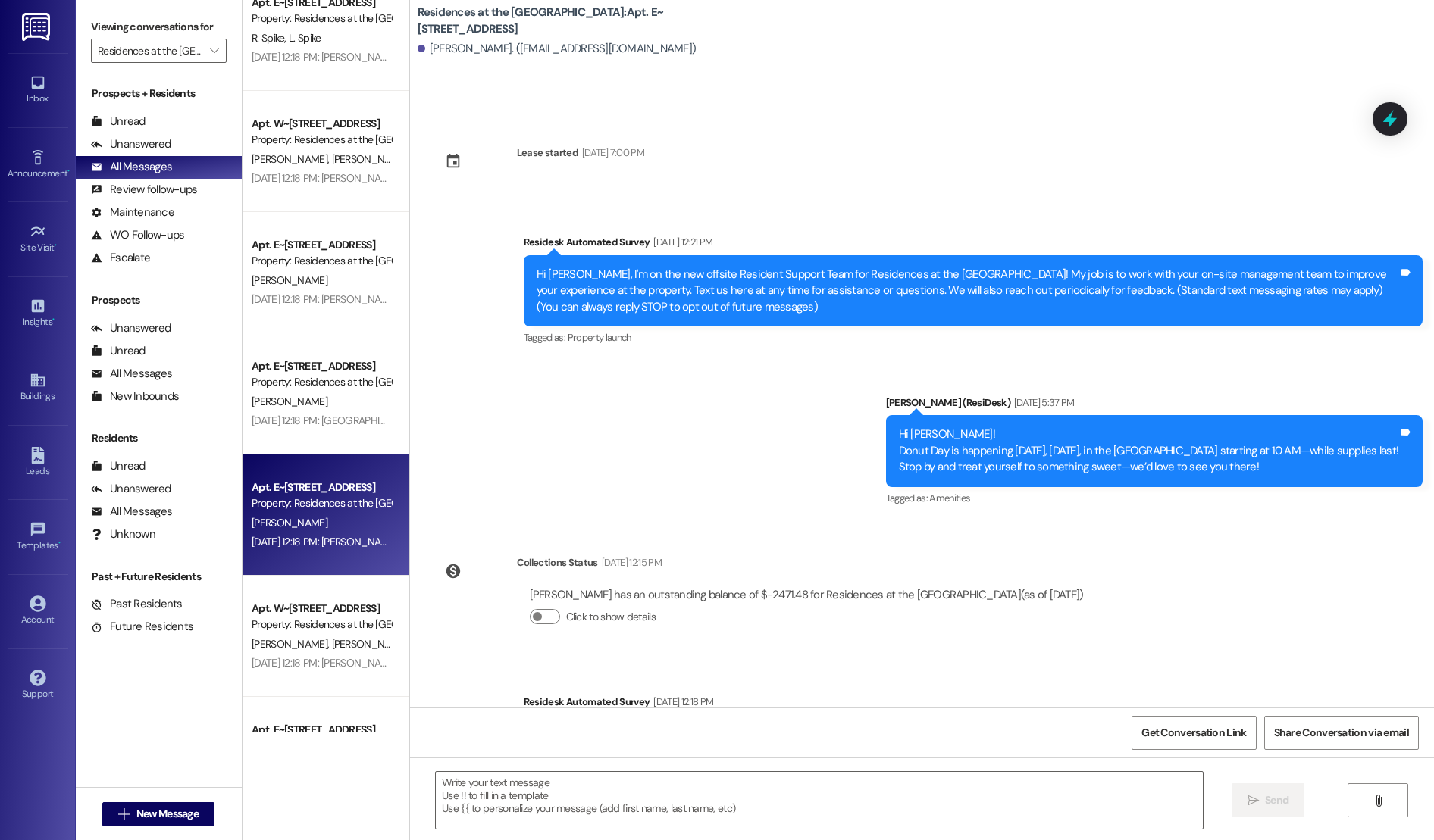
scroll to position [96, 0]
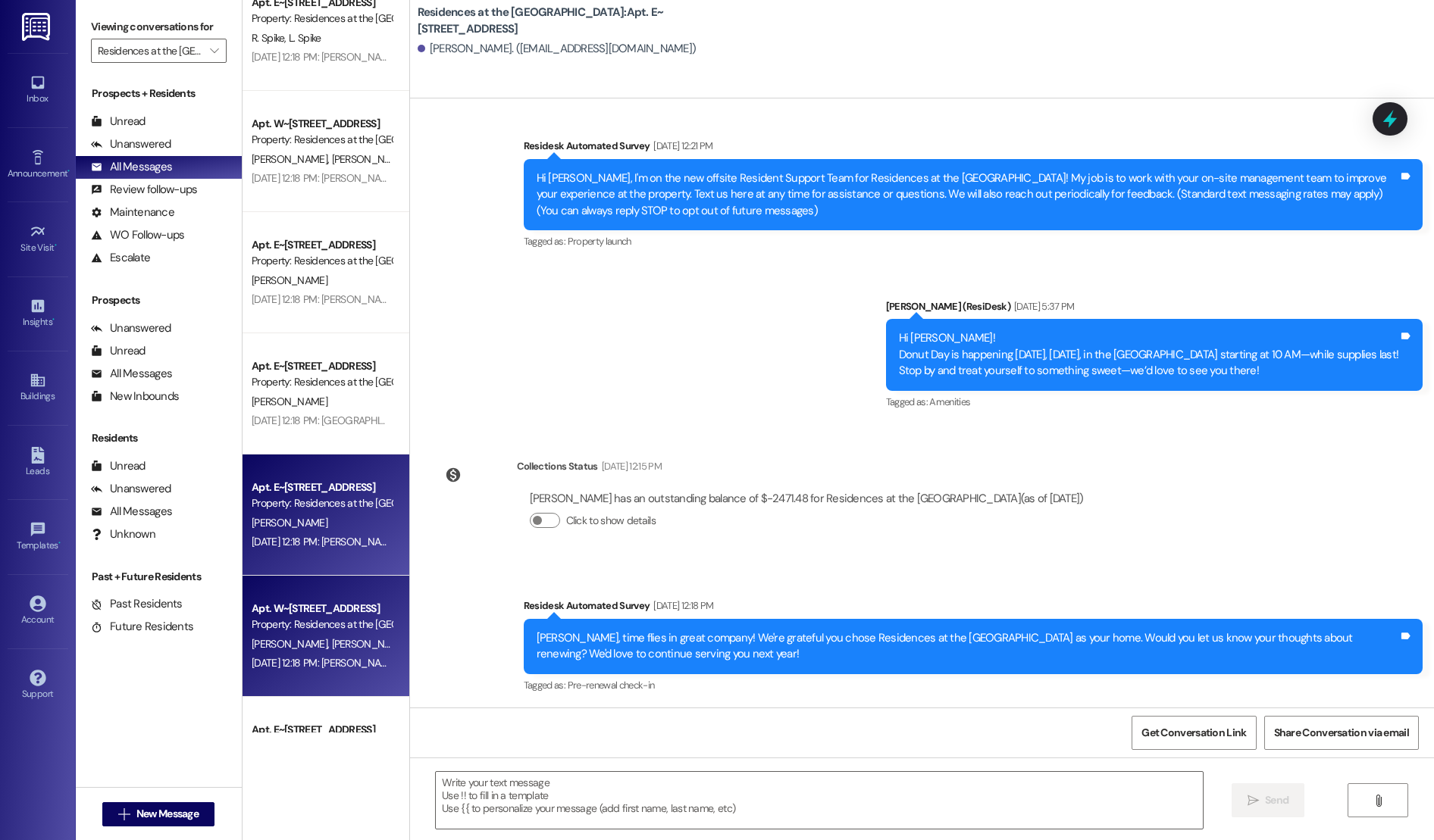
click at [265, 636] on div "[PERSON_NAME] [PERSON_NAME]" at bounding box center [322, 644] width 143 height 19
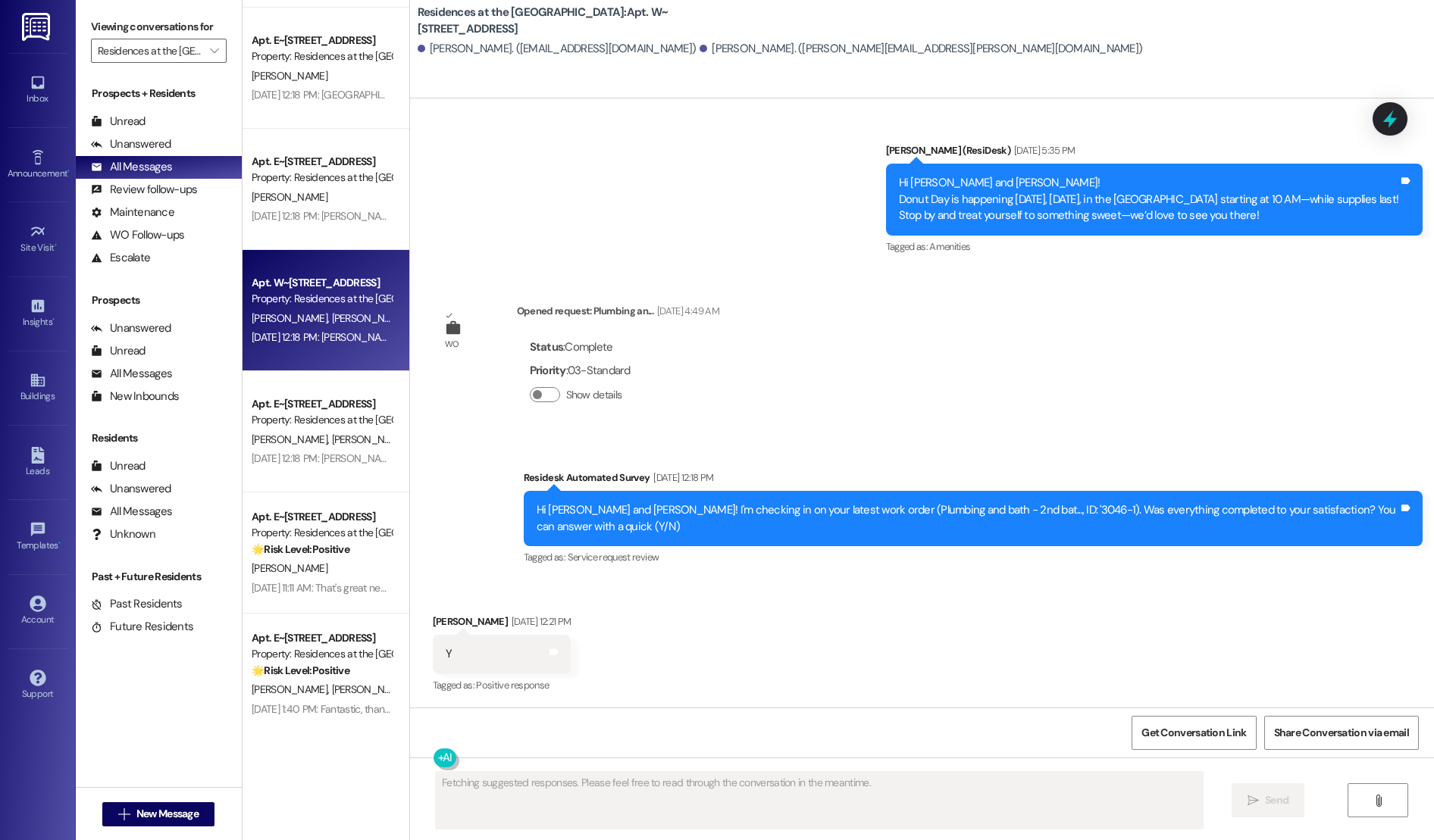
scroll to position [1949, 0]
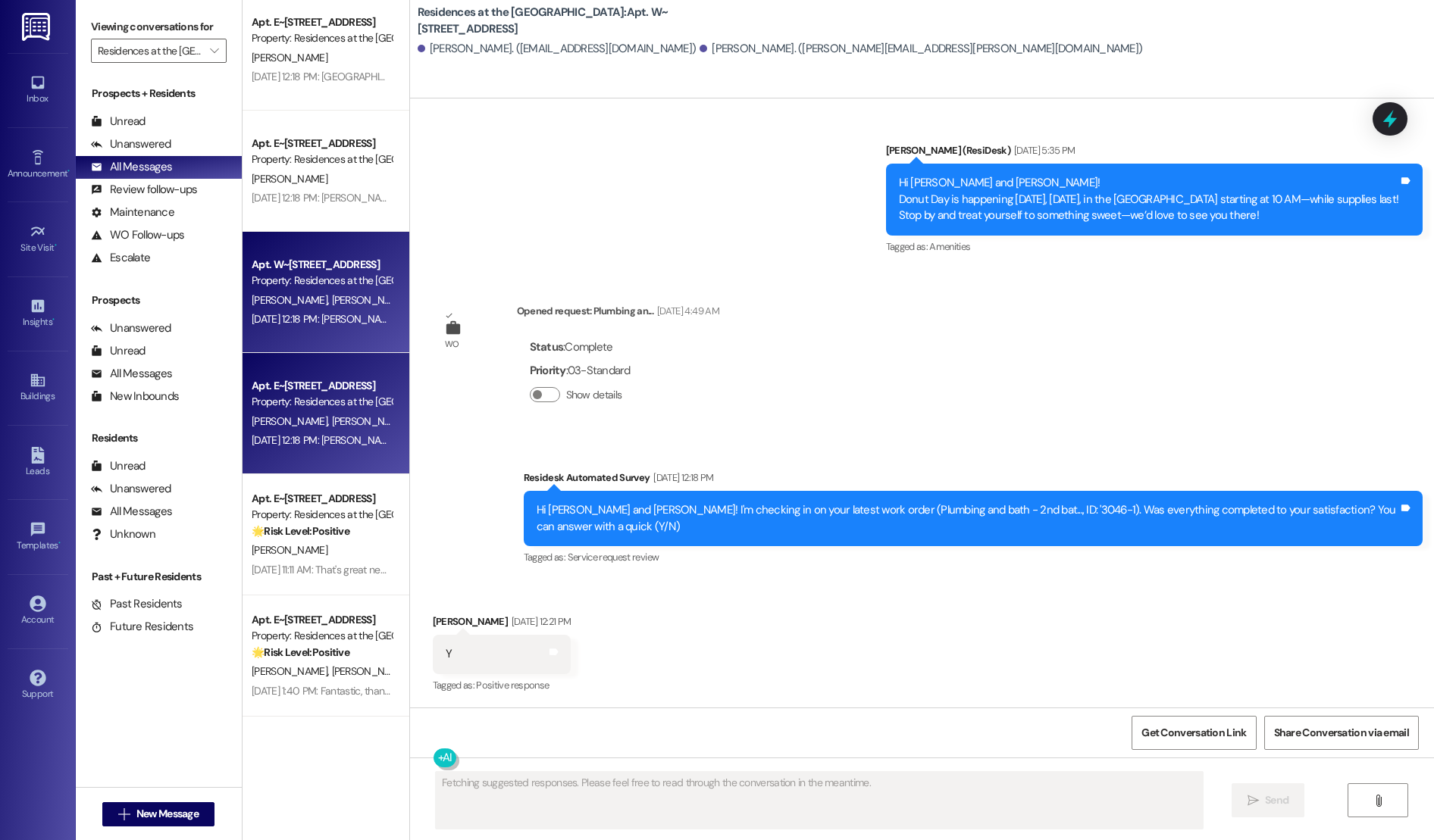
click at [276, 456] on div "Apt. E~[STREET_ADDRESS] Property: Residences at the Promenade [PERSON_NAME] [PE…" at bounding box center [325, 414] width 166 height 121
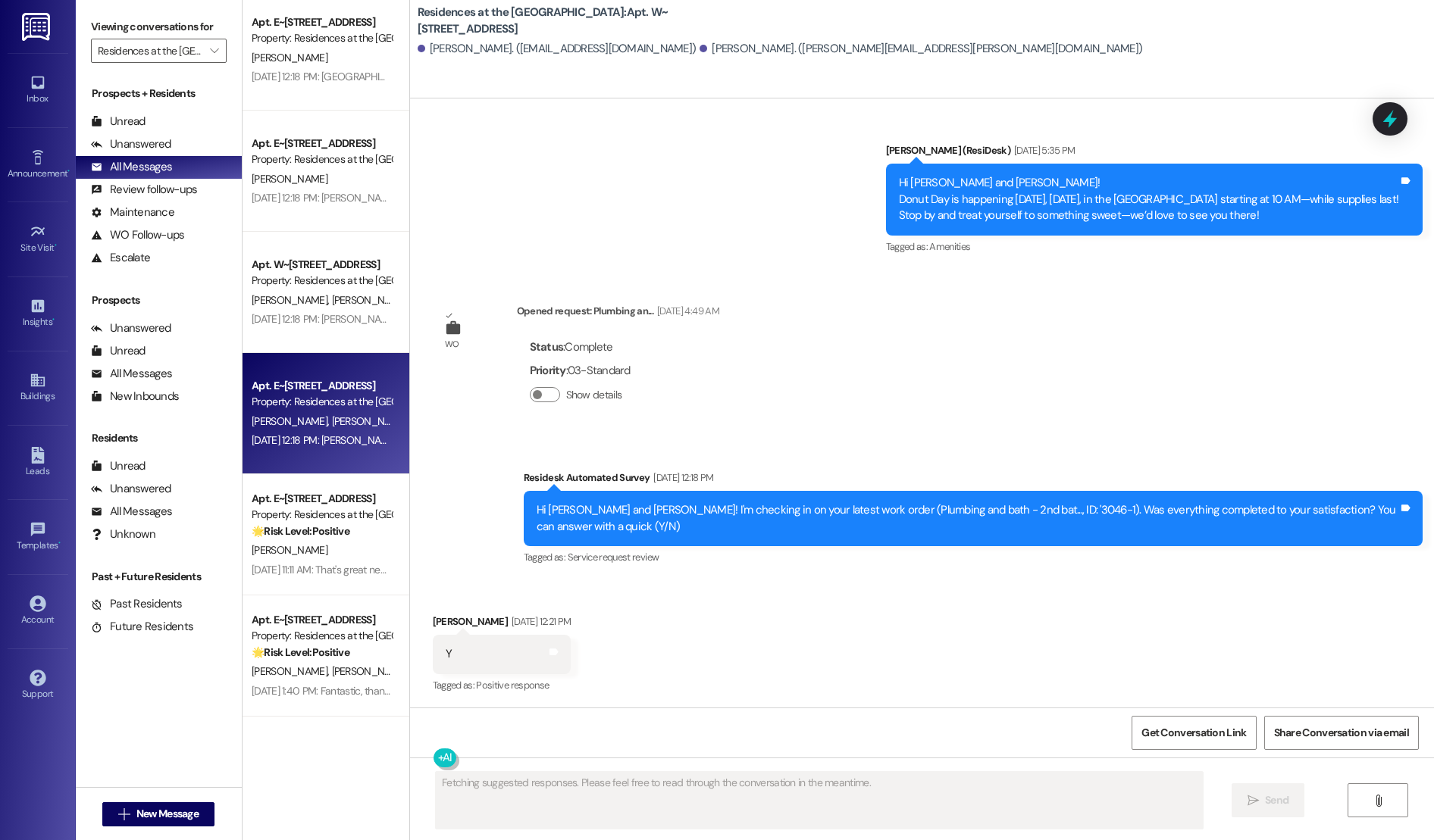
scroll to position [96, 0]
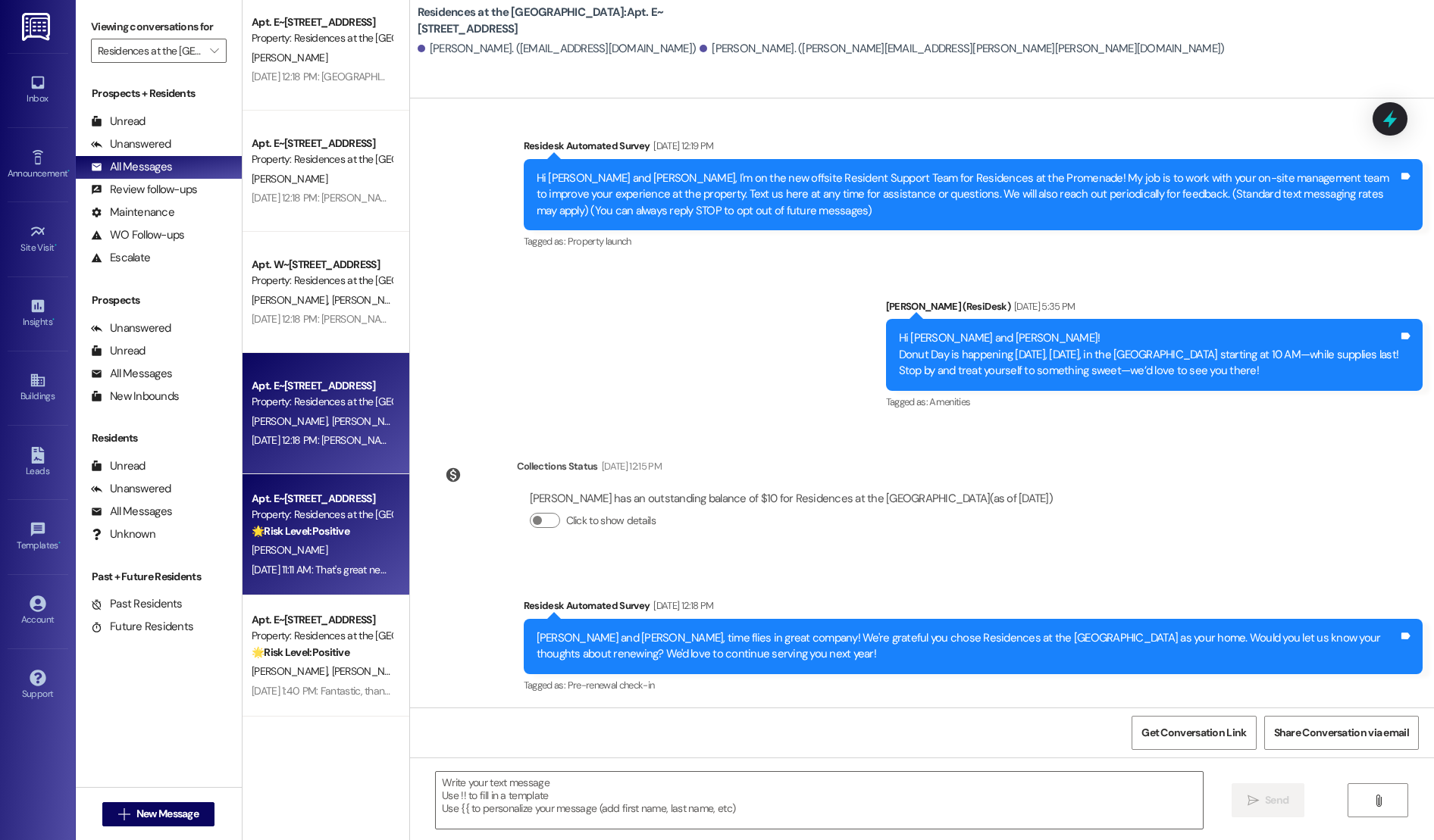
click at [311, 583] on div "Apt. E~[STREET_ADDRESS] Property: Residences at the Promenade 🌟 Risk Level: Pos…" at bounding box center [325, 535] width 166 height 121
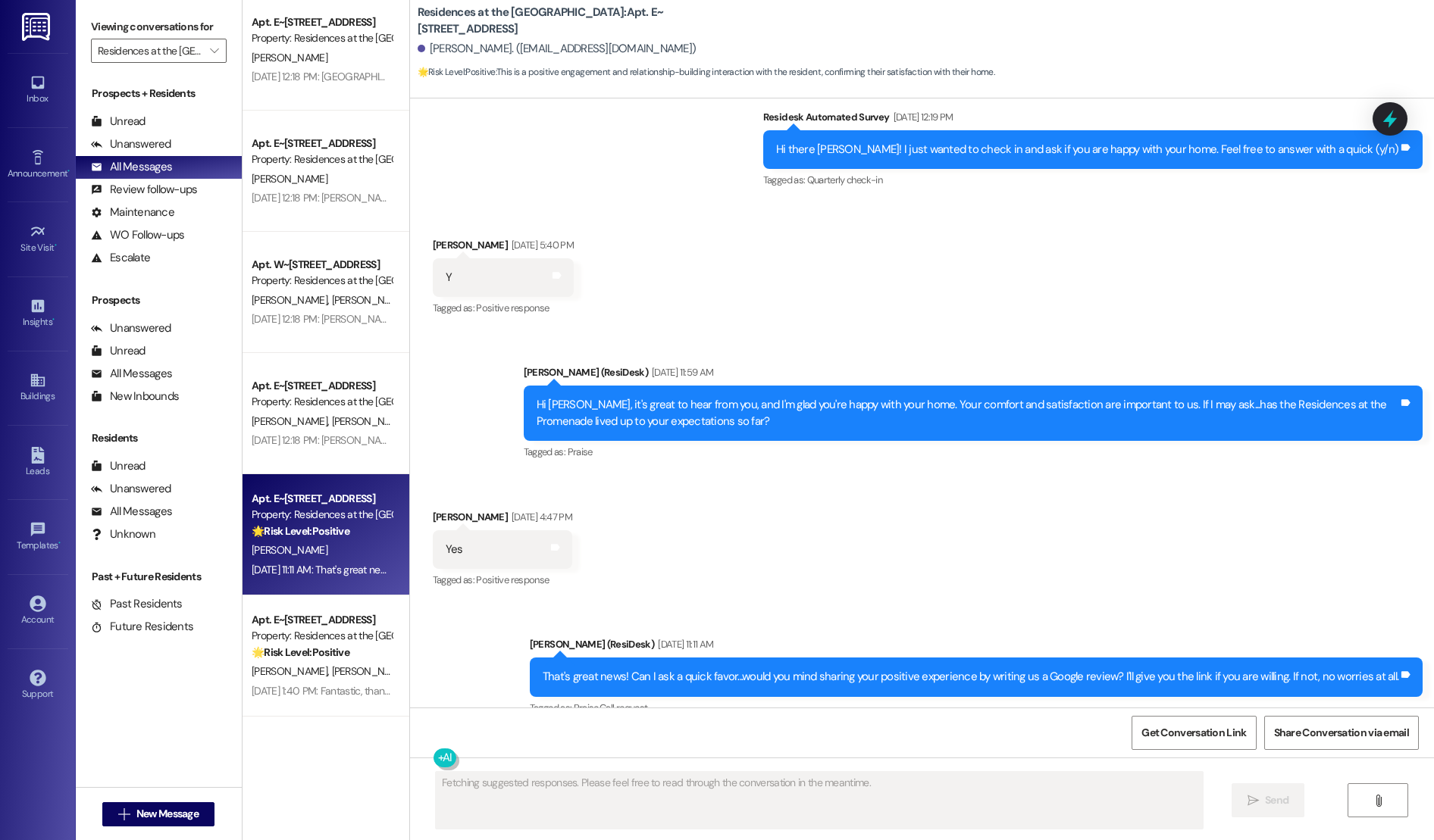
scroll to position [969, 0]
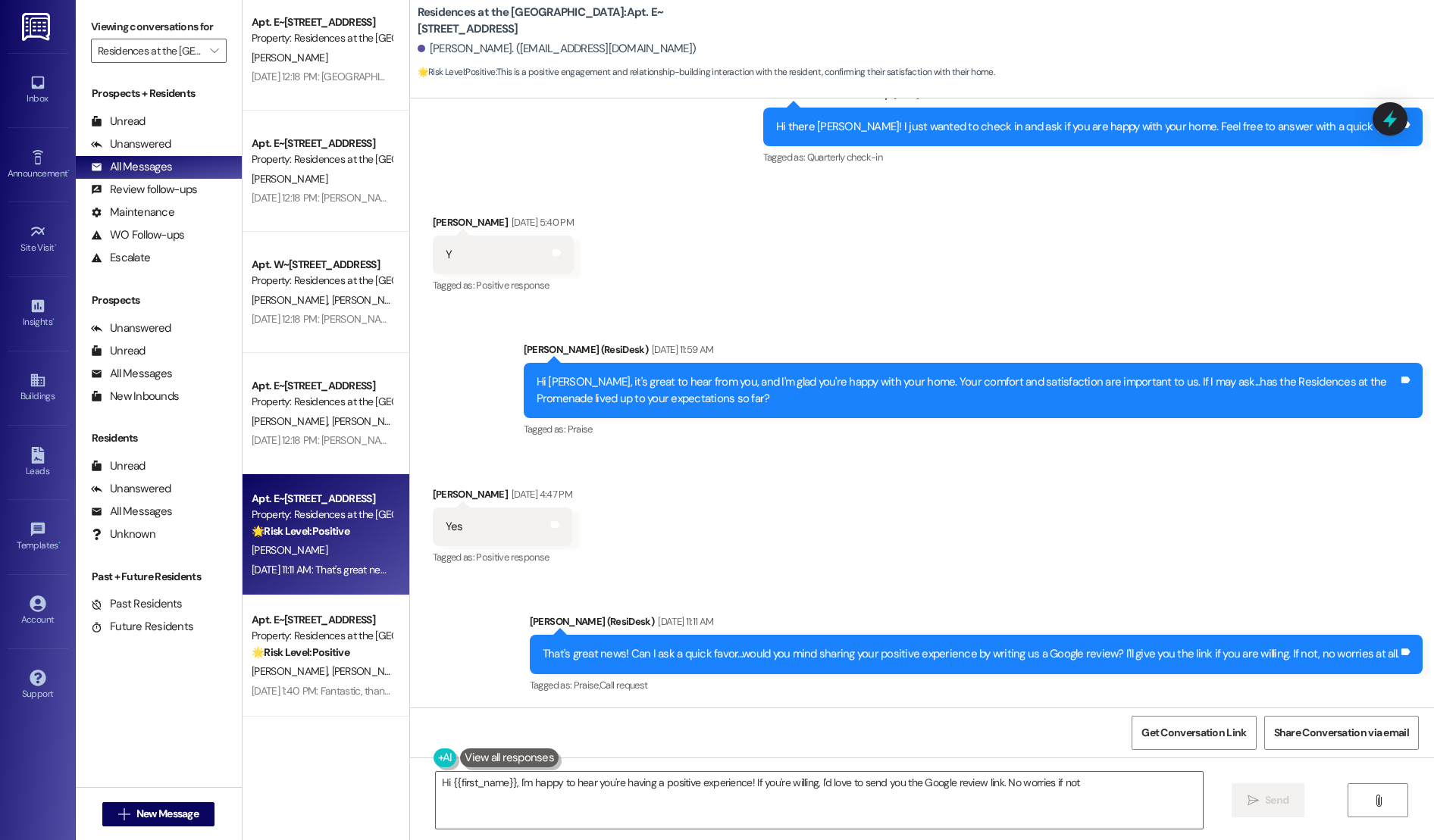
type textarea "Hi {{first_name}}, I'm happy to hear you're having a positive experience! If yo…"
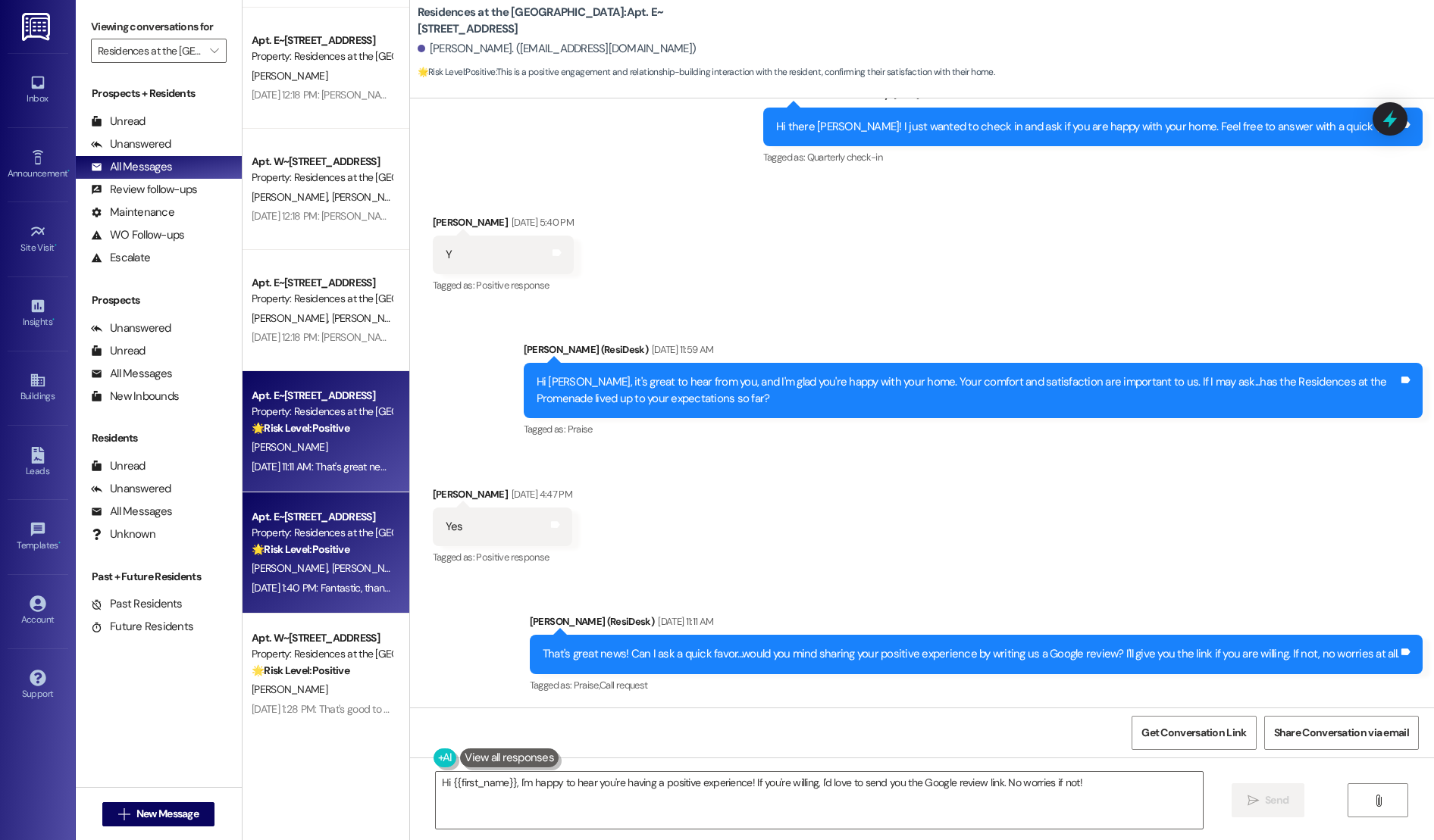
click at [314, 513] on div "Apt. E~[STREET_ADDRESS]" at bounding box center [321, 518] width 140 height 16
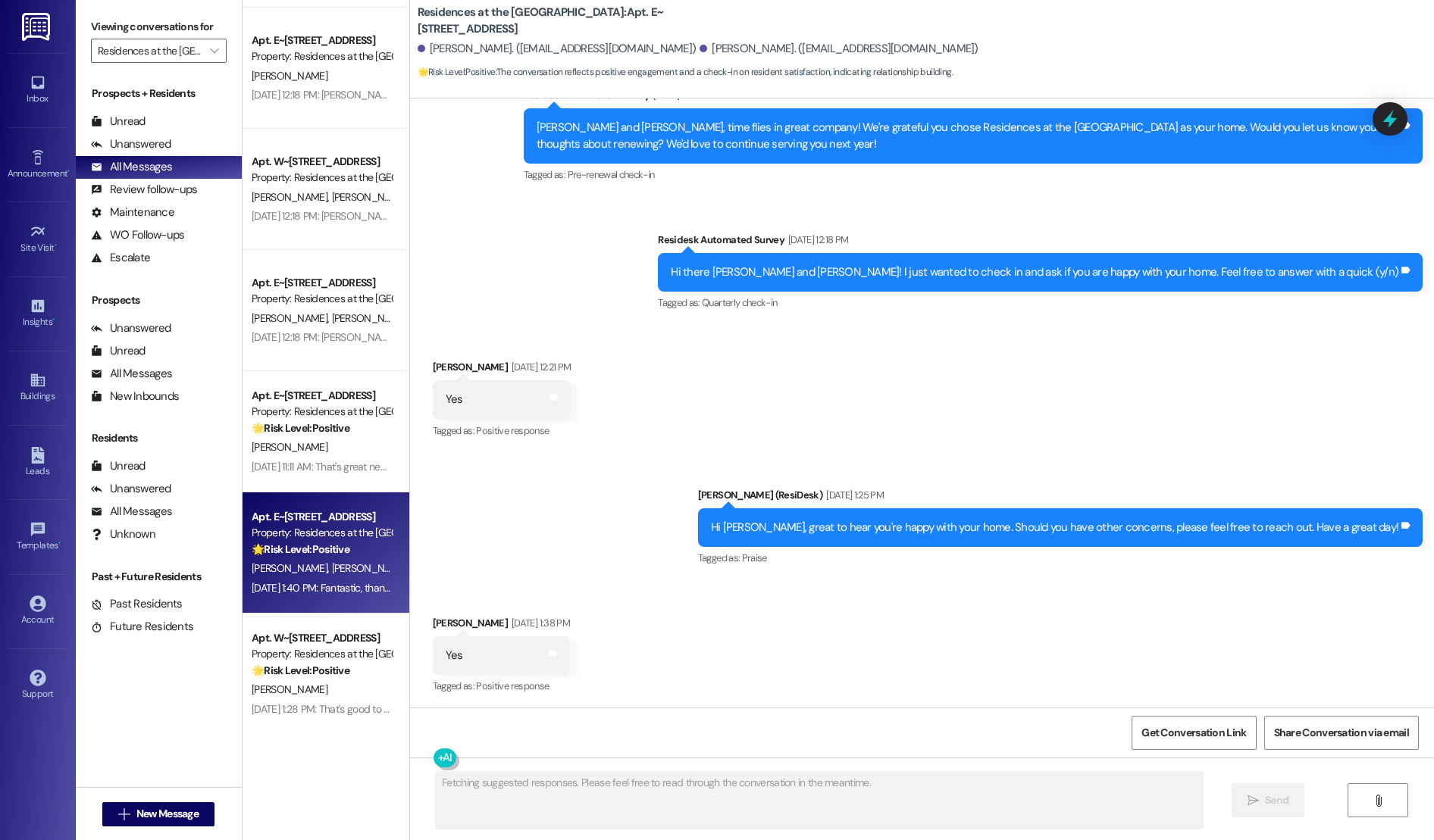
scroll to position [1944, 0]
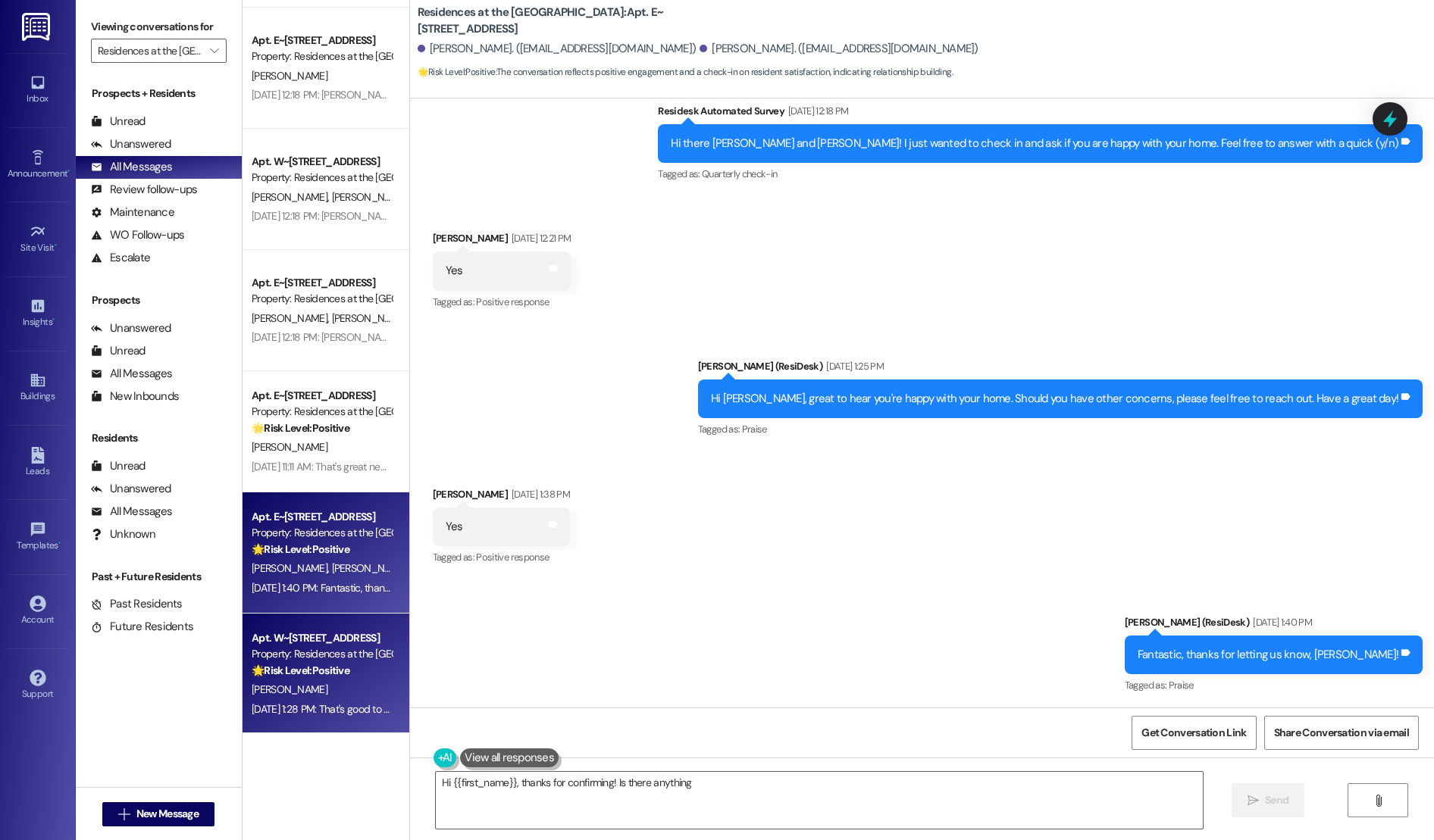
type textarea "Hi {{first_name}}, thanks for confirming! Is there anything"
click at [260, 646] on div "Property: Residences at the [GEOGRAPHIC_DATA]" at bounding box center [321, 654] width 140 height 16
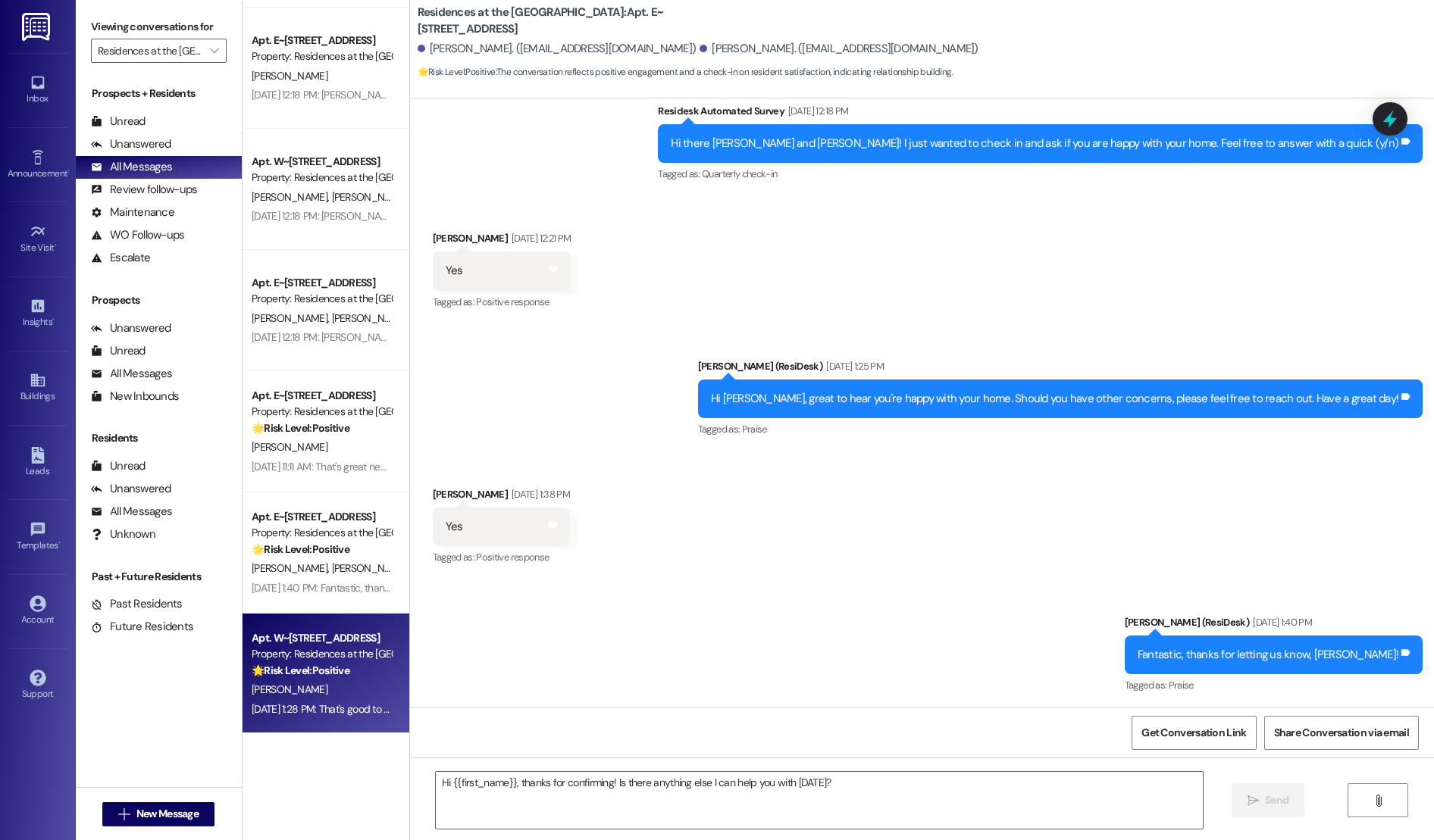
type textarea "Fetching suggested responses. Please feel free to read through the conversation…"
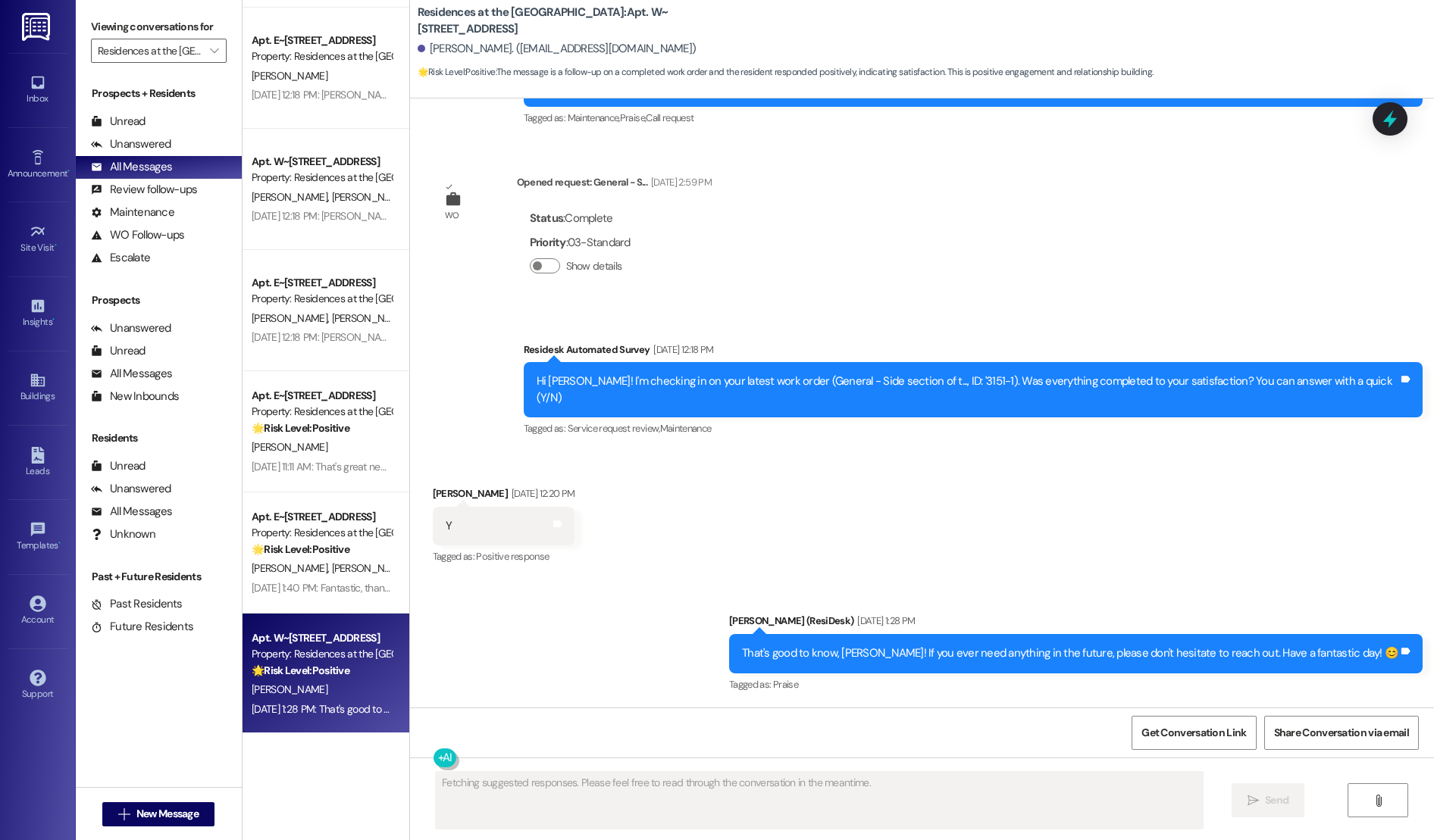
scroll to position [962, 0]
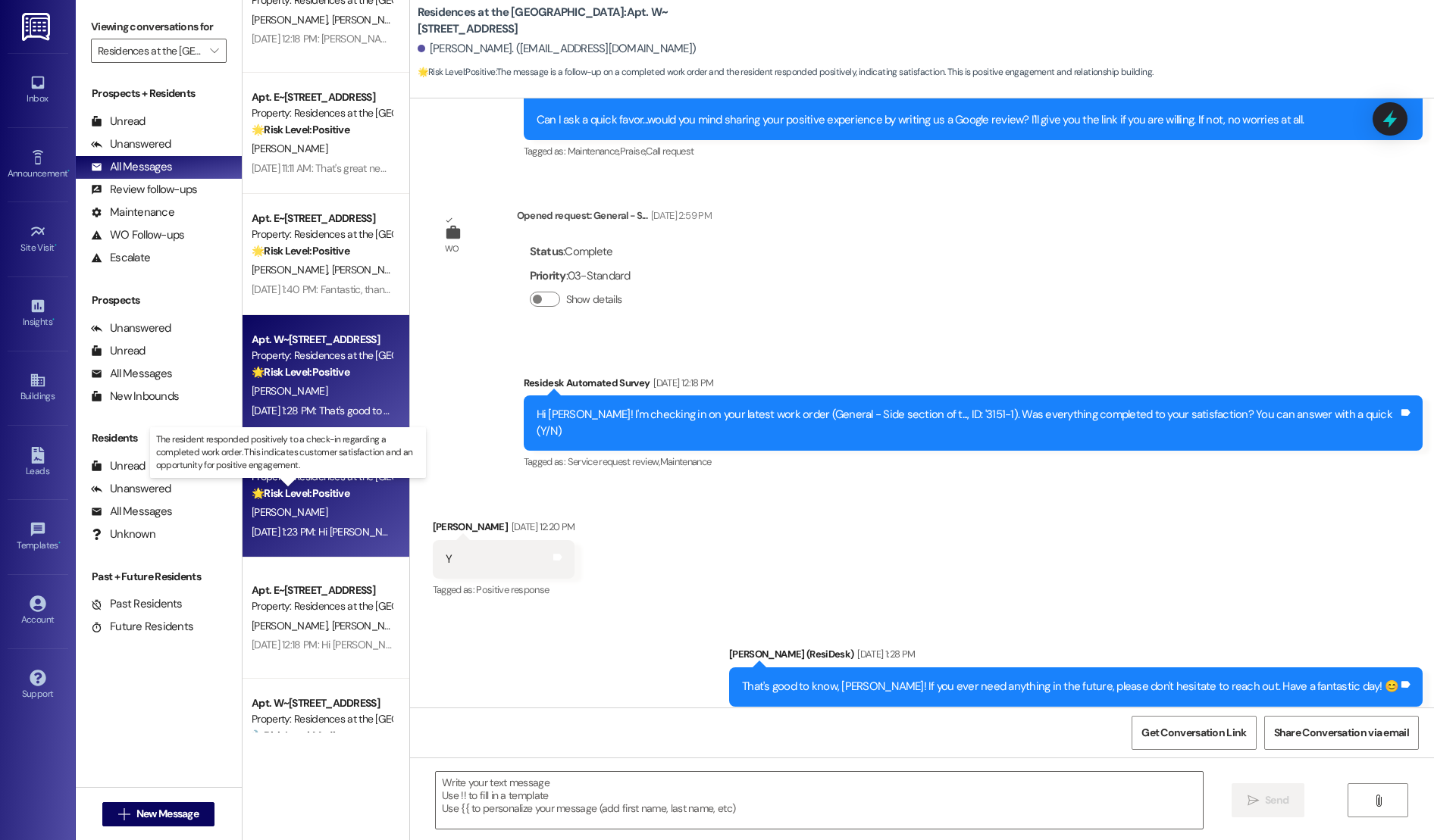
click at [296, 496] on strong "🌟 Risk Level: Positive" at bounding box center [300, 492] width 98 height 14
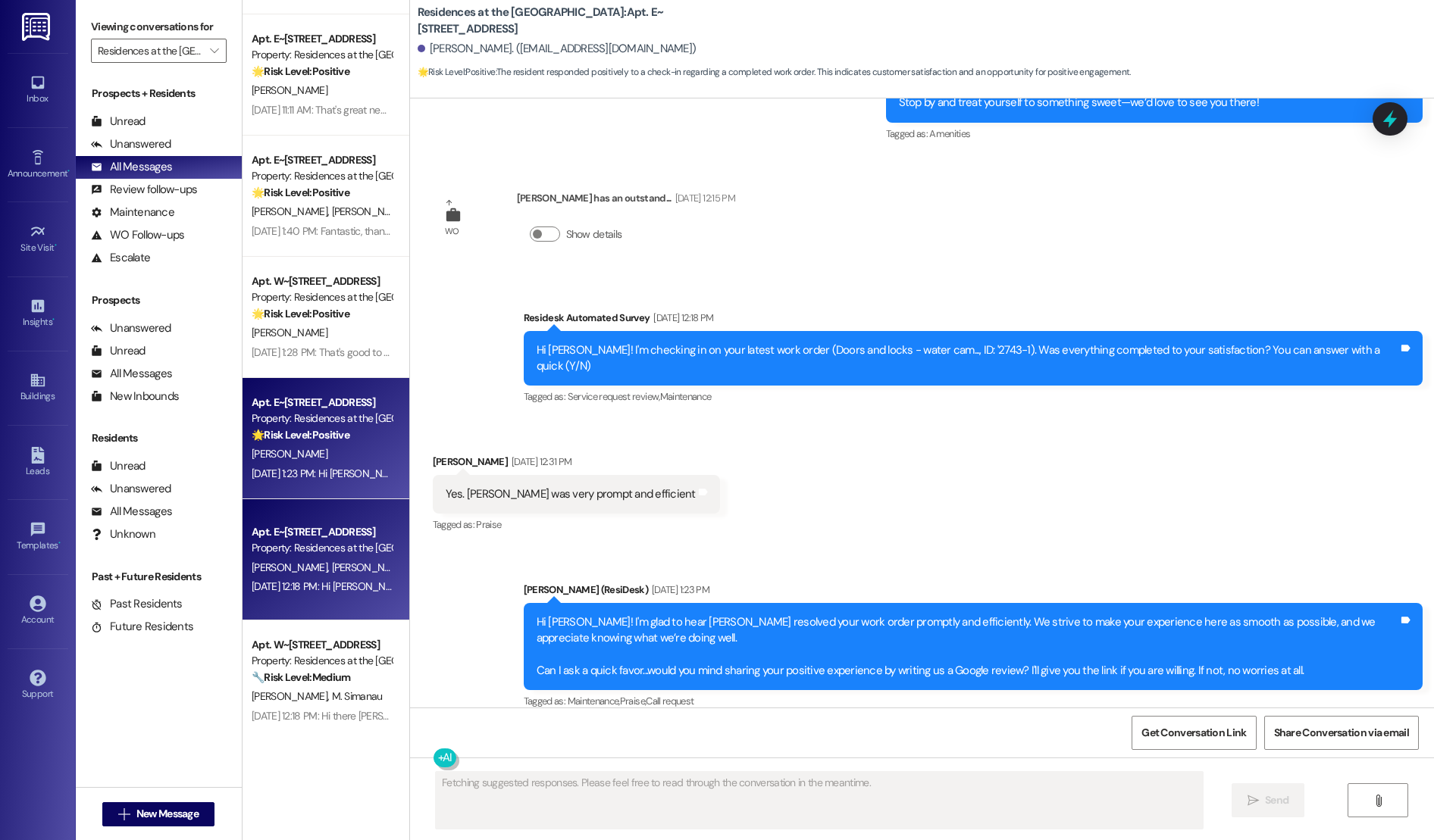
scroll to position [2412, 0]
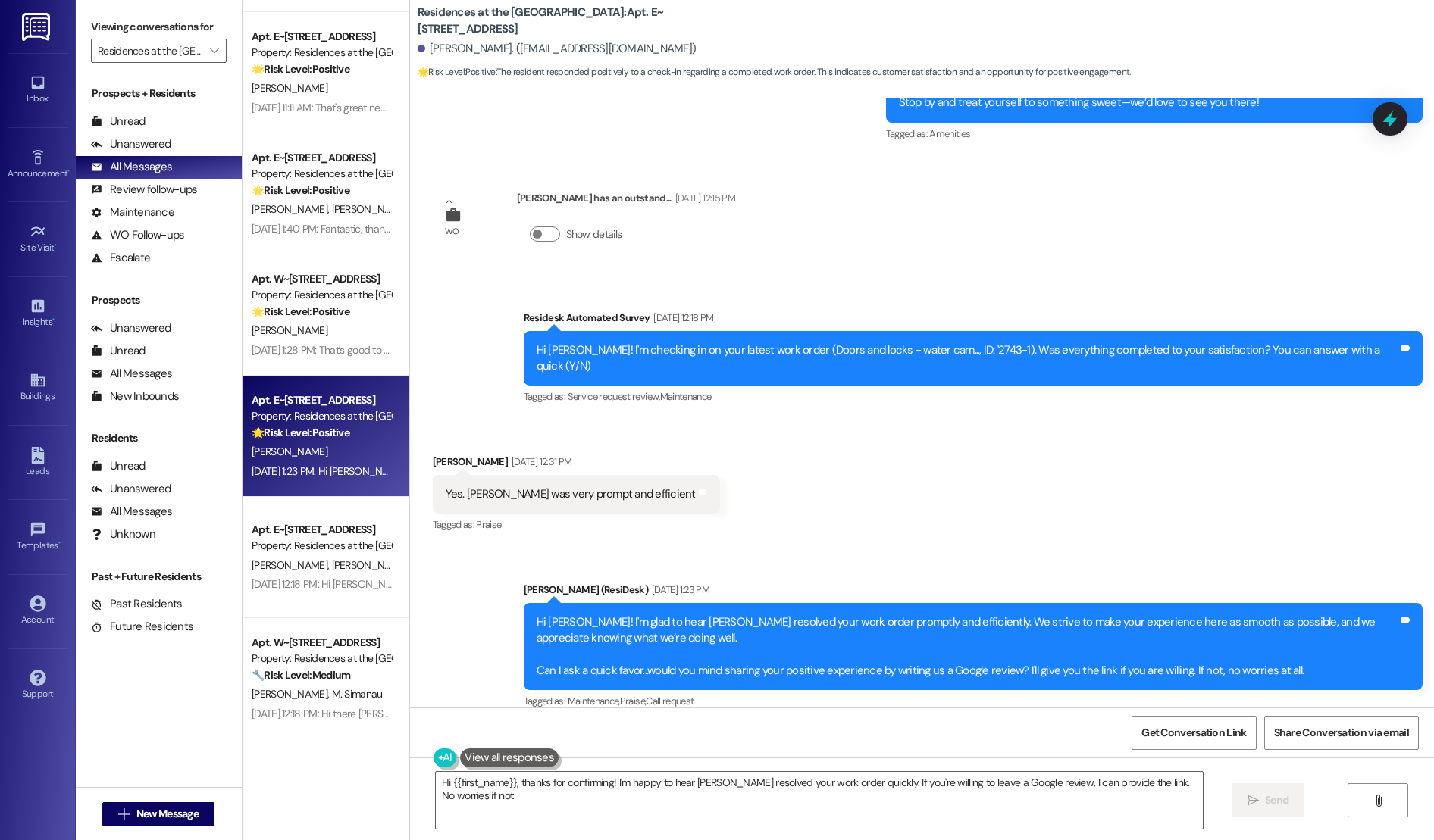
type textarea "Hi {{first_name}}, thanks for confirming! I'm happy to hear [PERSON_NAME] resol…"
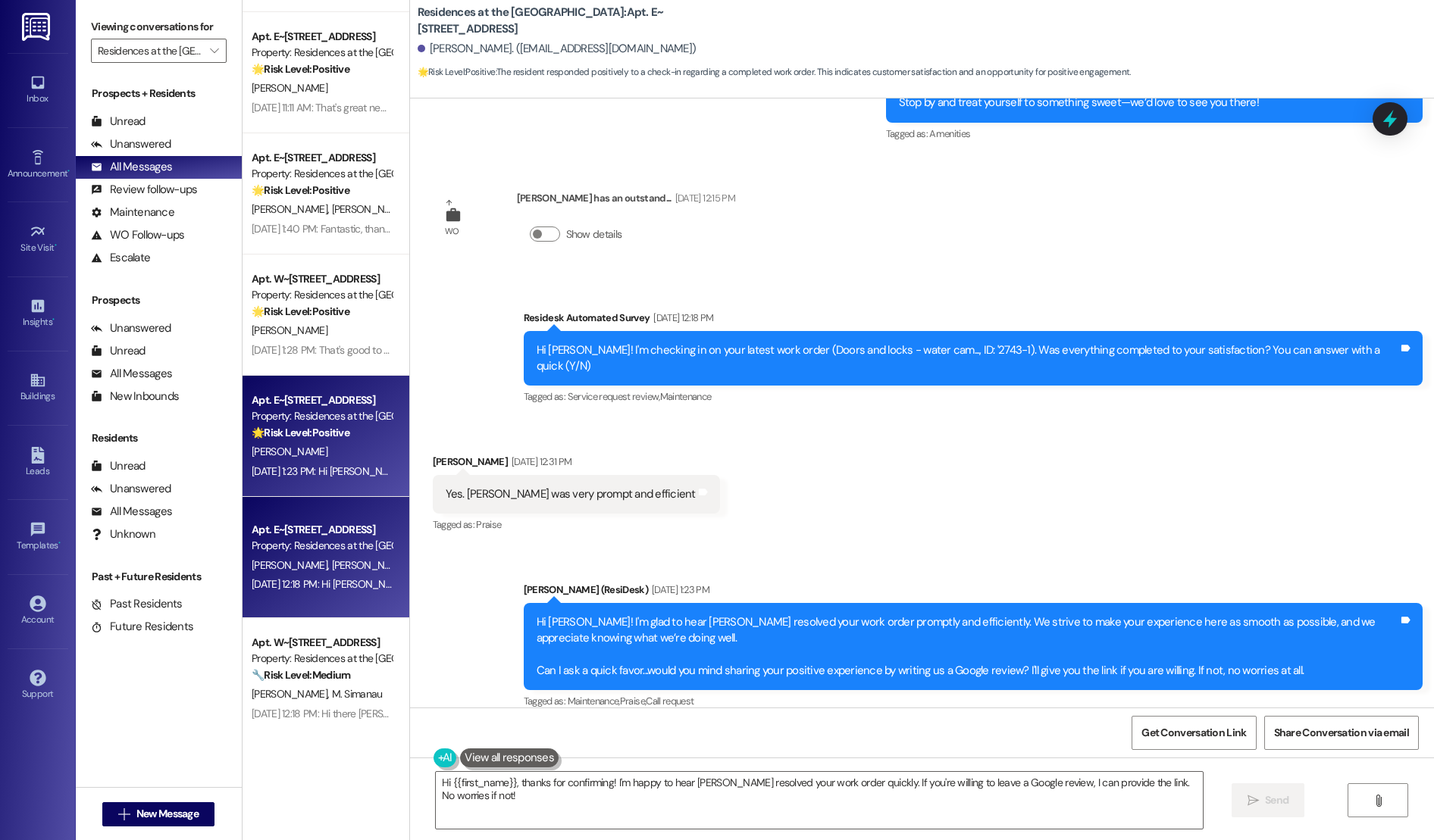
click at [263, 566] on span "[PERSON_NAME]" at bounding box center [291, 565] width 80 height 14
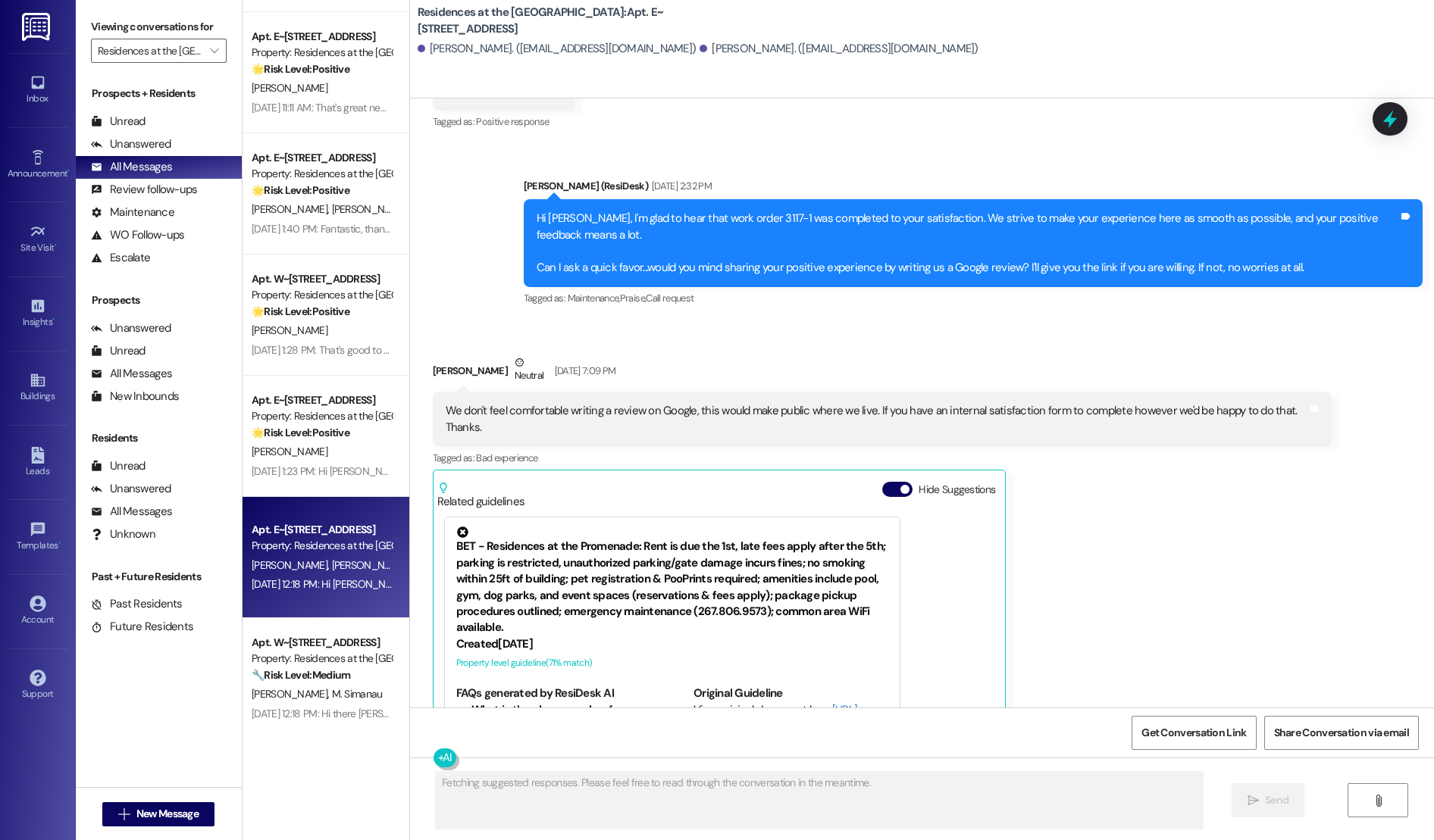
scroll to position [3340, 0]
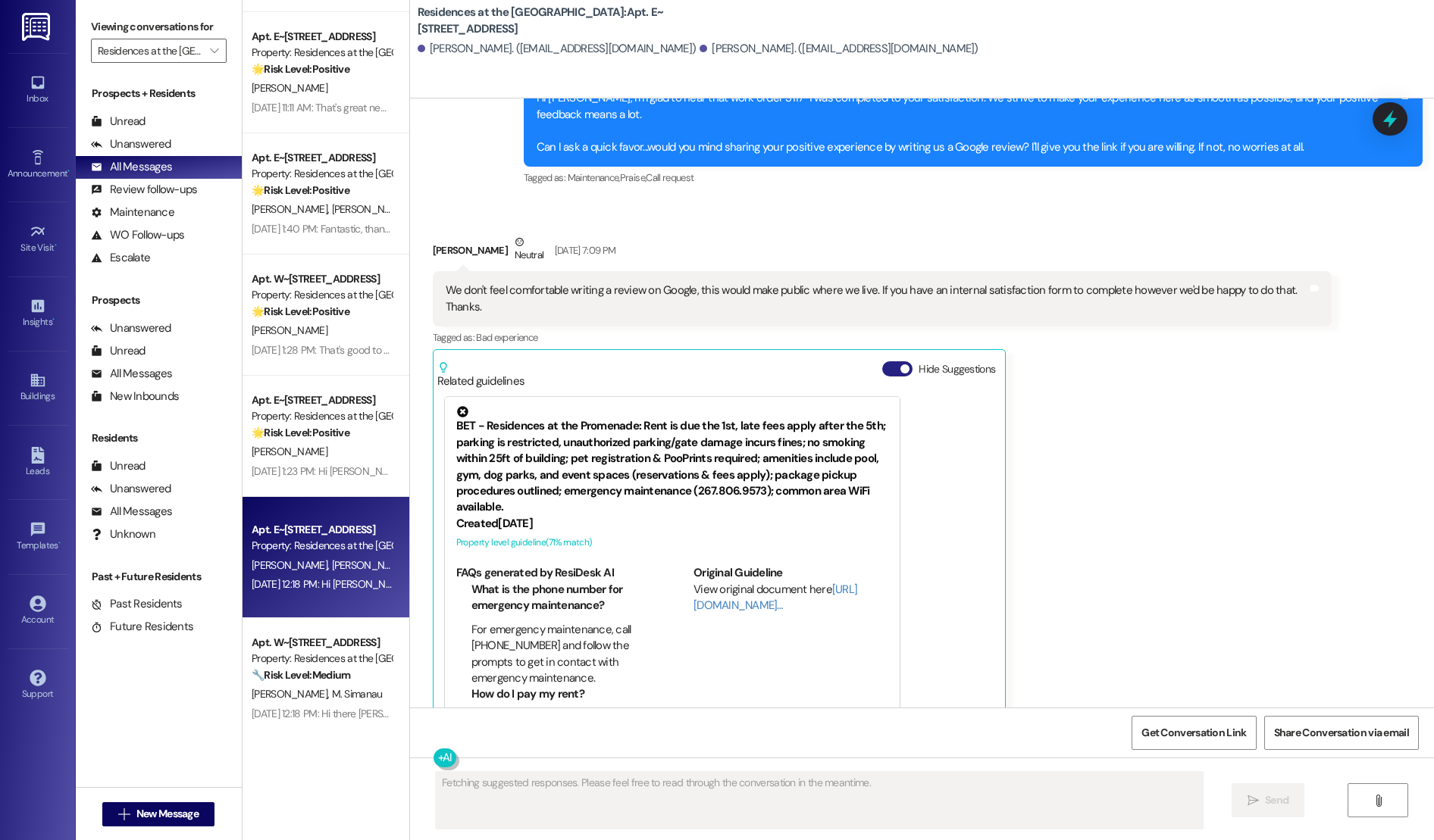
click at [889, 361] on button "Hide Suggestions" at bounding box center [897, 369] width 31 height 15
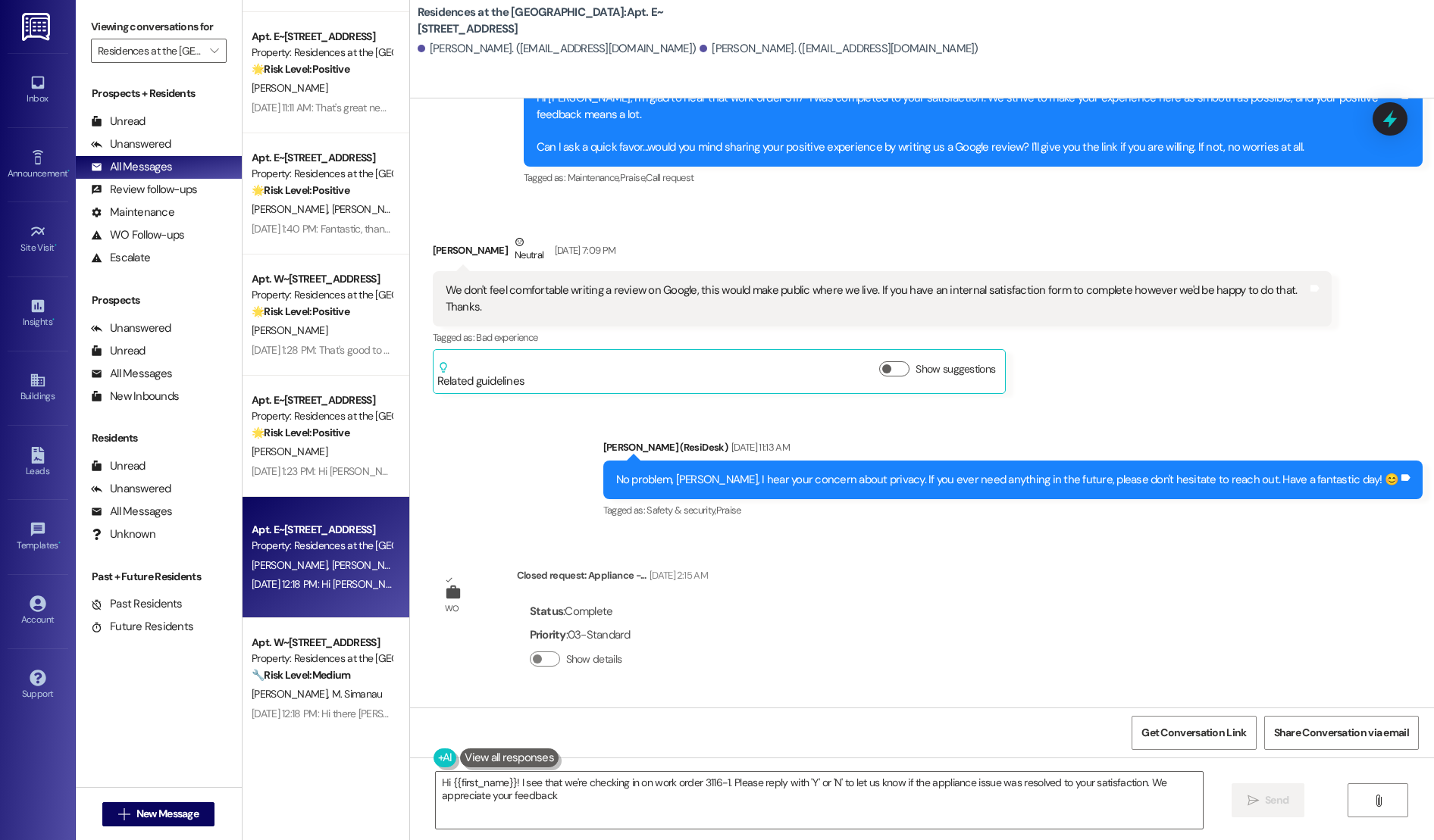
type textarea "Hi {{first_name}}! I see that we're checking in on work order 3116-1. Please re…"
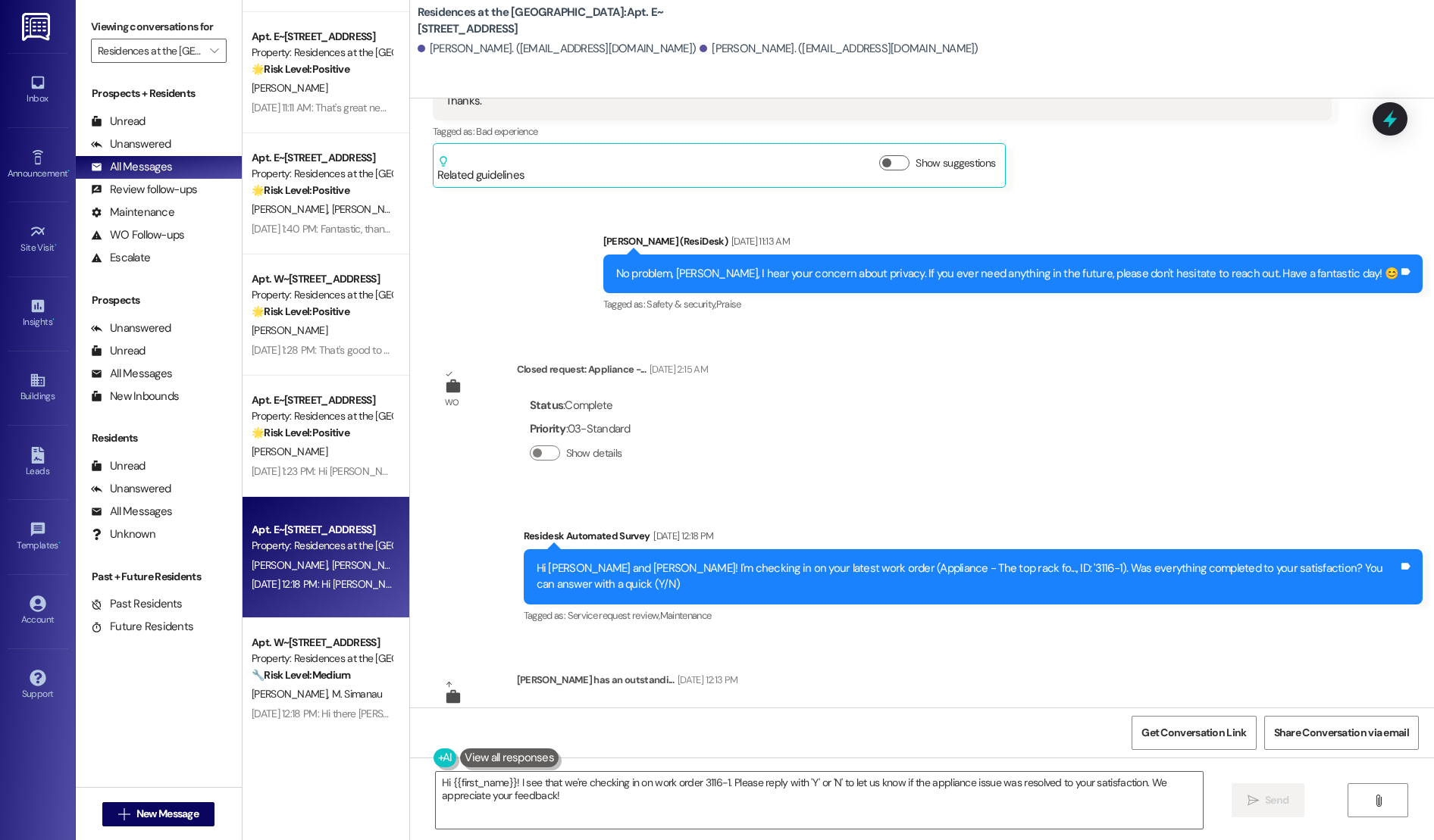
scroll to position [2593, 0]
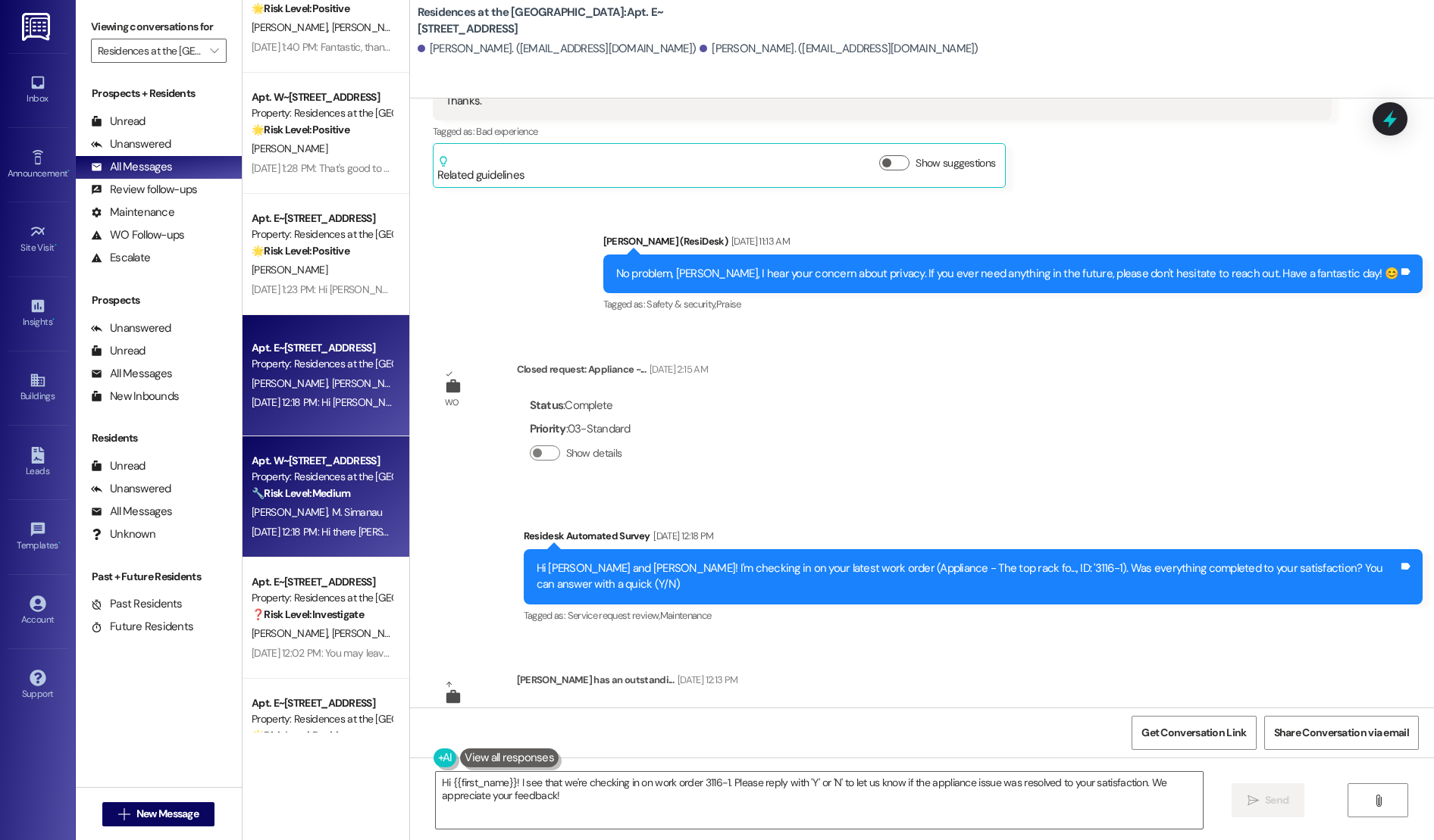
click at [321, 459] on div "Apt. W~[STREET_ADDRESS]" at bounding box center [321, 461] width 140 height 16
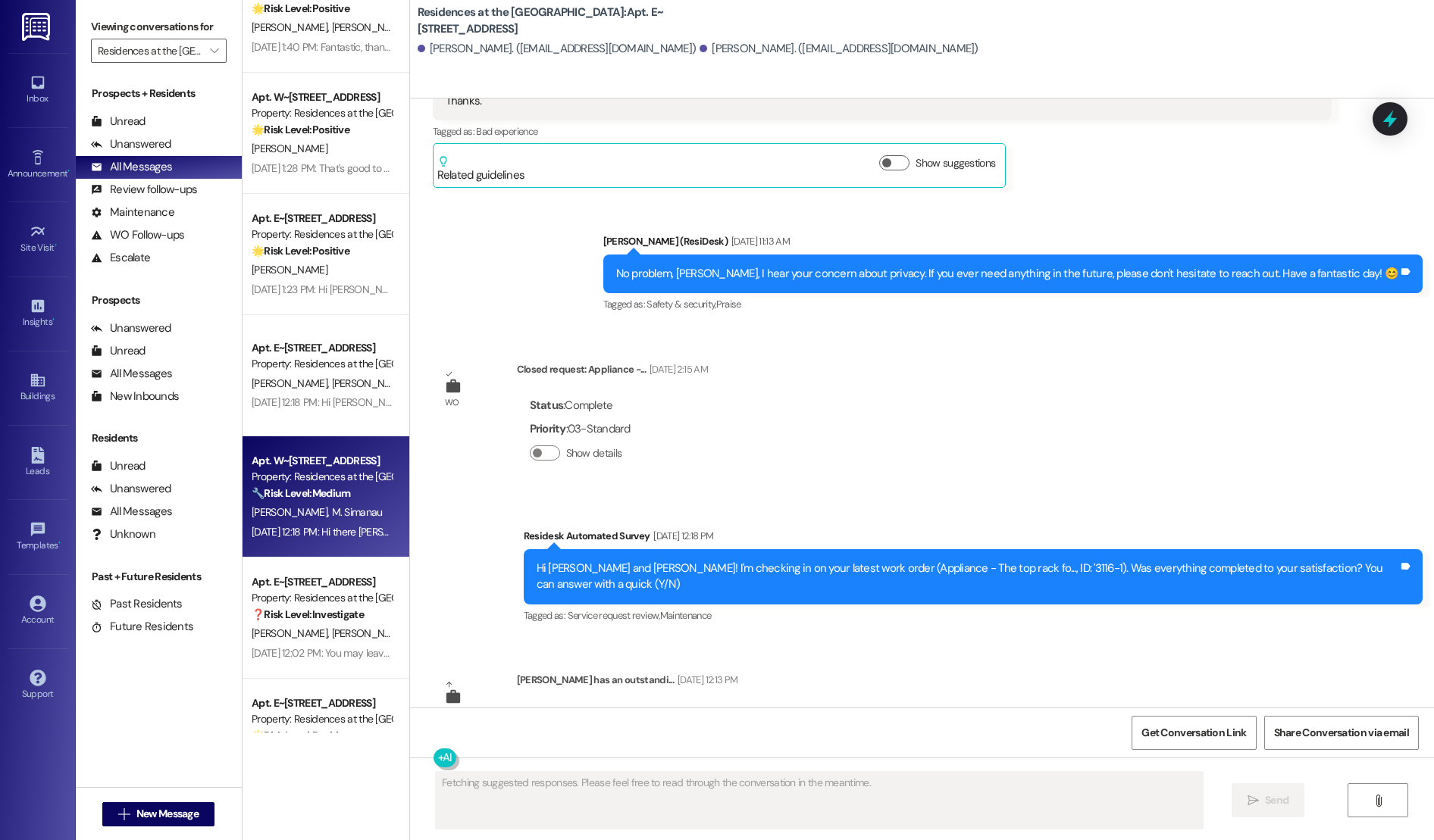
scroll to position [1485, 0]
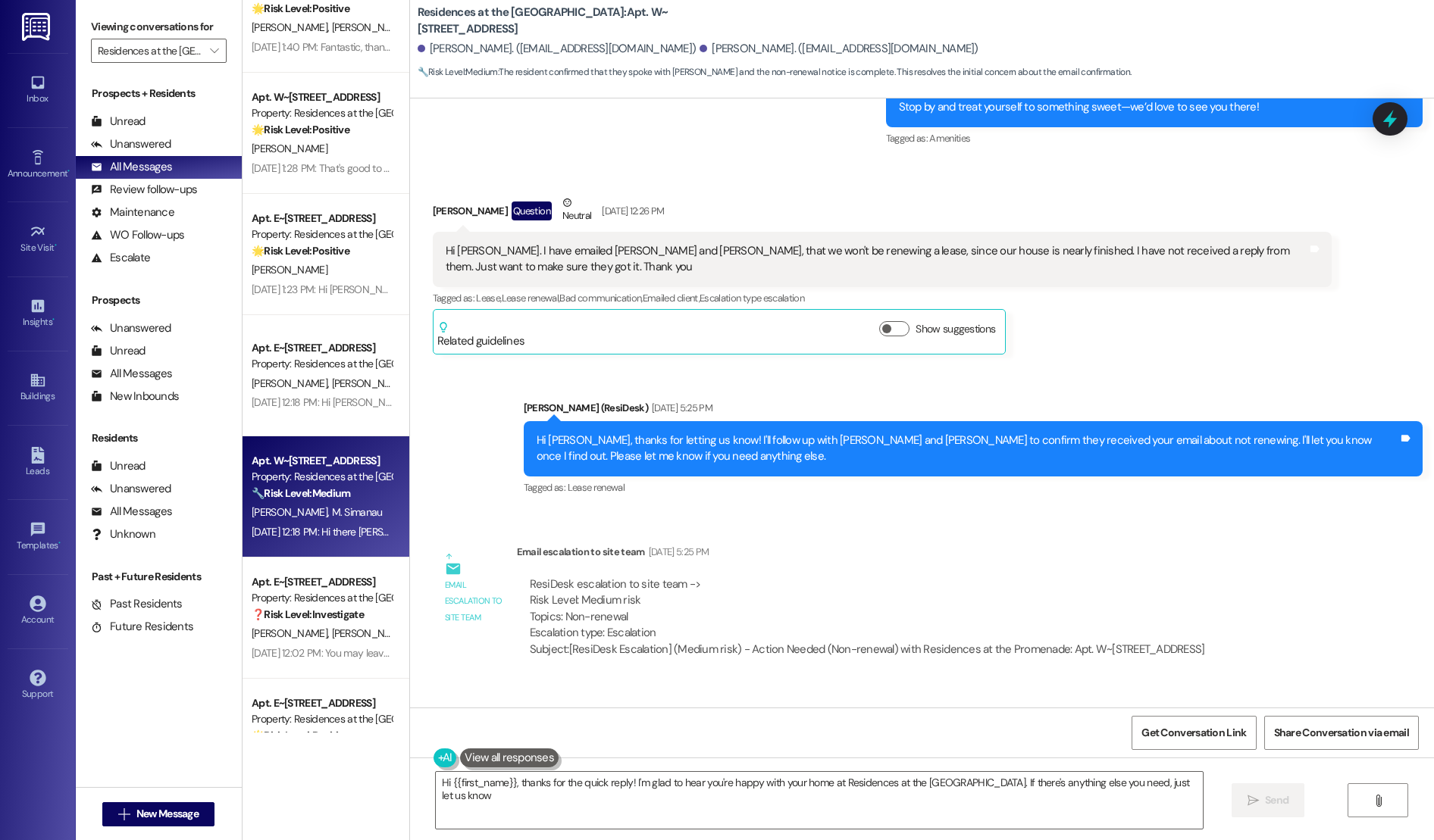
type textarea "Hi {{first_name}}, thanks for the quick reply! I'm glad to hear you're happy wi…"
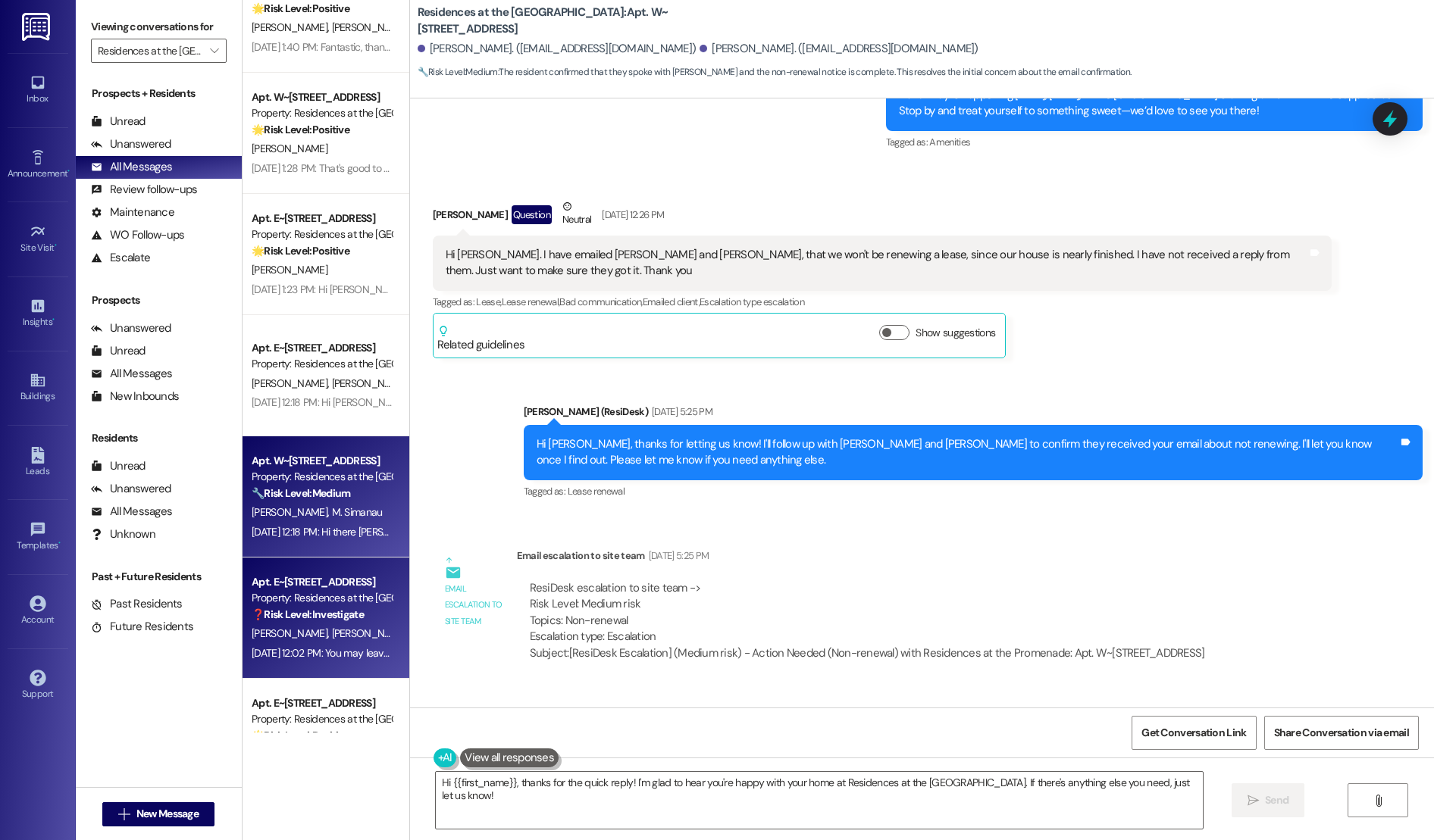
click at [328, 580] on div "Apt. E~[STREET_ADDRESS]" at bounding box center [321, 583] width 140 height 16
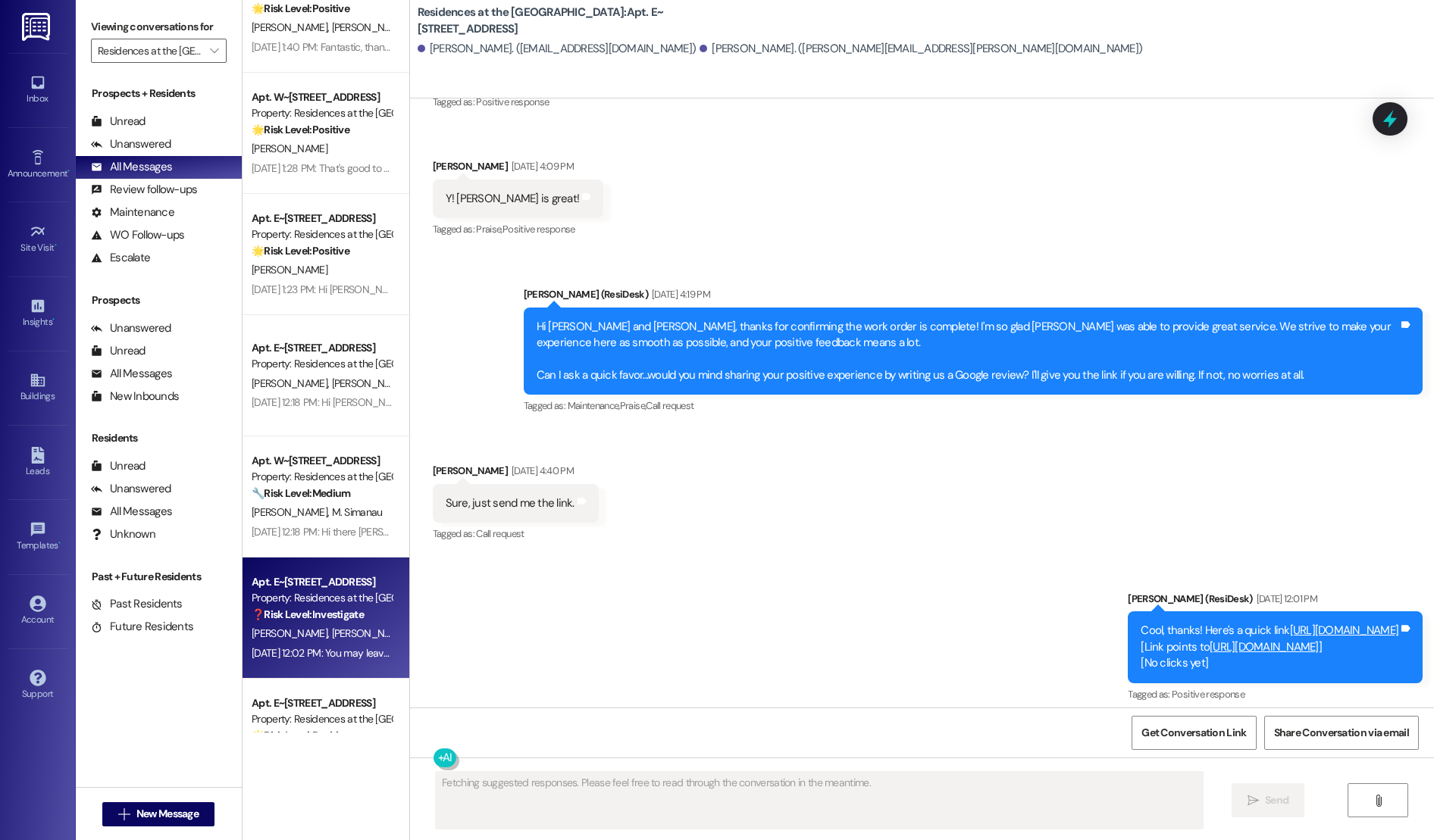
scroll to position [2765, 0]
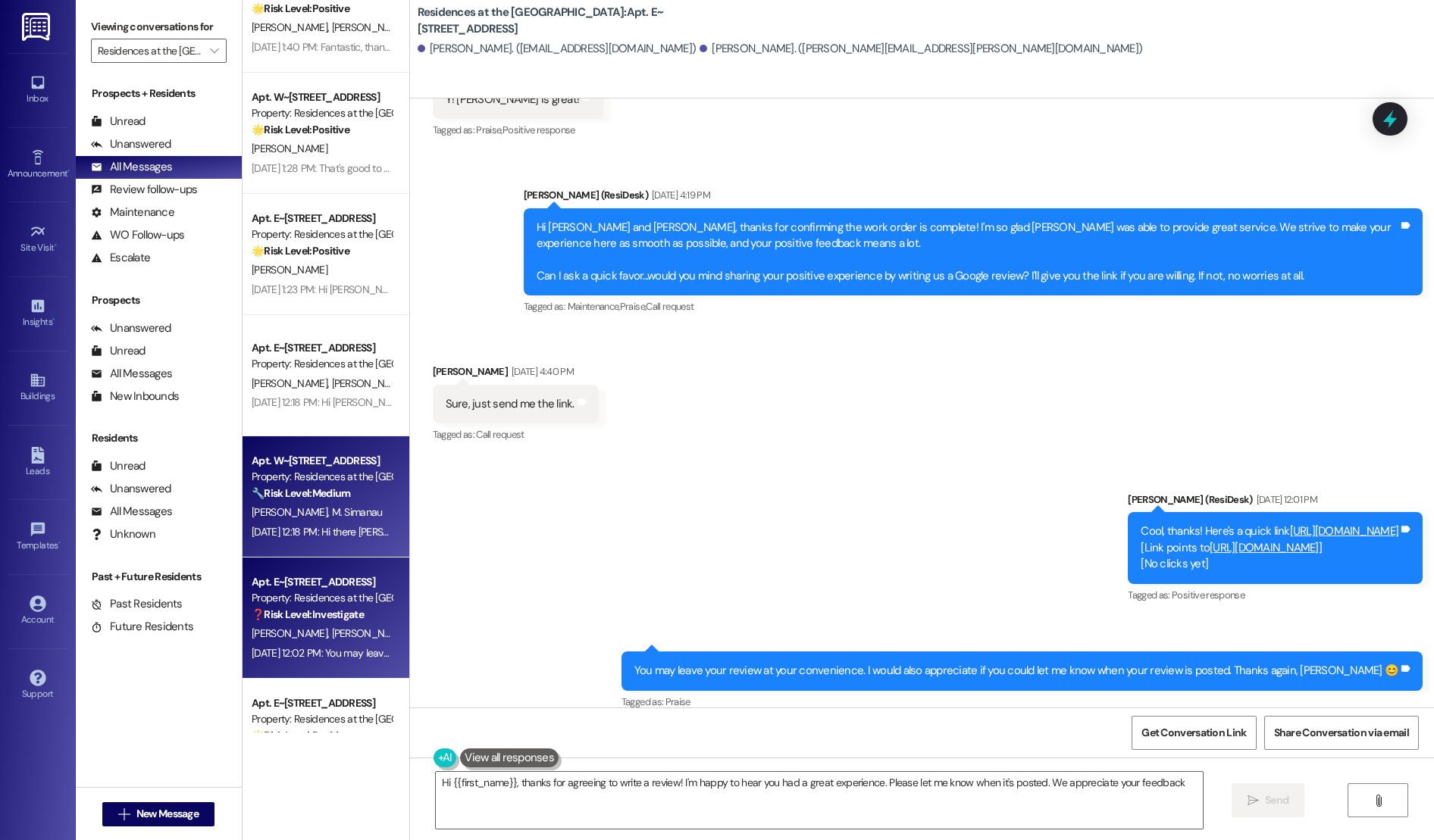
type textarea "Hi {{first_name}}, thanks for agreeing to write a review! I'm happy to hear you…"
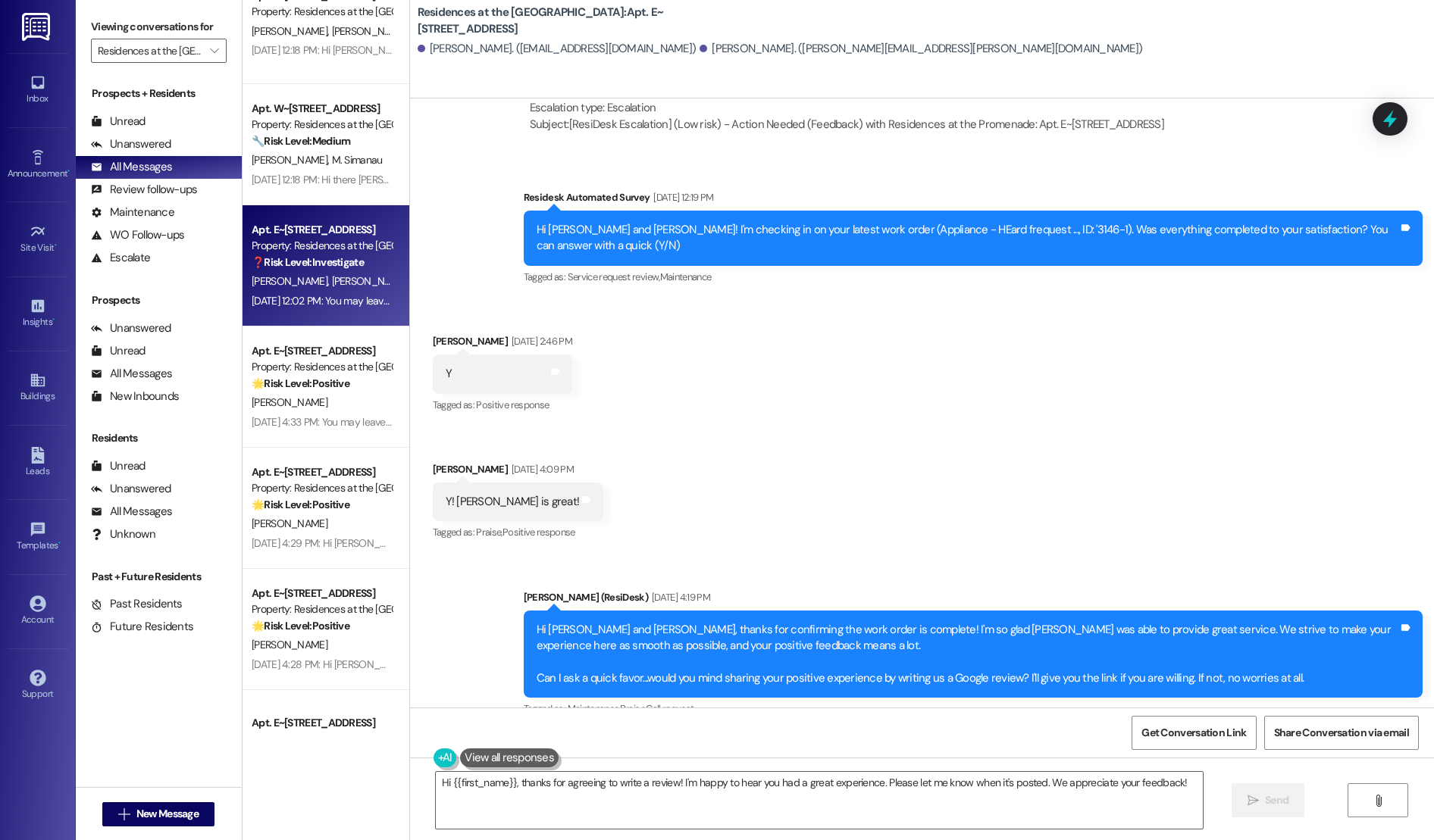
scroll to position [2354, 0]
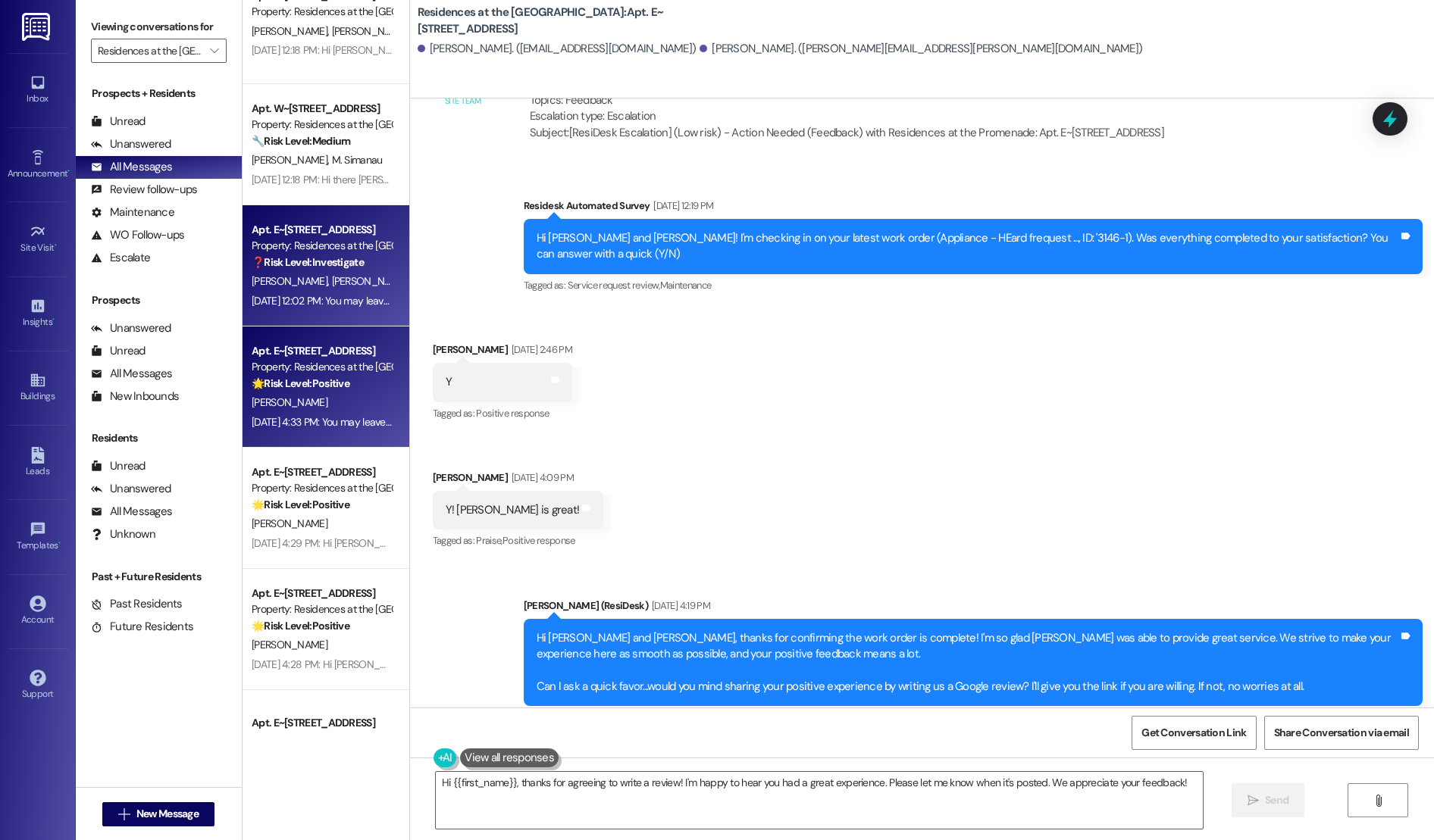
click at [311, 425] on div "[DATE] 4:33 PM: You may leave your review at your convenience. I would also app…" at bounding box center [638, 422] width 773 height 14
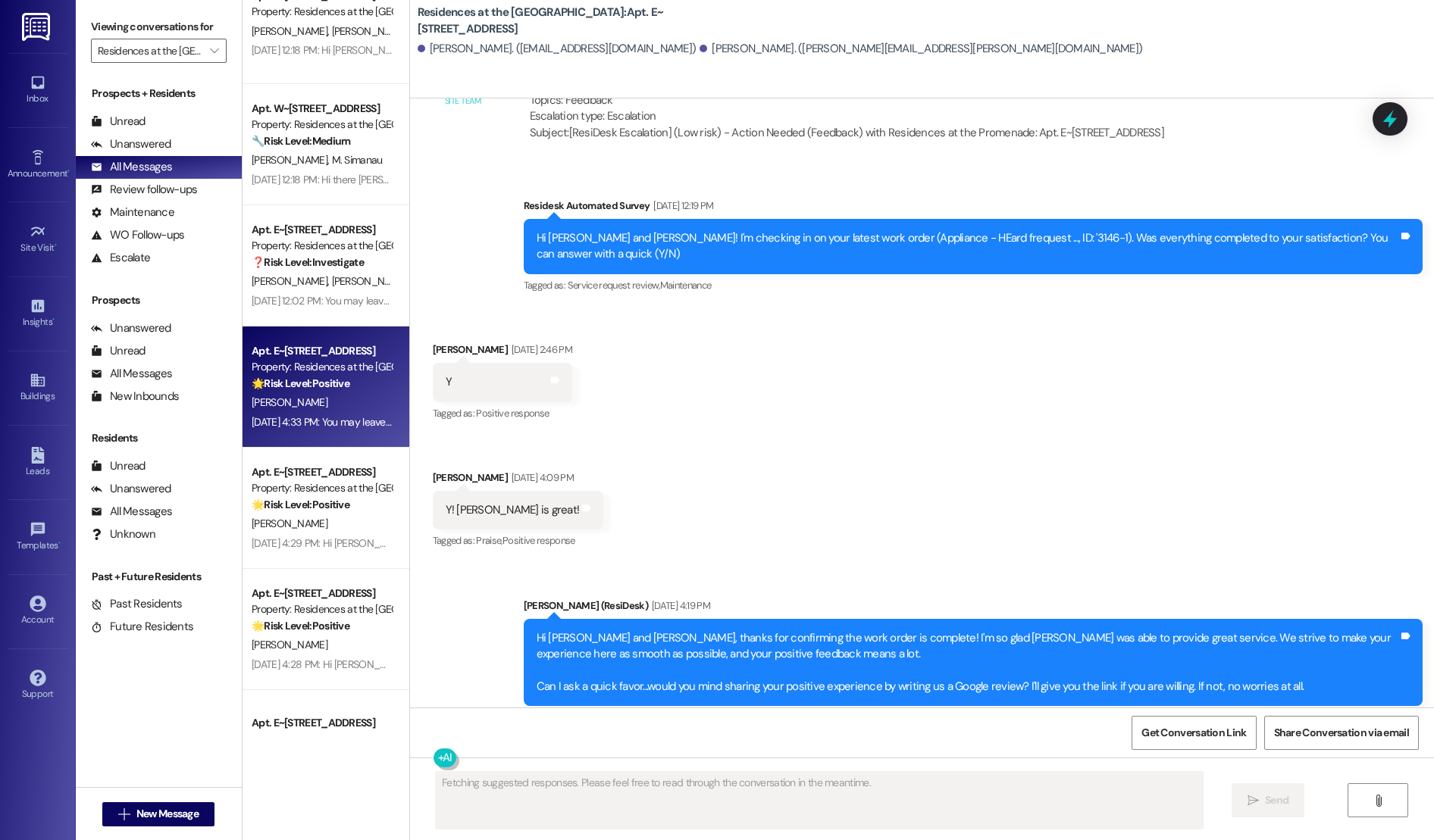
scroll to position [1342, 0]
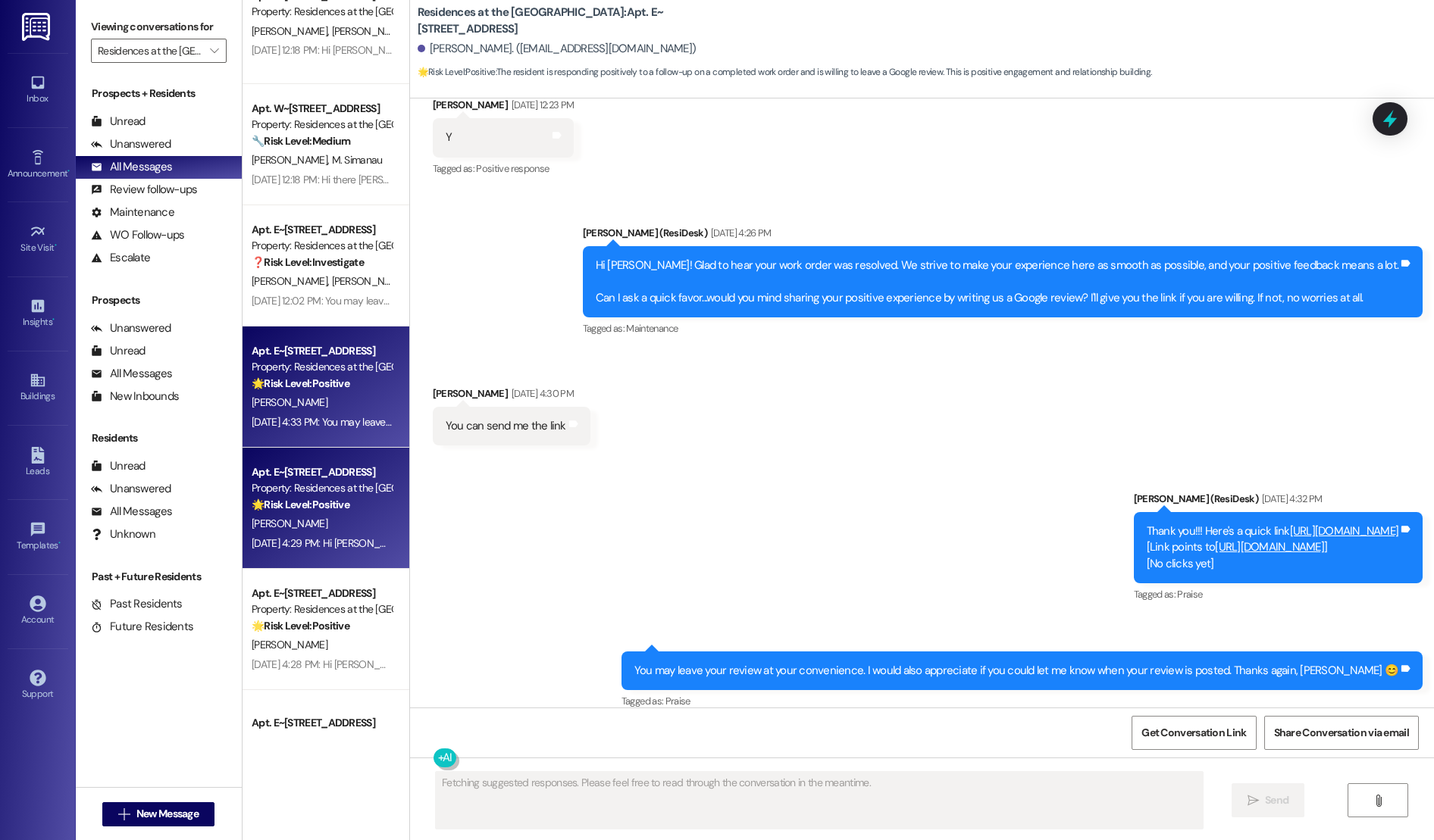
click at [344, 448] on div "Apt. E~[STREET_ADDRESS] Property: Residences at the Promenade 🌟 Risk Level: Pos…" at bounding box center [325, 509] width 166 height 121
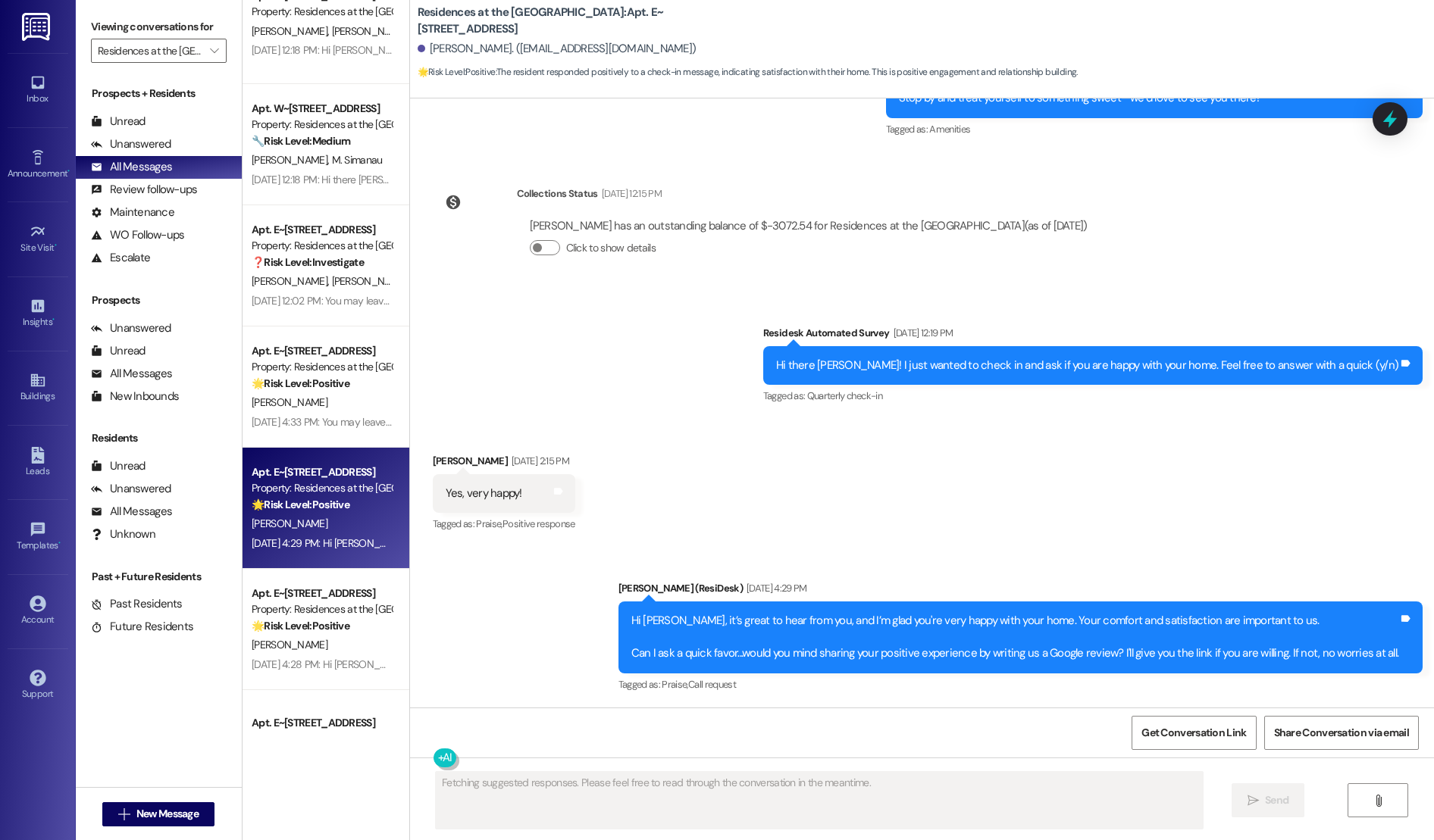
scroll to position [369, 0]
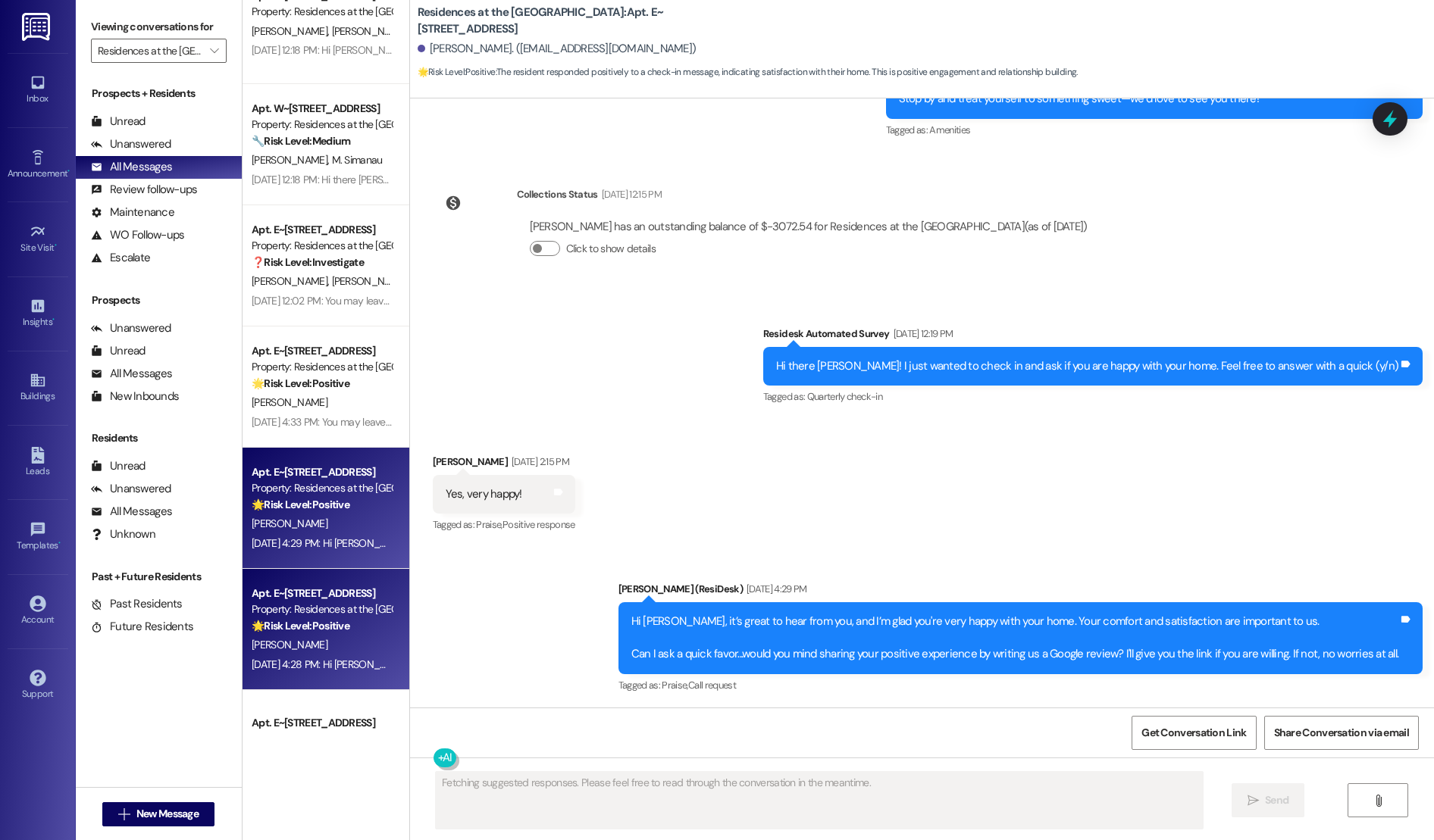
click at [305, 613] on div "Property: Residences at the [GEOGRAPHIC_DATA]" at bounding box center [321, 610] width 140 height 16
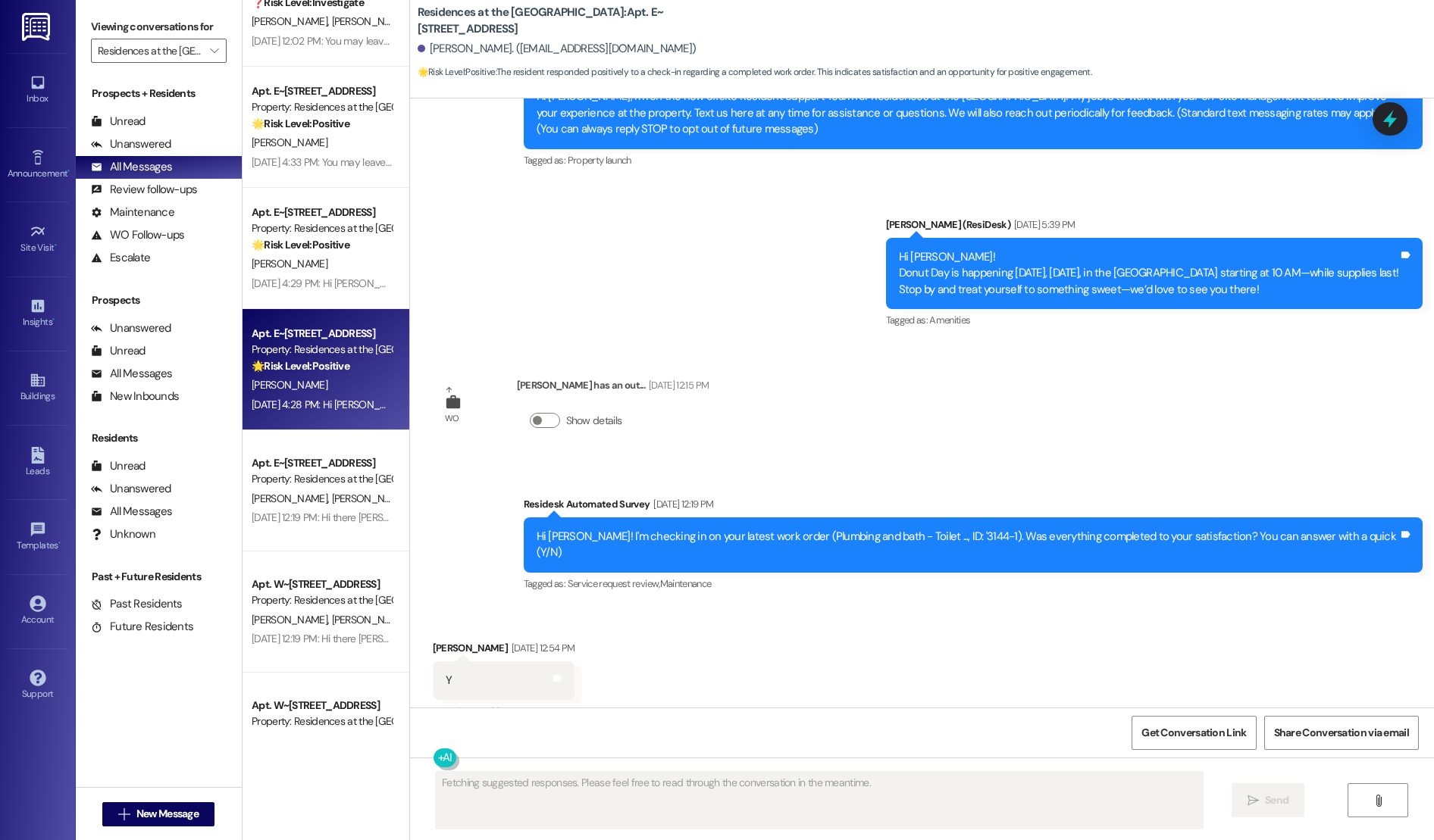
scroll to position [394, 0]
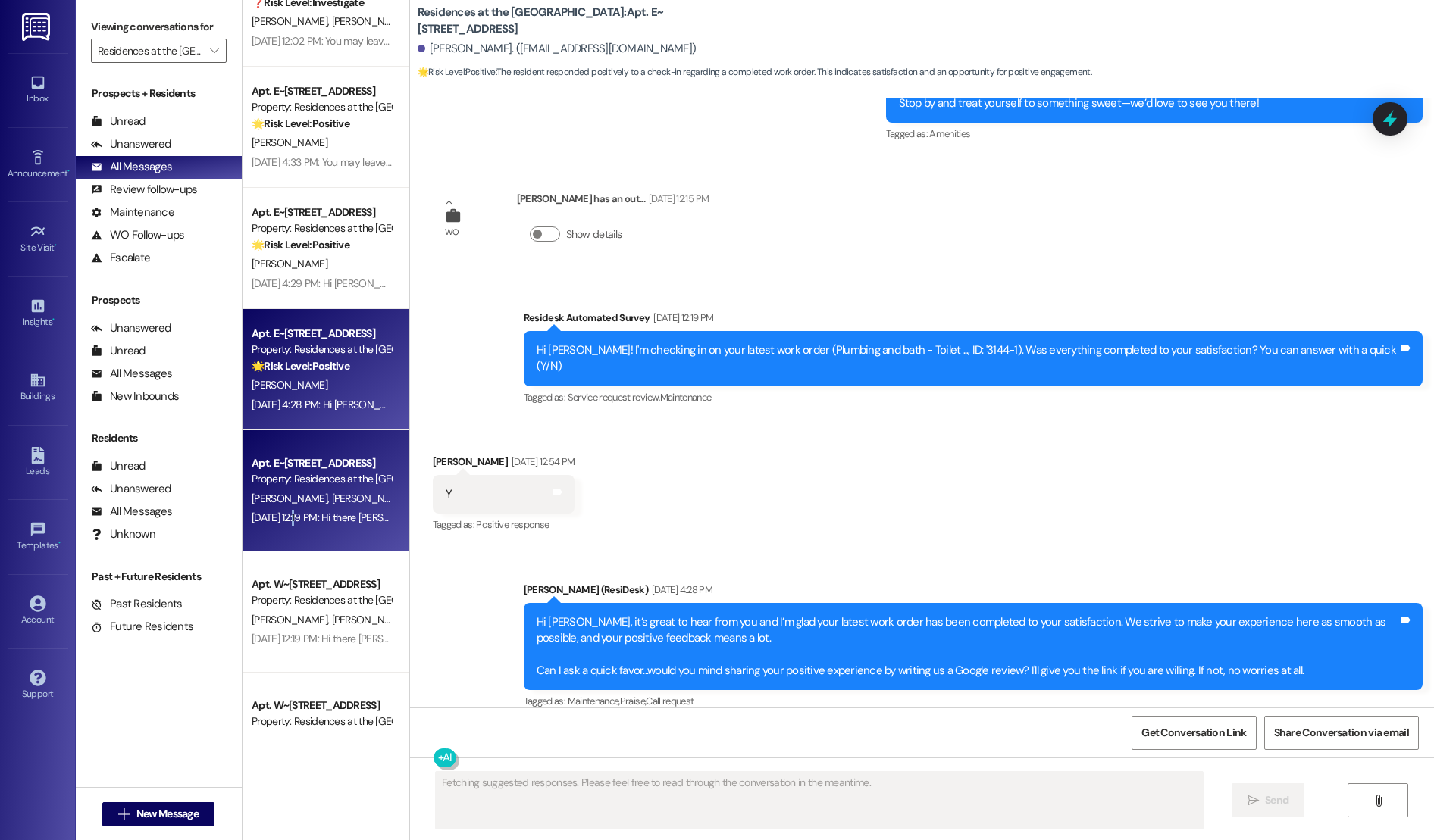
click at [285, 510] on div "[DATE] 12:19 PM: Hi there [PERSON_NAME] and [PERSON_NAME]! I just wanted to che…" at bounding box center [621, 517] width 739 height 14
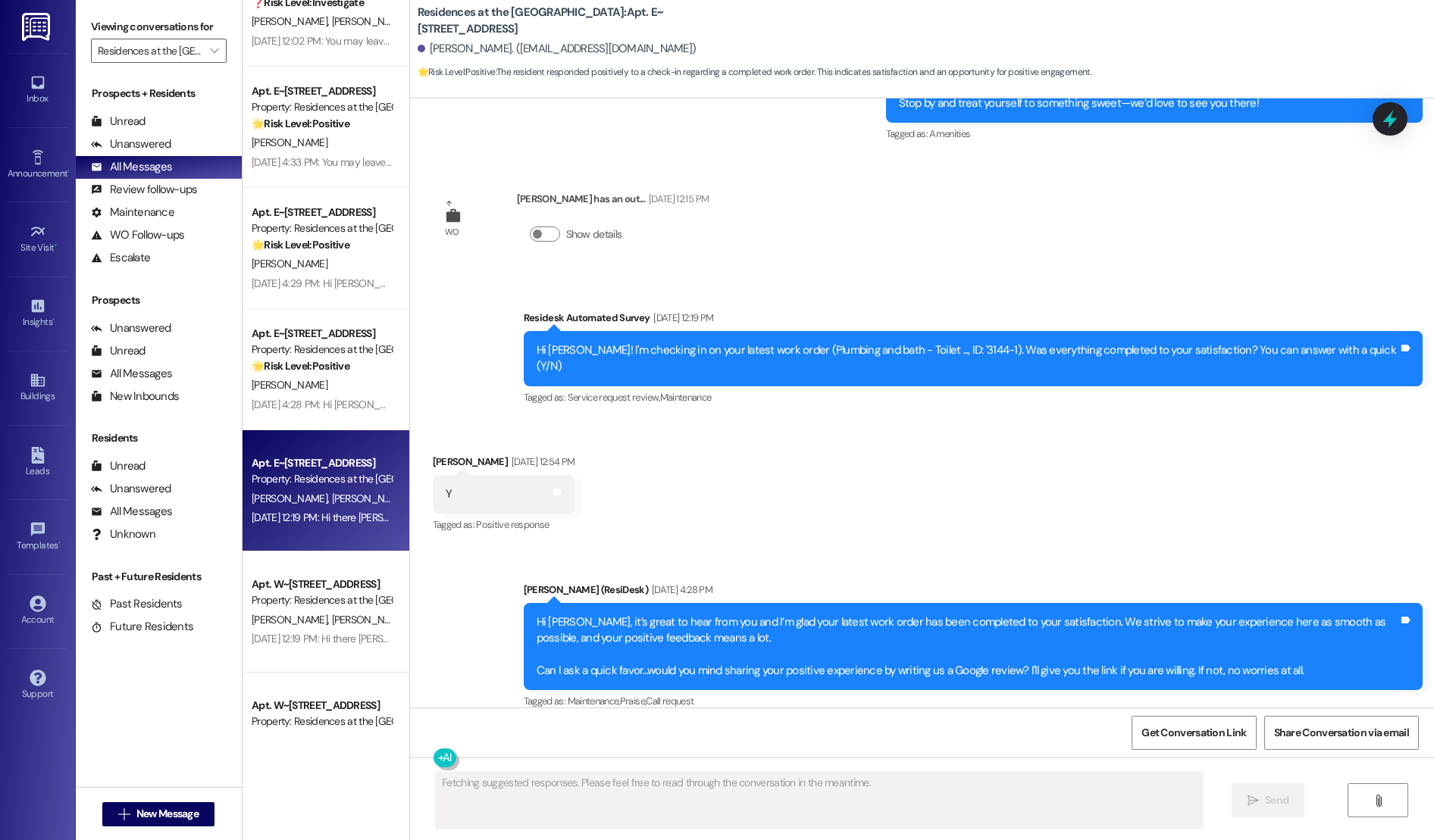
scroll to position [80, 0]
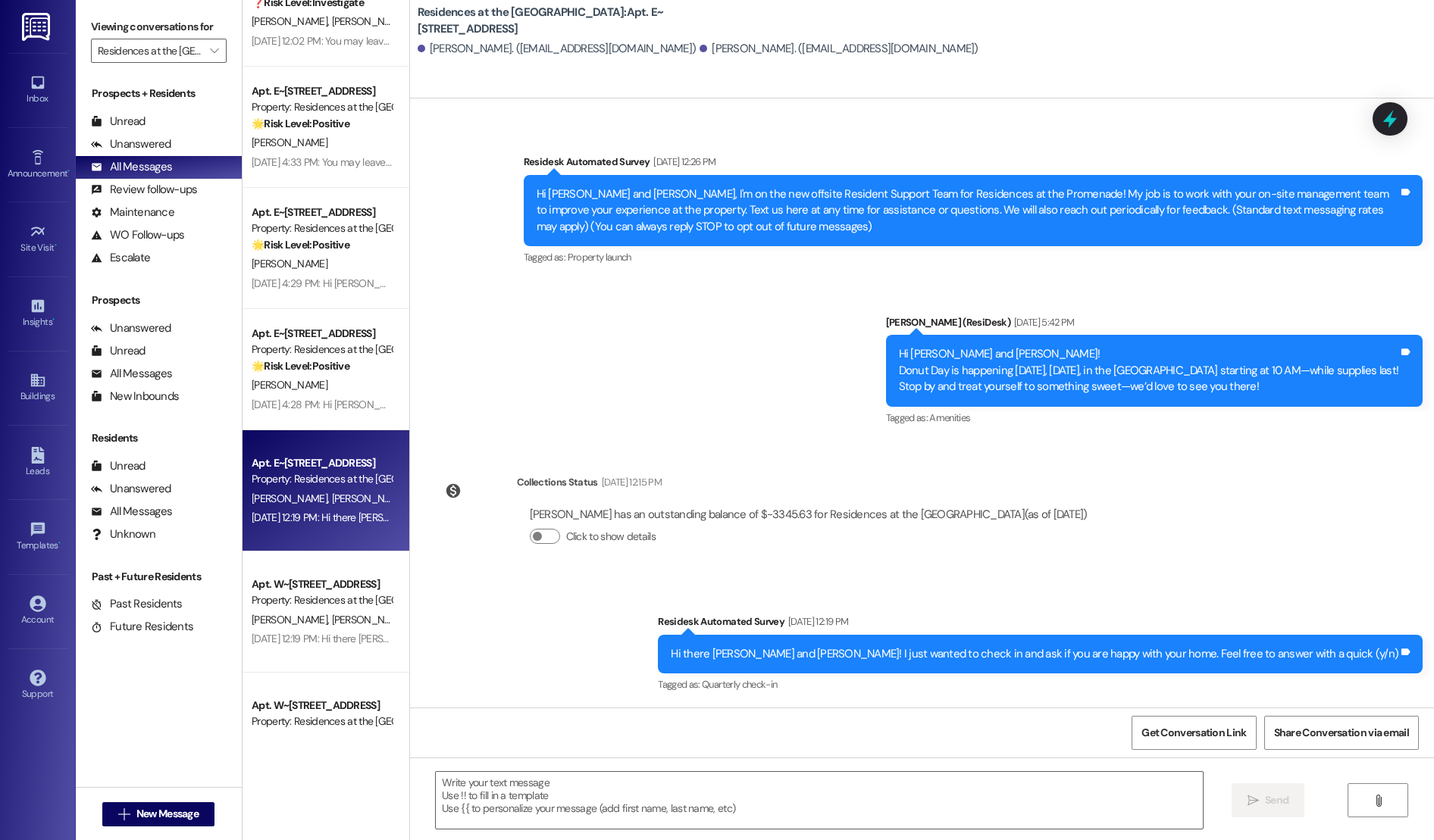
click at [329, 549] on div "Apt. E~[STREET_ADDRESS] Property: Residences at the Promenade [PERSON_NAME] [PE…" at bounding box center [325, 490] width 166 height 121
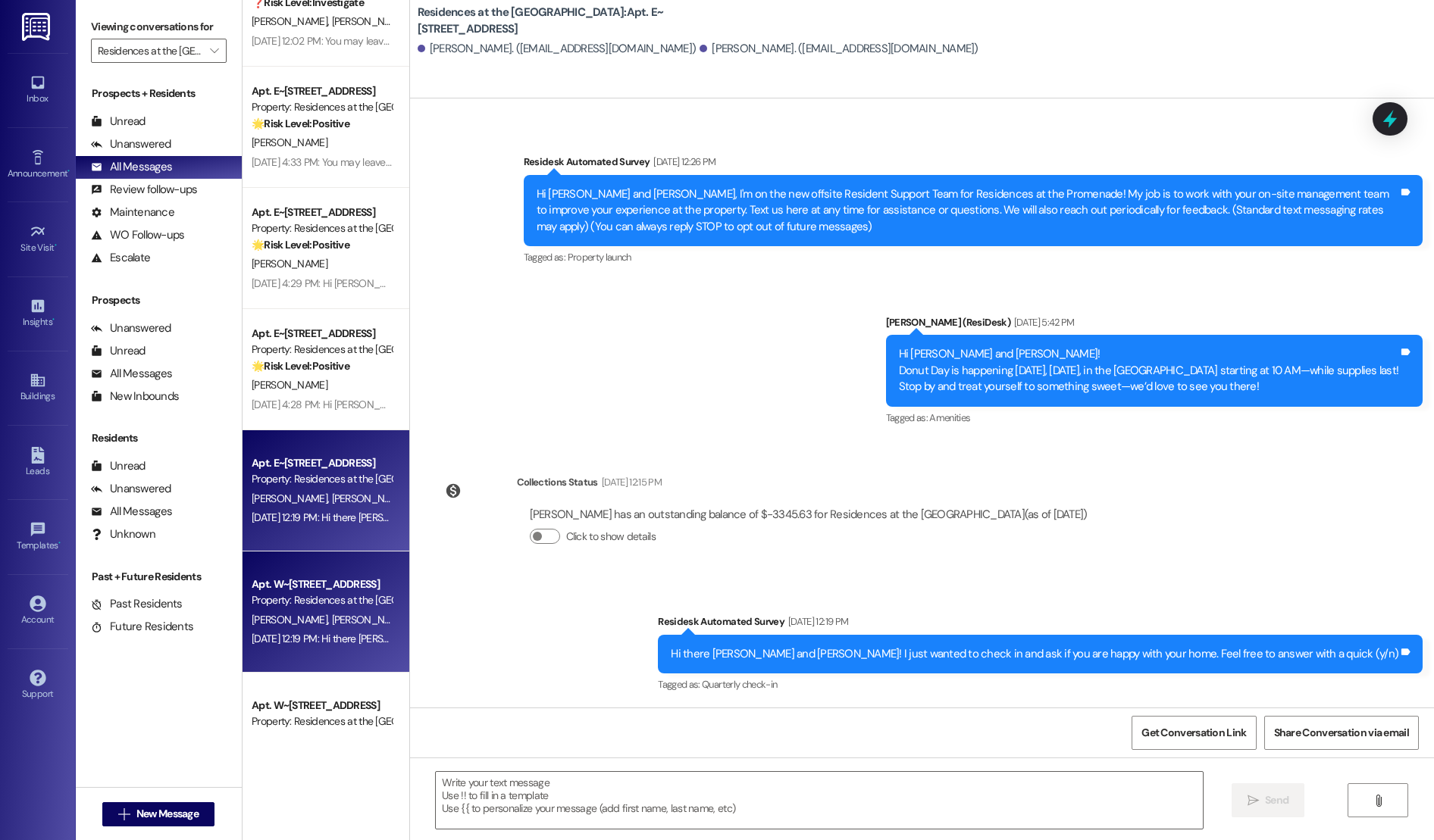
click at [322, 602] on div "Property: Residences at the [GEOGRAPHIC_DATA]" at bounding box center [321, 601] width 140 height 16
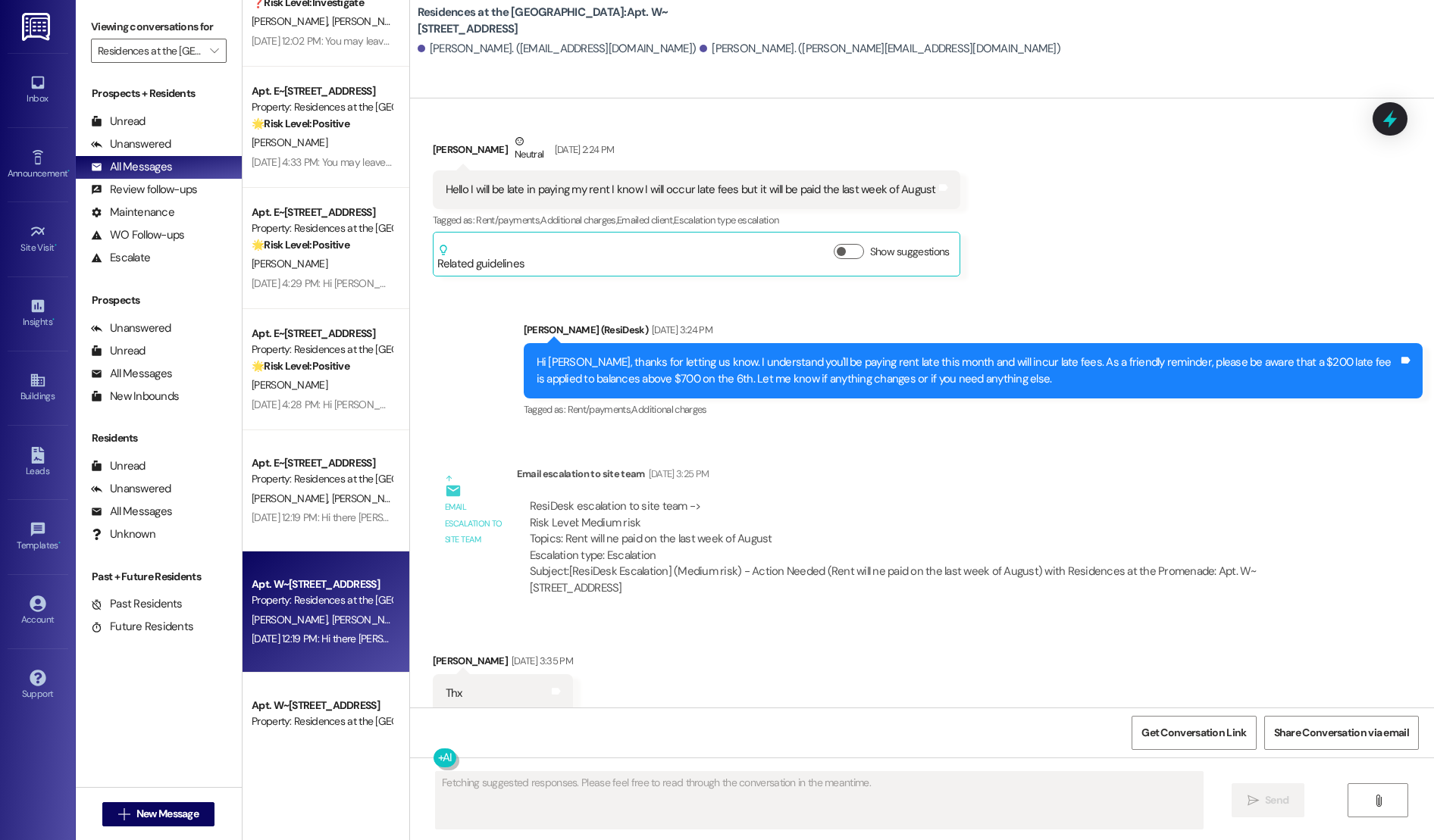
scroll to position [747, 0]
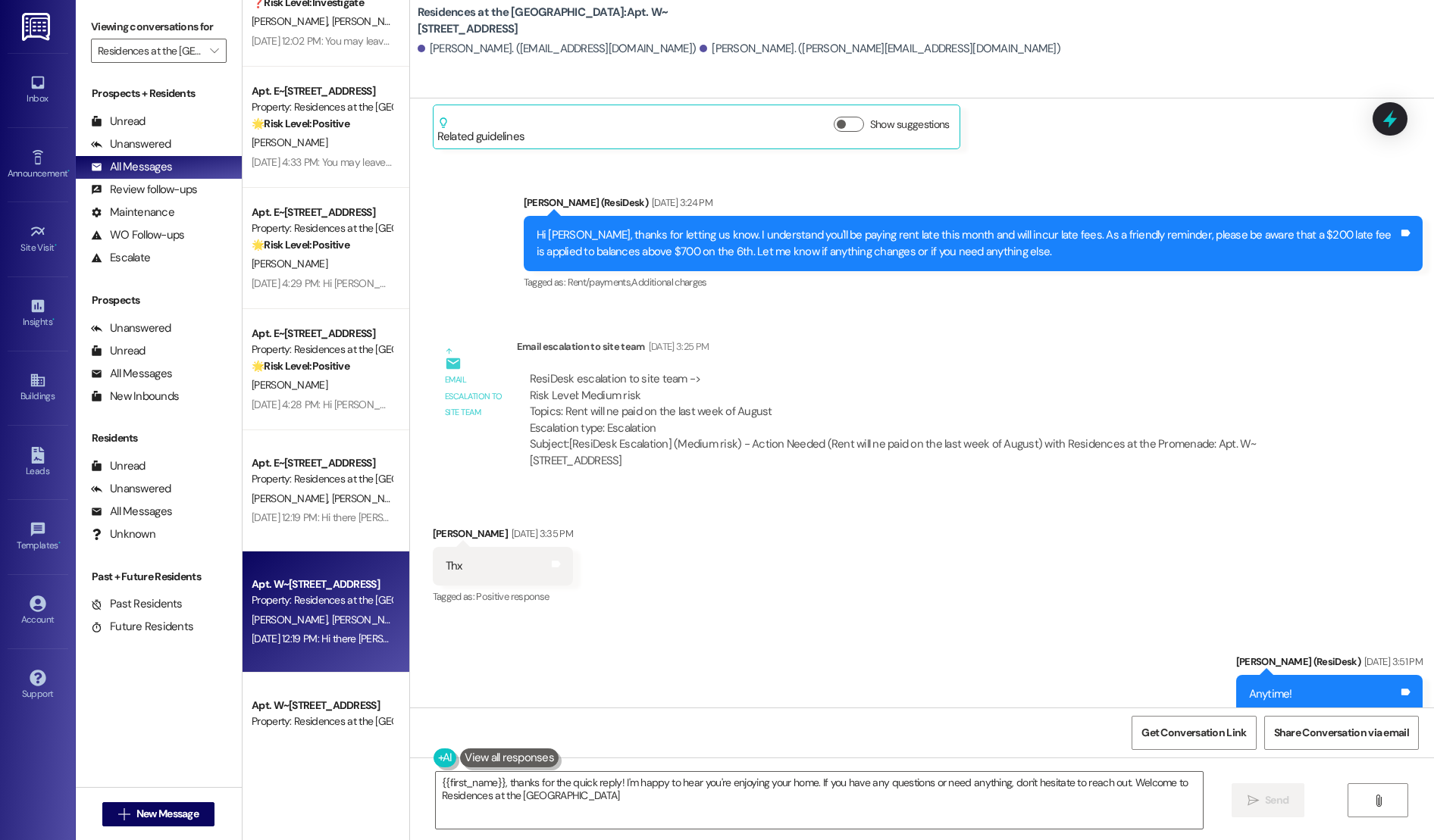
type textarea "{{first_name}}, thanks for the quick reply! I'm happy to hear you're enjoying y…"
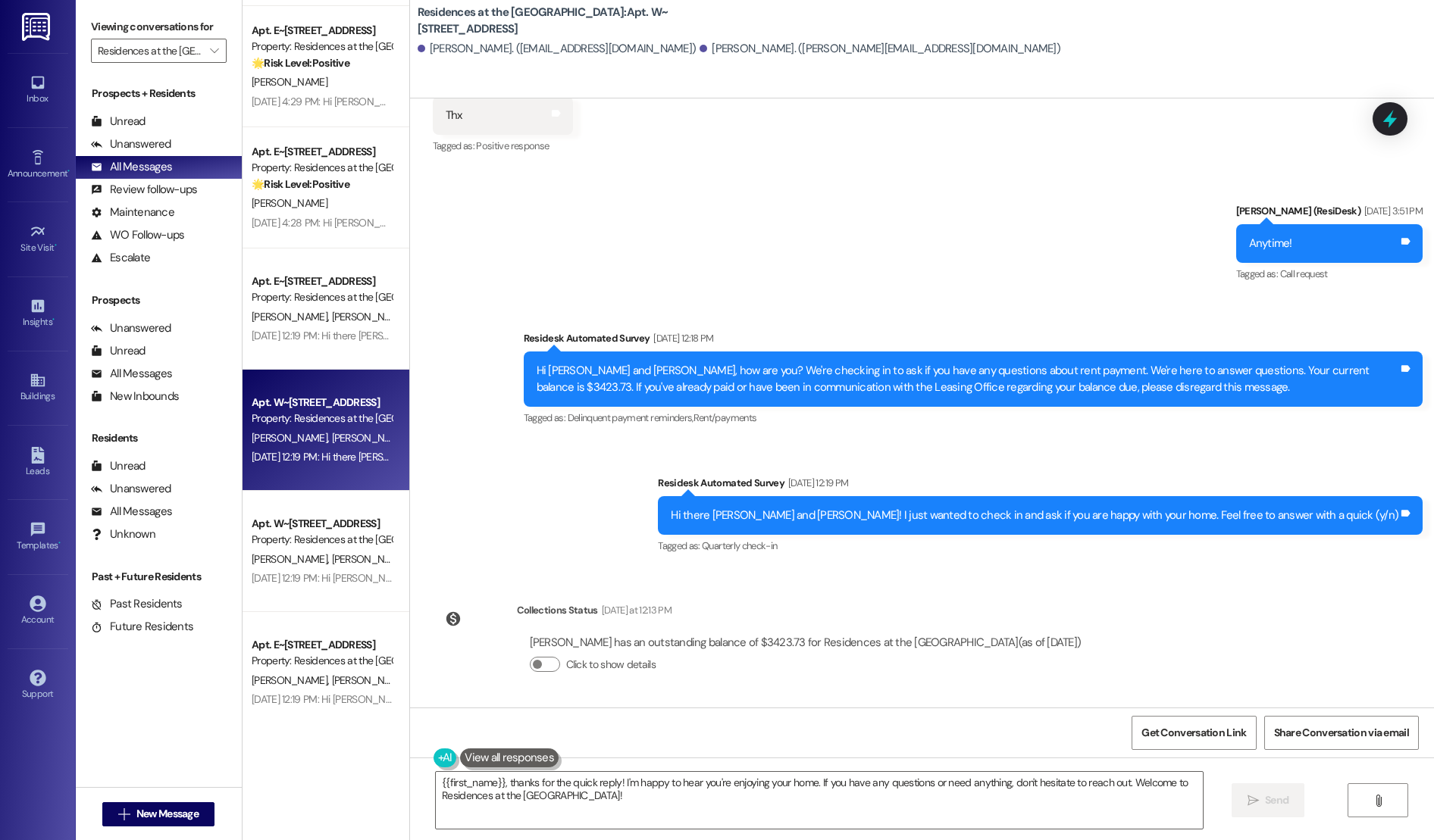
scroll to position [3388, 0]
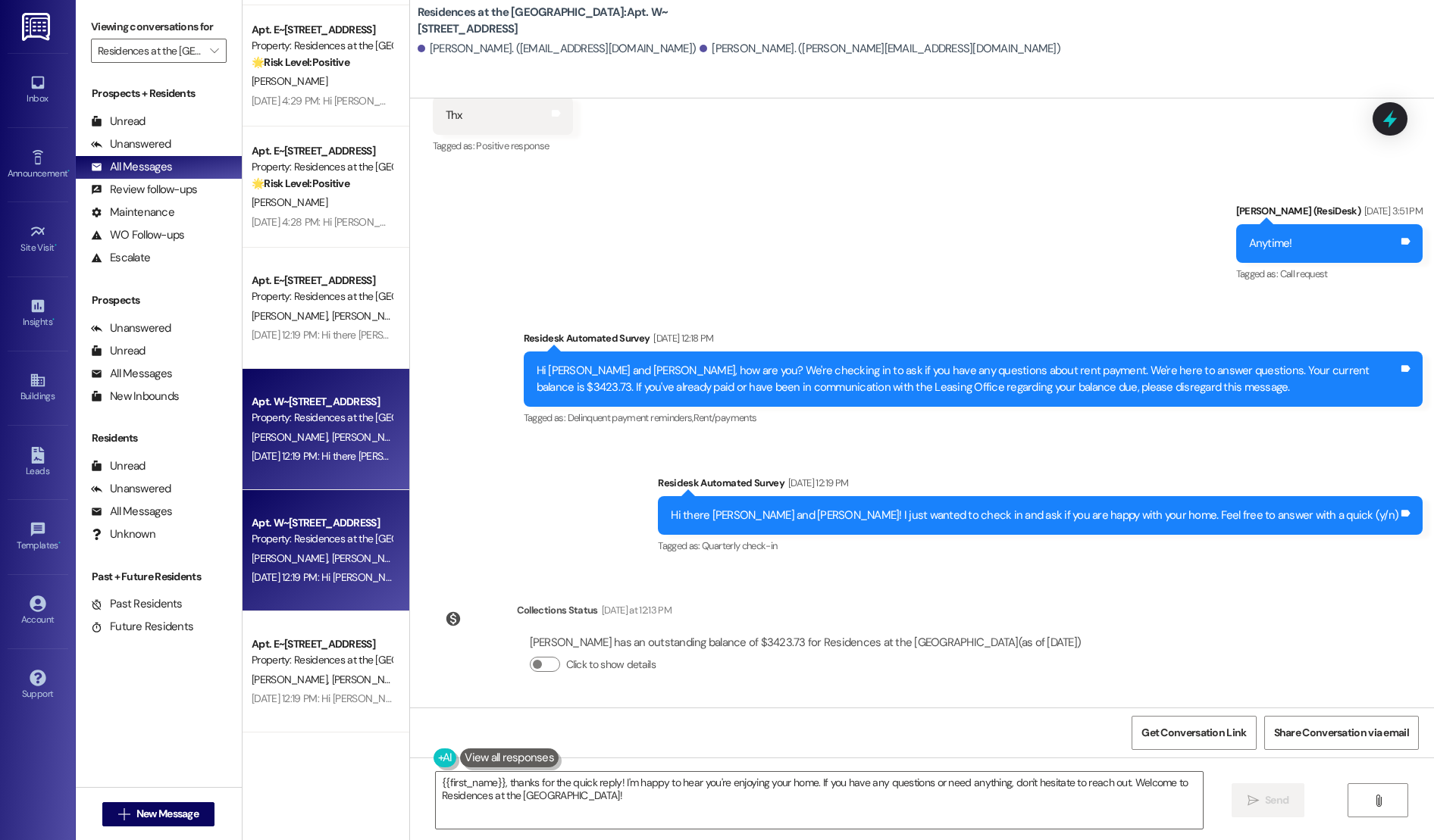
click at [284, 568] on div "[DATE] 12:19 PM: Hi [PERSON_NAME] and [PERSON_NAME]! I'm checking in on your la…" at bounding box center [322, 577] width 143 height 19
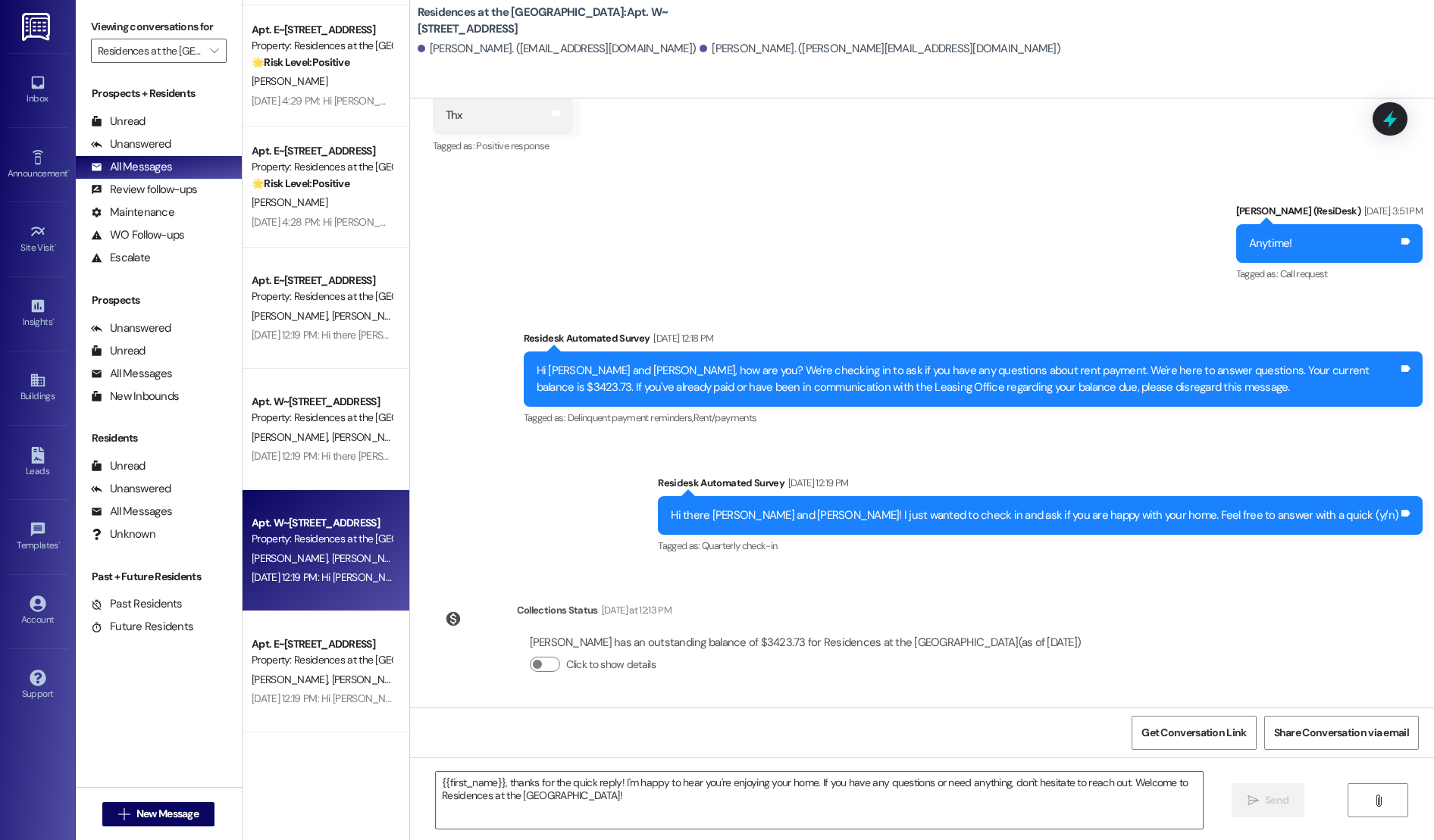
type textarea "Fetching suggested responses. Please feel free to read through the conversation…"
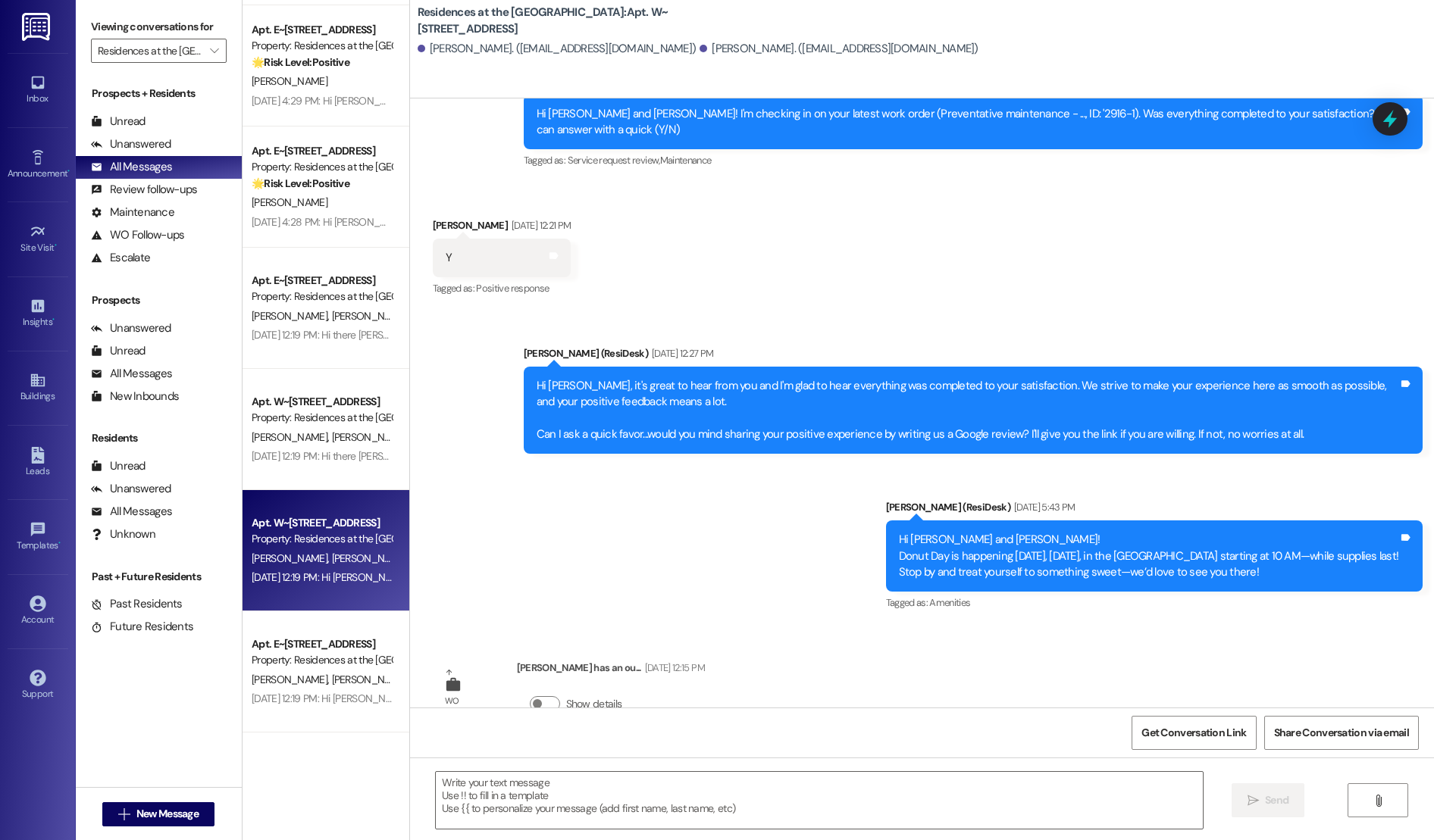
scroll to position [819, 0]
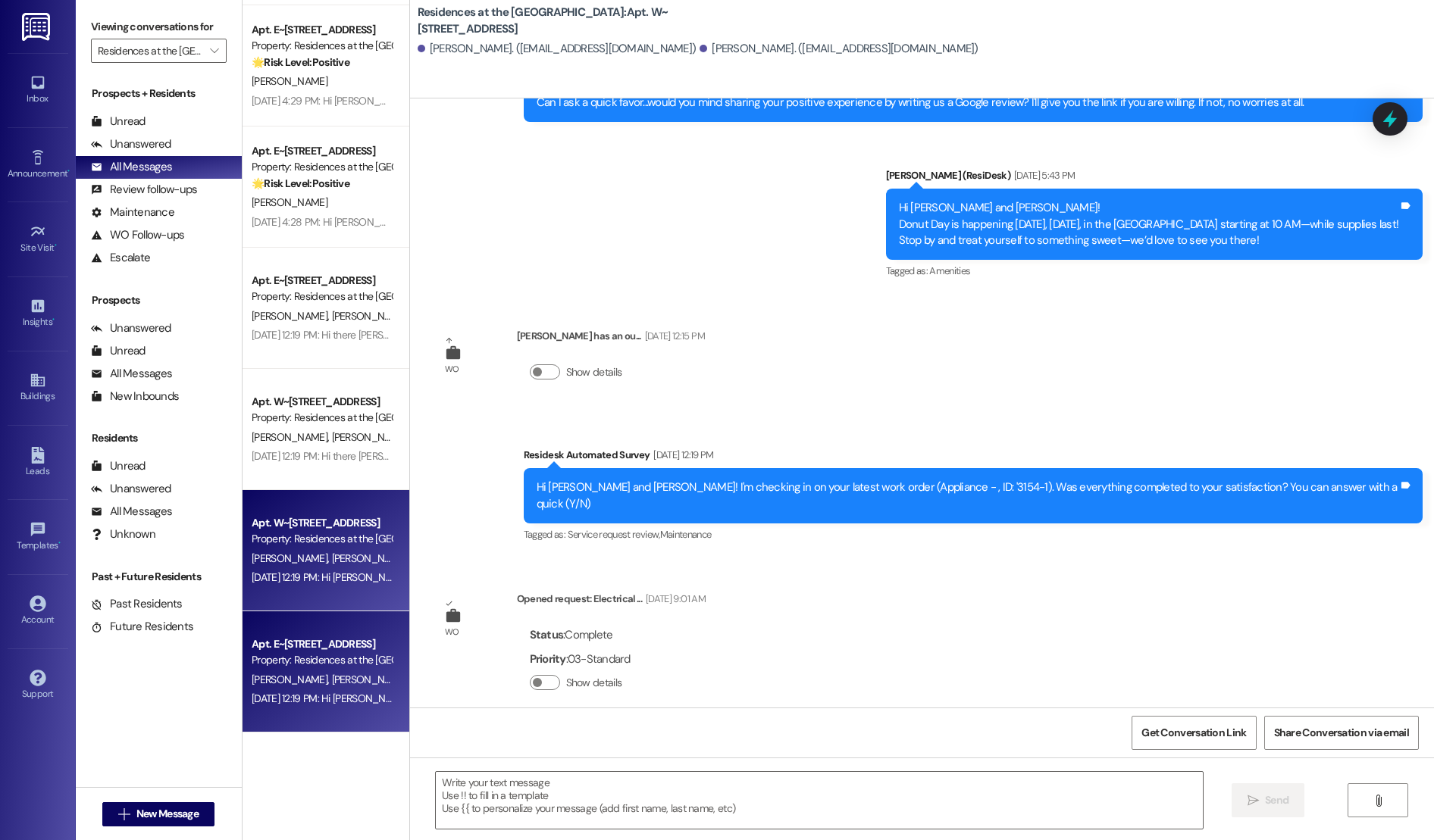
click at [301, 659] on div "Property: Residences at the [GEOGRAPHIC_DATA]" at bounding box center [321, 660] width 140 height 16
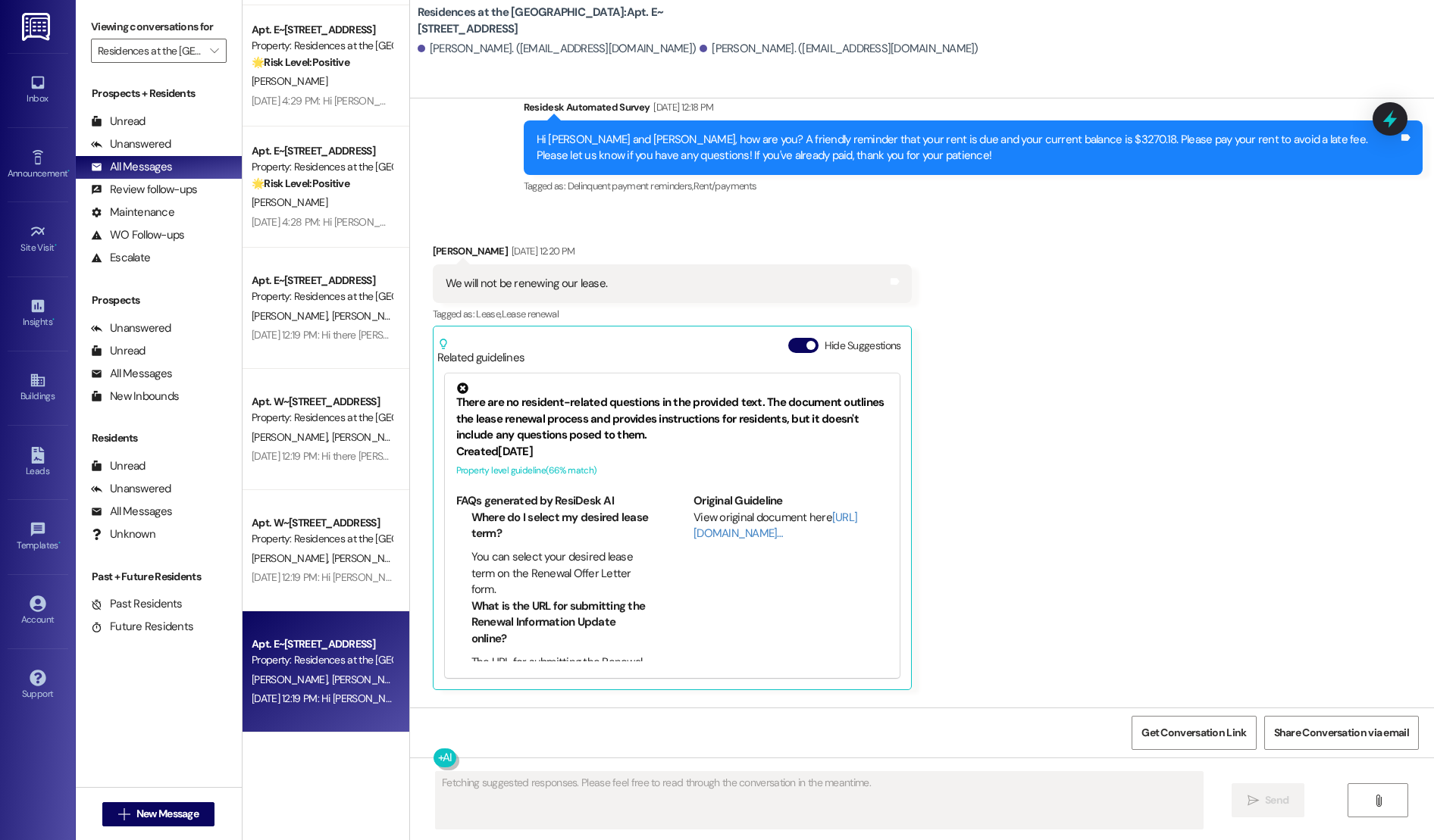
scroll to position [716, 0]
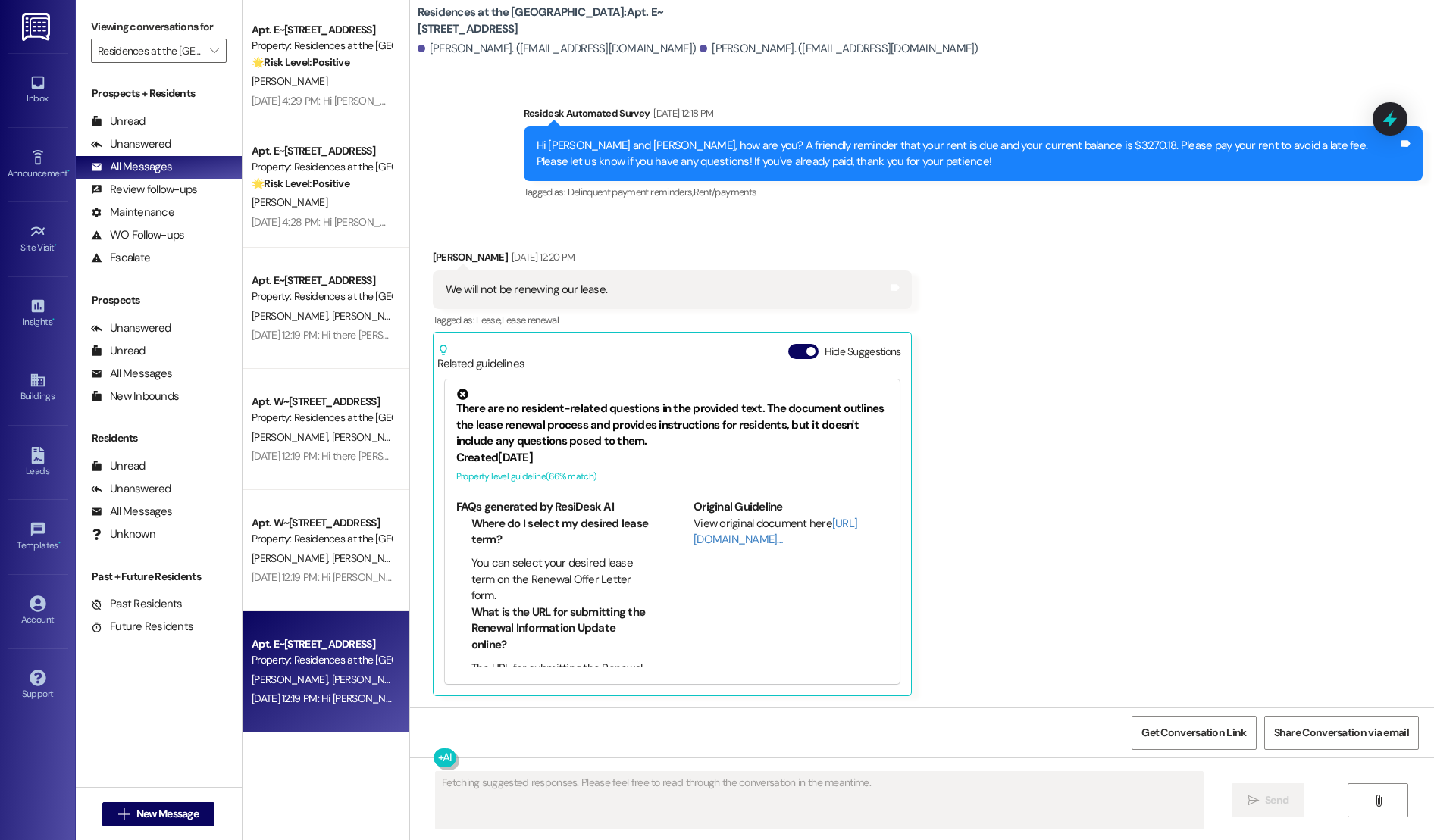
click at [795, 336] on div "Related guidelines Hide Suggestions" at bounding box center [672, 353] width 470 height 35
click at [791, 353] on button "Hide Suggestions" at bounding box center [803, 351] width 31 height 15
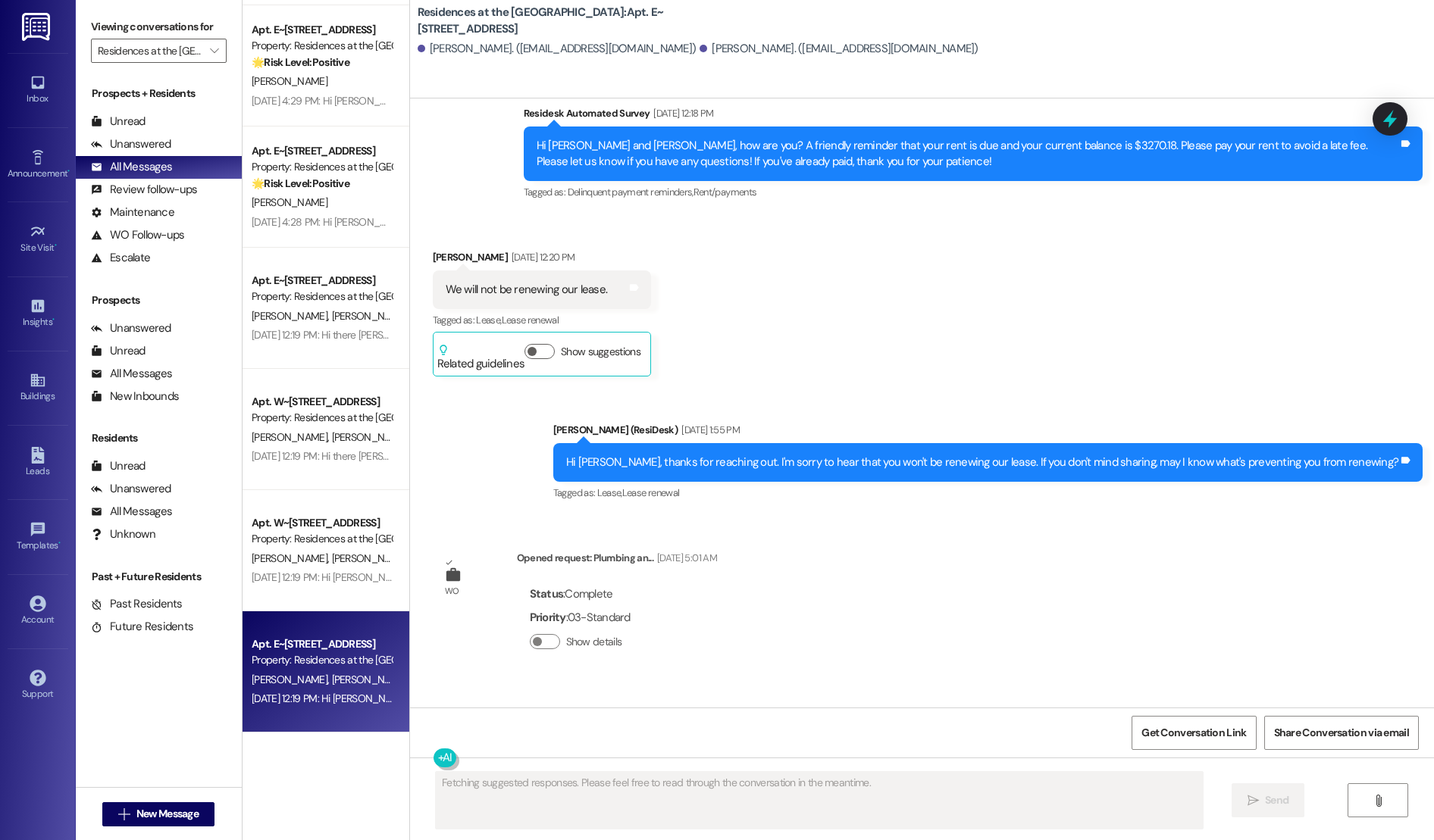
scroll to position [835, 0]
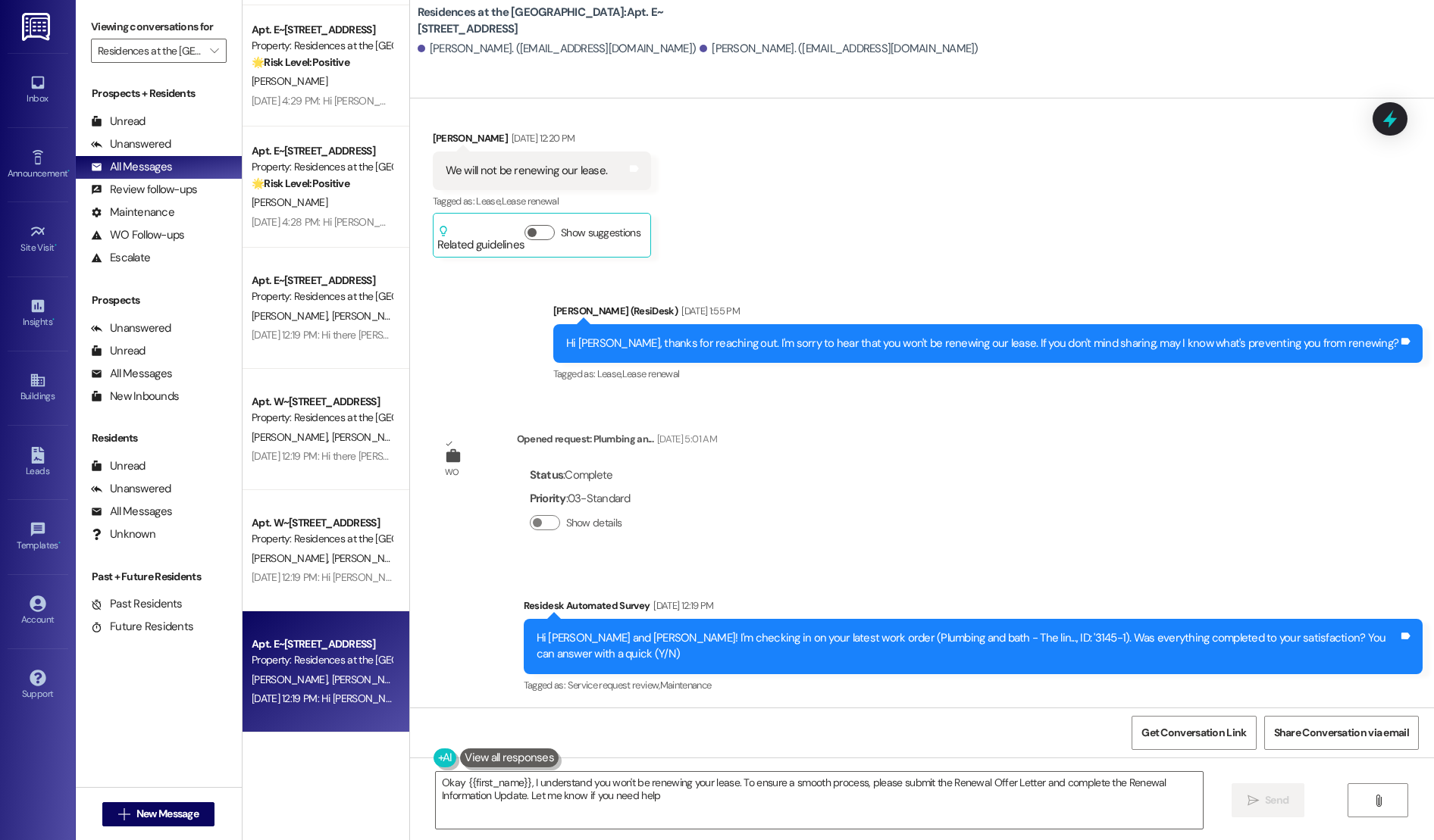
type textarea "Okay {{first_name}}, I understand you won't be renewing your lease. To ensure a…"
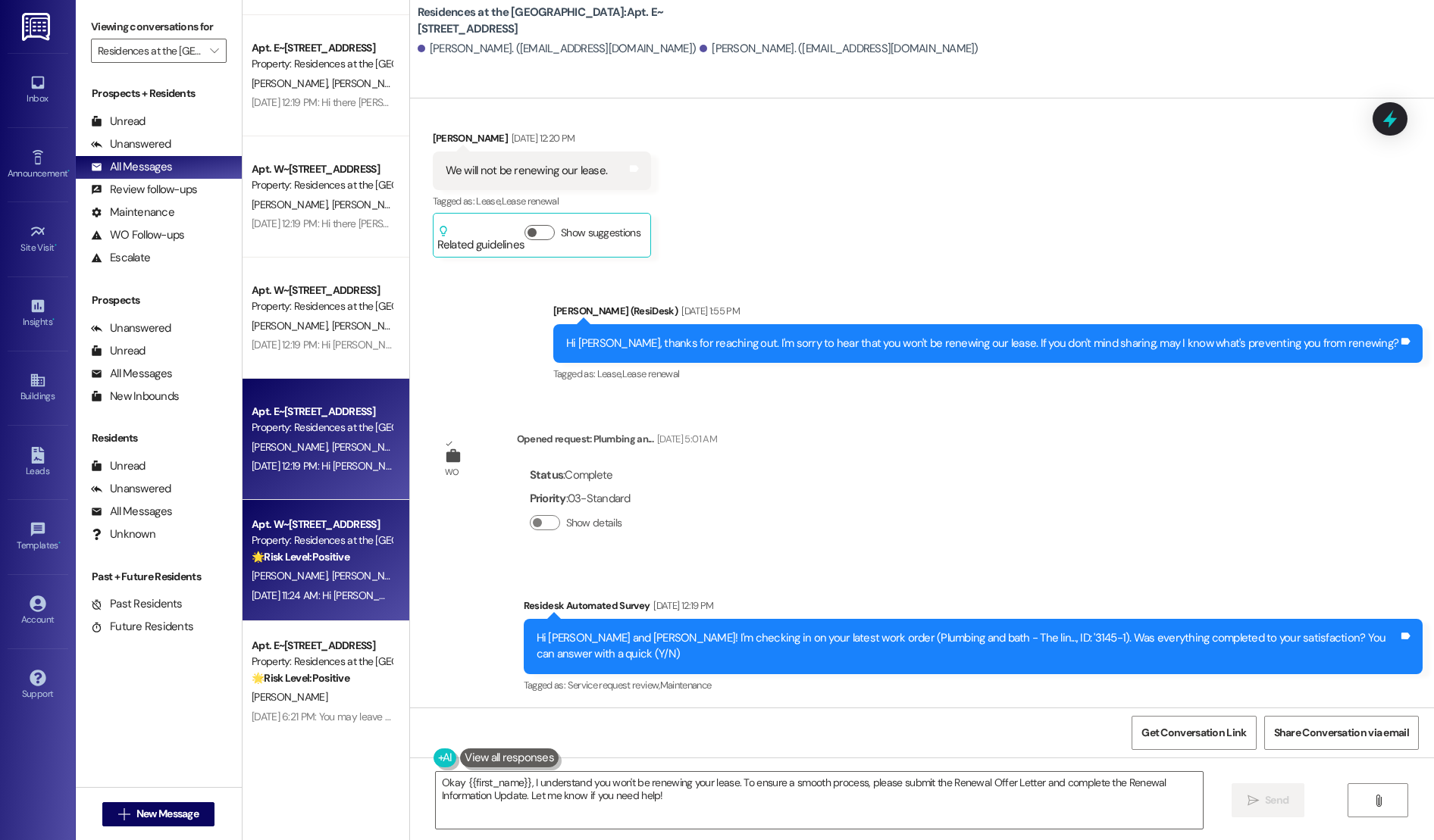
click at [329, 547] on div "Property: Residences at the [GEOGRAPHIC_DATA]" at bounding box center [321, 540] width 140 height 16
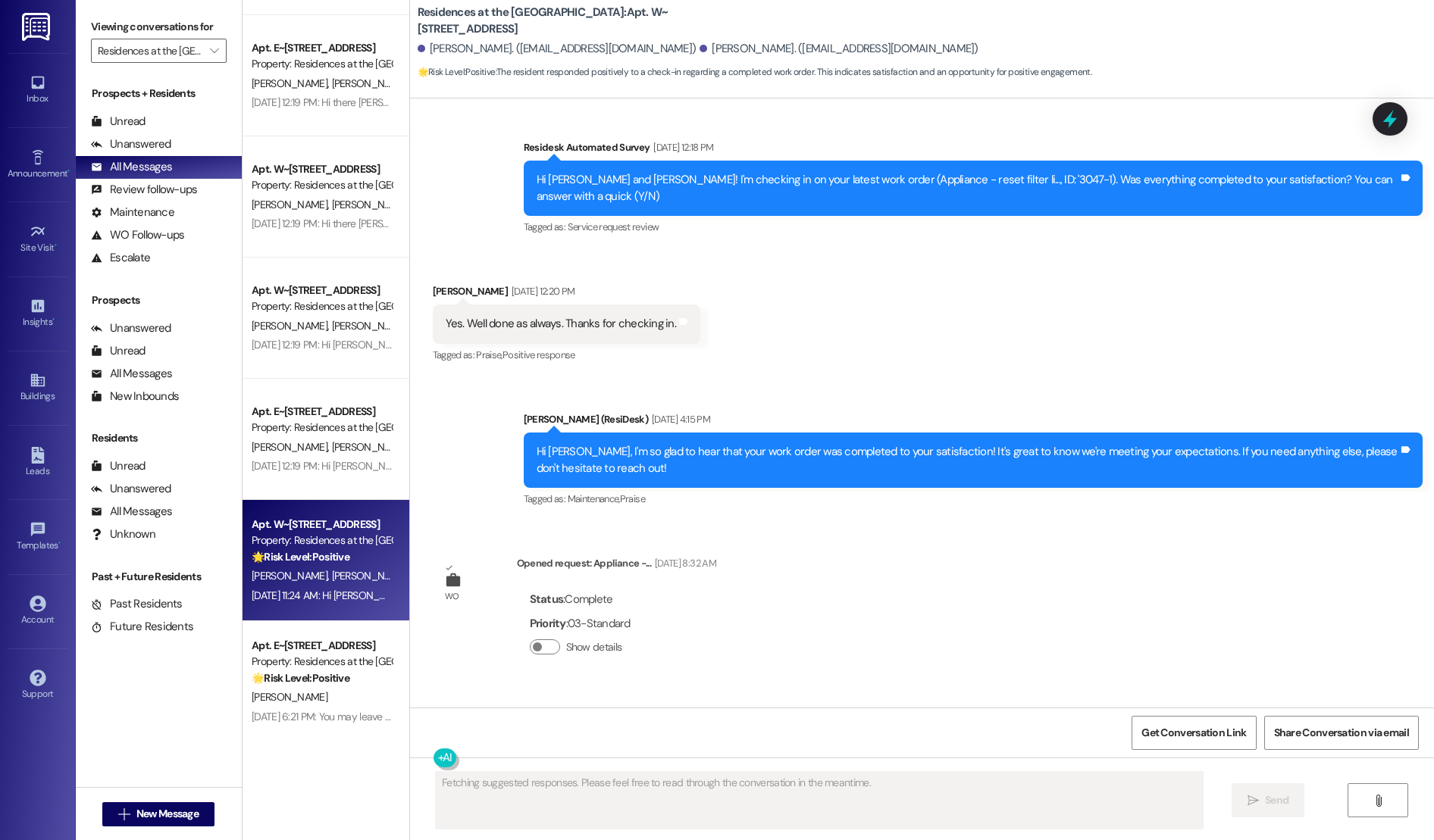
scroll to position [1884, 0]
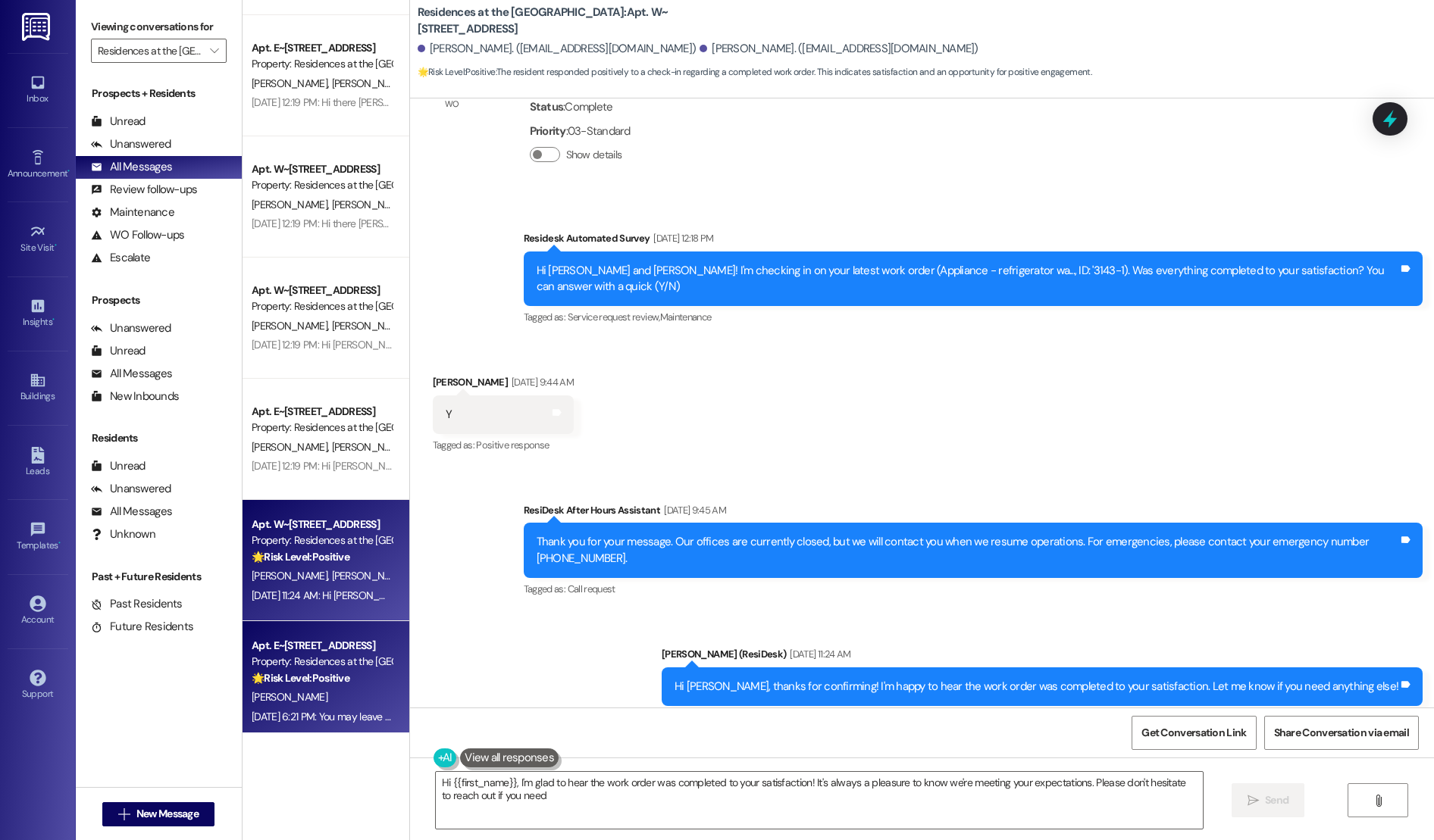
type textarea "Hi {{first_name}}, I'm glad to hear the work order was completed to your satisf…"
click at [328, 693] on div "[PERSON_NAME]" at bounding box center [322, 696] width 143 height 19
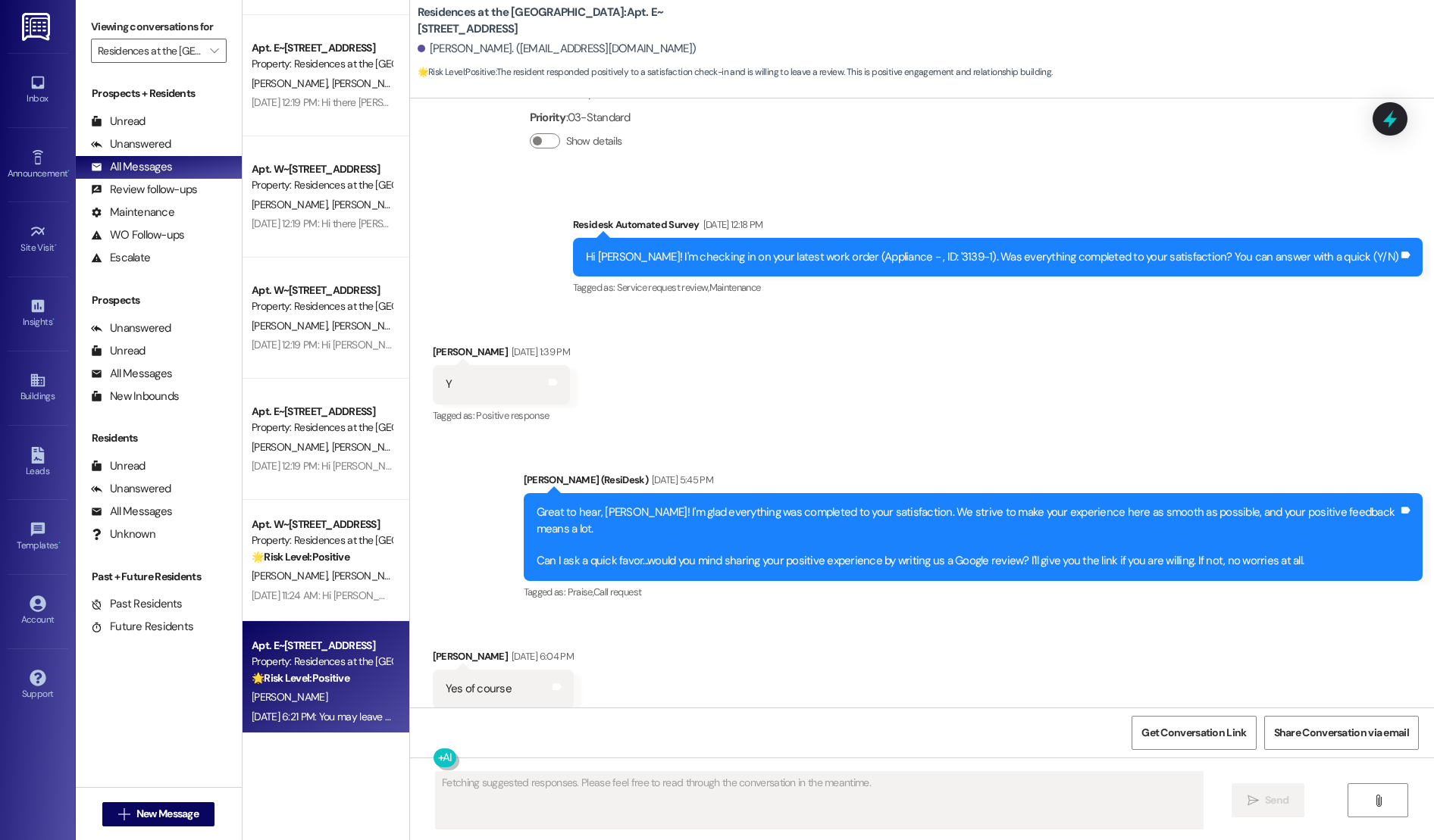
scroll to position [3023, 0]
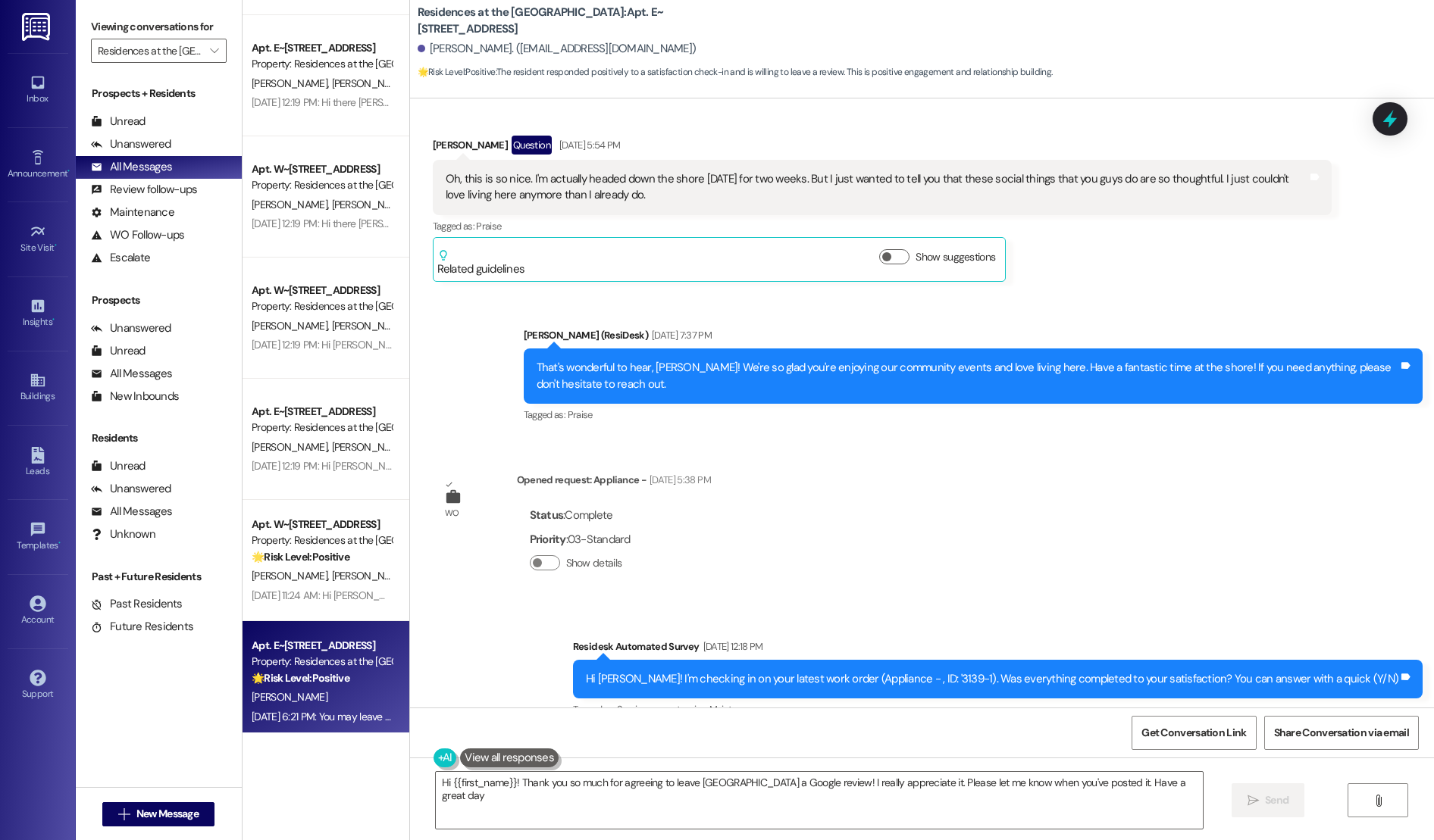
type textarea "Hi {{first_name}}! Thank you so much for agreeing to leave [GEOGRAPHIC_DATA] a …"
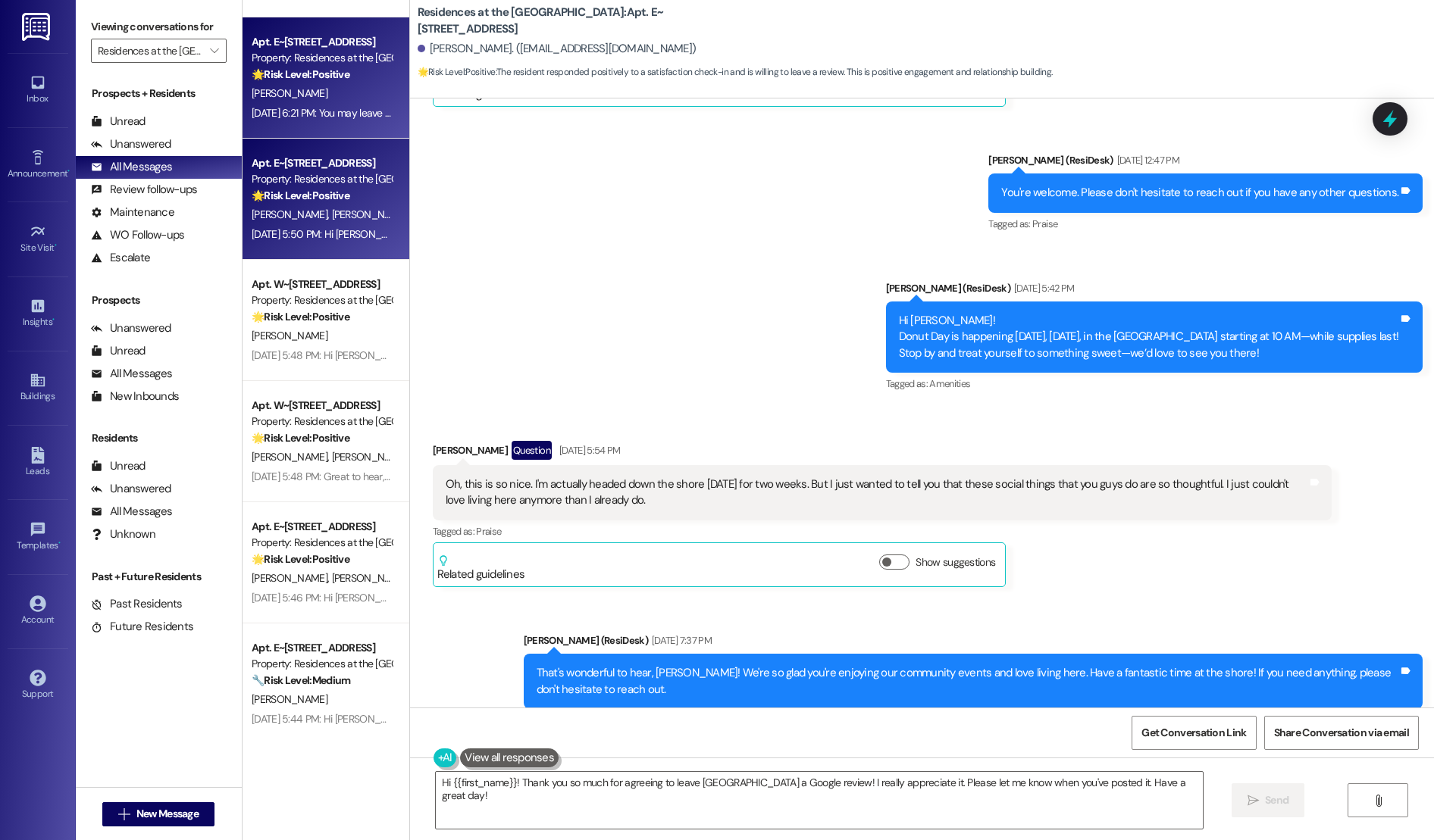
scroll to position [4228, 0]
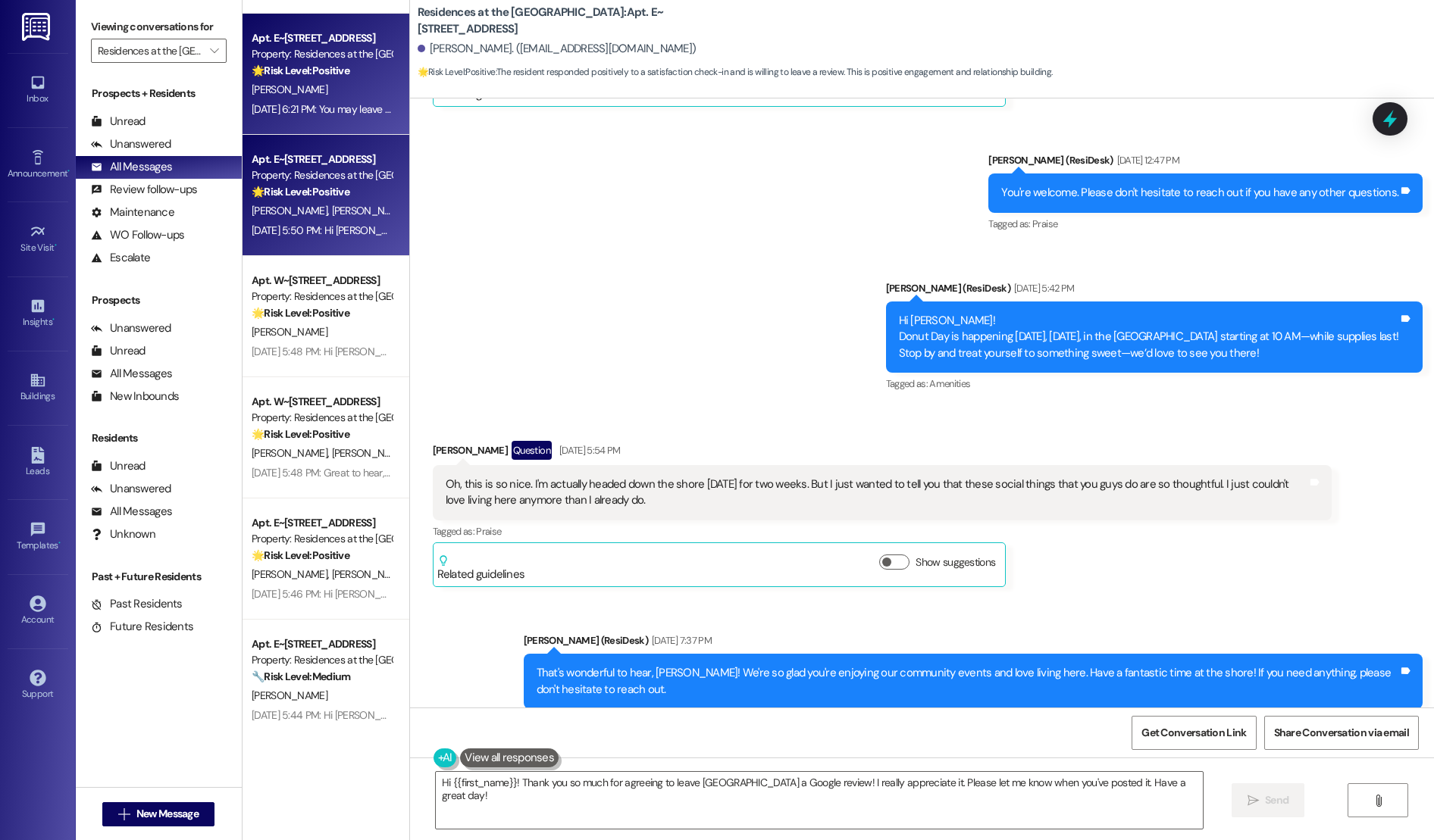
click at [314, 237] on div "[DATE] 5:50 PM: Hi [PERSON_NAME], I'm glad to hear you're happy with your home.…" at bounding box center [322, 230] width 143 height 19
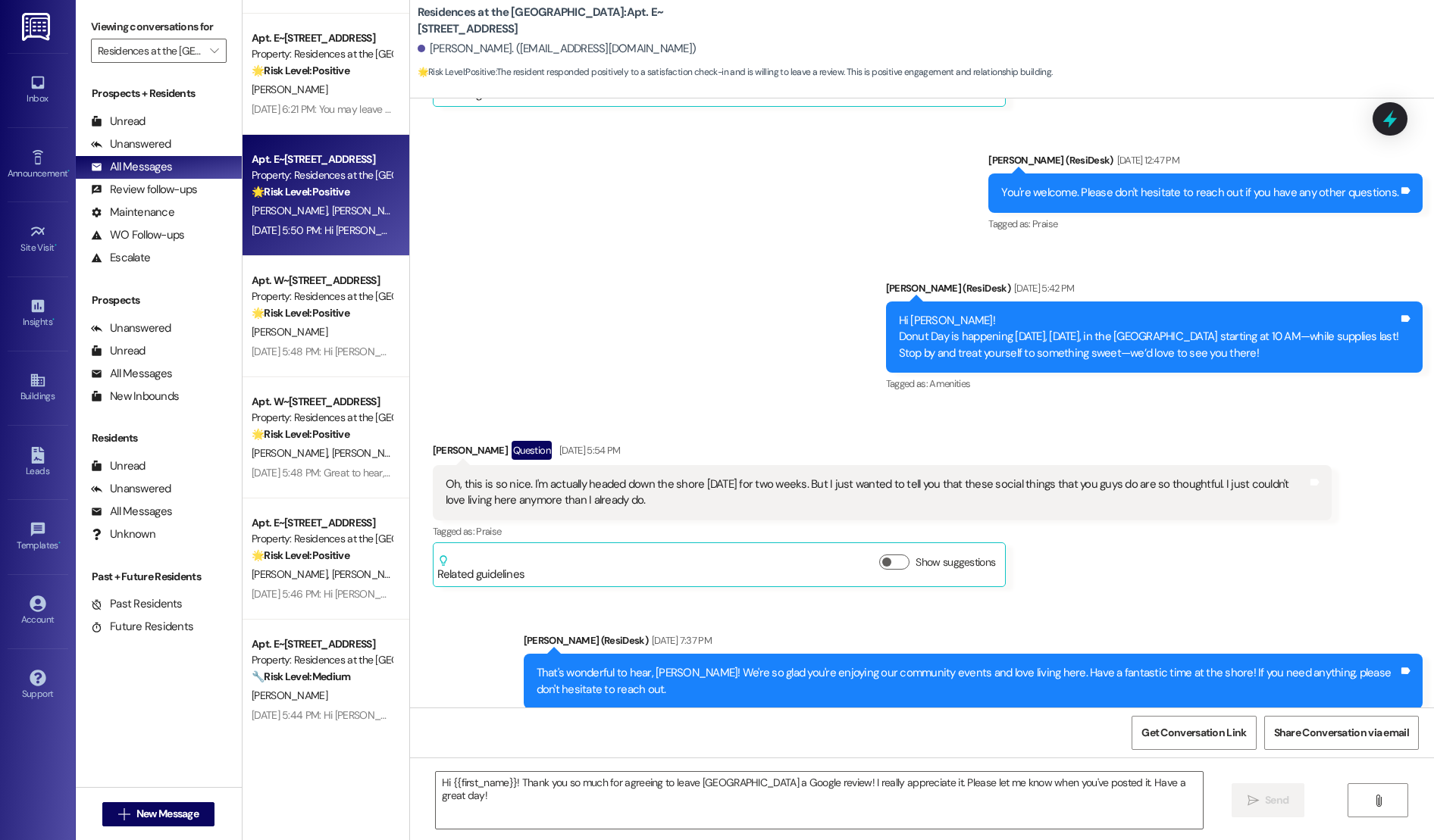
type textarea "Fetching suggested responses. Please feel free to read through the conversation…"
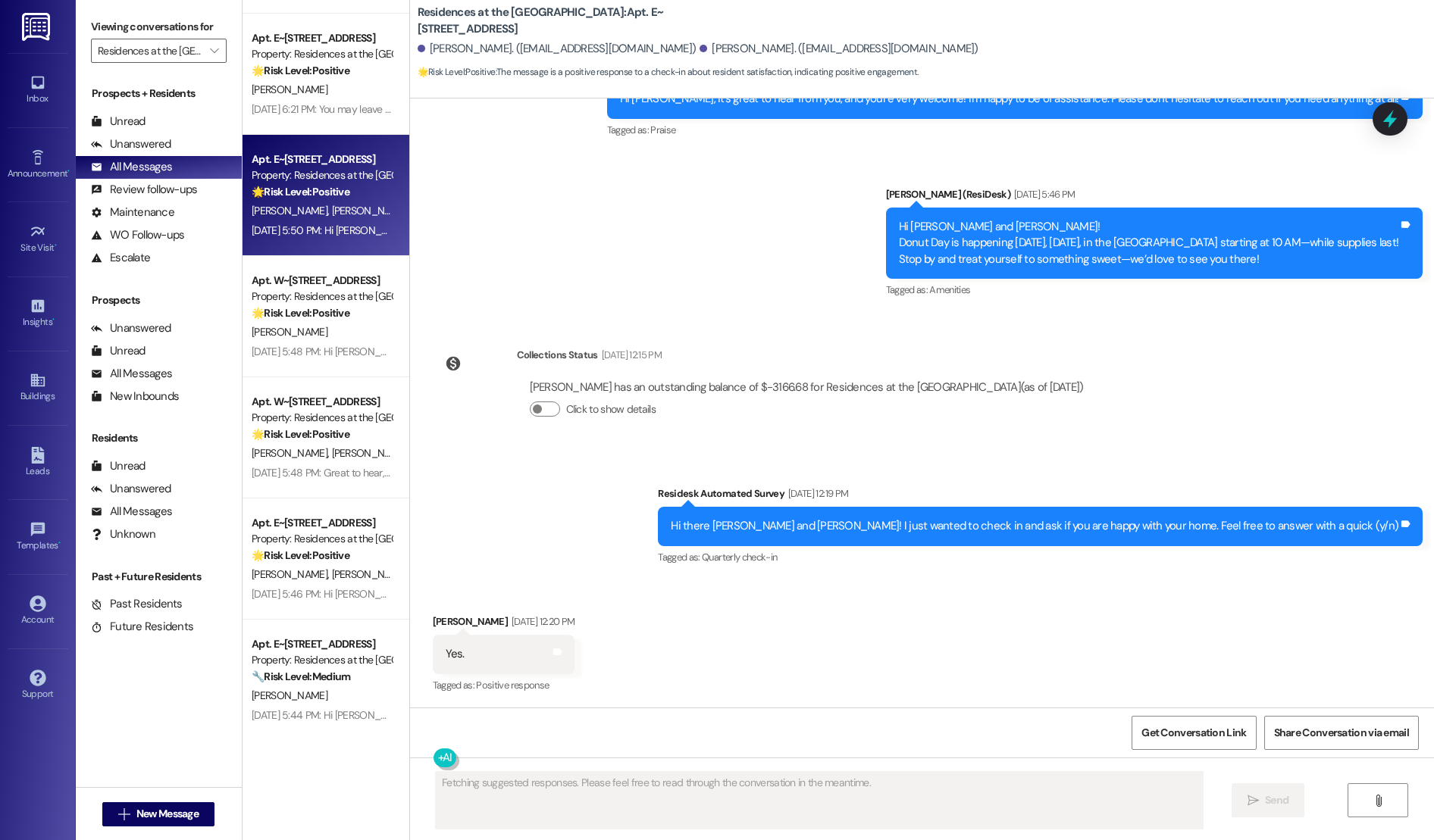
scroll to position [608, 0]
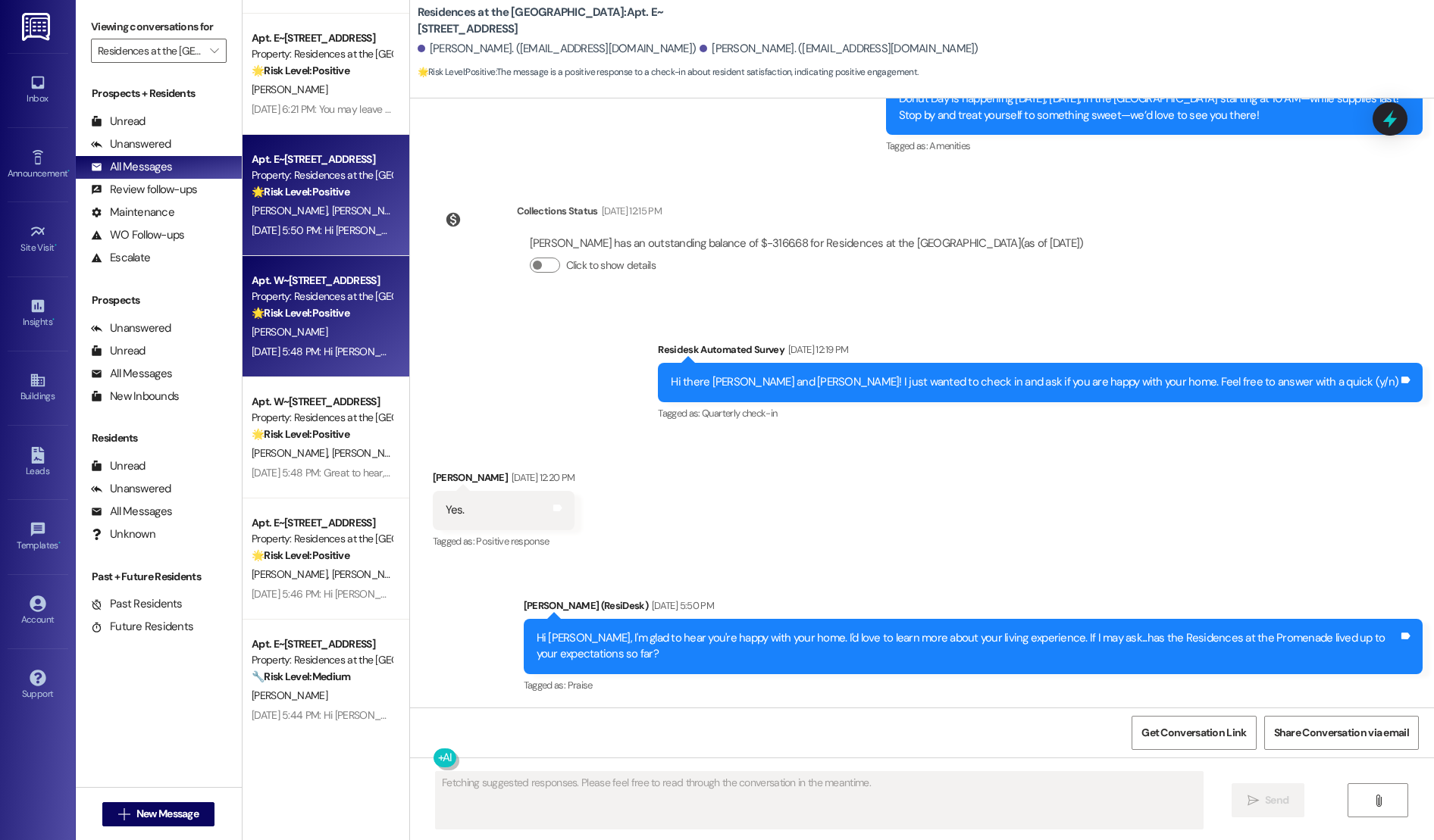
click at [301, 276] on div "Apt. W~[STREET_ADDRESS]" at bounding box center [321, 281] width 140 height 16
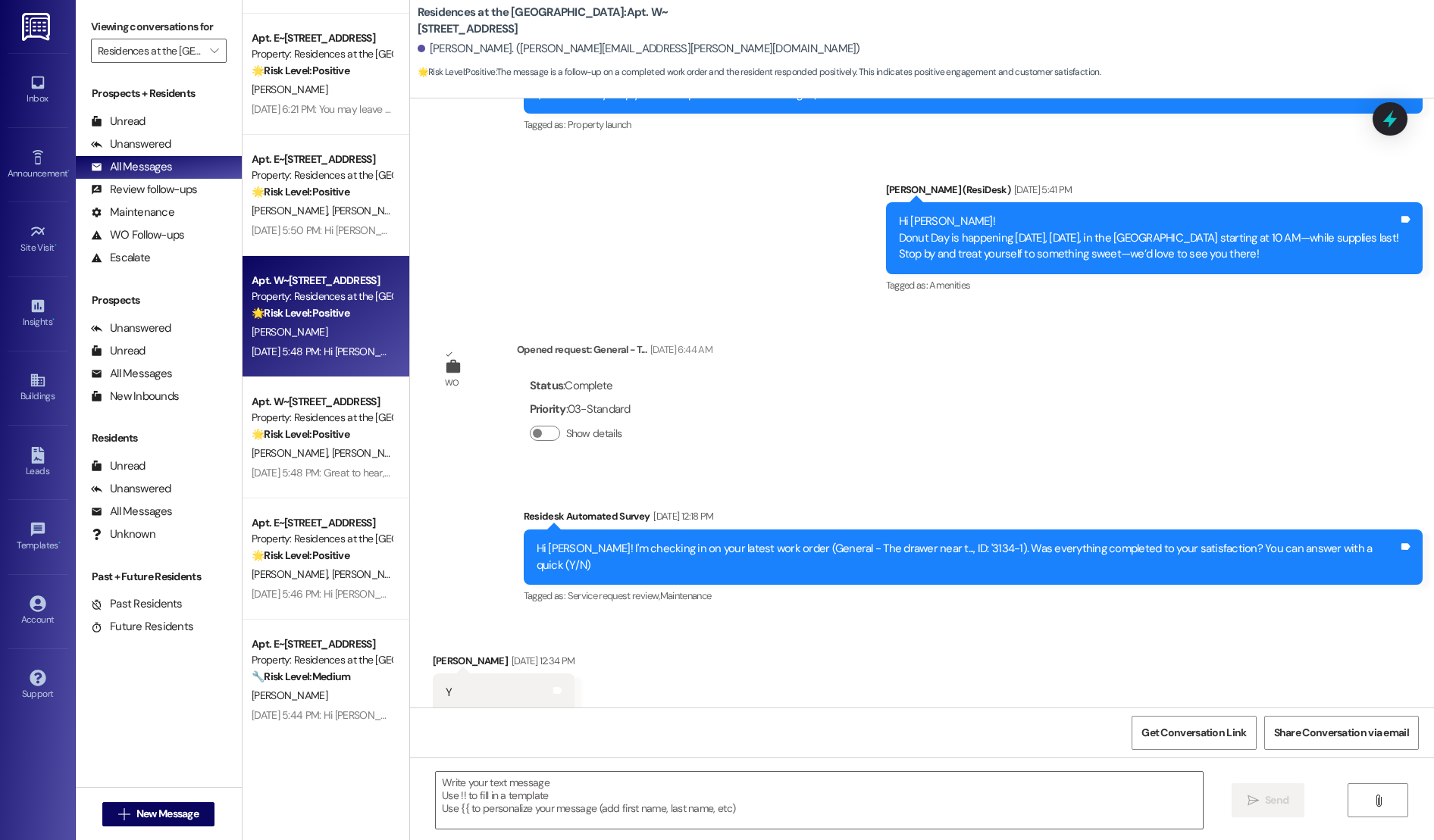
scroll to position [541, 0]
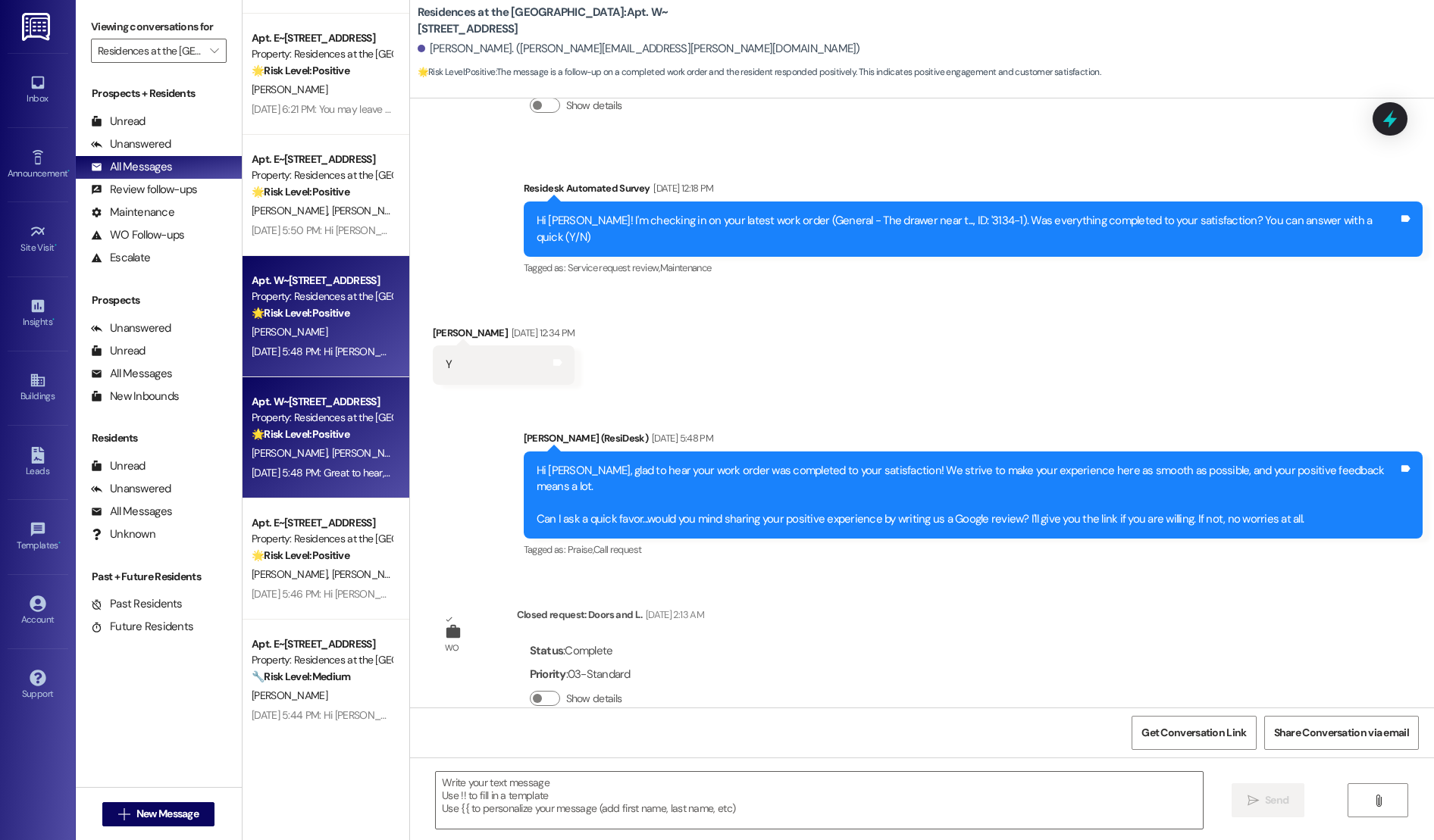
click at [316, 466] on div "[DATE] 5:48 PM: Great to hear, [PERSON_NAME] and [PERSON_NAME]! I'm so glad you…" at bounding box center [799, 472] width 1096 height 14
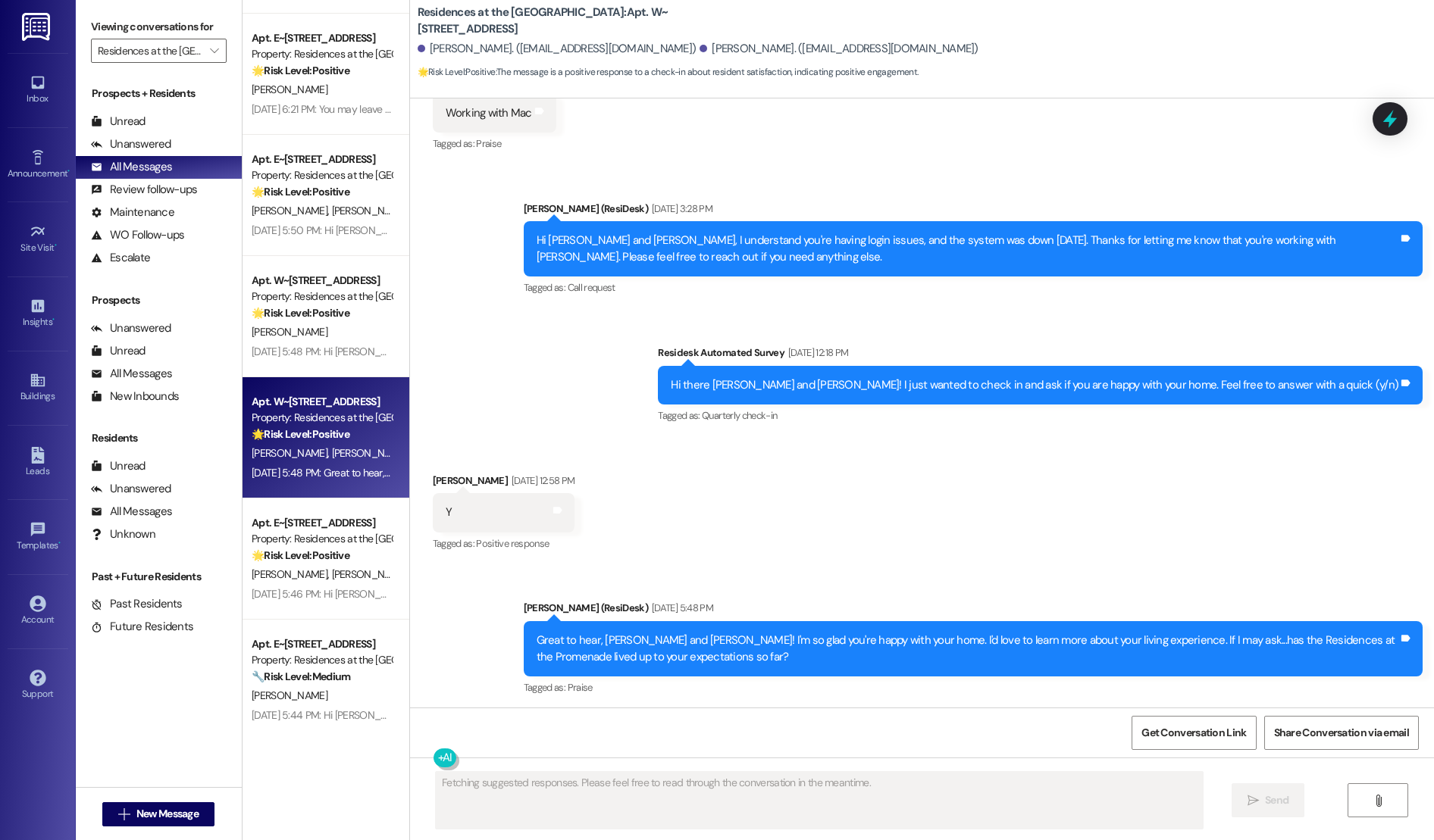
scroll to position [982, 0]
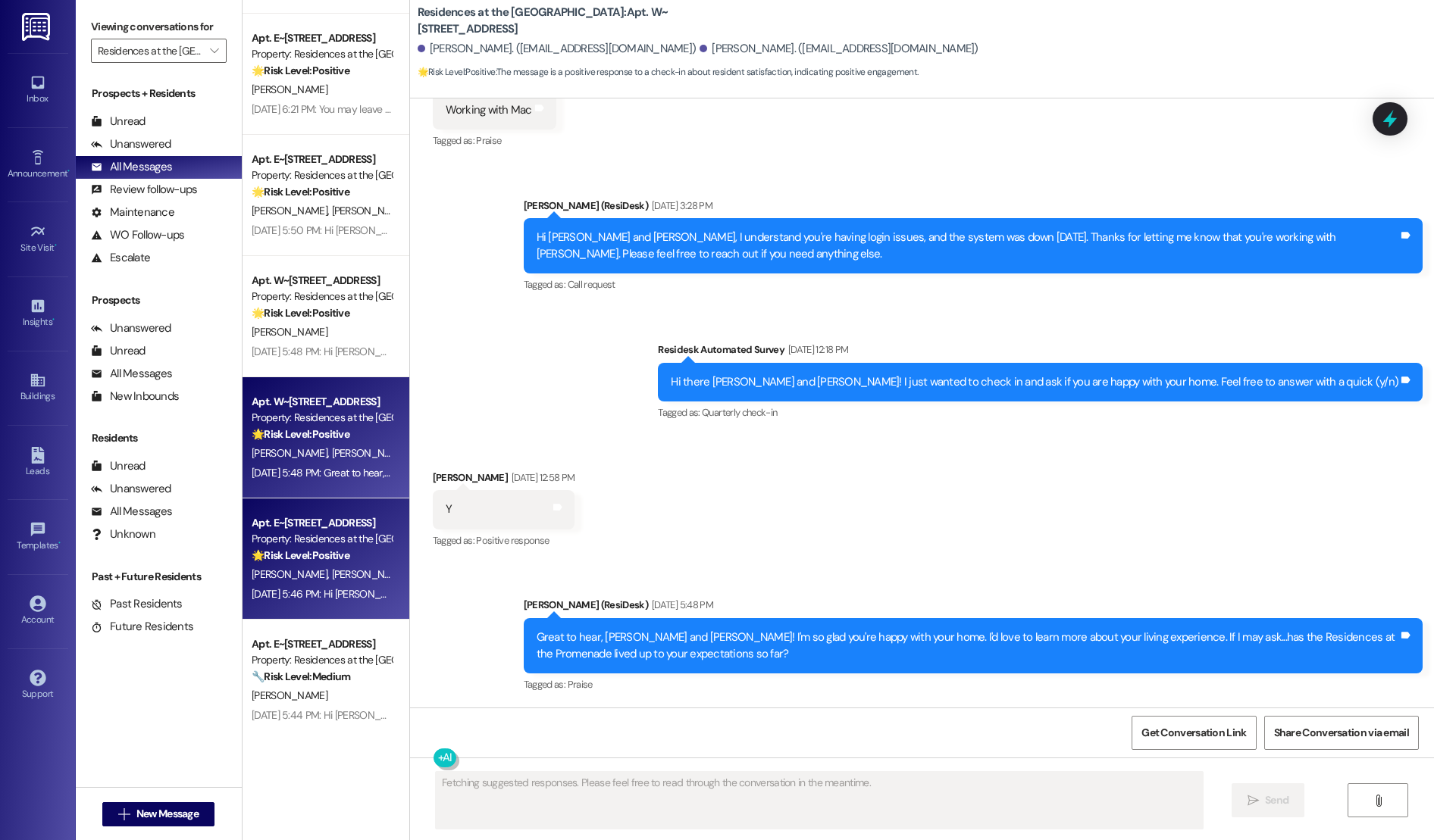
click at [274, 593] on div "[DATE] 5:46 PM: Hi [PERSON_NAME], I'm glad to hear you're happy with your home.…" at bounding box center [735, 593] width 967 height 14
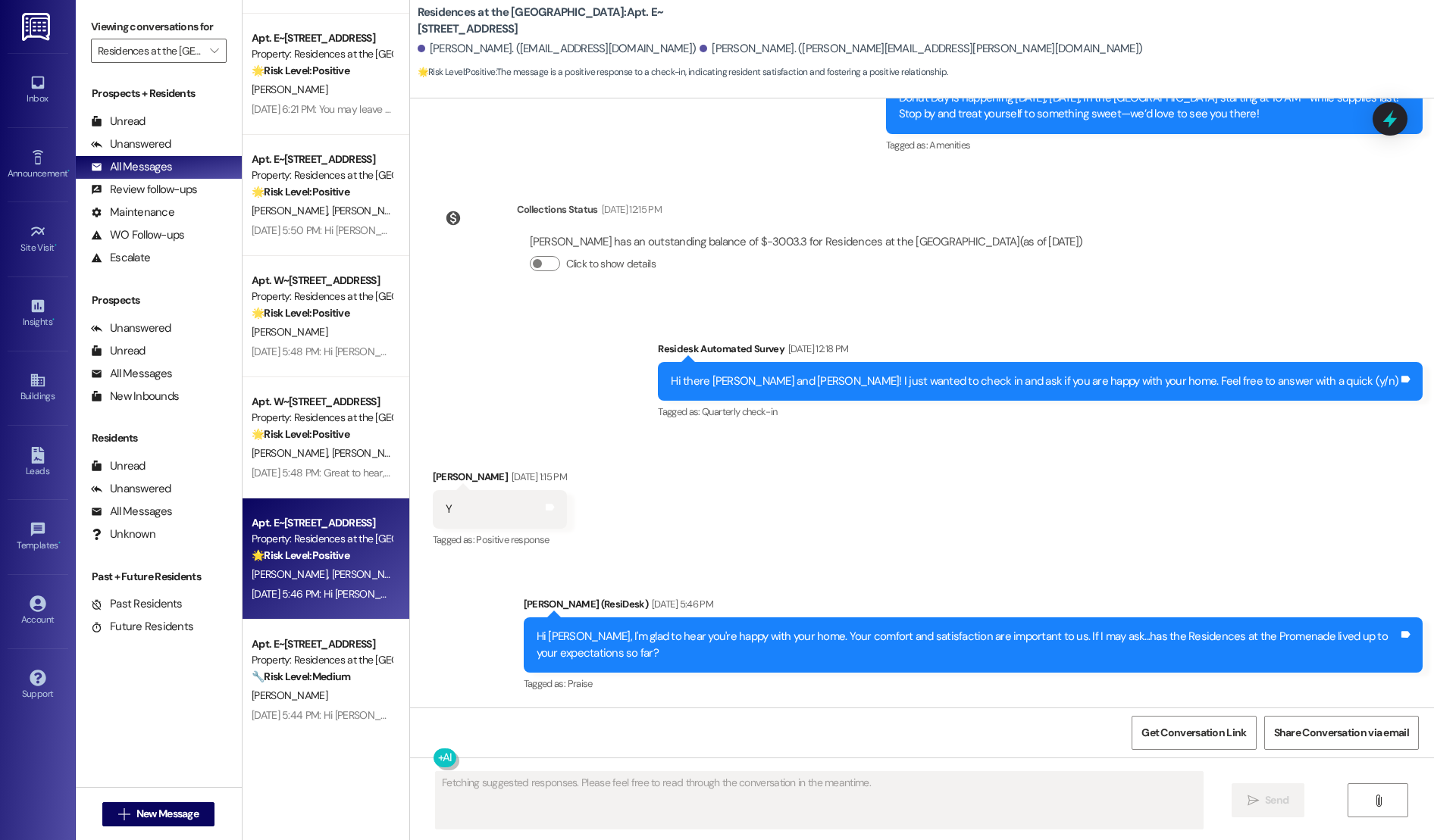
scroll to position [352, 0]
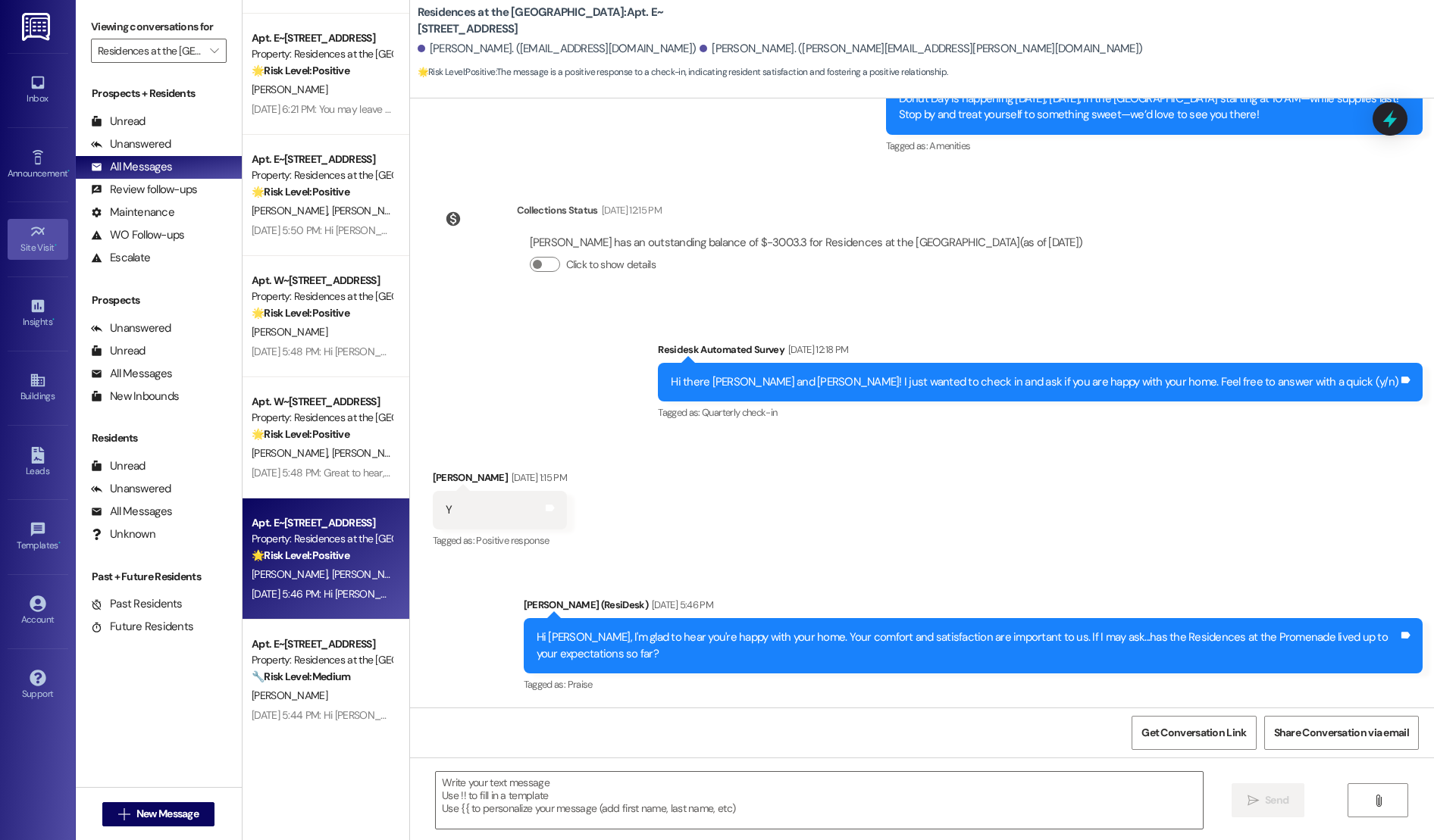
click at [24, 229] on link "Site Visit •" at bounding box center [37, 238] width 61 height 41
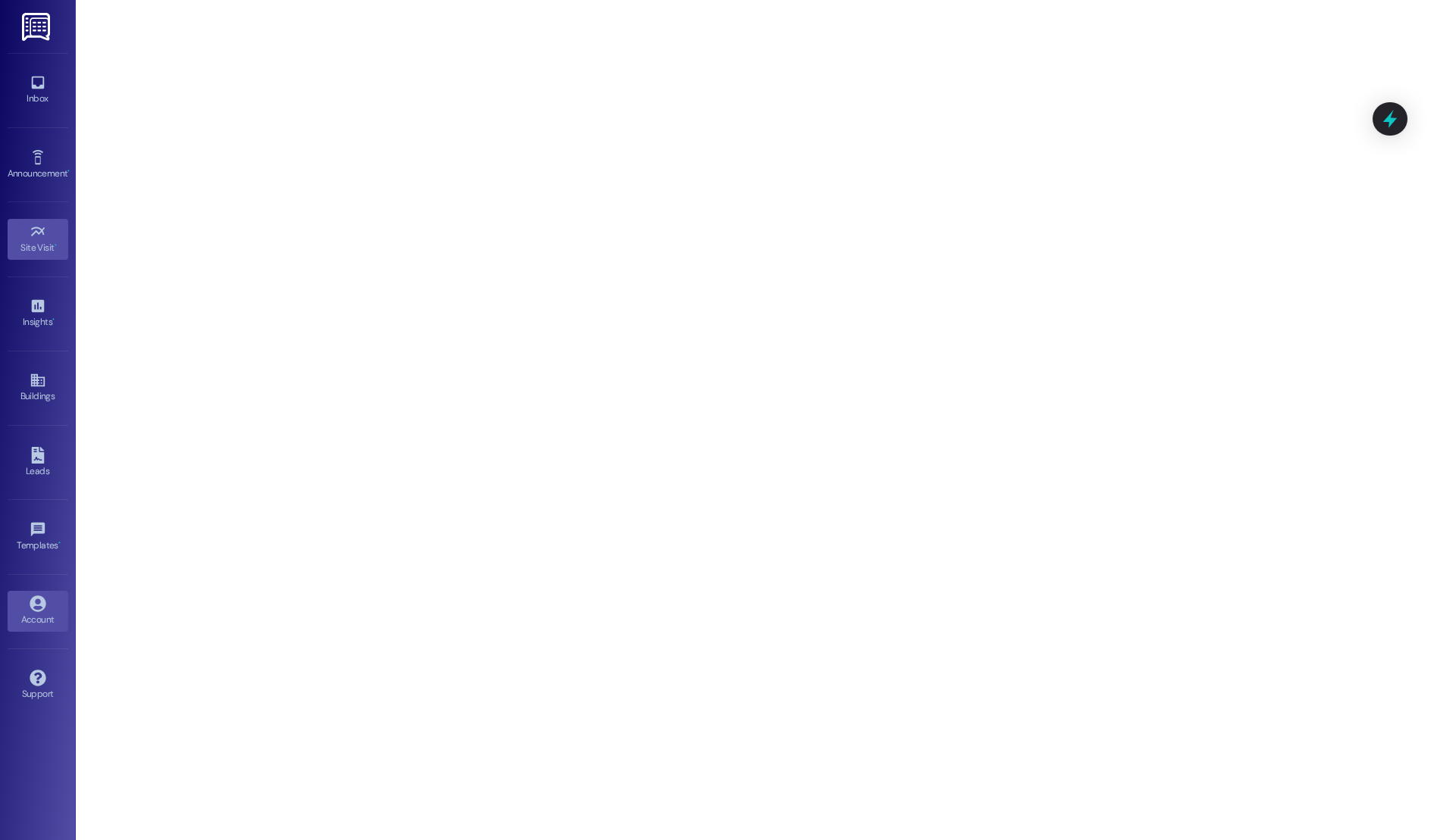
click at [32, 612] on div "Account" at bounding box center [38, 620] width 76 height 15
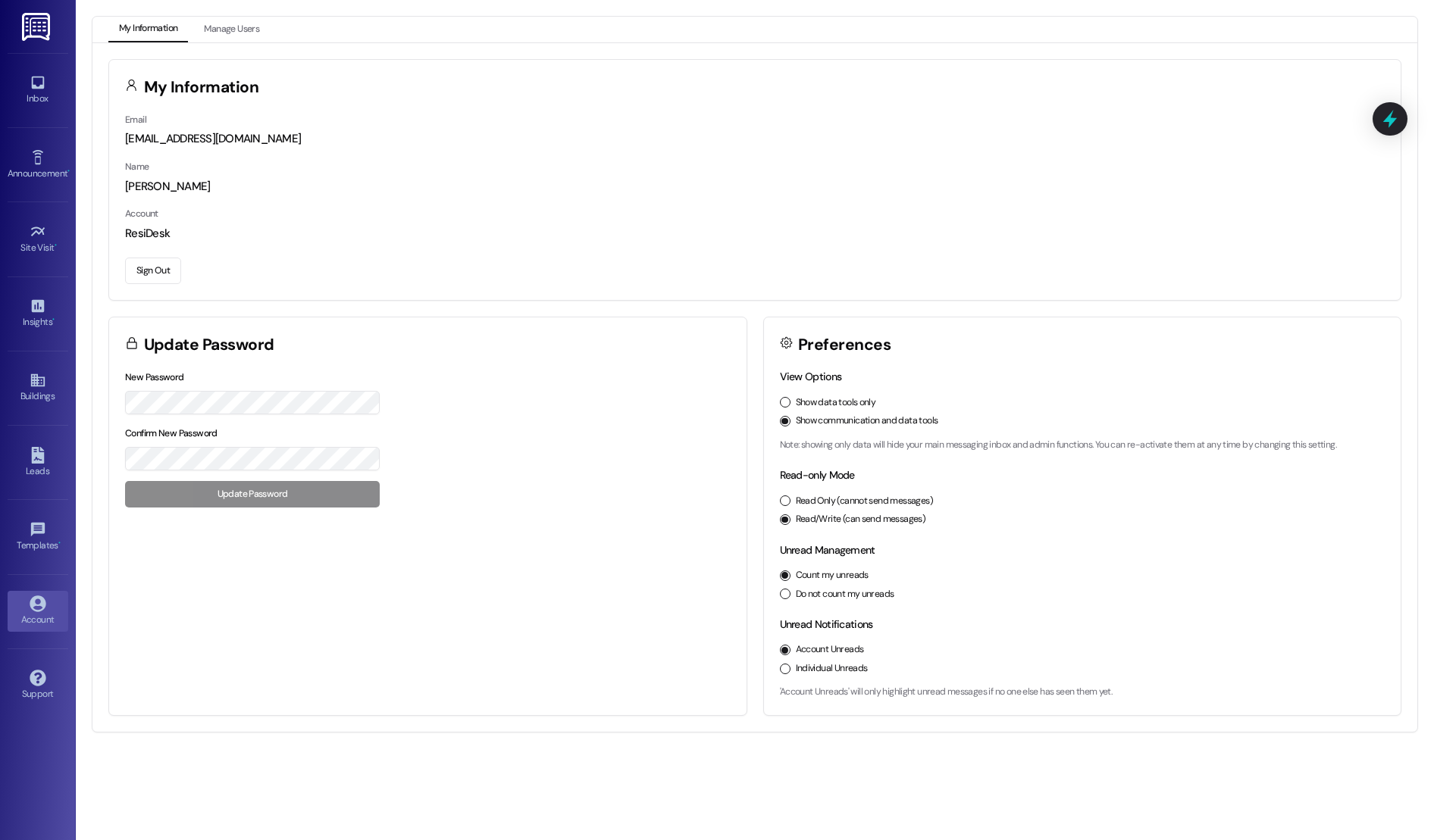
click at [157, 274] on button "Sign Out" at bounding box center [153, 270] width 56 height 26
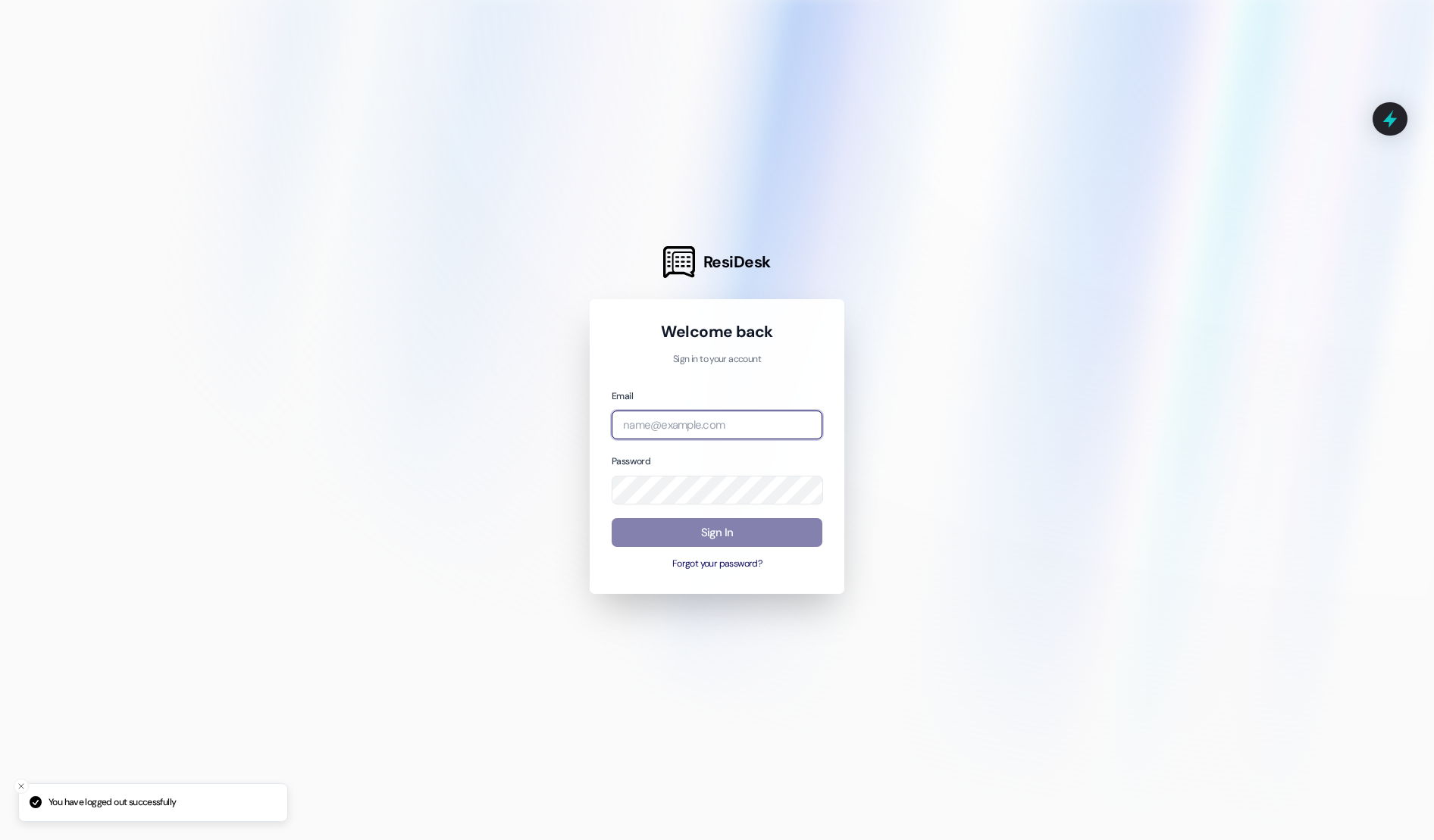
click at [671, 430] on input "email" at bounding box center [717, 425] width 211 height 30
type input "a"
type input "[EMAIL_ADDRESS][DOMAIN_NAME]"
